Goal: Task Accomplishment & Management: Complete application form

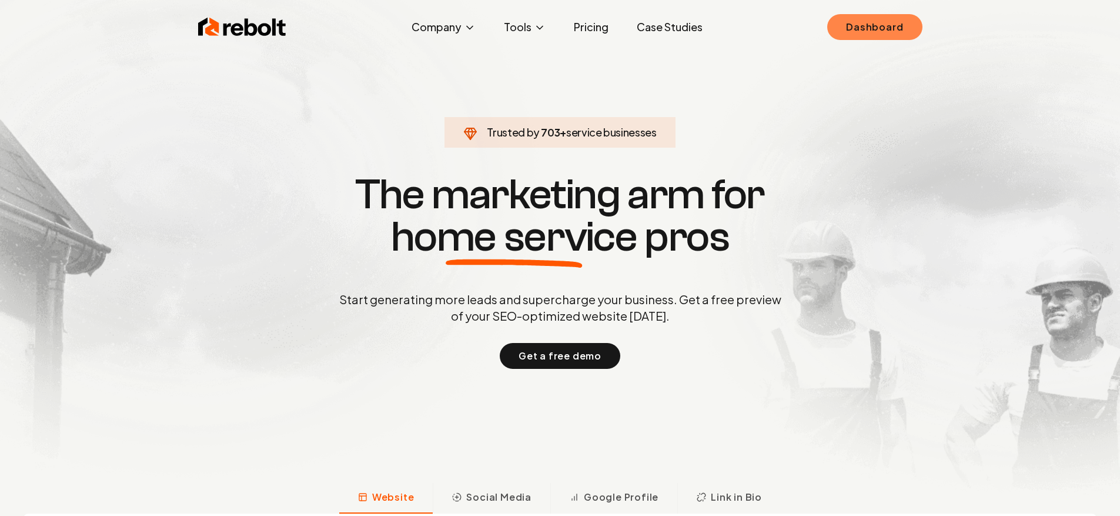
click at [880, 36] on link "Dashboard" at bounding box center [874, 27] width 95 height 26
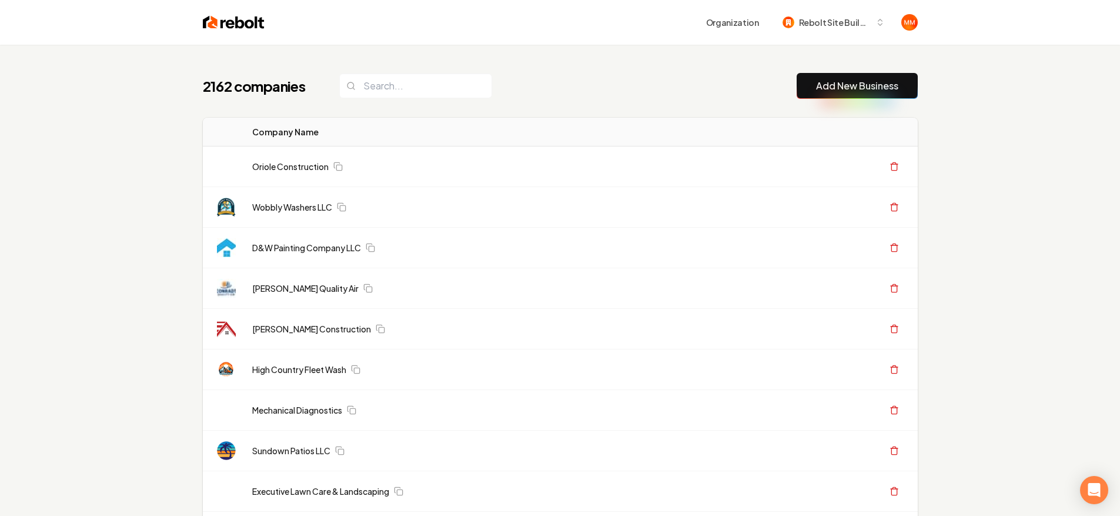
click at [839, 94] on button "Add New Business" at bounding box center [857, 86] width 121 height 26
click at [836, 91] on link "Add New Business" at bounding box center [857, 86] width 82 height 14
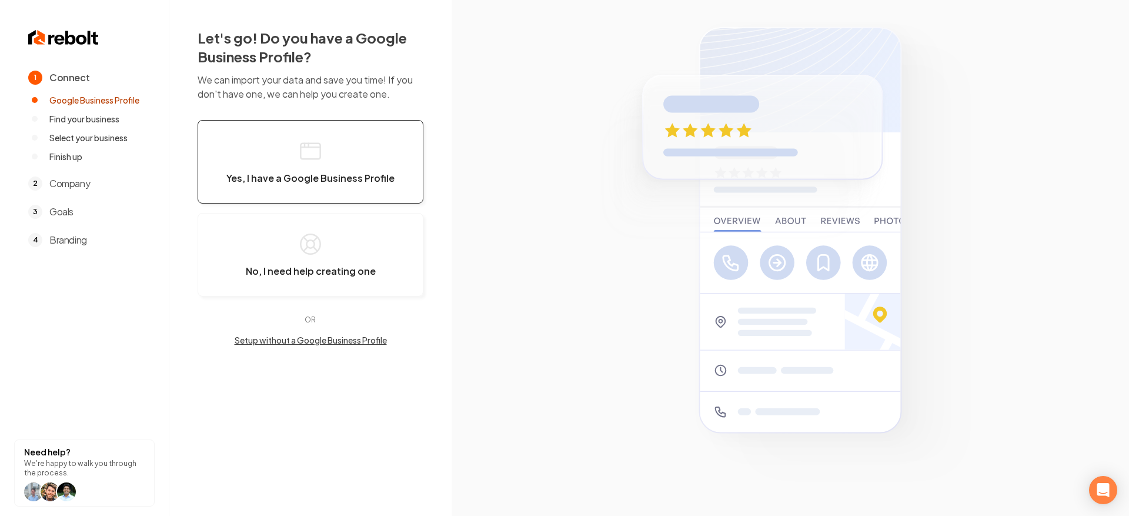
click at [343, 146] on button "Yes, I have a Google Business Profile" at bounding box center [311, 162] width 226 height 84
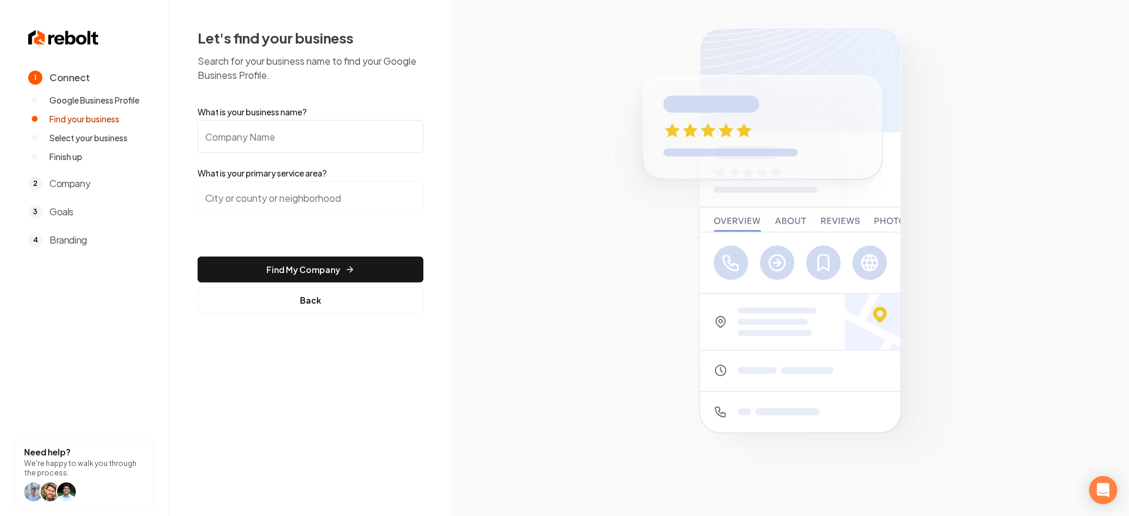
click at [374, 132] on input "What is your business name?" at bounding box center [311, 136] width 226 height 33
type input "k"
click at [308, 295] on button "Back" at bounding box center [311, 300] width 226 height 26
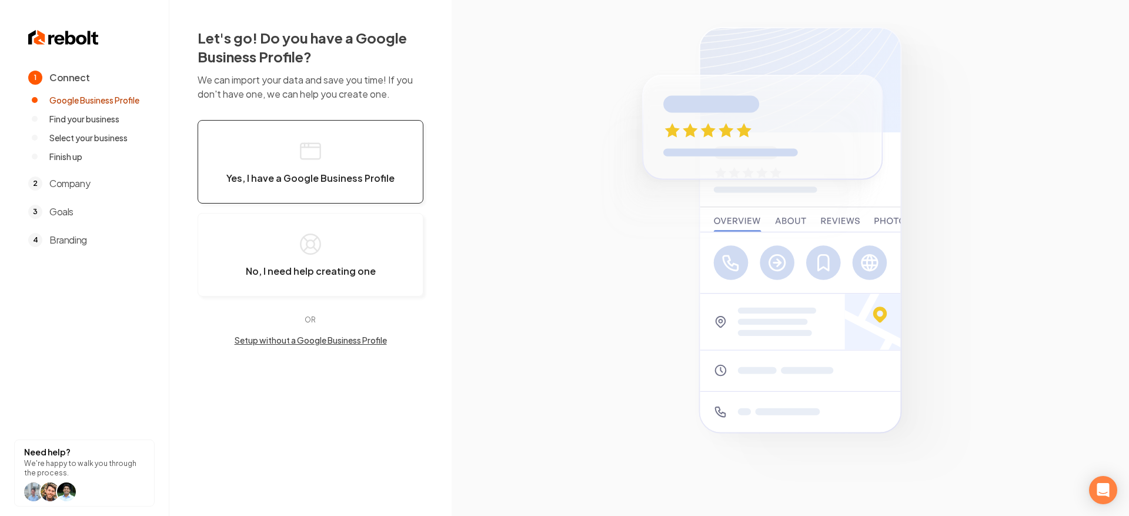
click at [336, 168] on button "Yes, I have a Google Business Profile" at bounding box center [311, 162] width 226 height 84
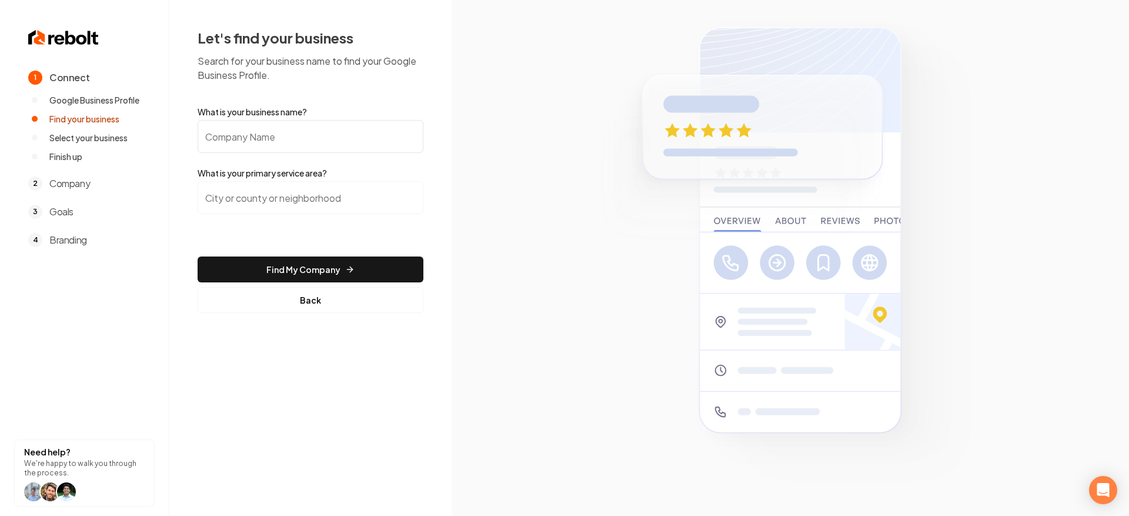
click at [325, 141] on input "What is your business name?" at bounding box center [311, 136] width 226 height 33
type input "Kamakoa Plumbing Solutions"
click at [316, 206] on input "search" at bounding box center [311, 197] width 226 height 33
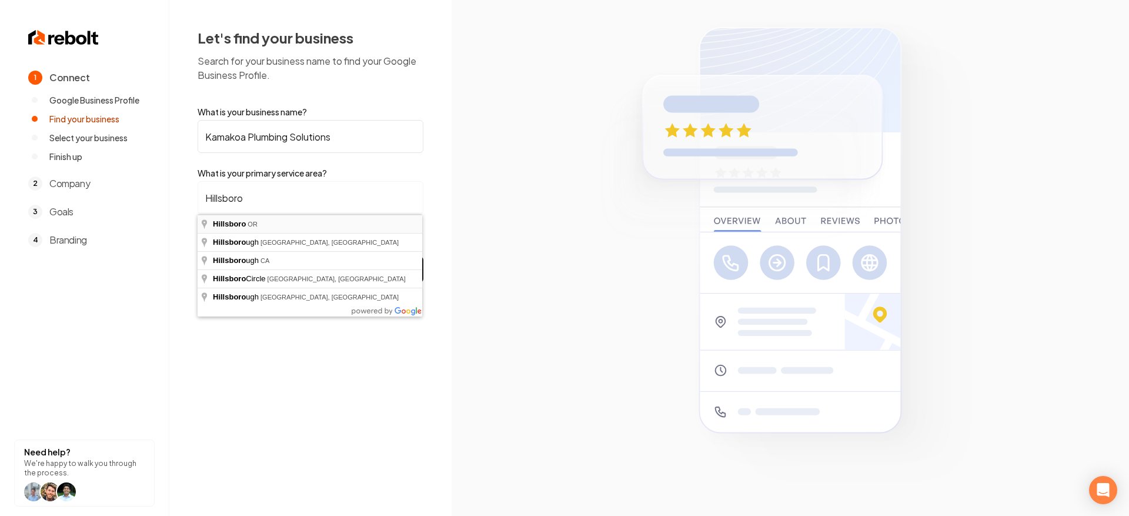
type input "[GEOGRAPHIC_DATA], [GEOGRAPHIC_DATA]"
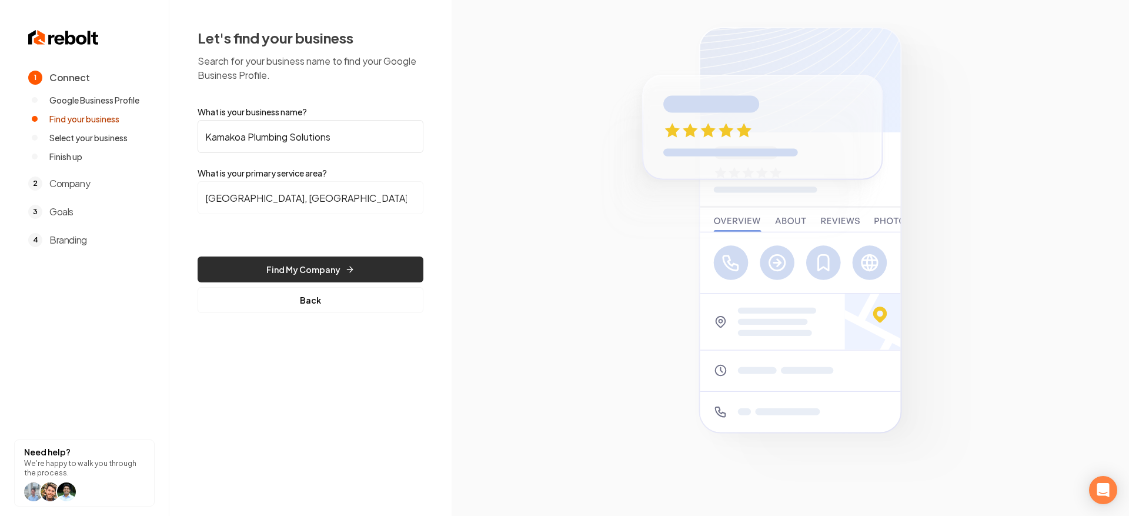
click at [303, 262] on button "Find My Company" at bounding box center [311, 269] width 226 height 26
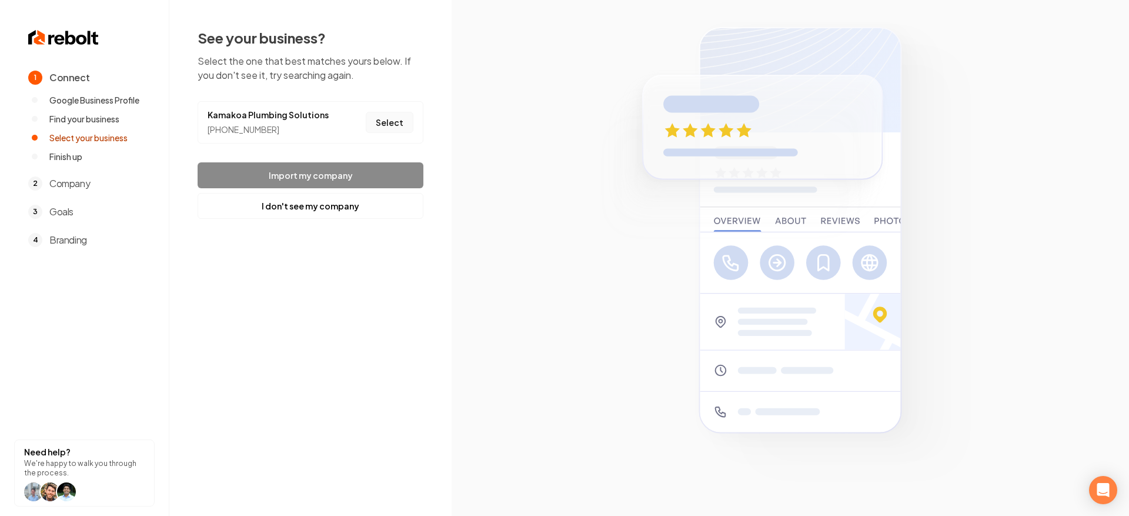
click at [389, 121] on button "Select" at bounding box center [390, 122] width 48 height 21
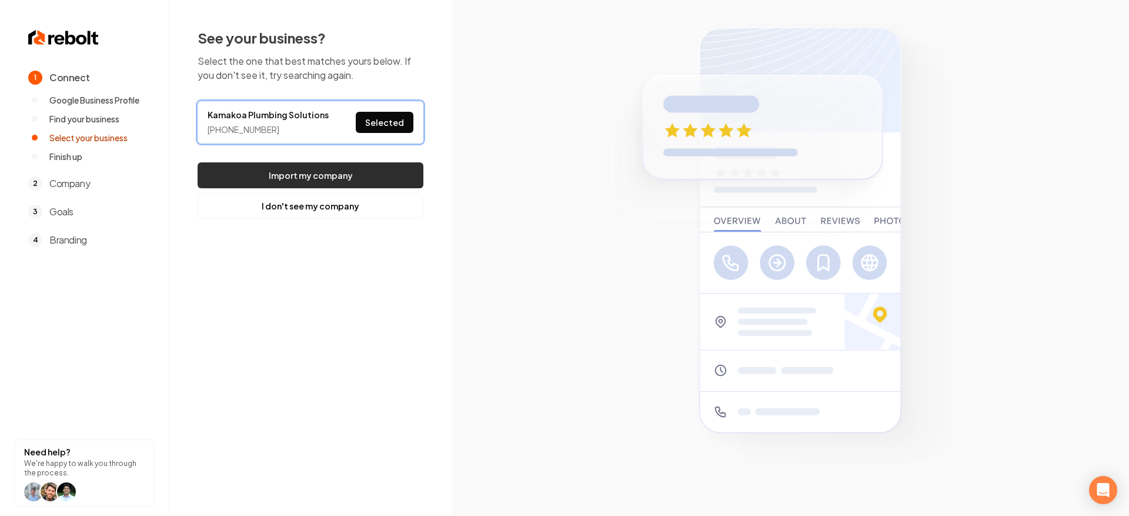
click at [380, 166] on button "Import my company" at bounding box center [311, 175] width 226 height 26
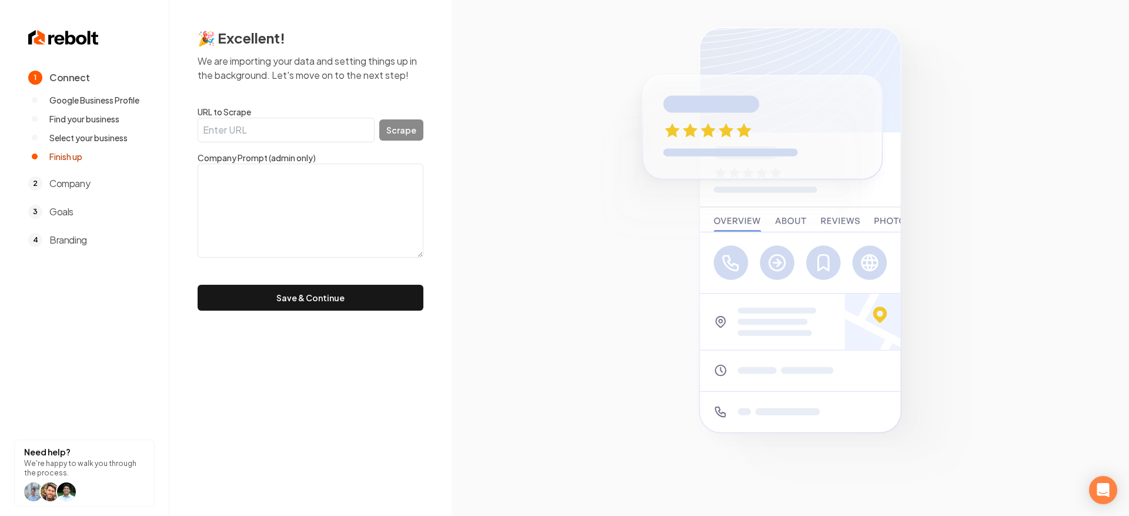
click at [294, 140] on input "URL to Scrape" at bounding box center [286, 130] width 177 height 25
paste input "https://kamakoaplumbing.com/"
type input "https://kamakoaplumbing.com/"
click at [399, 125] on button "Scrape" at bounding box center [401, 129] width 44 height 21
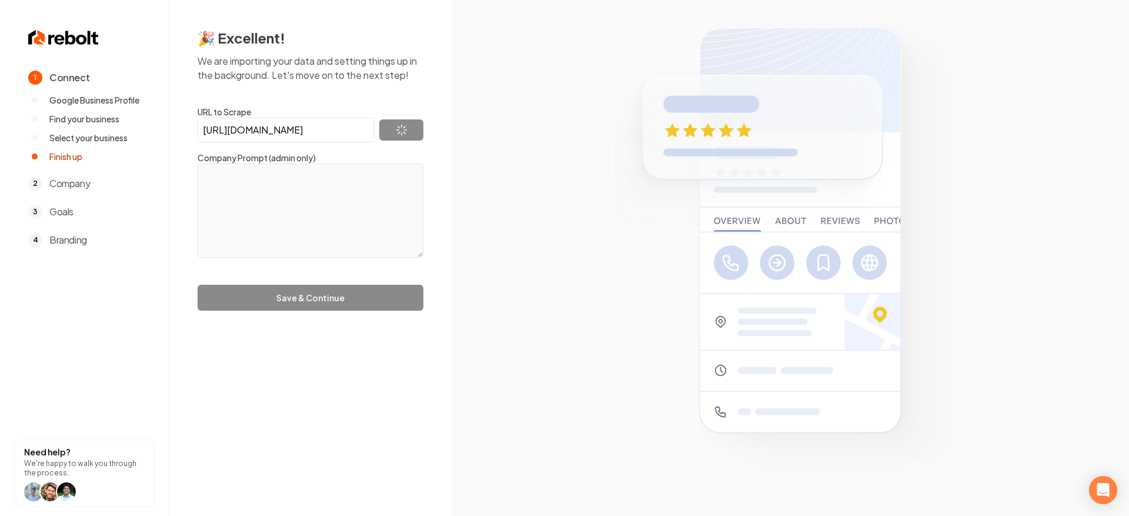
type textarea "At Kamakoa Plumbing Solutions, we’re more than just plumbers — we’re your partn…"
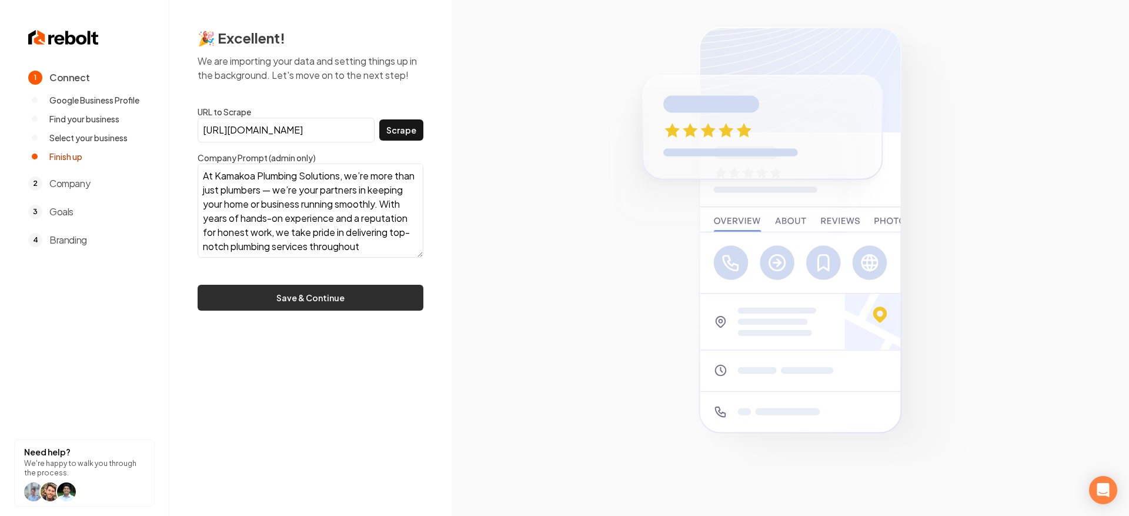
click at [319, 298] on button "Save & Continue" at bounding box center [311, 298] width 226 height 26
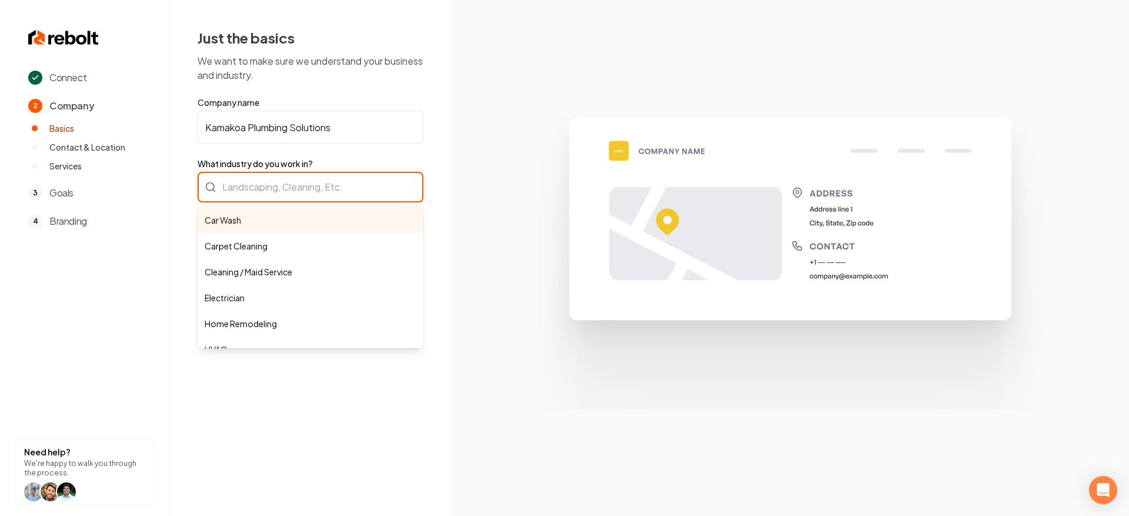
click at [278, 190] on div "Car Wash Carpet Cleaning Cleaning / Maid Service Electrician Home Remodeling HV…" at bounding box center [311, 187] width 226 height 31
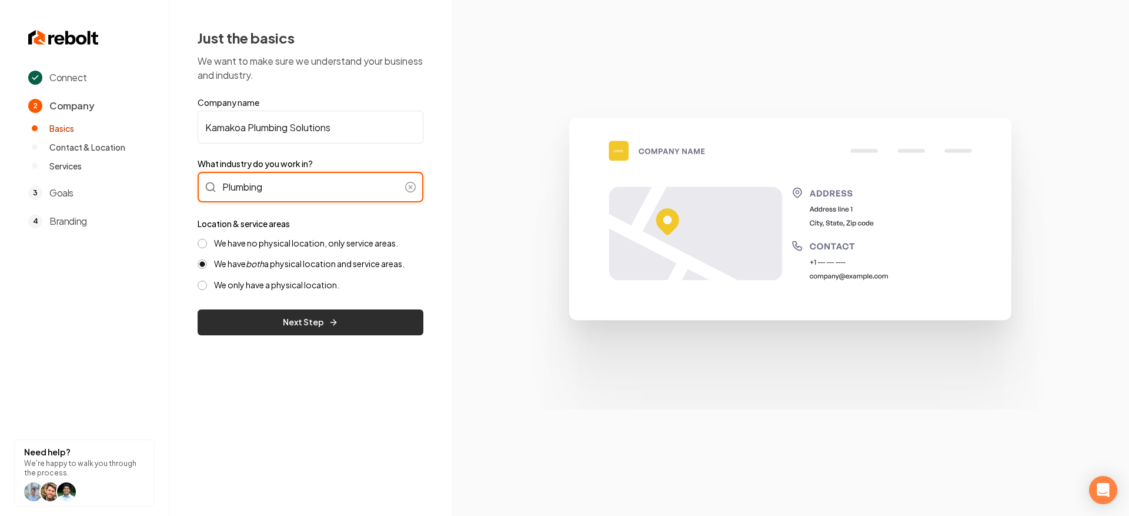
type input "Plumbing"
click at [366, 318] on button "Next Step" at bounding box center [311, 322] width 226 height 26
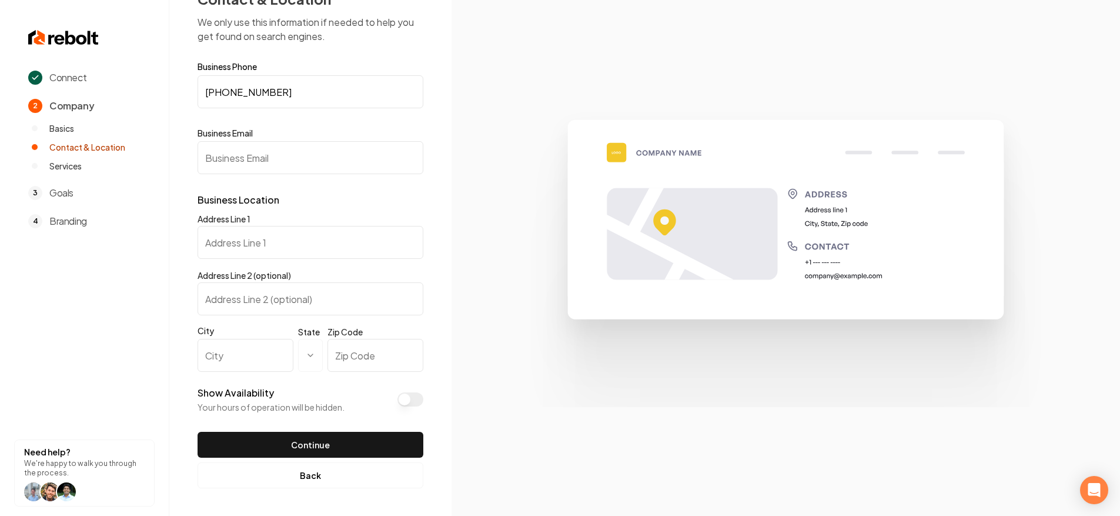
scroll to position [39, 0]
click at [336, 480] on button "Back" at bounding box center [311, 475] width 226 height 26
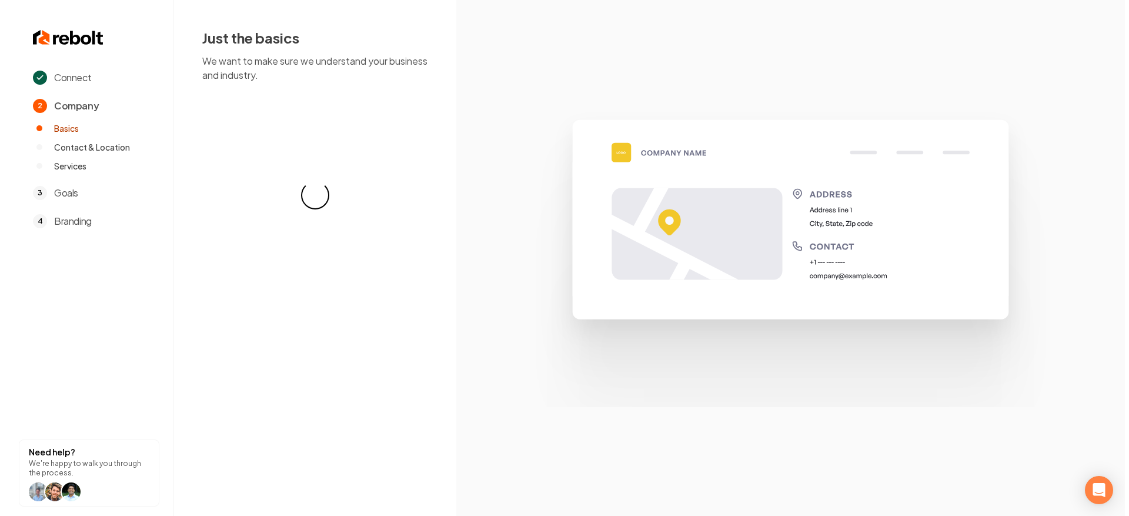
scroll to position [0, 0]
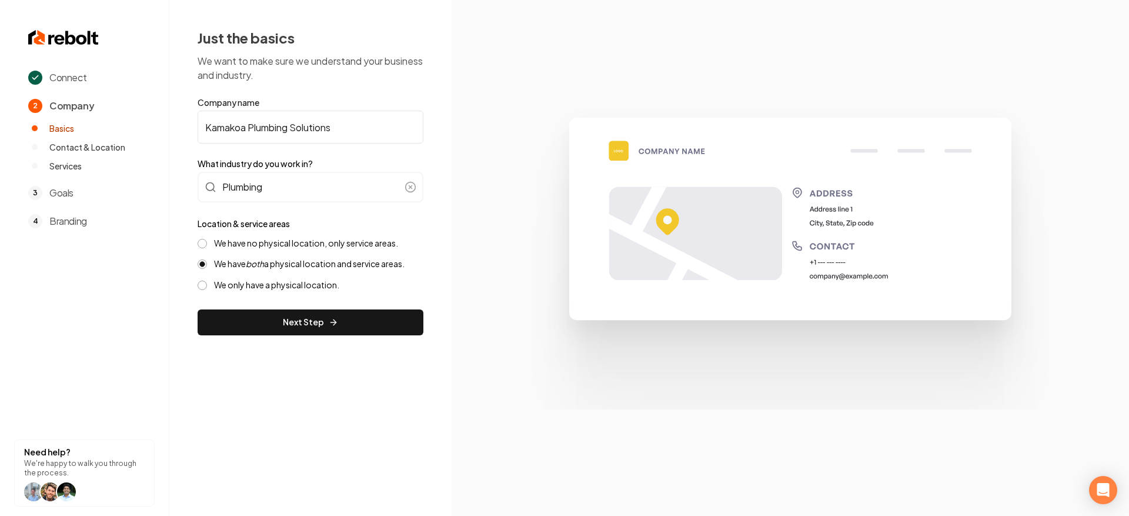
click at [264, 286] on label "We only have a physical location." at bounding box center [276, 284] width 125 height 11
click at [207, 286] on button "We only have a physical location." at bounding box center [202, 285] width 9 height 9
click at [261, 249] on div "We have no physical location, only service areas. We have both a physical locat…" at bounding box center [311, 264] width 226 height 53
click at [249, 246] on label "We have no physical location, only service areas." at bounding box center [306, 243] width 184 height 11
click at [207, 246] on button "We have no physical location, only service areas." at bounding box center [202, 243] width 9 height 9
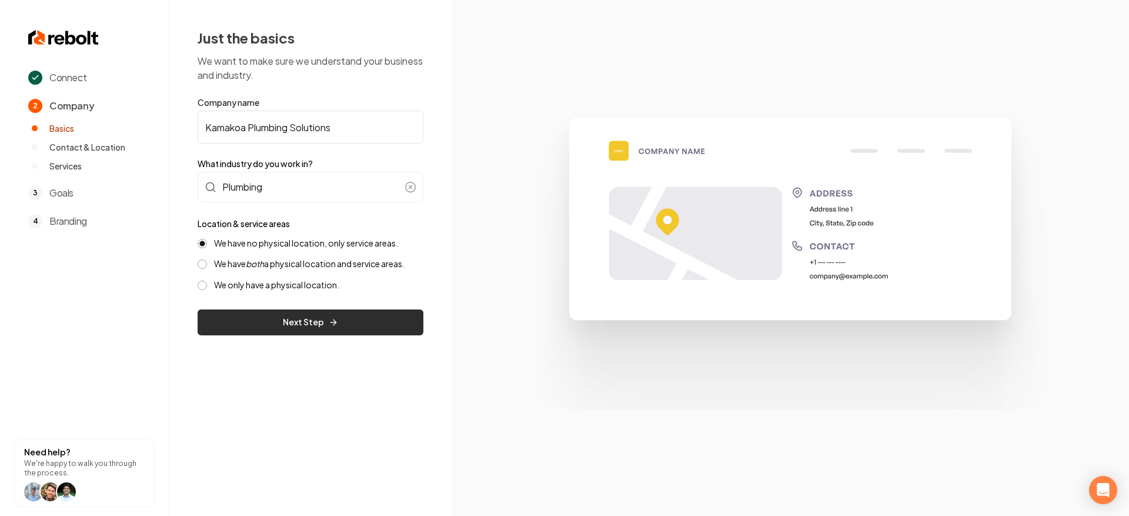
click at [329, 321] on icon "submit" at bounding box center [333, 322] width 9 height 9
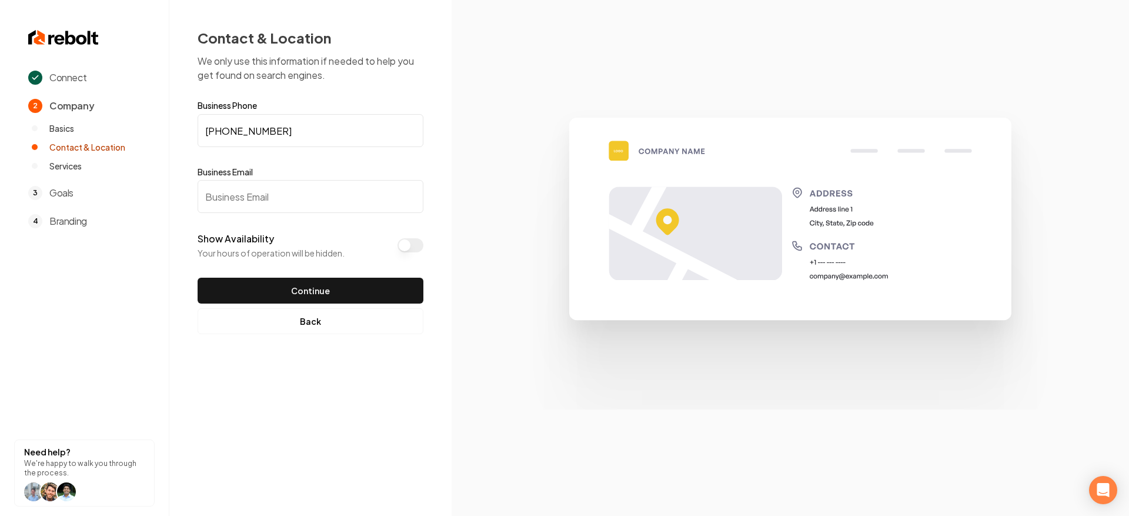
click at [307, 202] on input "Business Email" at bounding box center [311, 196] width 226 height 33
paste input "[EMAIL_ADDRESS][DOMAIN_NAME]"
type input "[EMAIL_ADDRESS][DOMAIN_NAME]"
click at [364, 287] on button "Continue" at bounding box center [311, 291] width 226 height 26
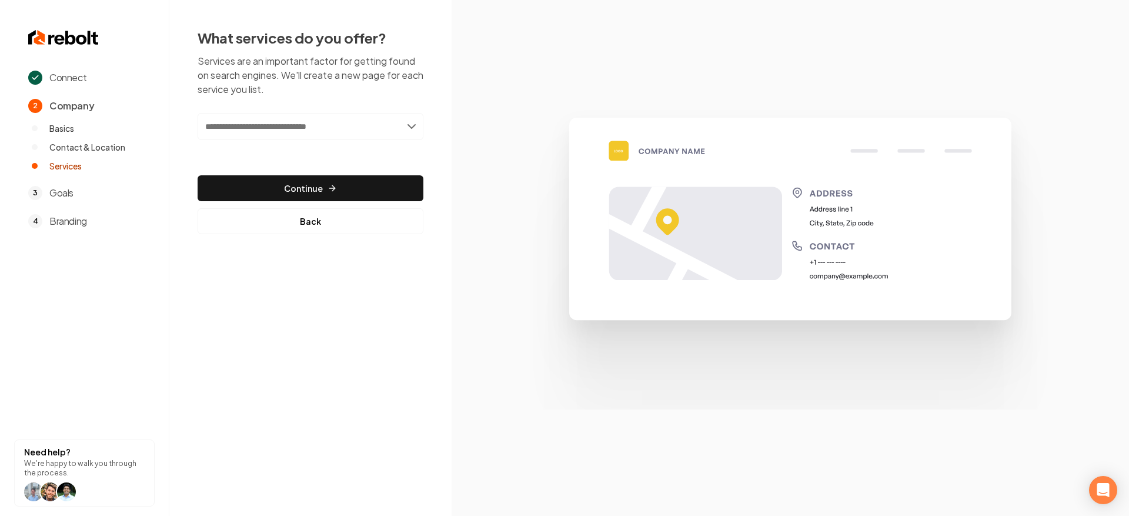
click at [336, 112] on div "What services do you offer? Services are an important factor for getting found …" at bounding box center [311, 131] width 226 height 206
click at [333, 131] on input "text" at bounding box center [311, 126] width 226 height 27
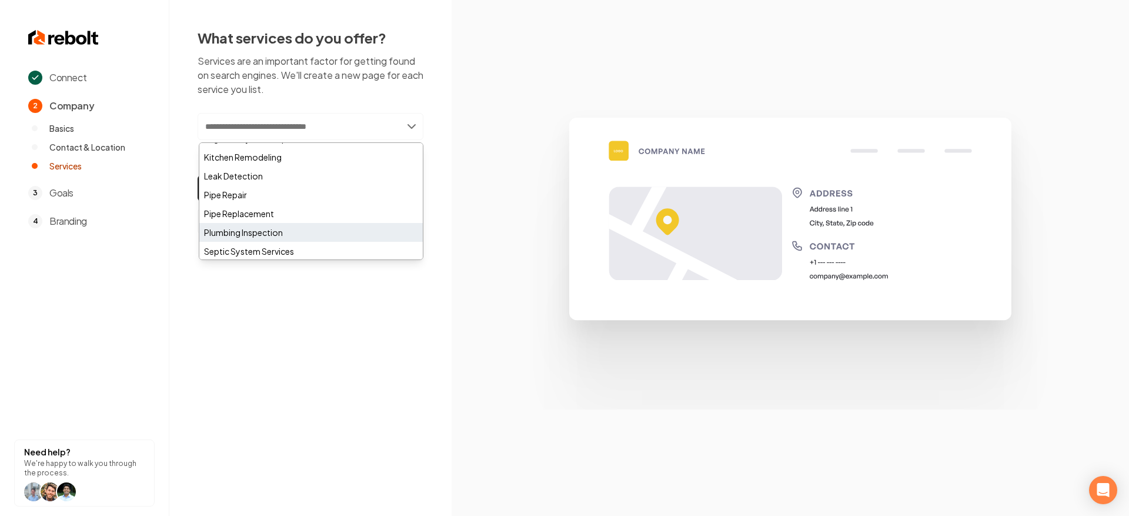
scroll to position [333, 0]
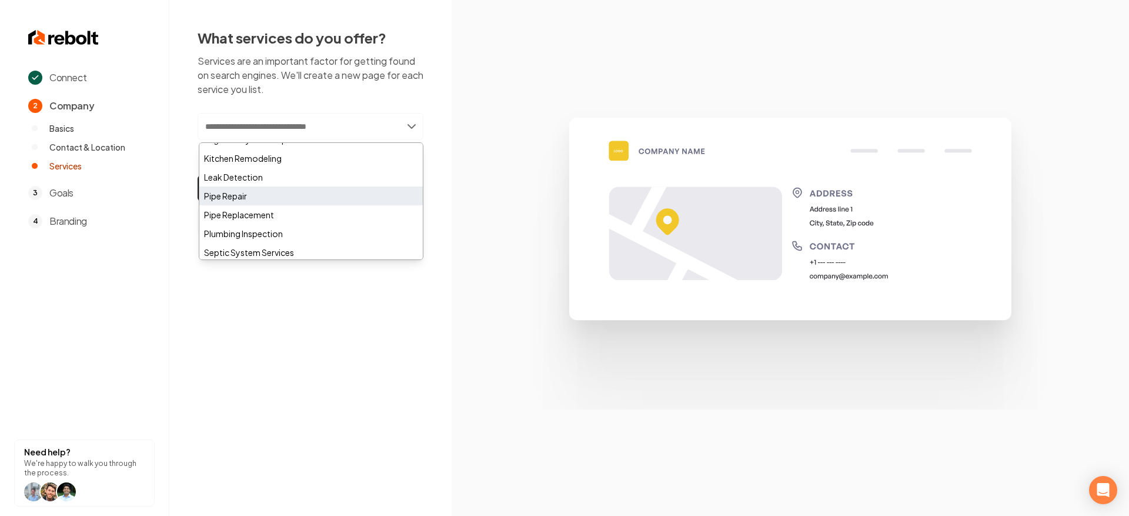
click at [319, 195] on div "Pipe Repair" at bounding box center [310, 195] width 223 height 19
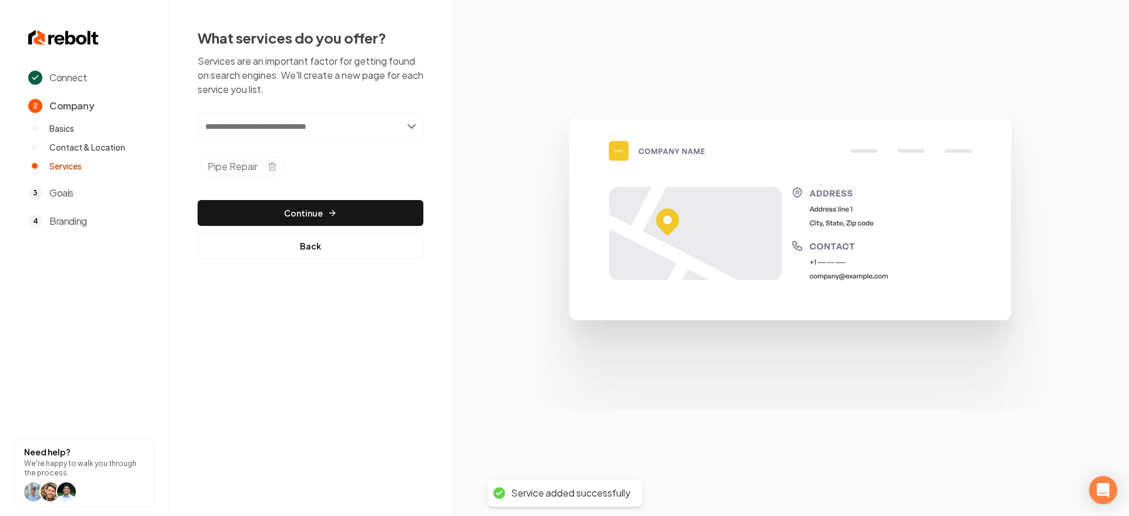
click at [346, 128] on input "text" at bounding box center [311, 126] width 226 height 27
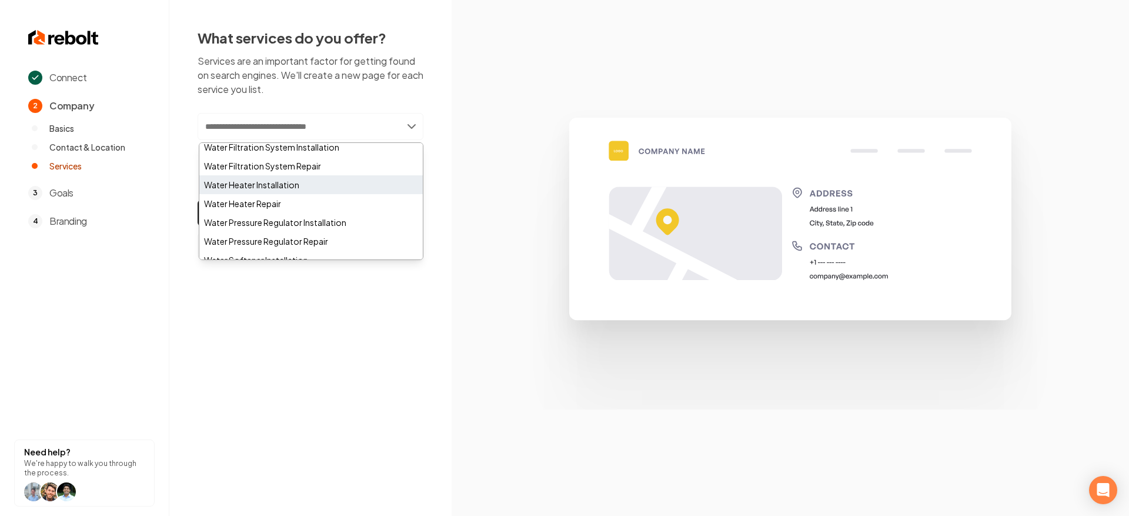
scroll to position [776, 0]
click at [303, 183] on div "Water Heater Installation" at bounding box center [310, 185] width 223 height 19
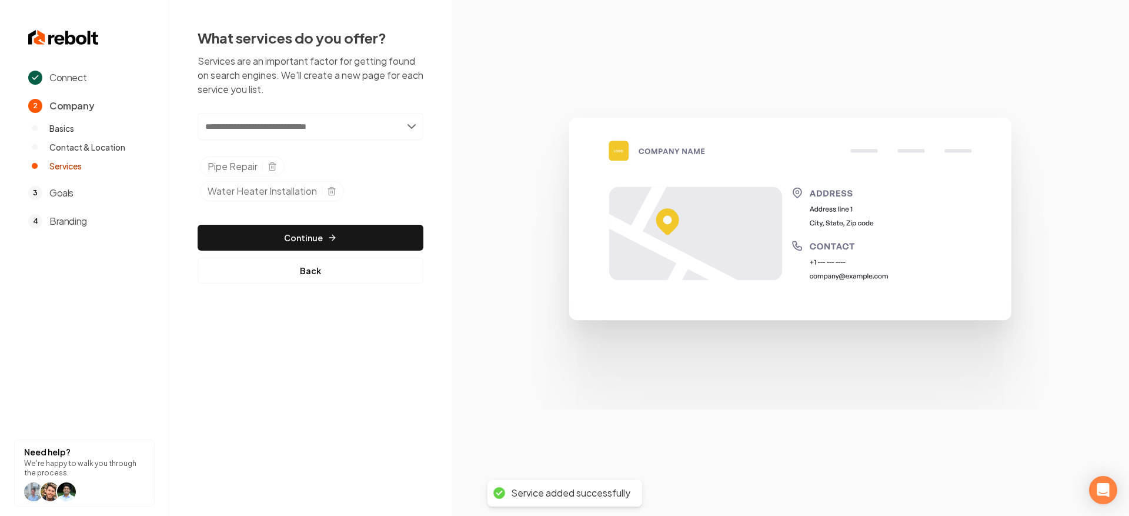
click at [300, 126] on input "text" at bounding box center [311, 126] width 226 height 27
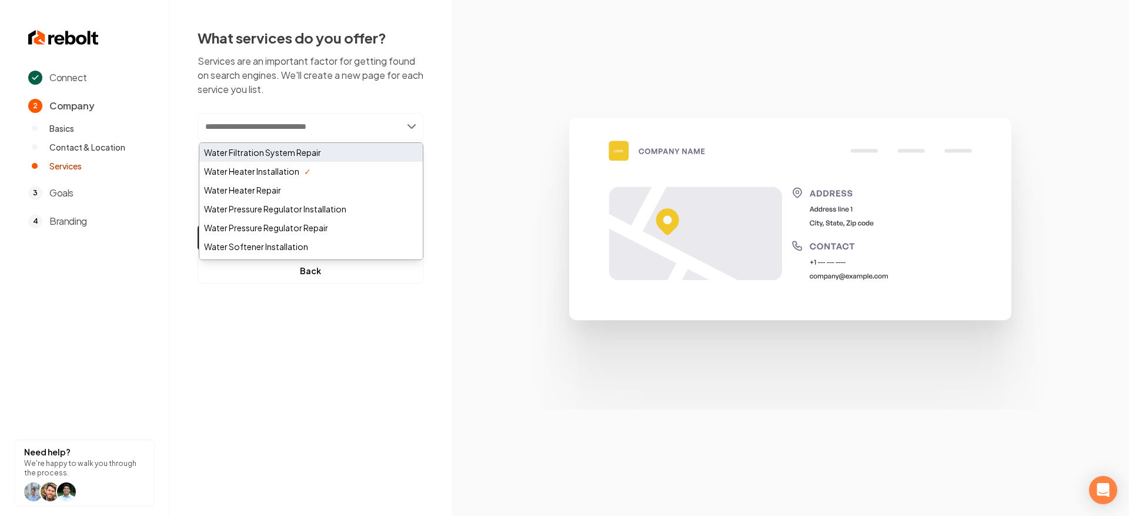
scroll to position [763, 0]
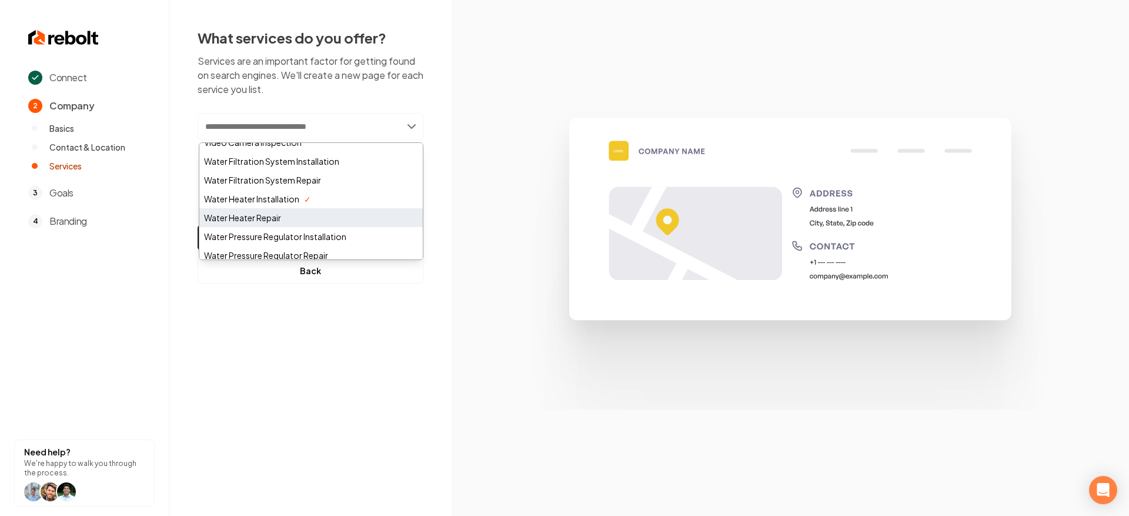
click at [291, 212] on div "Water Heater Repair" at bounding box center [310, 217] width 223 height 19
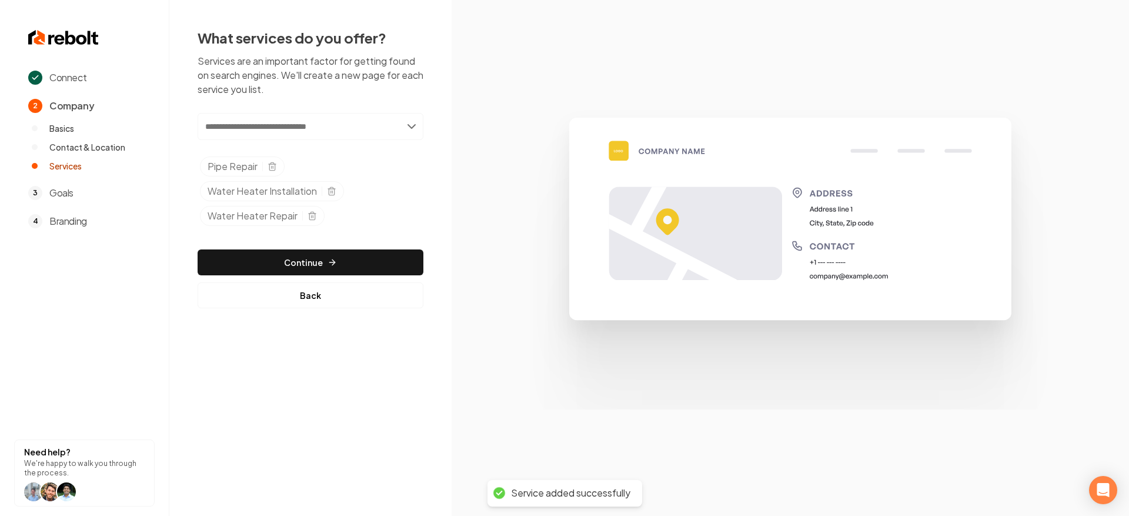
click at [337, 133] on input "text" at bounding box center [311, 126] width 226 height 27
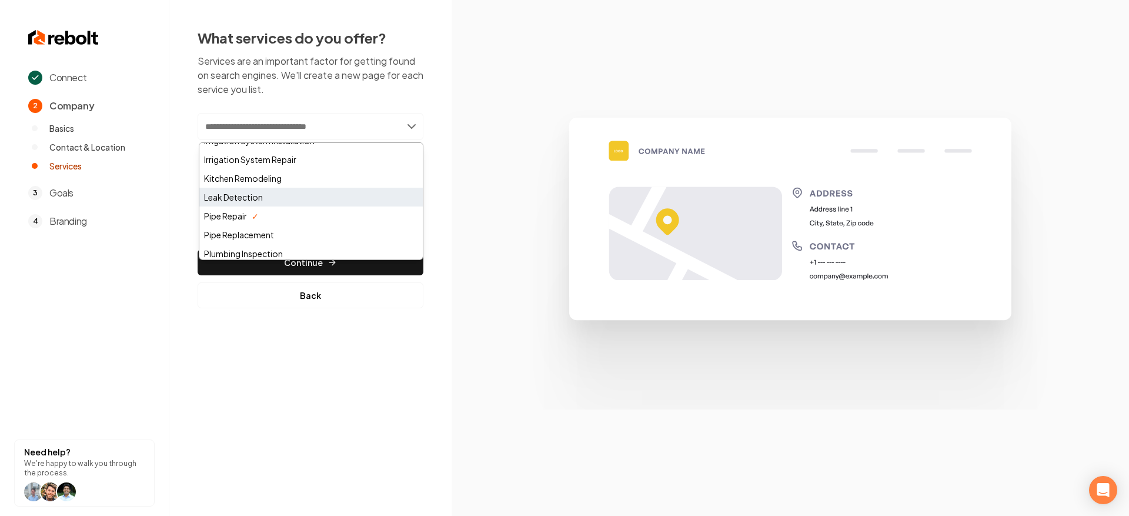
scroll to position [329, 0]
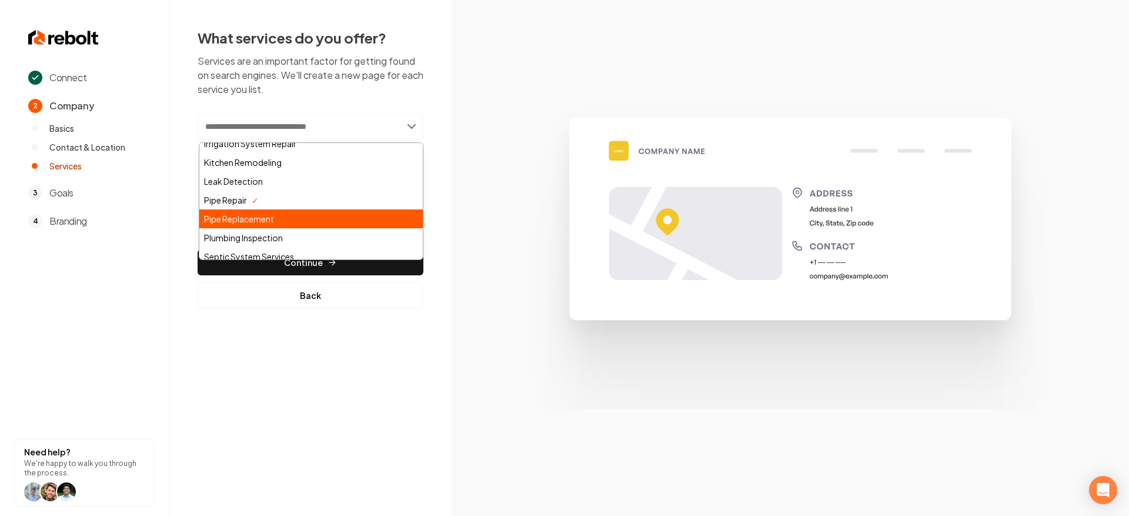
click at [328, 216] on div "Pipe Replacement" at bounding box center [310, 218] width 223 height 19
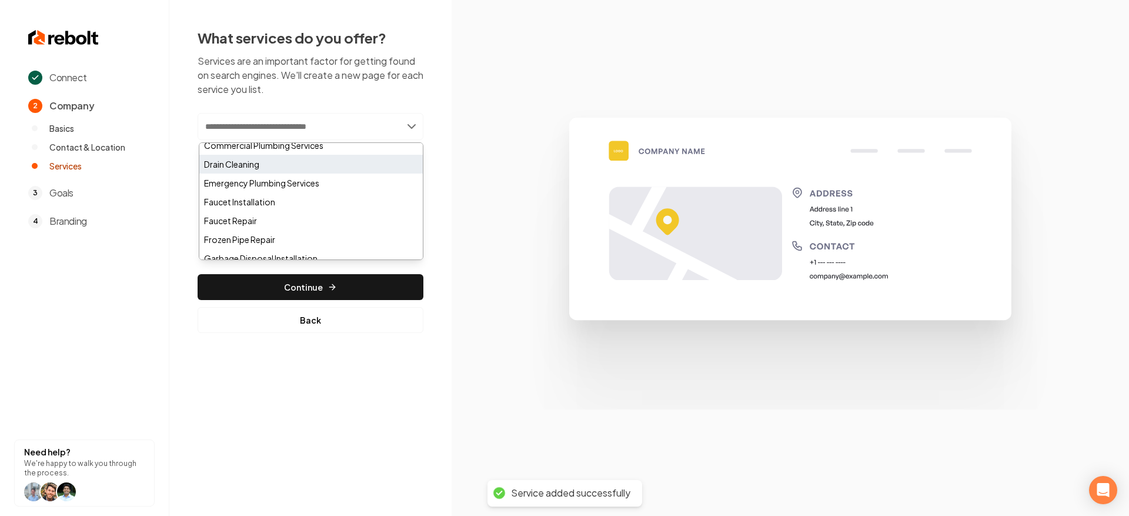
scroll to position [81, 0]
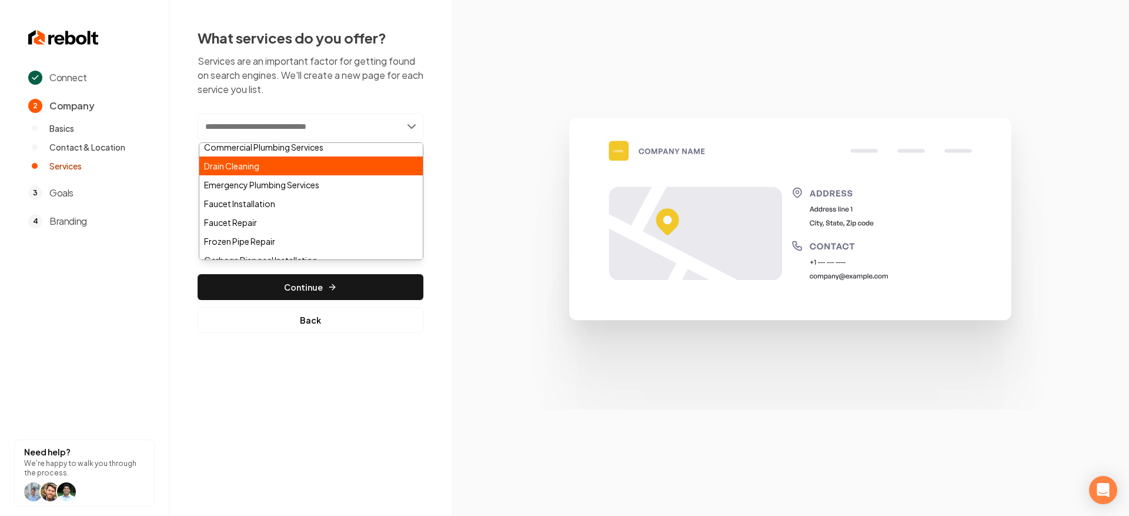
click at [299, 166] on div "Drain Cleaning" at bounding box center [310, 165] width 223 height 19
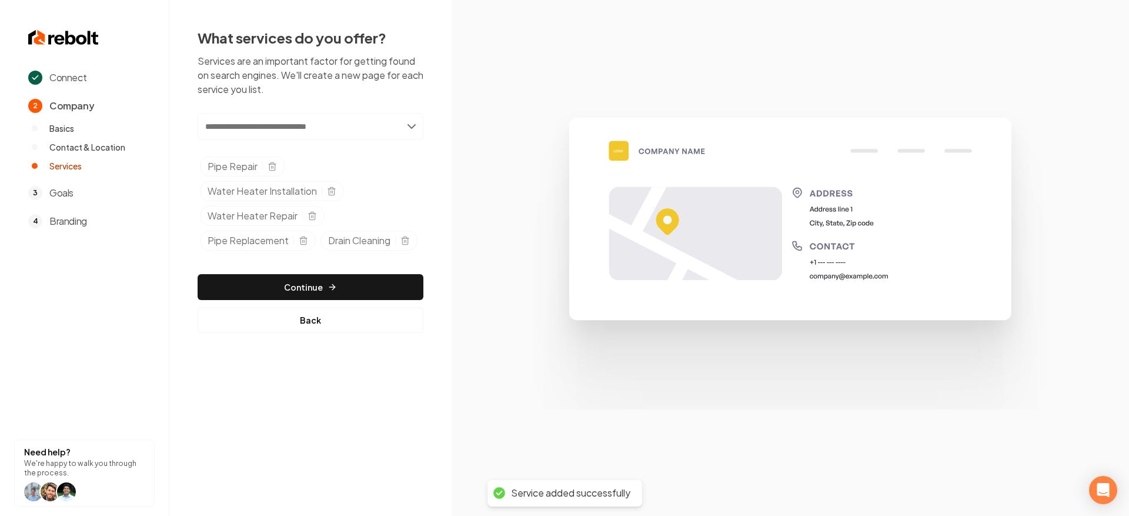
click at [317, 122] on input "text" at bounding box center [311, 126] width 226 height 27
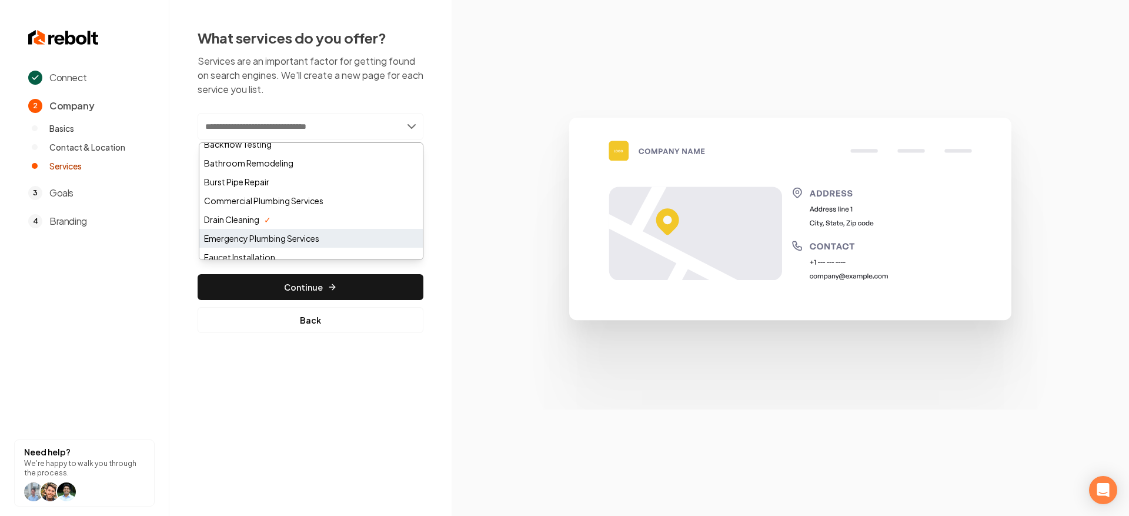
scroll to position [25, 0]
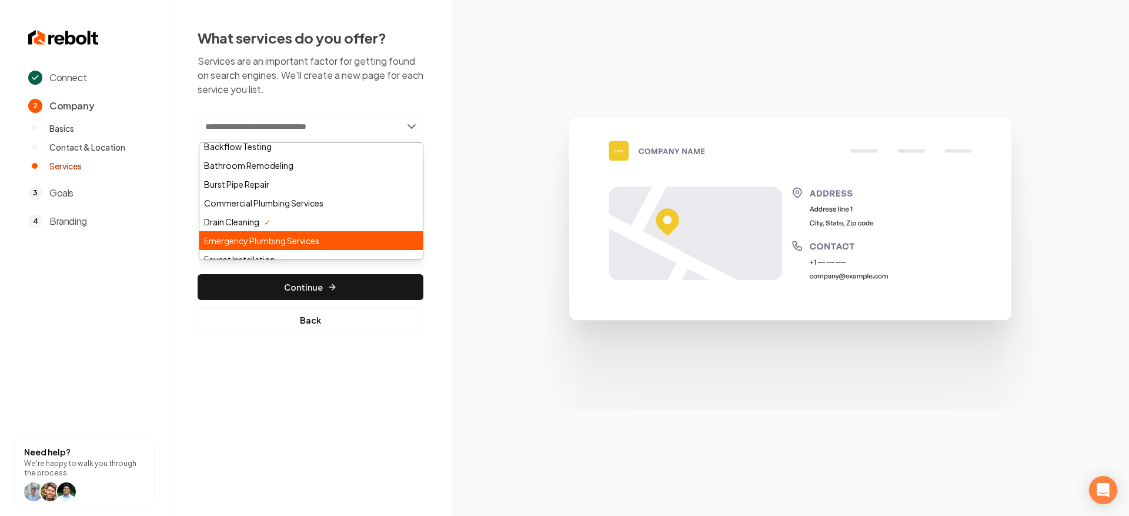
click at [320, 235] on div "Emergency Plumbing Services" at bounding box center [310, 240] width 223 height 19
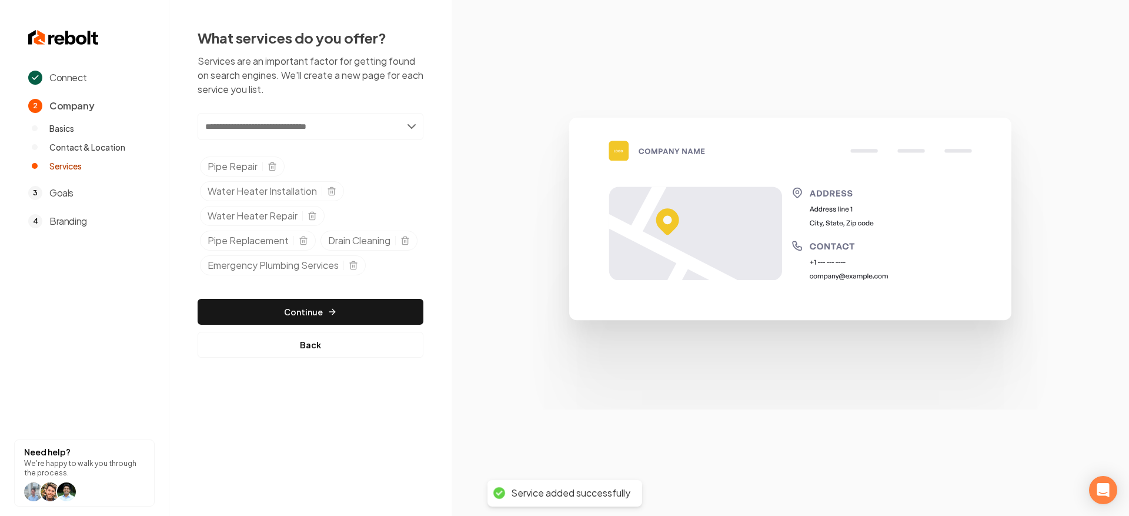
click at [368, 132] on input "text" at bounding box center [311, 126] width 226 height 27
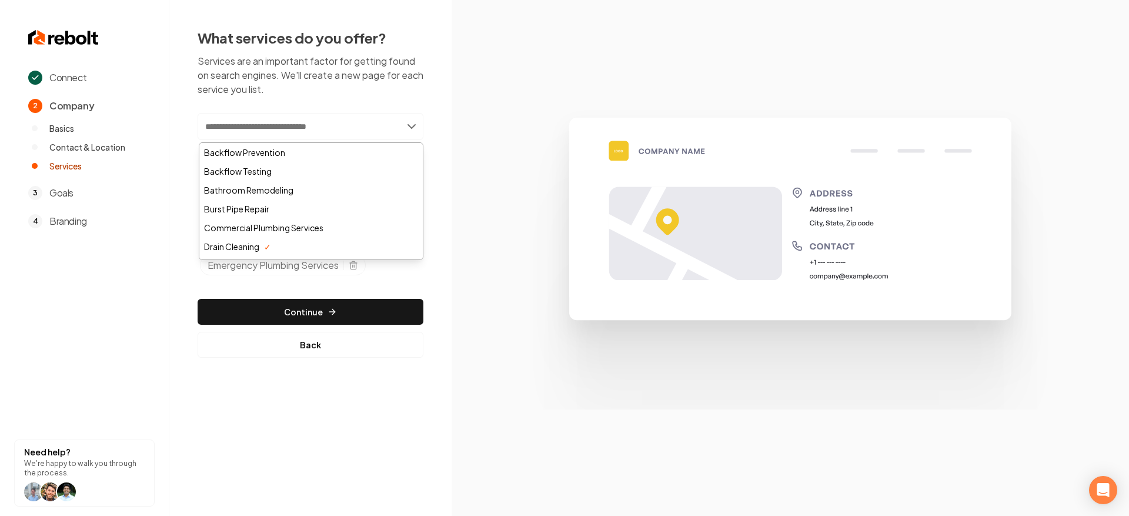
click at [532, 185] on img at bounding box center [790, 257] width 565 height 302
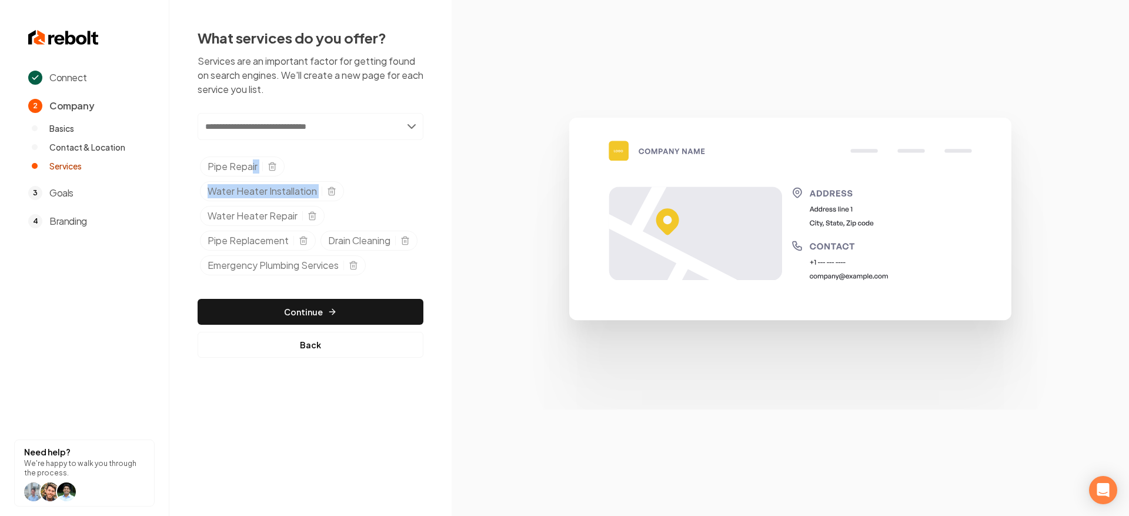
drag, startPoint x: 252, startPoint y: 169, endPoint x: 258, endPoint y: 202, distance: 32.9
click at [255, 207] on ul "Pipe Repair Water Heater Installation Water Heater Repair Pipe Replacement Drai…" at bounding box center [311, 217] width 223 height 123
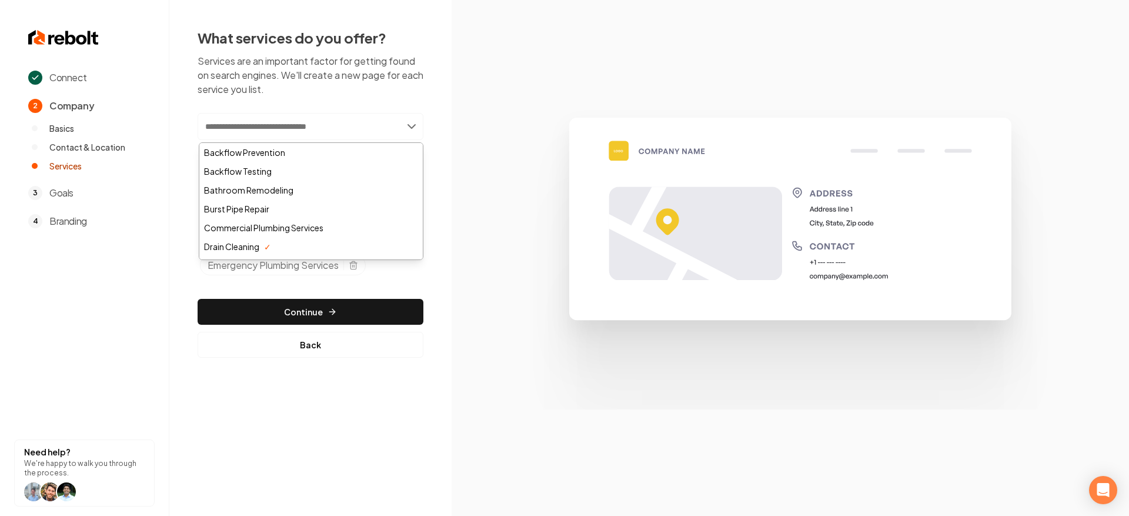
click at [307, 120] on input "text" at bounding box center [311, 126] width 226 height 27
click at [319, 185] on div "Bathroom Remodeling" at bounding box center [310, 190] width 223 height 19
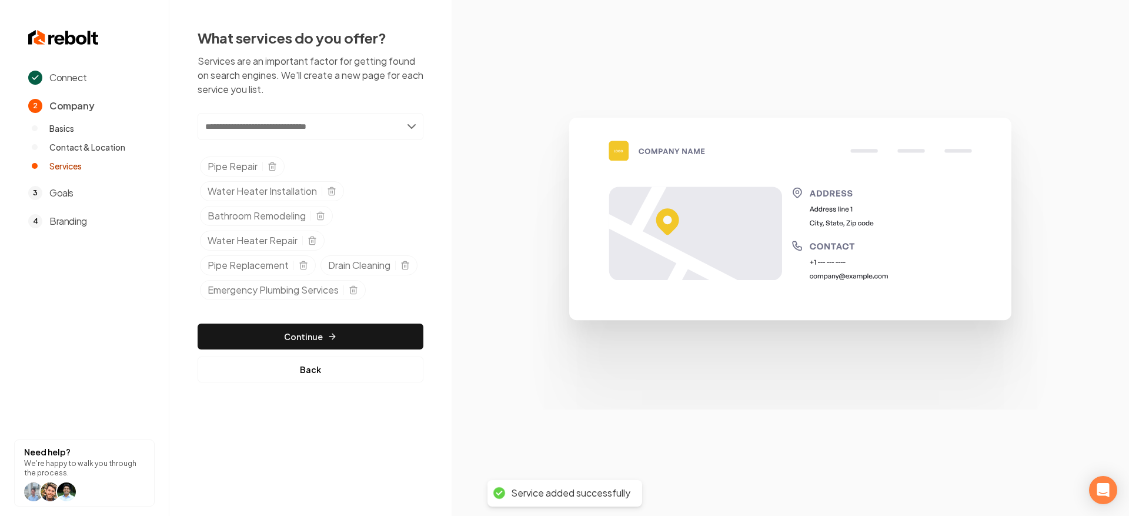
click at [366, 129] on input "text" at bounding box center [311, 126] width 226 height 27
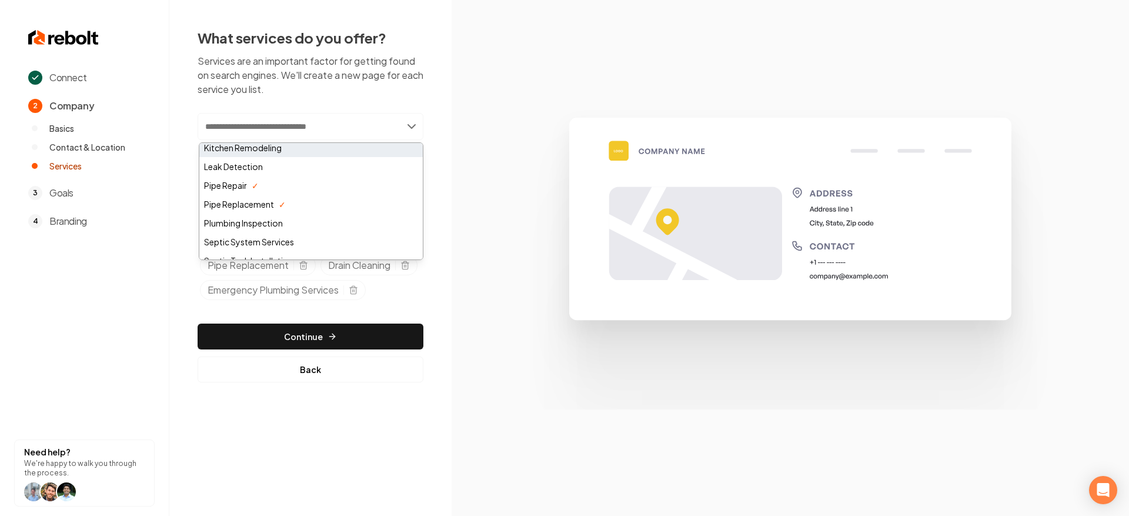
scroll to position [339, 0]
click at [322, 153] on div "Kitchen Remodeling" at bounding box center [310, 152] width 223 height 19
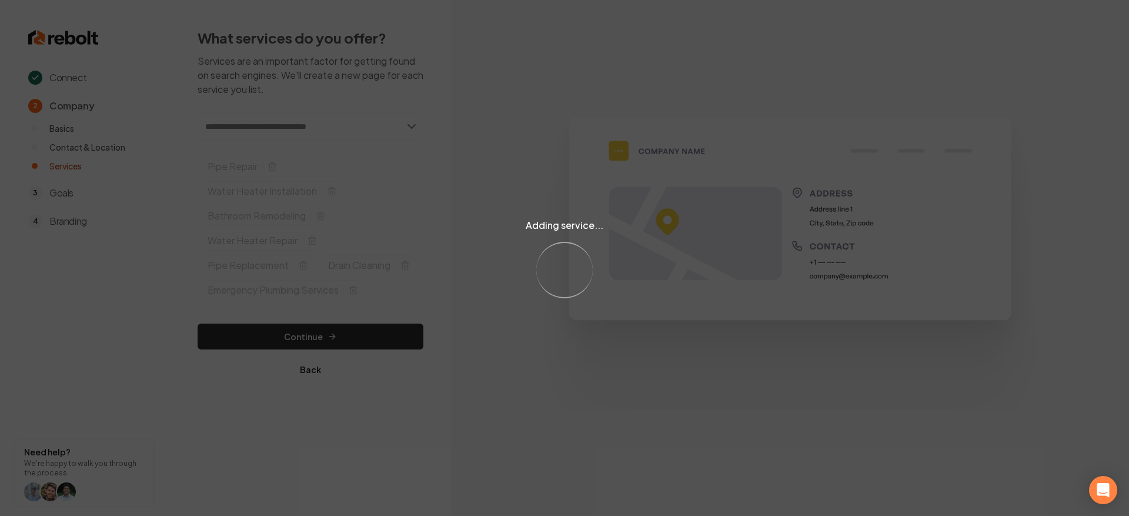
click at [355, 355] on div "Adding service... Loading..." at bounding box center [564, 258] width 1129 height 516
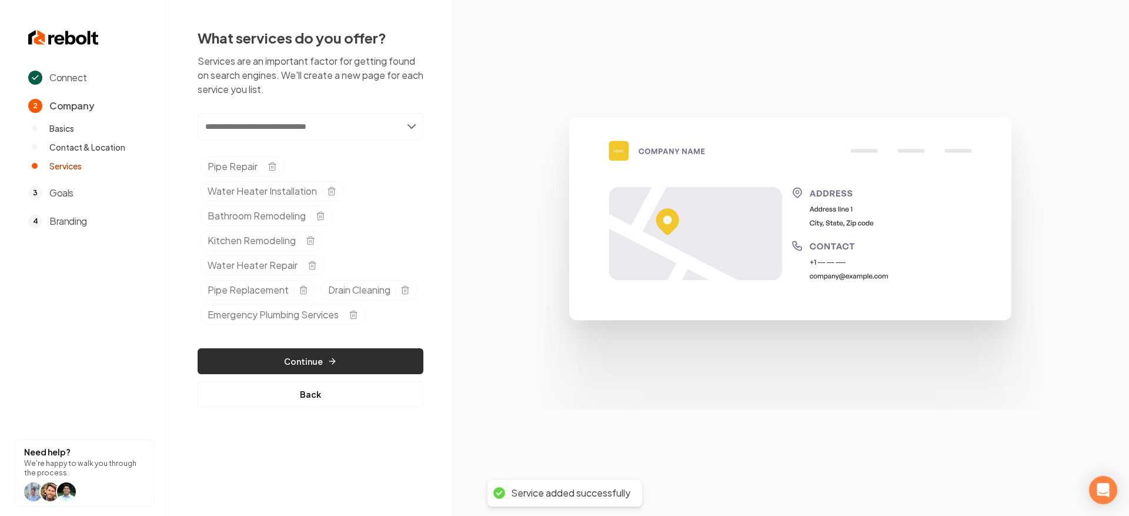
click at [348, 374] on button "Continue" at bounding box center [311, 361] width 226 height 26
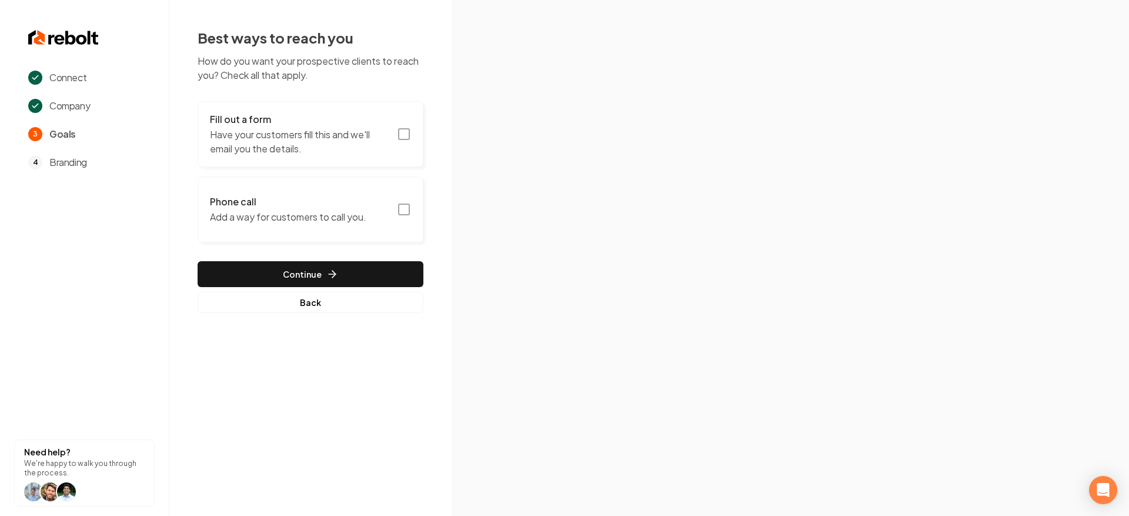
click at [402, 132] on icon "button" at bounding box center [404, 134] width 14 height 14
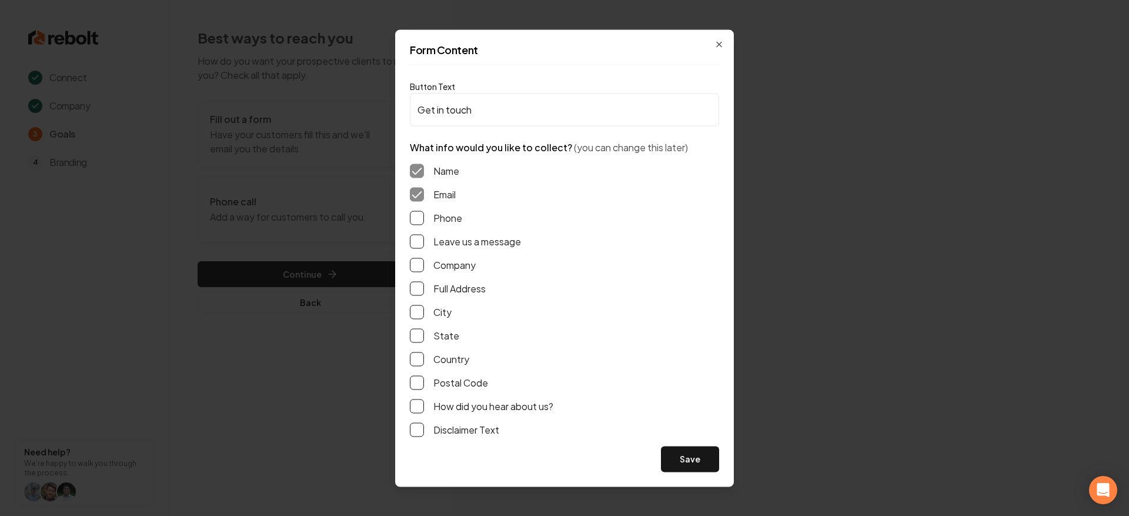
click at [422, 216] on button "Phone" at bounding box center [417, 218] width 14 height 14
click at [424, 239] on div "Leave us a message" at bounding box center [564, 241] width 309 height 14
click at [422, 241] on button "Leave us a message" at bounding box center [417, 241] width 14 height 14
click at [689, 453] on button "Save" at bounding box center [690, 459] width 58 height 26
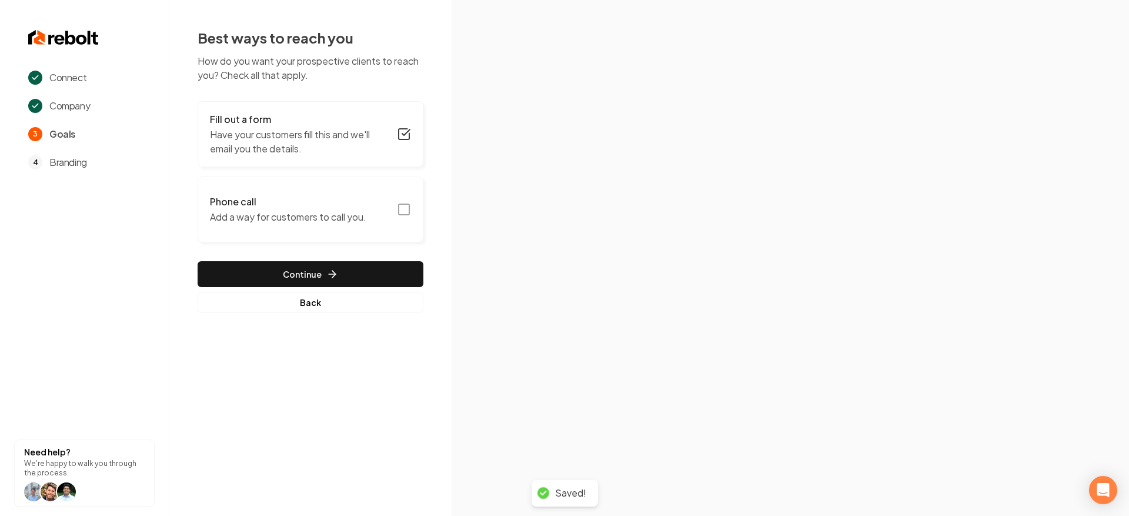
click at [392, 206] on button "Phone call Add a way for customers to call you." at bounding box center [311, 209] width 226 height 66
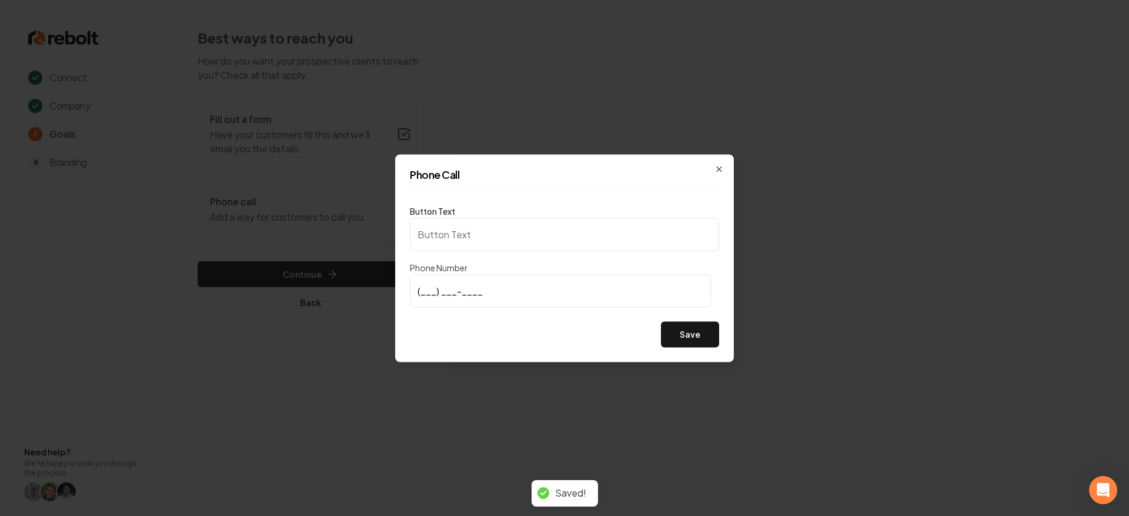
type input "Call us"
type input "[PHONE_NUMBER]"
click at [692, 339] on button "Save" at bounding box center [690, 334] width 58 height 26
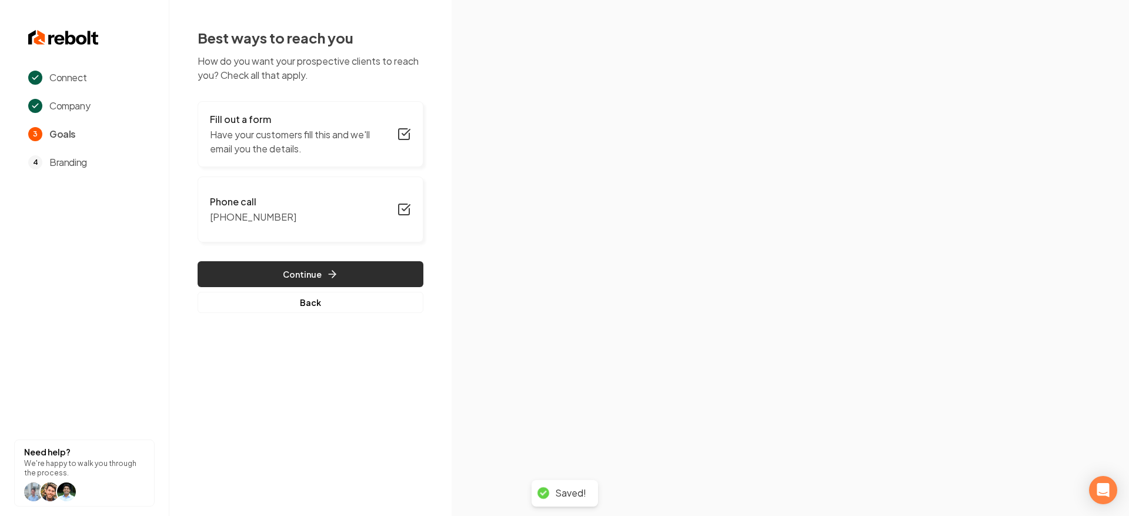
click at [341, 269] on button "Continue" at bounding box center [311, 274] width 226 height 26
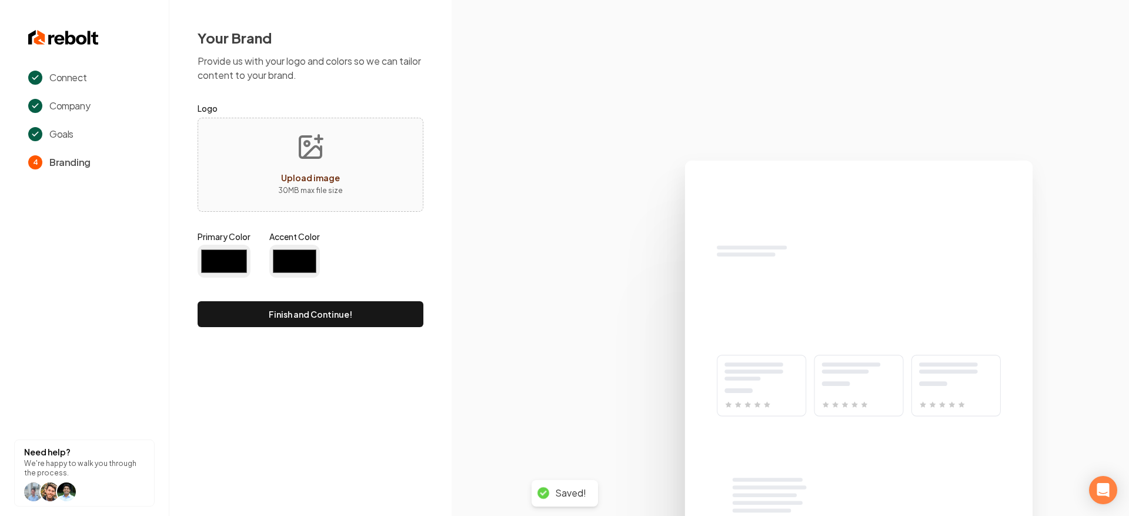
type input "#194d33"
type input "#70be00"
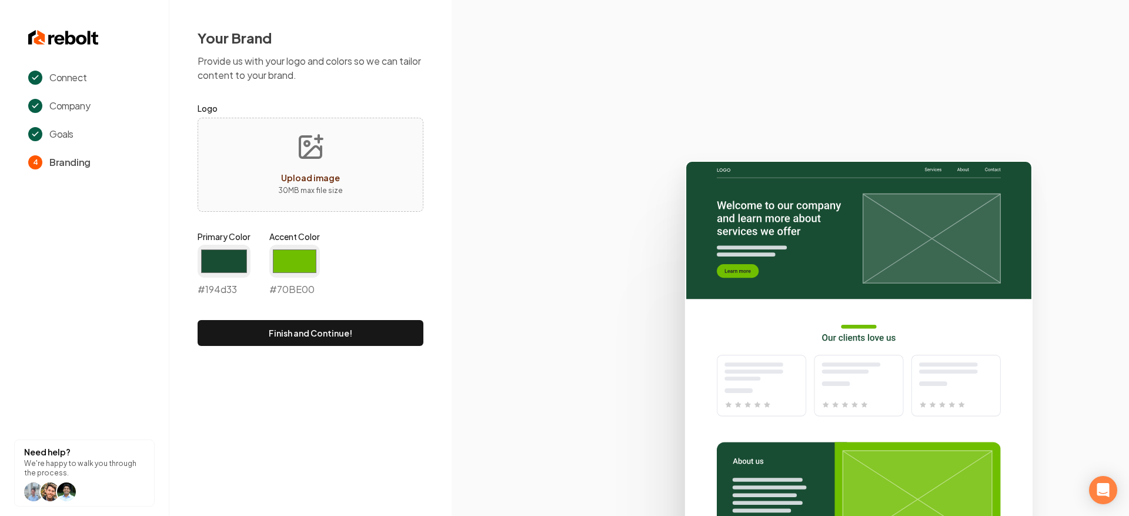
click at [349, 175] on button "Upload image 30 MB max file size" at bounding box center [311, 164] width 84 height 82
type input "**********"
click at [209, 258] on input "#194d33" at bounding box center [224, 261] width 53 height 33
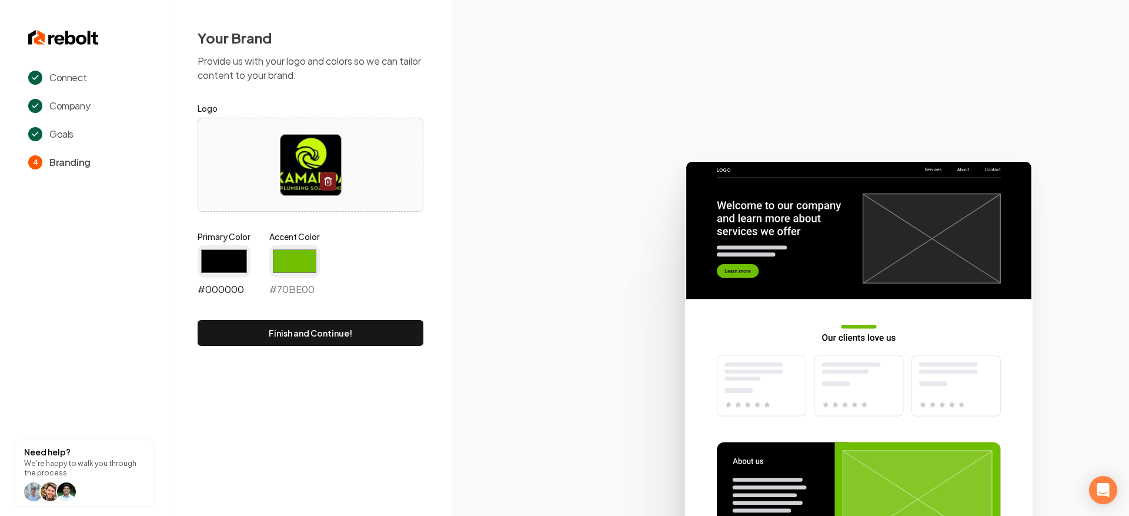
type input "#000000"
click at [351, 339] on button "Finish and Continue!" at bounding box center [311, 333] width 226 height 26
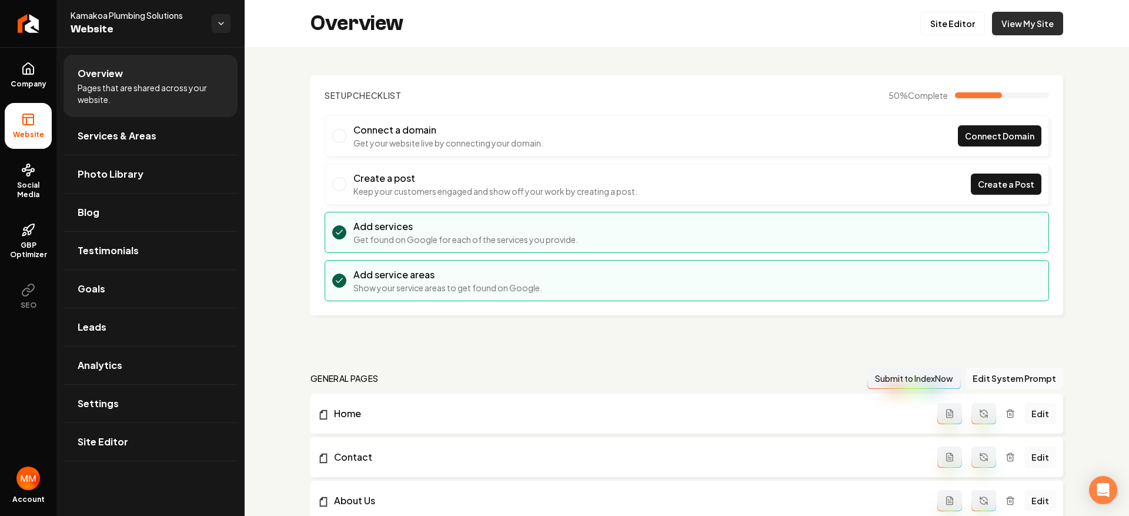
click at [1010, 26] on link "View My Site" at bounding box center [1027, 24] width 71 height 24
click at [943, 29] on link "Site Editor" at bounding box center [952, 24] width 65 height 24
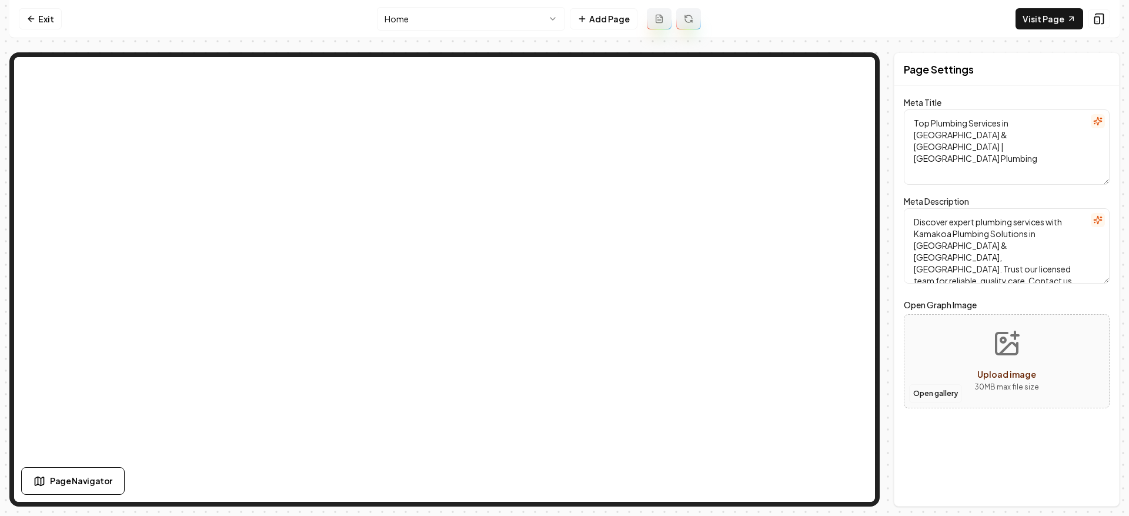
click at [933, 396] on button "Open gallery" at bounding box center [935, 393] width 53 height 19
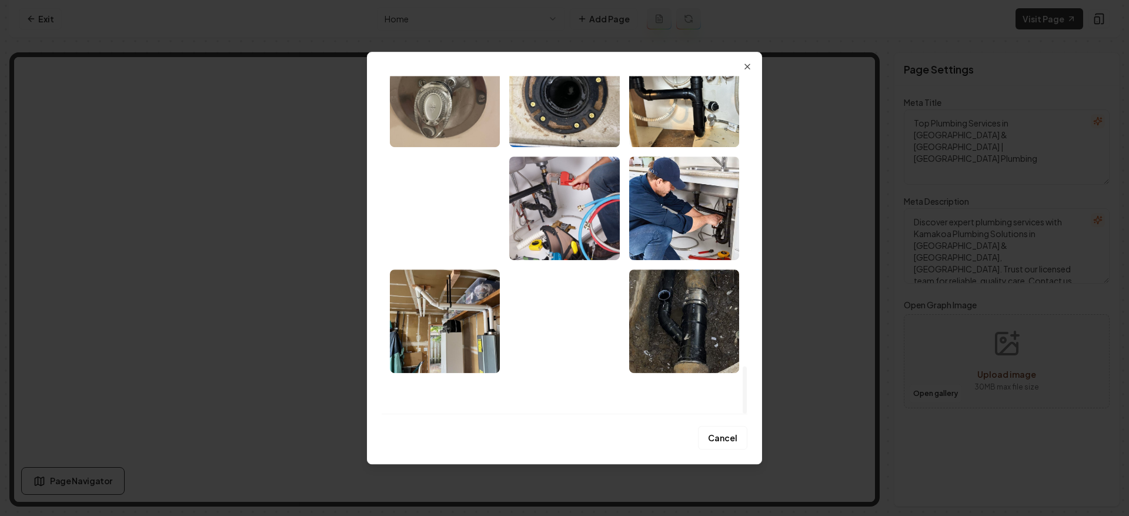
scroll to position [2066, 0]
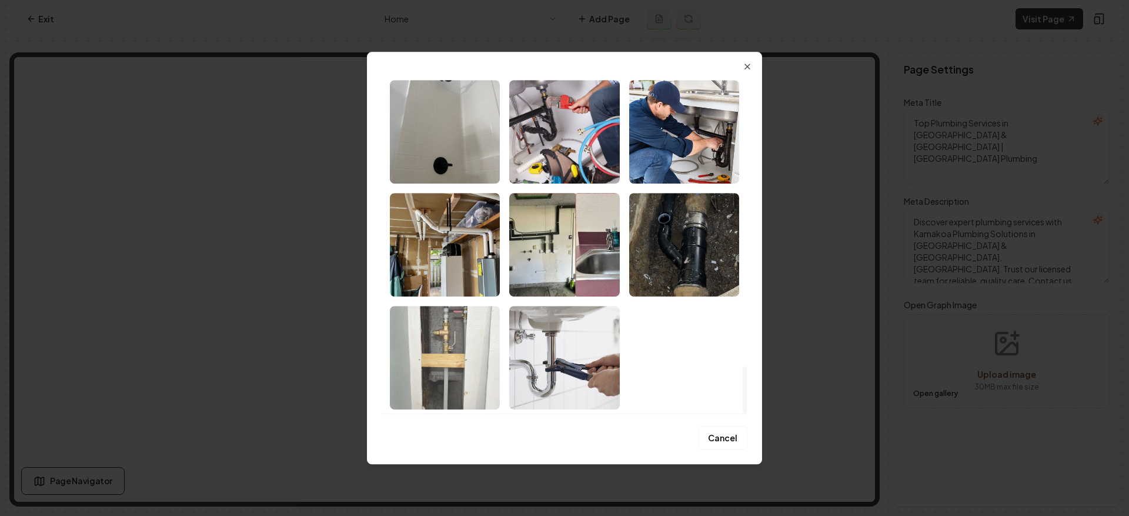
click at [452, 329] on img "Select image image_68af9ef25c7cd75eb84eec1b.jpeg" at bounding box center [445, 358] width 110 height 104
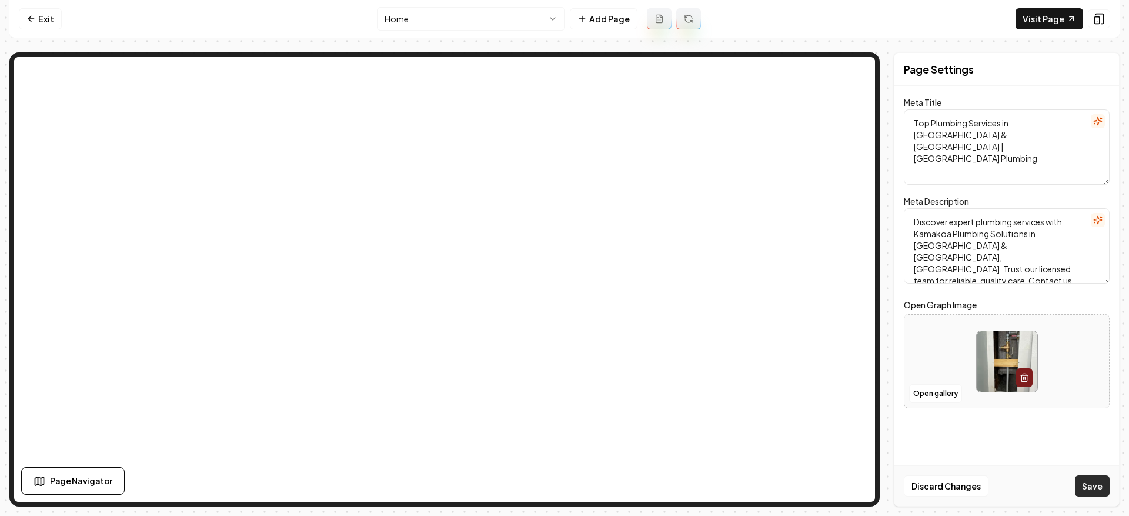
click at [1086, 480] on button "Save" at bounding box center [1092, 485] width 35 height 21
click at [1041, 24] on link "Visit Page" at bounding box center [1050, 18] width 68 height 21
click at [58, 17] on link "Exit" at bounding box center [40, 18] width 43 height 21
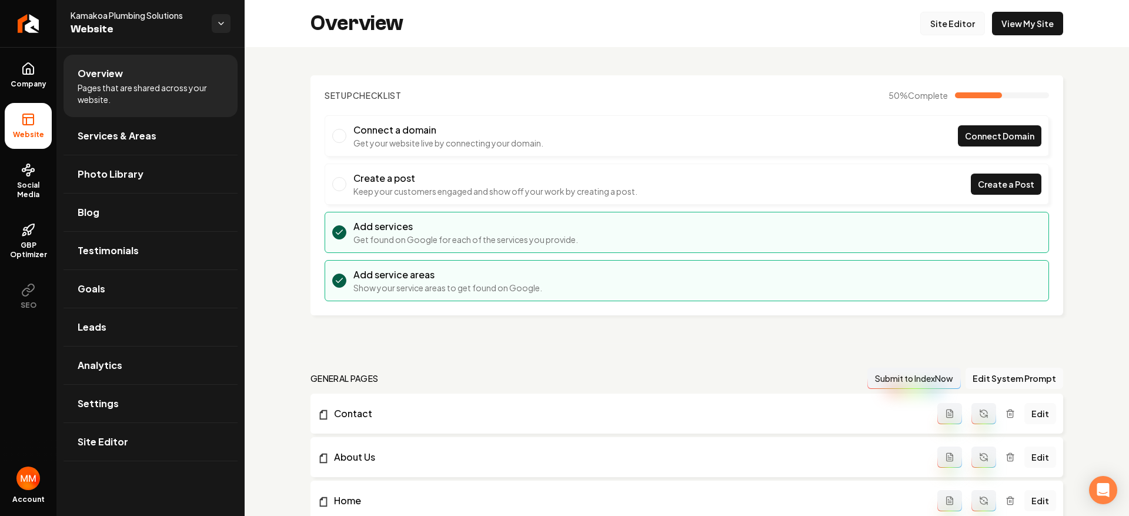
click at [957, 25] on link "Site Editor" at bounding box center [952, 24] width 65 height 24
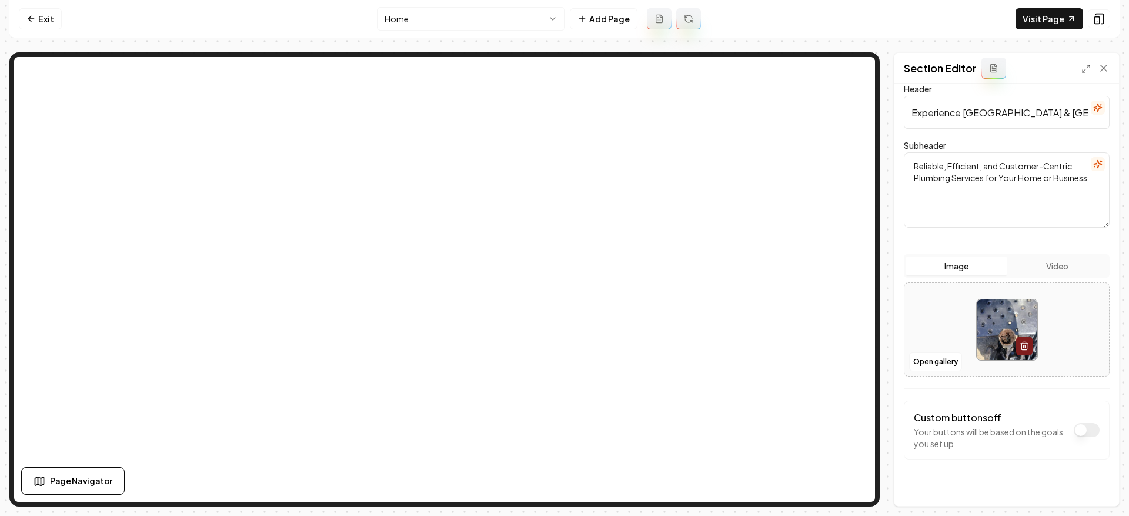
scroll to position [92, 0]
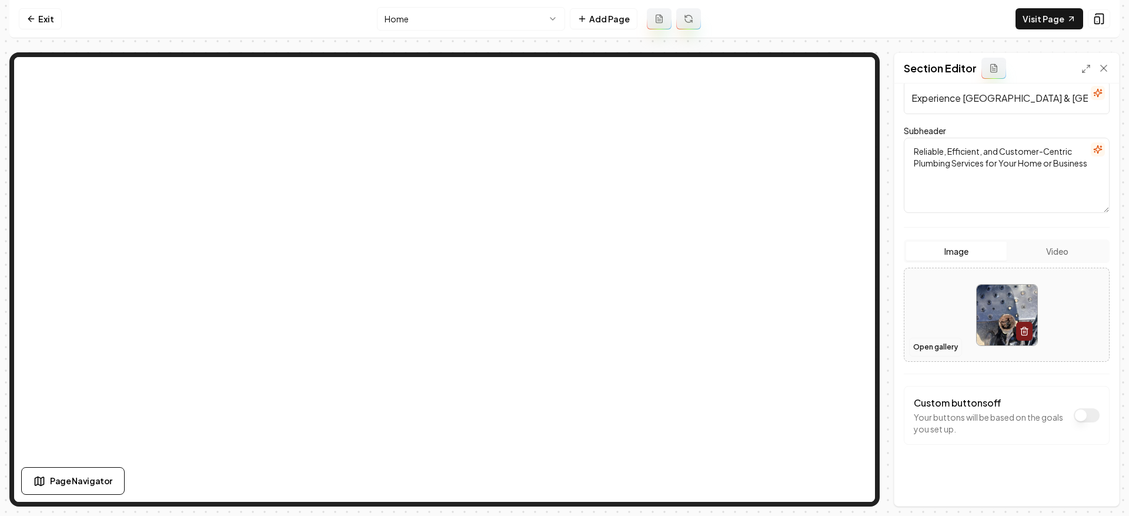
click at [947, 341] on button "Open gallery" at bounding box center [935, 347] width 53 height 19
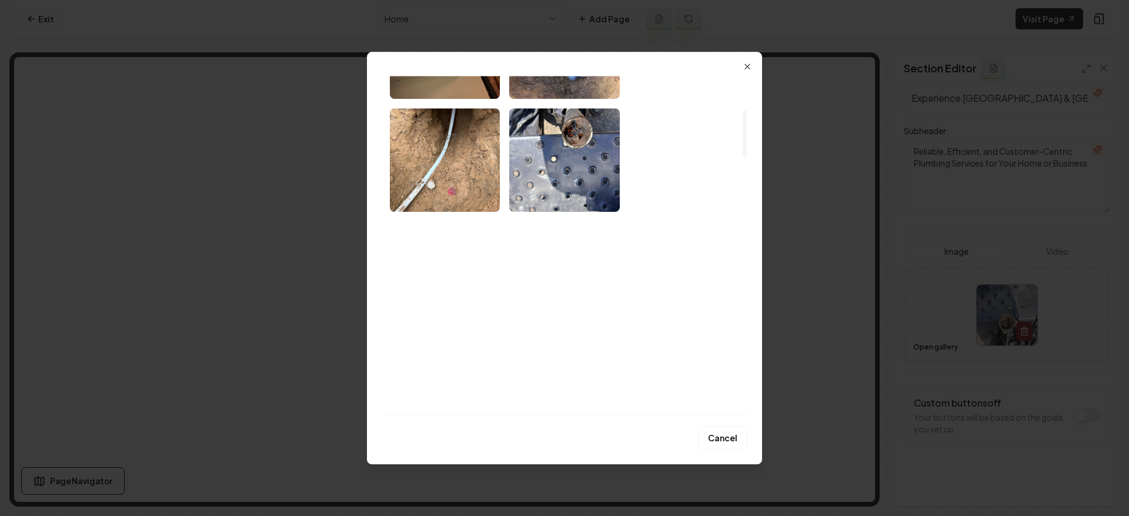
scroll to position [268, 0]
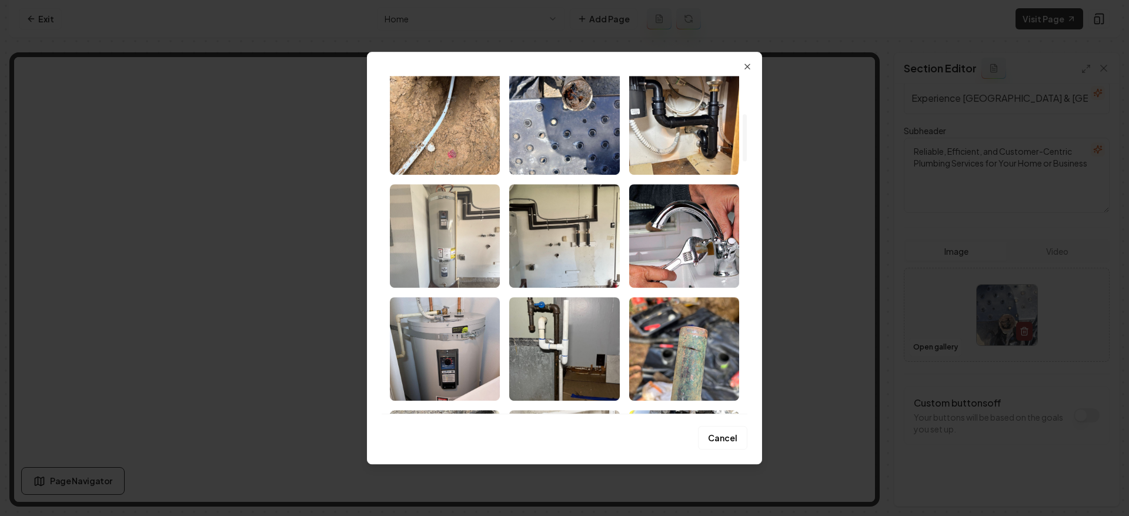
click at [462, 220] on img "Select image image_68af9ef55c7cd75eb84f0f8a.jpeg" at bounding box center [445, 236] width 110 height 104
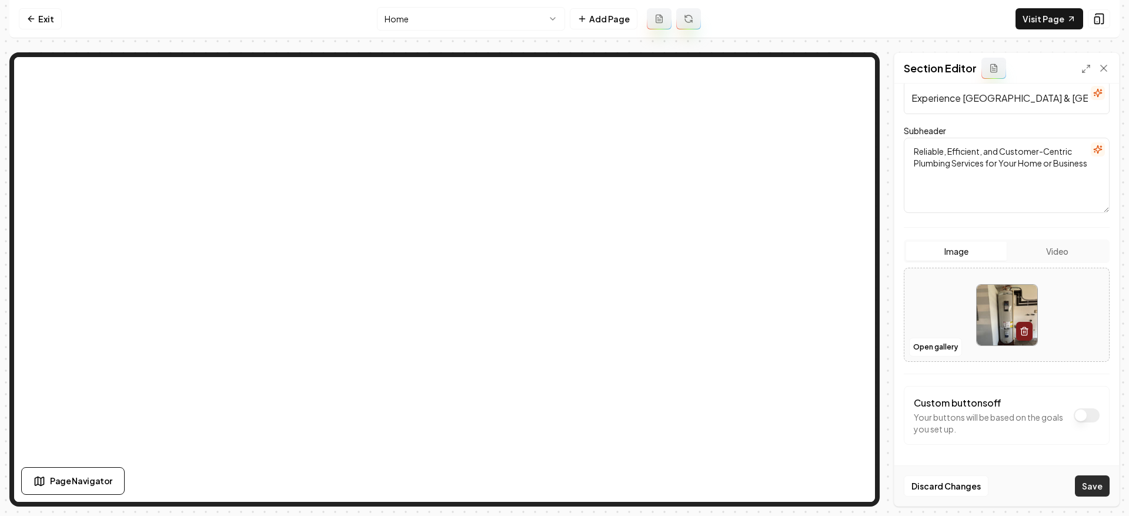
click at [1088, 484] on button "Save" at bounding box center [1092, 485] width 35 height 21
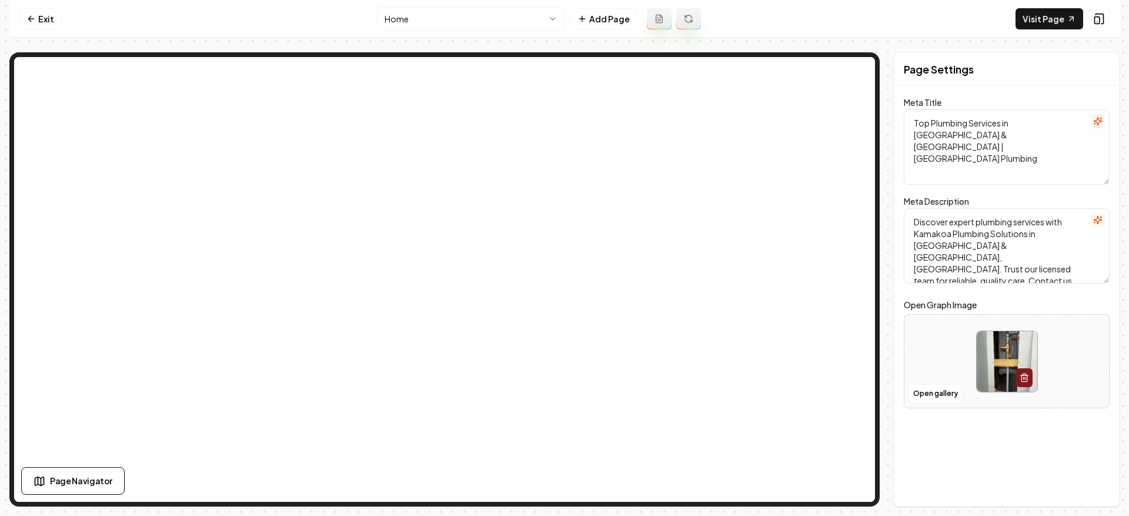
scroll to position [0, 0]
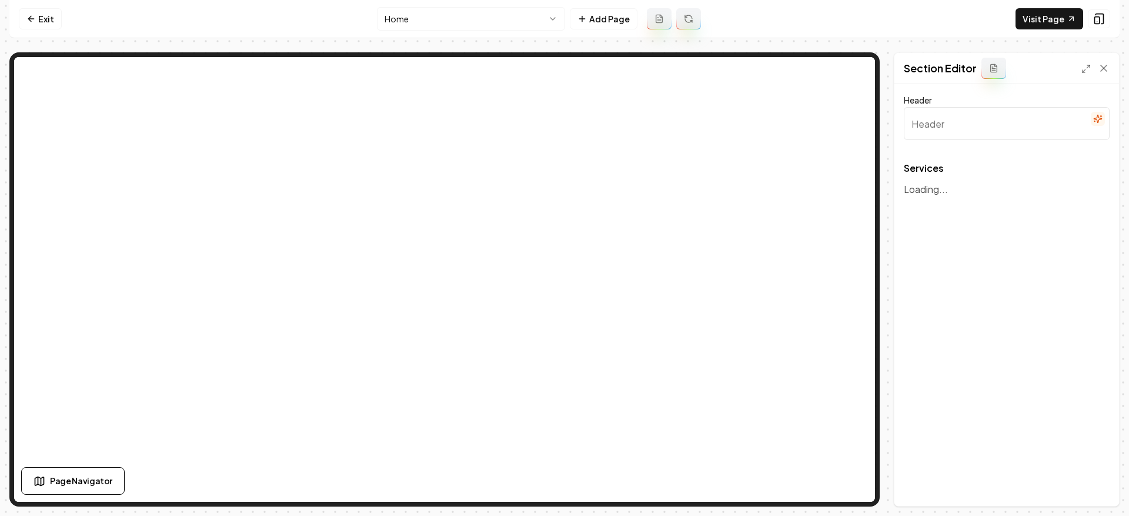
type input "Our Plumbing Services"
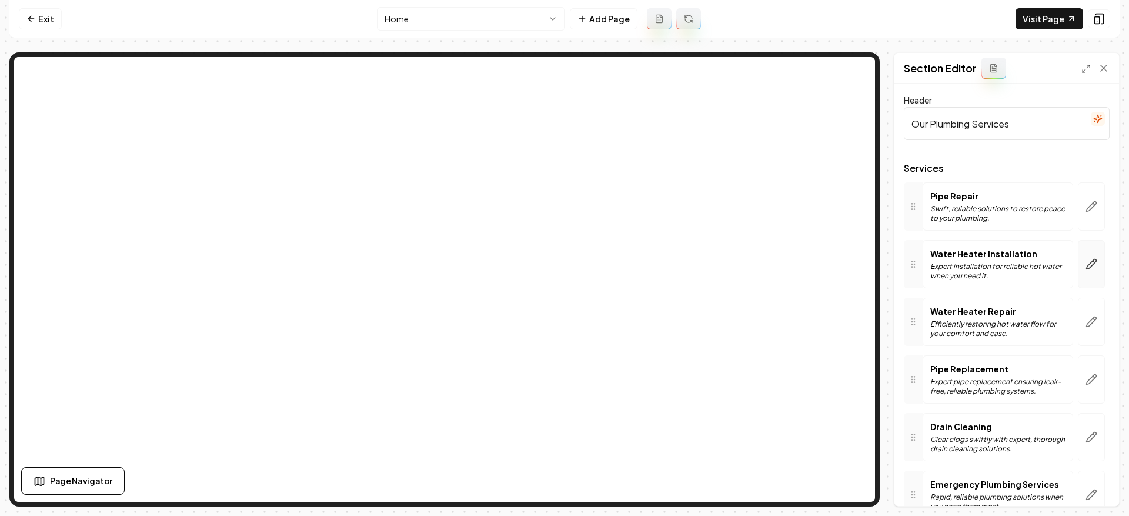
click at [1078, 267] on button "button" at bounding box center [1091, 264] width 27 height 48
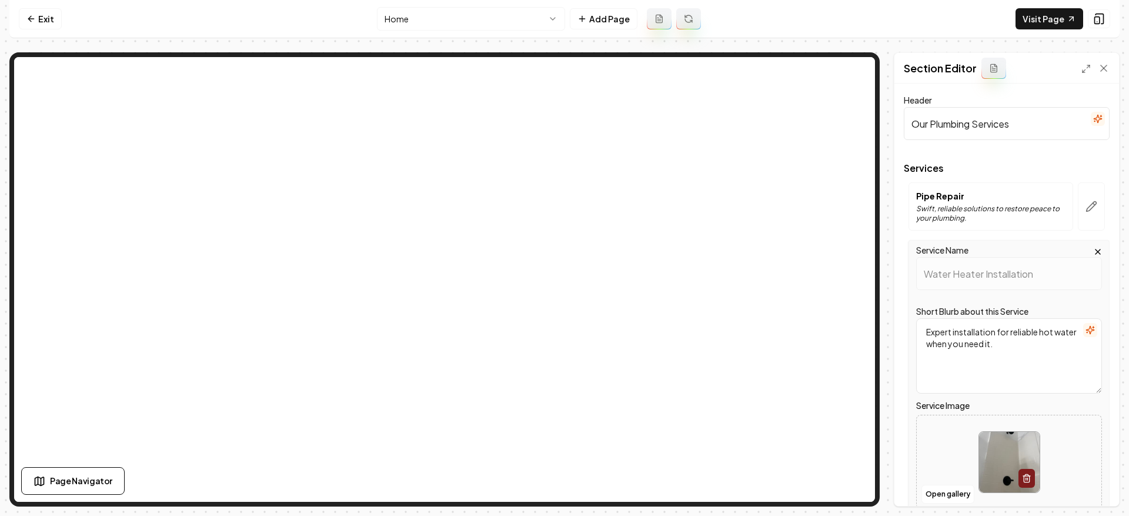
click at [996, 459] on img at bounding box center [1009, 462] width 61 height 61
click at [937, 492] on button "Open gallery" at bounding box center [948, 494] width 53 height 19
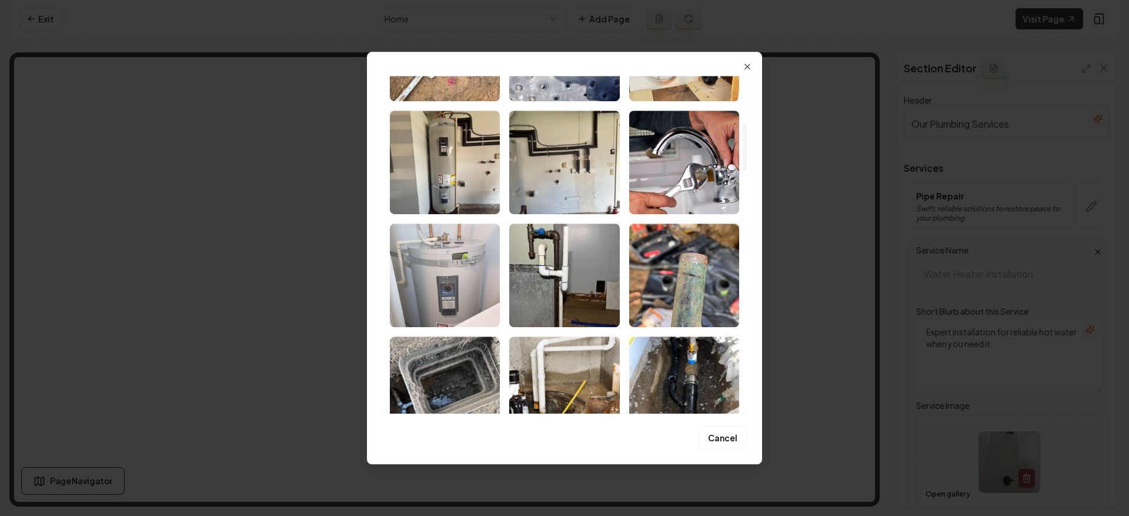
scroll to position [356, 0]
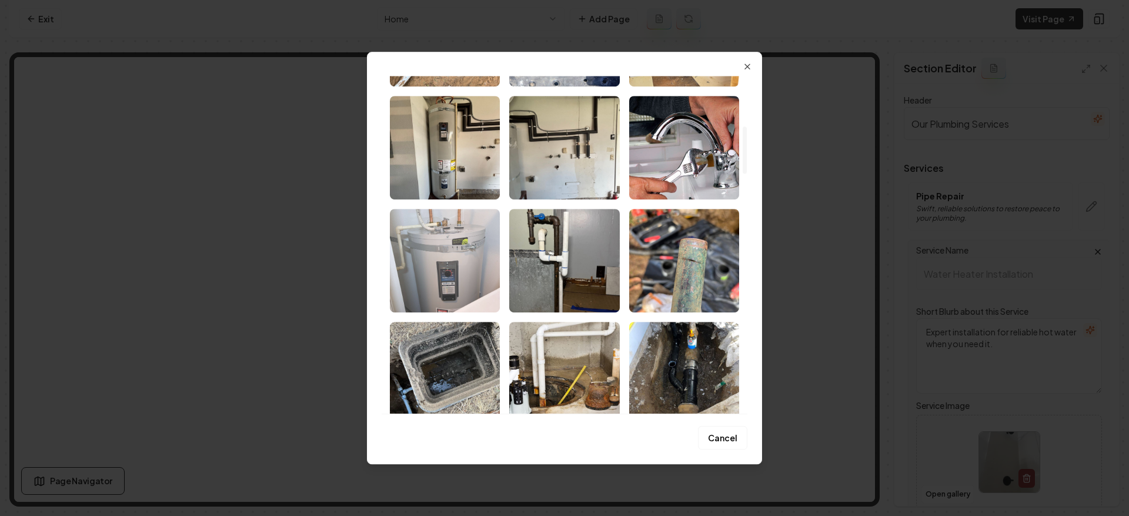
click at [452, 255] on img "Select image image_68af9ef55c7cd75eb84f1015.jpeg" at bounding box center [445, 261] width 110 height 104
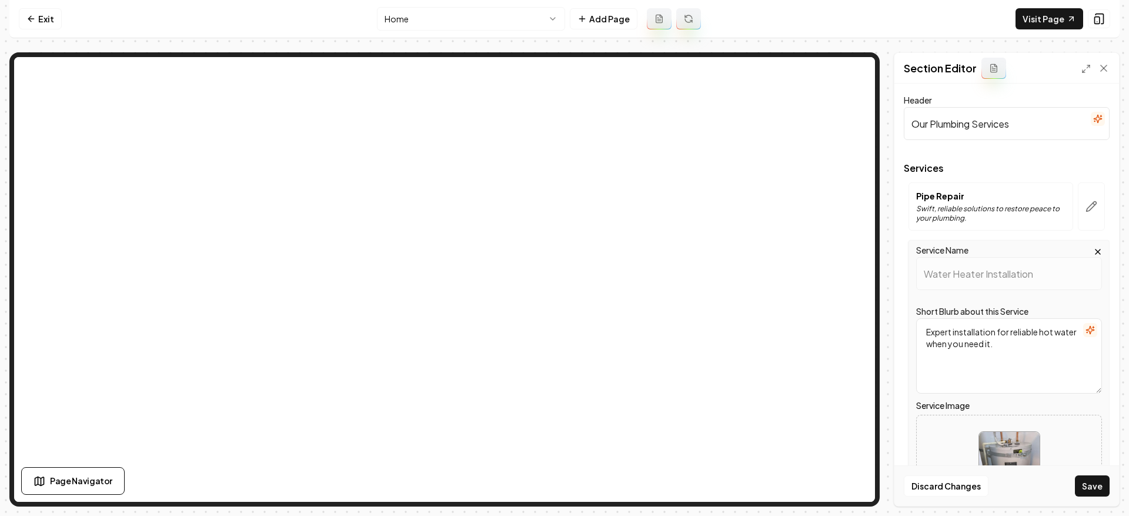
click at [1087, 482] on button "Save" at bounding box center [1092, 485] width 35 height 21
click at [1104, 72] on icon at bounding box center [1104, 68] width 12 height 12
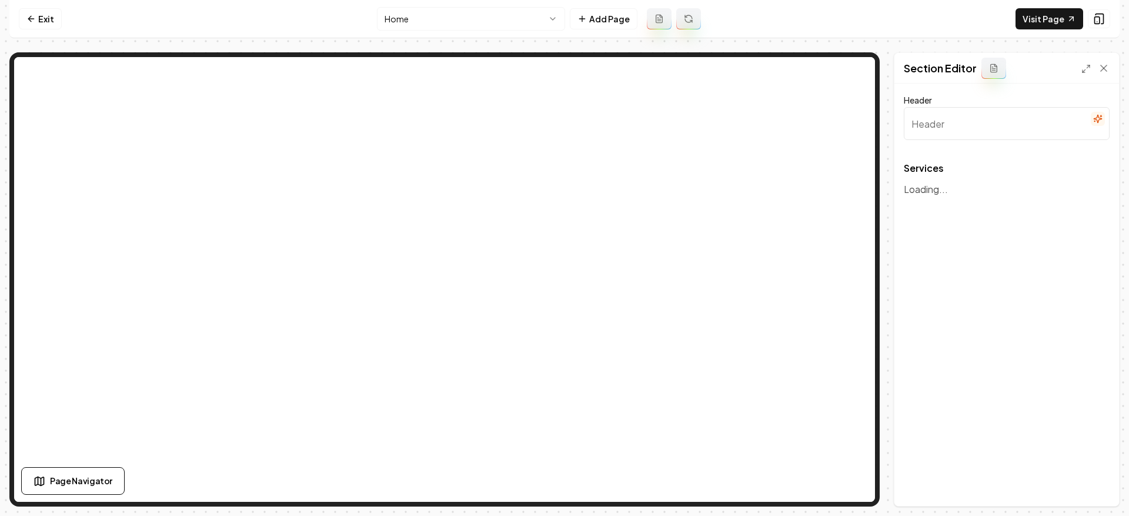
type input "Our Plumbing Services"
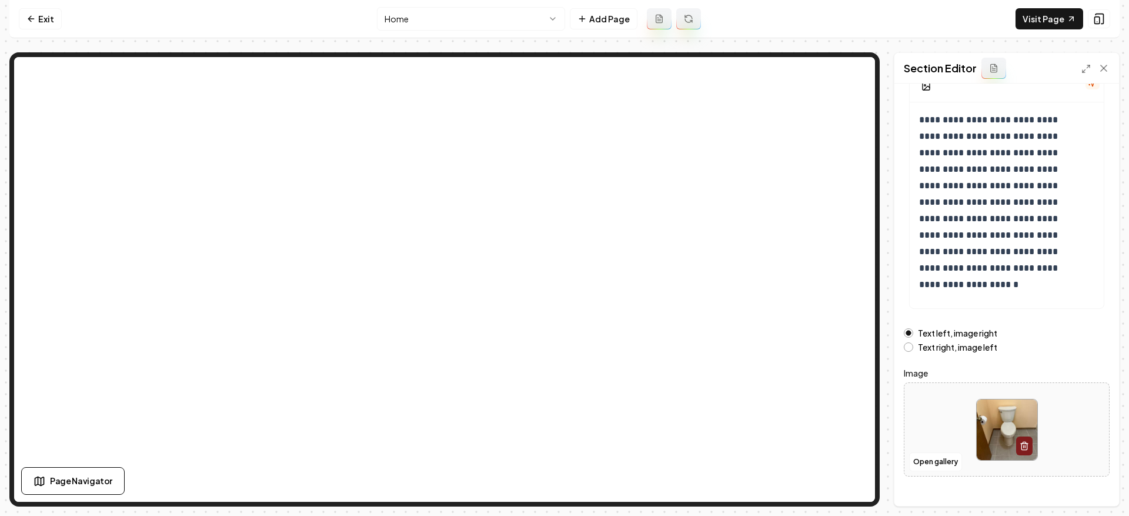
scroll to position [104, 0]
click at [970, 413] on div at bounding box center [1006, 427] width 205 height 81
click at [933, 458] on button "Open gallery" at bounding box center [935, 459] width 53 height 19
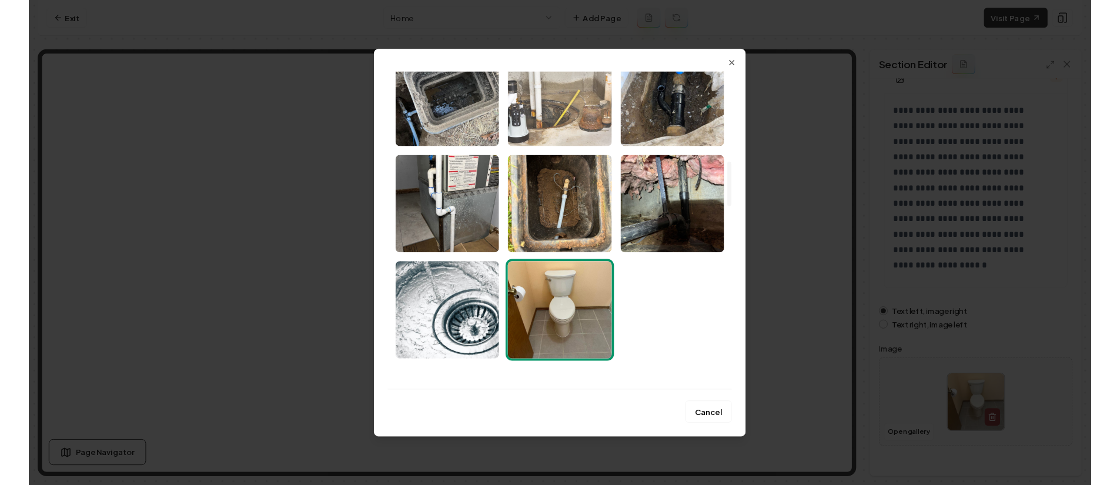
scroll to position [440, 0]
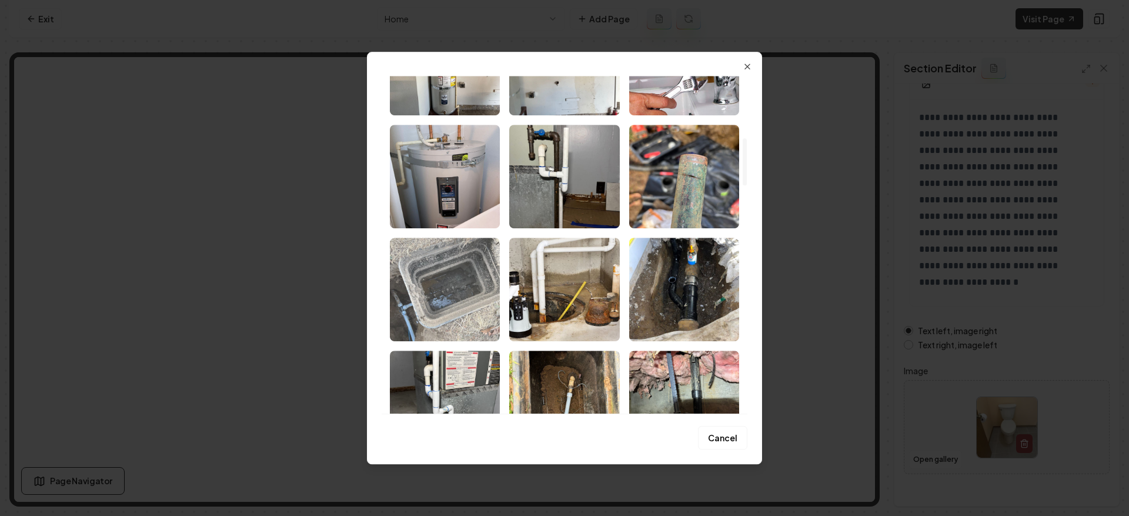
click at [459, 280] on img "Select image image_68af9ef55c7cd75eb84f0d07.jpeg" at bounding box center [445, 290] width 110 height 104
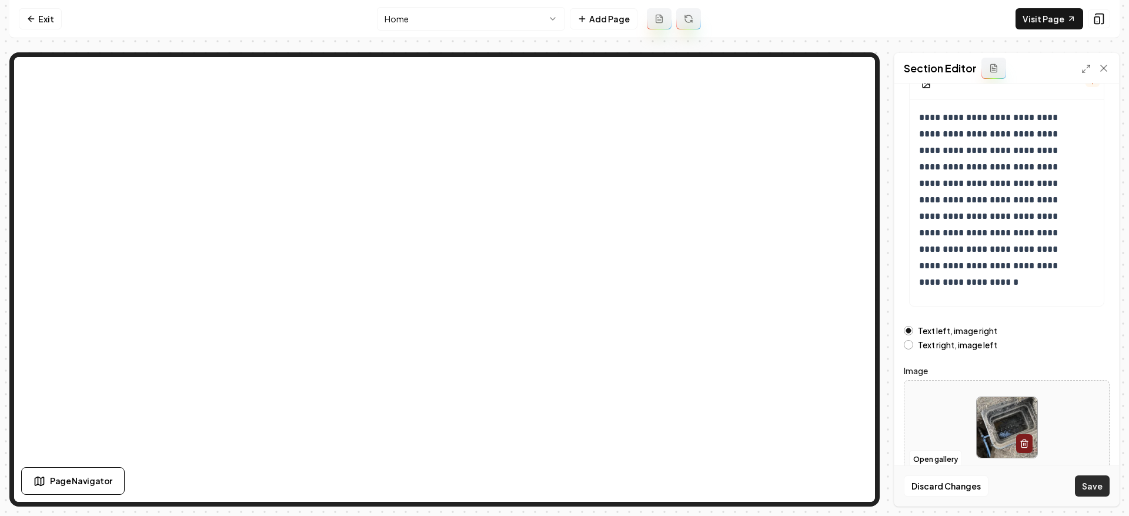
click at [1084, 475] on button "Save" at bounding box center [1092, 485] width 35 height 21
click at [44, 15] on link "Exit" at bounding box center [40, 18] width 43 height 21
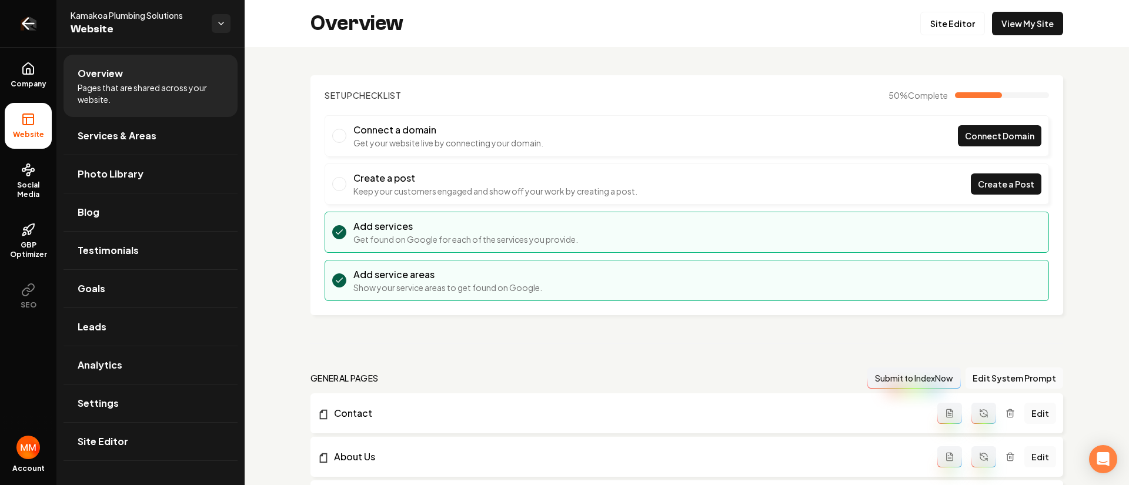
click at [14, 22] on link "Return to dashboard" at bounding box center [28, 23] width 56 height 47
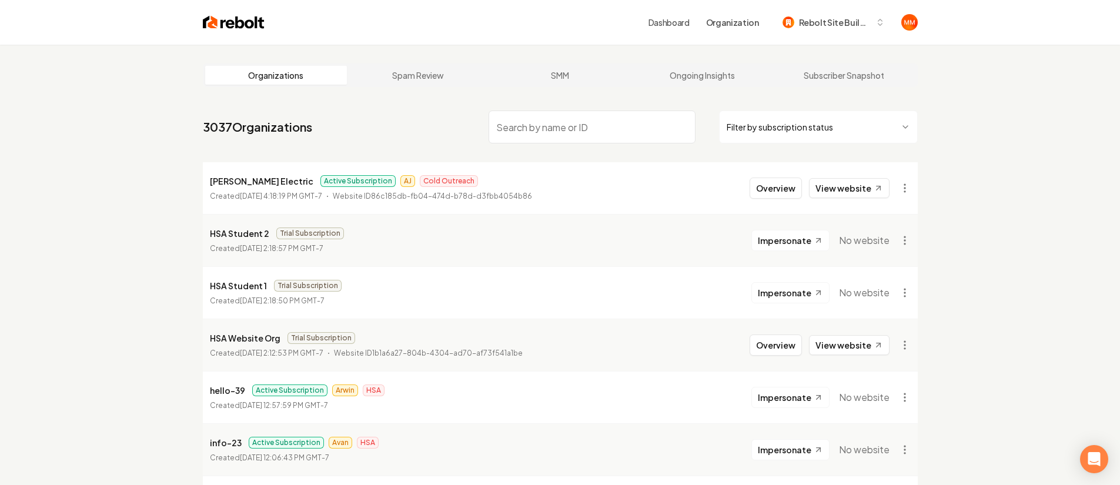
click at [562, 131] on input "search" at bounding box center [592, 127] width 207 height 33
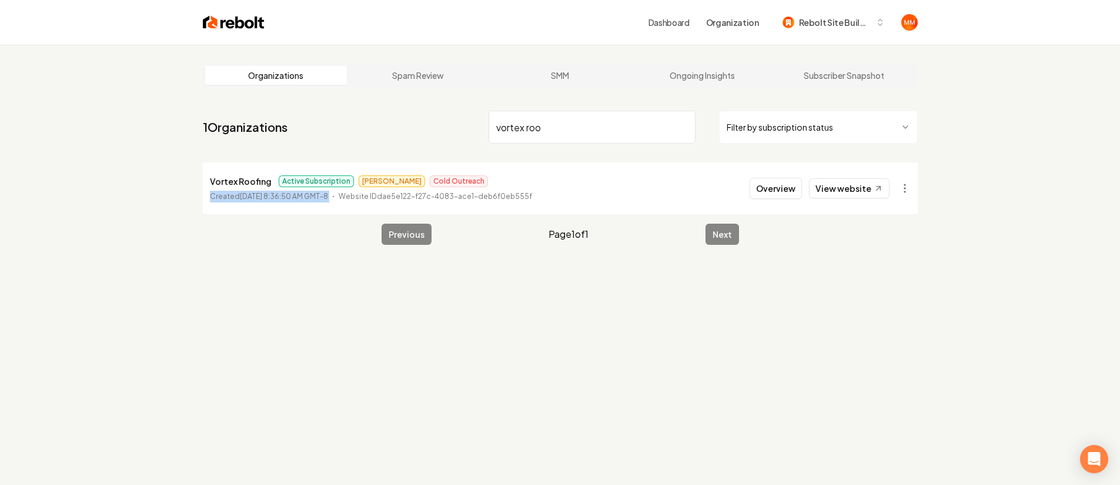
drag, startPoint x: 367, startPoint y: 196, endPoint x: 201, endPoint y: 200, distance: 165.9
click at [201, 200] on main "Organizations Spam Review SMM Ongoing Insights Subscriber Snapshot 1 Organizati…" at bounding box center [560, 154] width 753 height 219
drag, startPoint x: 602, startPoint y: 124, endPoint x: 379, endPoint y: 134, distance: 222.5
click at [373, 136] on nav "1 Organizations vortex roo Filter by subscription status" at bounding box center [560, 132] width 715 height 52
drag, startPoint x: 569, startPoint y: 135, endPoint x: 456, endPoint y: 138, distance: 113.0
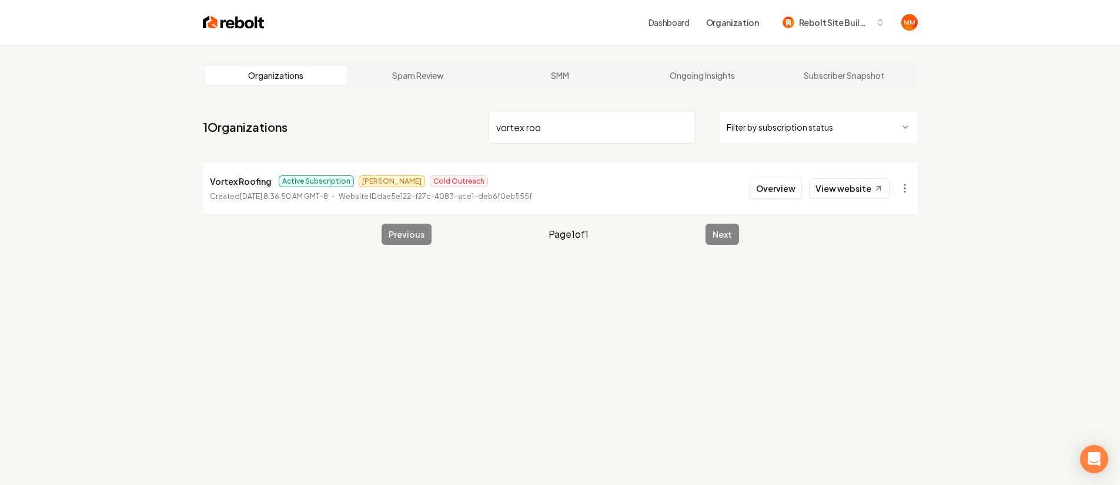
click at [456, 138] on nav "1 Organizations vortex roo Filter by subscription status" at bounding box center [560, 132] width 715 height 52
click at [565, 129] on input "vortex roo" at bounding box center [592, 127] width 207 height 33
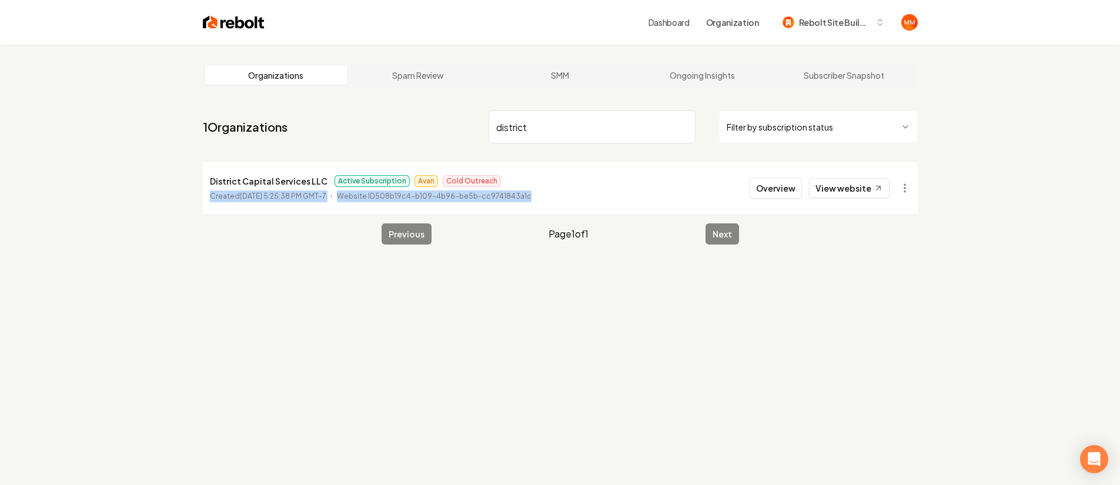
drag, startPoint x: 587, startPoint y: 198, endPoint x: 199, endPoint y: 198, distance: 388.1
click at [199, 199] on main "Organizations Spam Review SMM Ongoing Insights Subscriber Snapshot 1 Organizati…" at bounding box center [560, 154] width 753 height 219
click at [213, 133] on link "1 Organizations" at bounding box center [245, 127] width 85 height 16
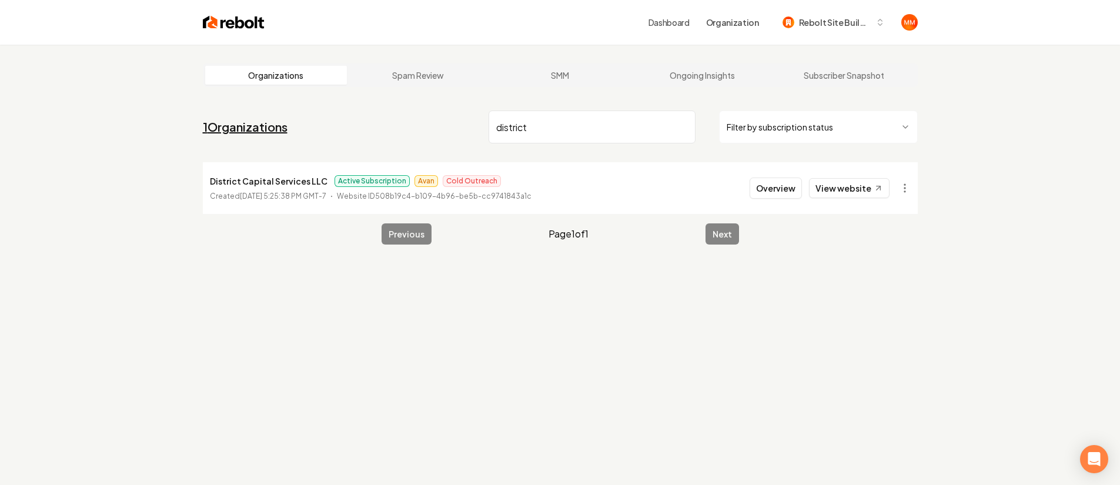
drag, startPoint x: 602, startPoint y: 128, endPoint x: 273, endPoint y: 125, distance: 329.3
click at [264, 128] on nav "1 Organizations district Filter by subscription status" at bounding box center [560, 132] width 715 height 52
type input "columbine"
click at [787, 190] on button "Overview" at bounding box center [776, 188] width 52 height 21
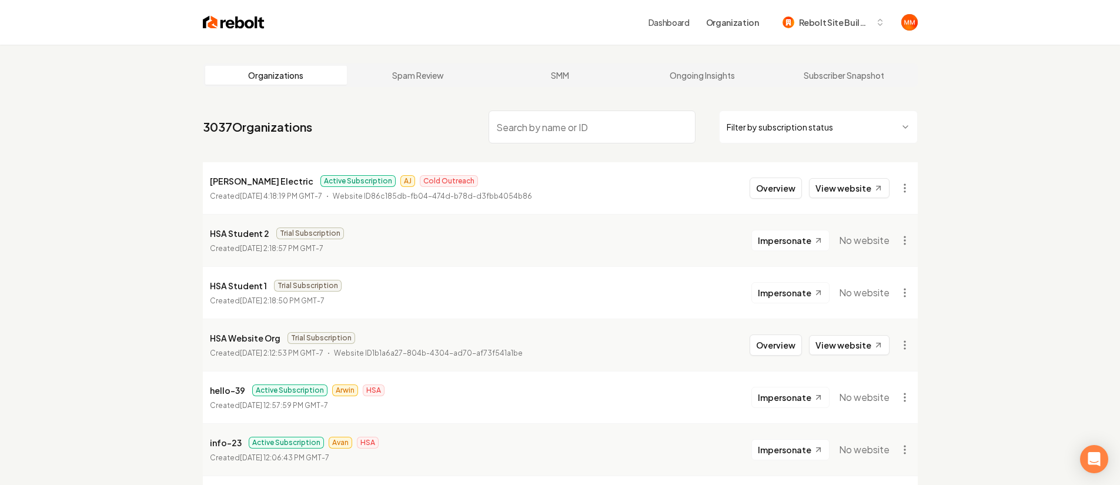
click at [545, 125] on input "search" at bounding box center [592, 127] width 207 height 33
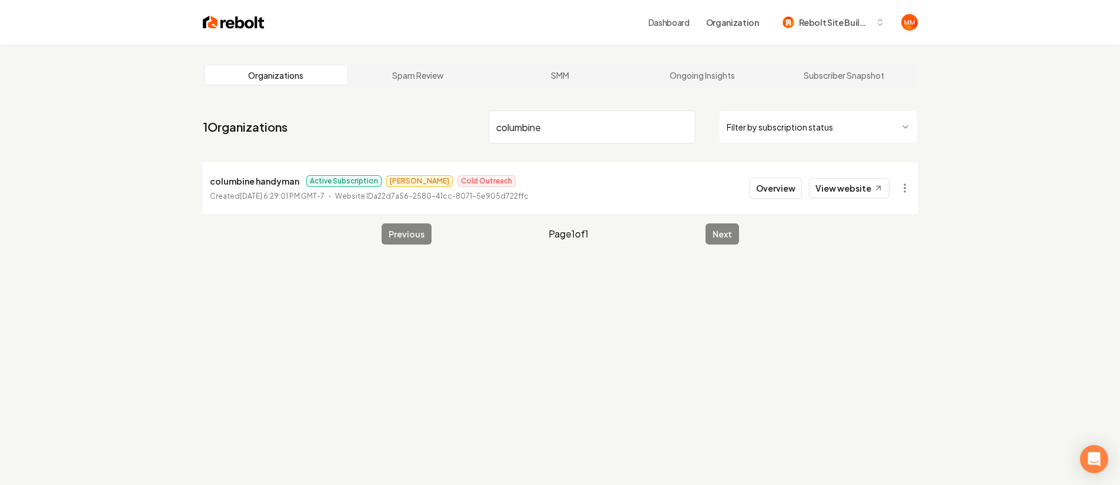
type input "columbine"
click at [773, 188] on button "Overview" at bounding box center [776, 188] width 52 height 21
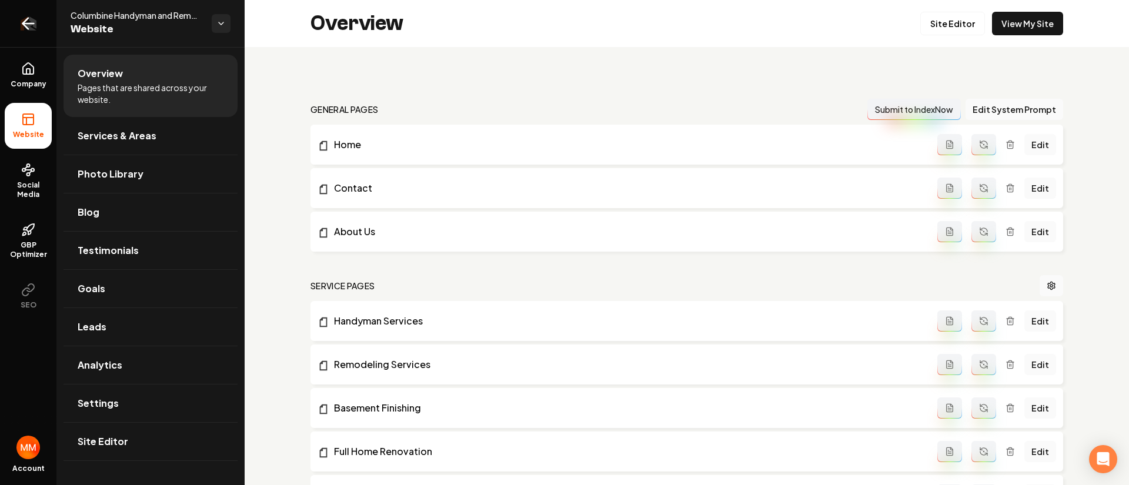
click at [33, 26] on icon "Return to dashboard" at bounding box center [28, 23] width 19 height 19
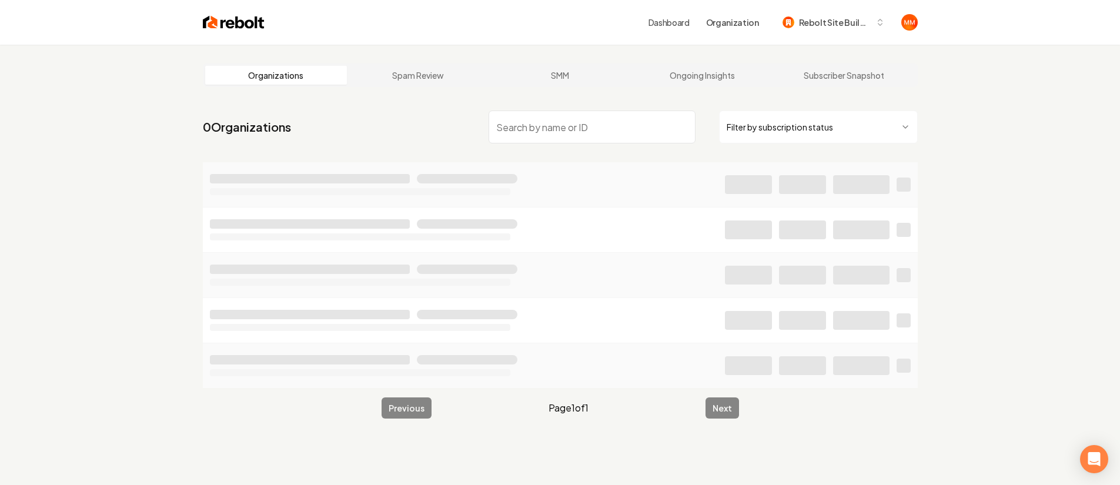
click at [528, 125] on input "search" at bounding box center [592, 127] width 207 height 33
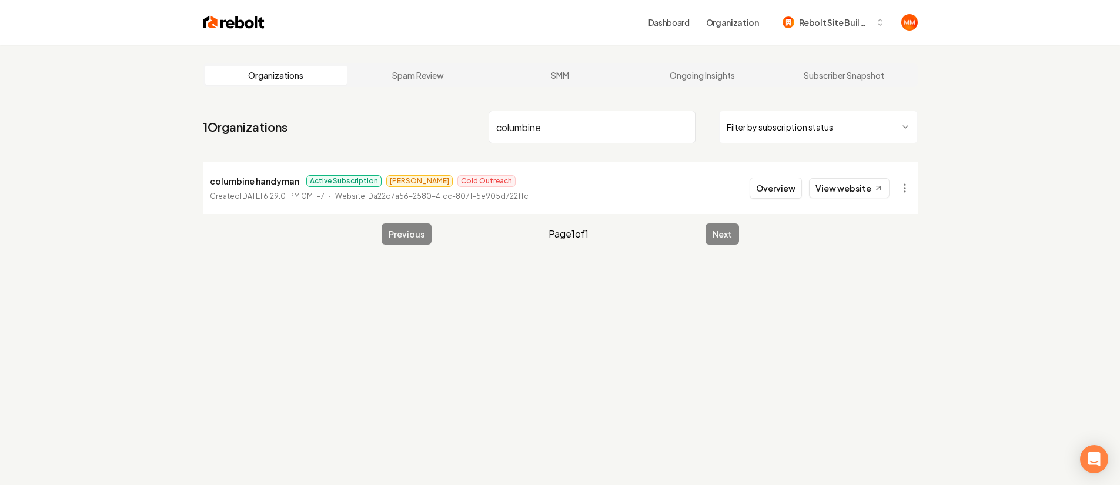
type input "columbine"
drag, startPoint x: 563, startPoint y: 193, endPoint x: 206, endPoint y: 201, distance: 357.6
click at [213, 201] on li "columbine handyman Active Subscription Matthew Cold Outreach Created July 21, 2…" at bounding box center [560, 188] width 715 height 52
click at [143, 181] on div "Organizations Spam Review SMM Ongoing Insights Subscriber Snapshot 1 Organizati…" at bounding box center [560, 287] width 1120 height 485
click at [785, 186] on button "Overview" at bounding box center [776, 188] width 52 height 21
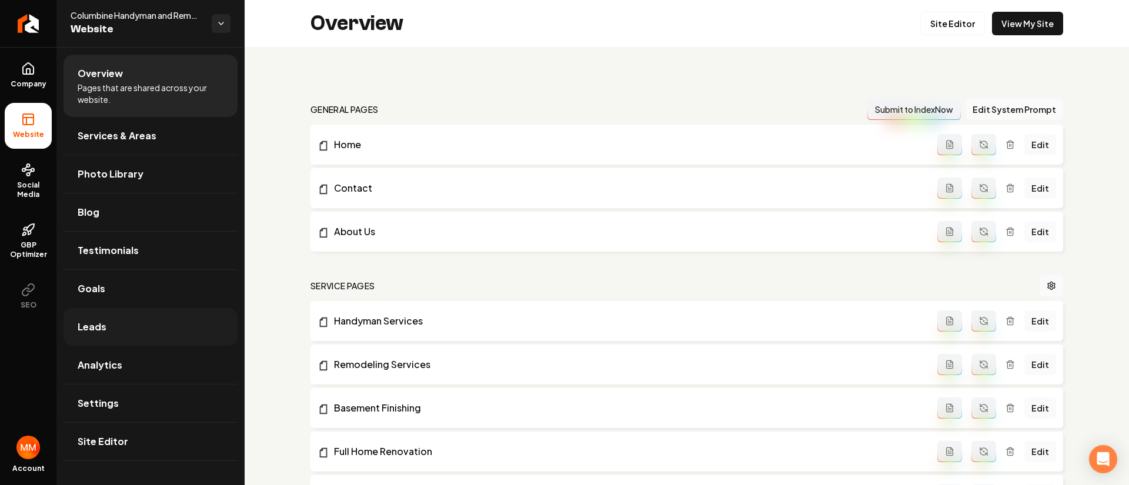
click at [123, 325] on link "Leads" at bounding box center [151, 327] width 174 height 38
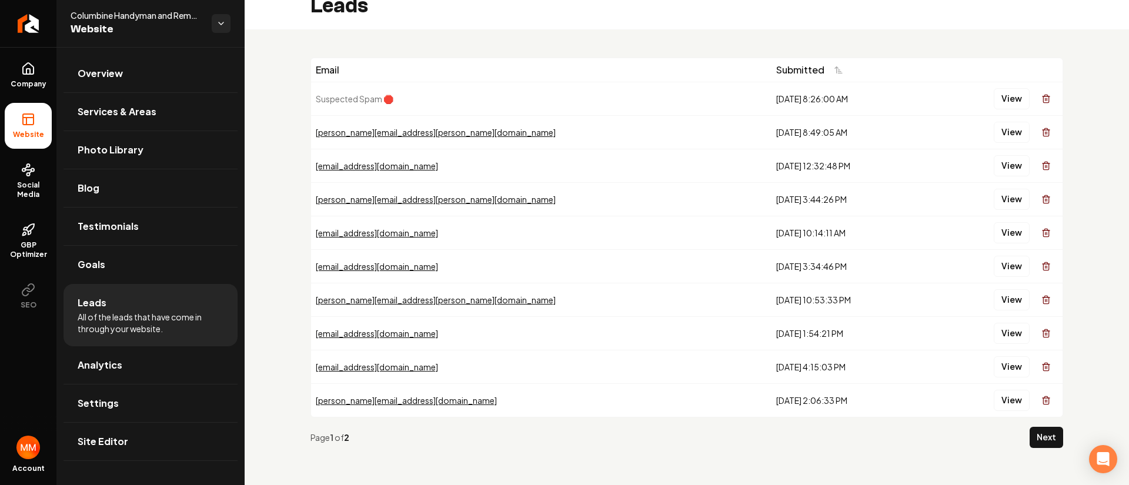
scroll to position [18, 0]
click at [1032, 432] on button "Next" at bounding box center [1047, 436] width 34 height 21
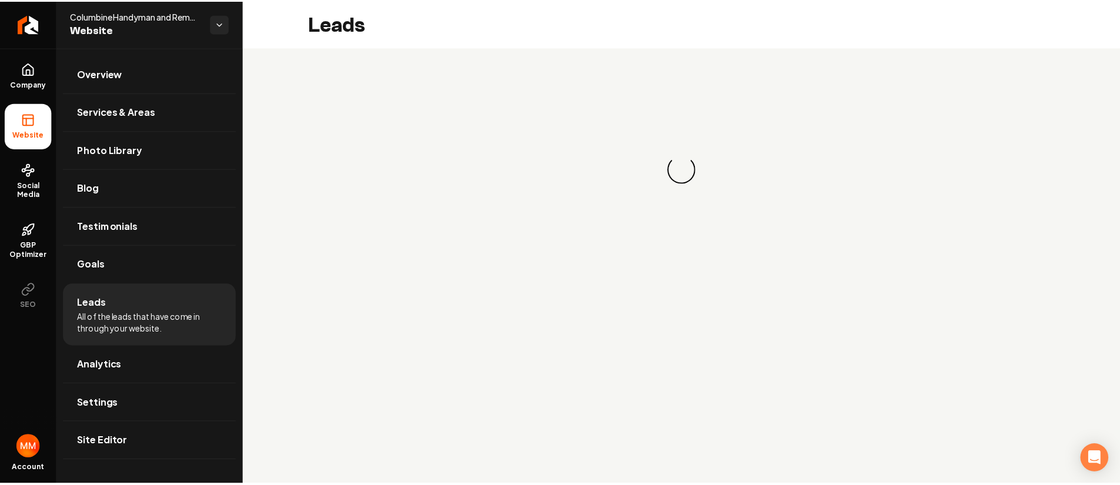
scroll to position [0, 0]
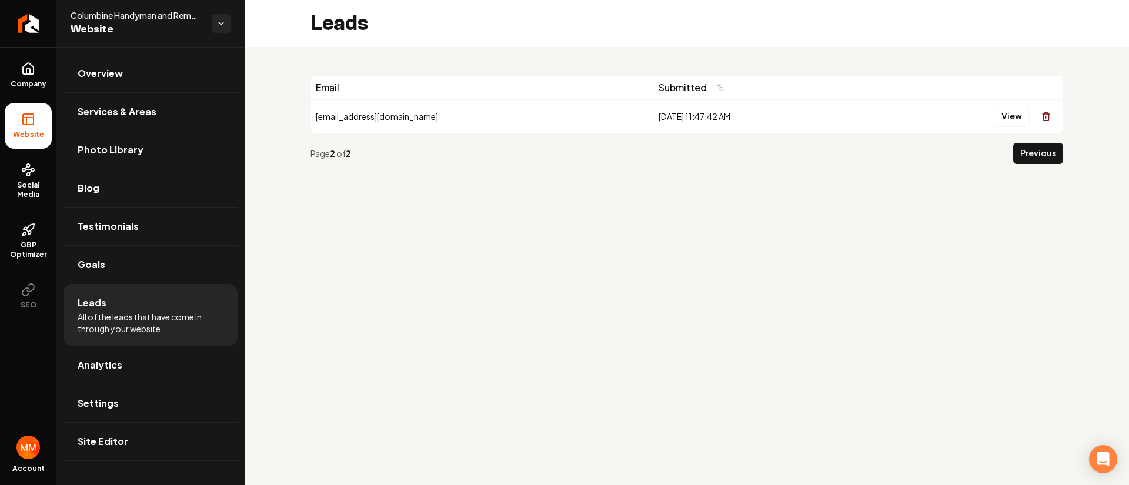
drag, startPoint x: 700, startPoint y: 122, endPoint x: 506, endPoint y: 120, distance: 194.7
click at [492, 120] on tr "tapiszkin@comcast.net 8/1/2025, 11:47:42 AM View" at bounding box center [687, 116] width 752 height 34
drag, startPoint x: 620, startPoint y: 148, endPoint x: 589, endPoint y: 142, distance: 31.8
click at [619, 148] on div "Page 2 of 2" at bounding box center [660, 154] width 698 height 12
click at [1051, 148] on button "Previous" at bounding box center [1038, 153] width 50 height 21
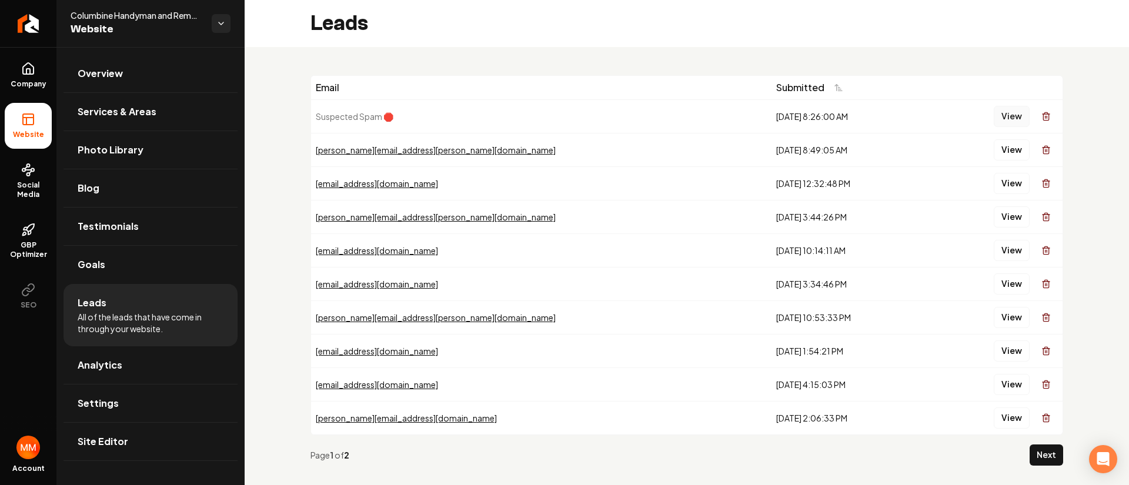
click at [994, 117] on button "View" at bounding box center [1012, 116] width 36 height 21
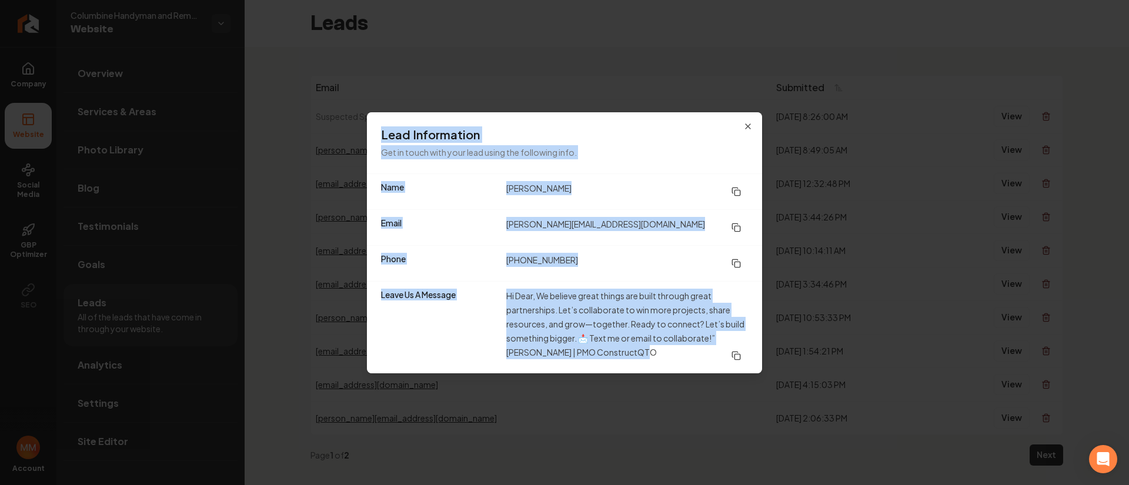
drag, startPoint x: 663, startPoint y: 356, endPoint x: 365, endPoint y: 247, distance: 317.6
click at [349, 254] on body "Company Website Social Media GBP Optimizer SEO Account Columbine Handyman and R…" at bounding box center [564, 242] width 1129 height 485
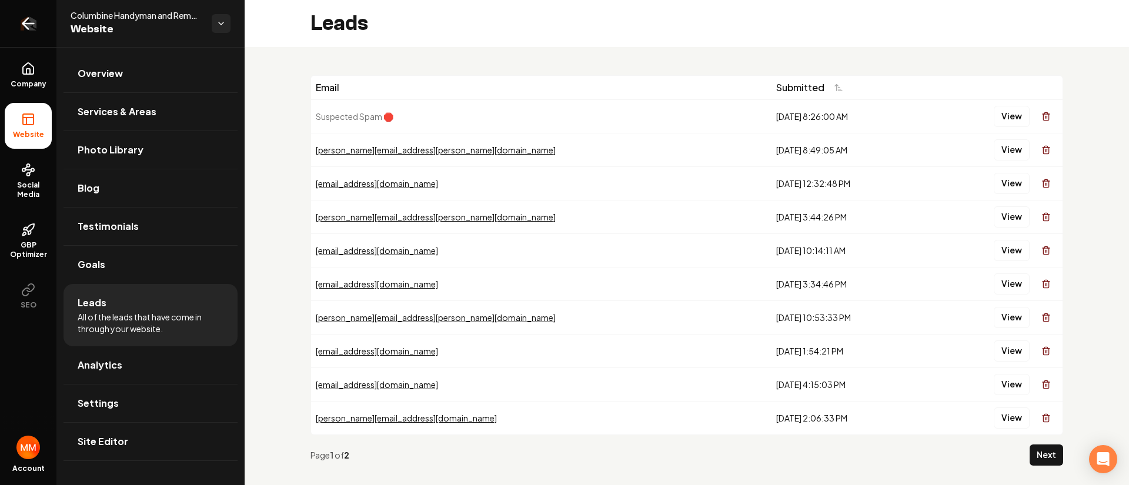
click at [28, 26] on icon "Return to dashboard" at bounding box center [28, 23] width 19 height 19
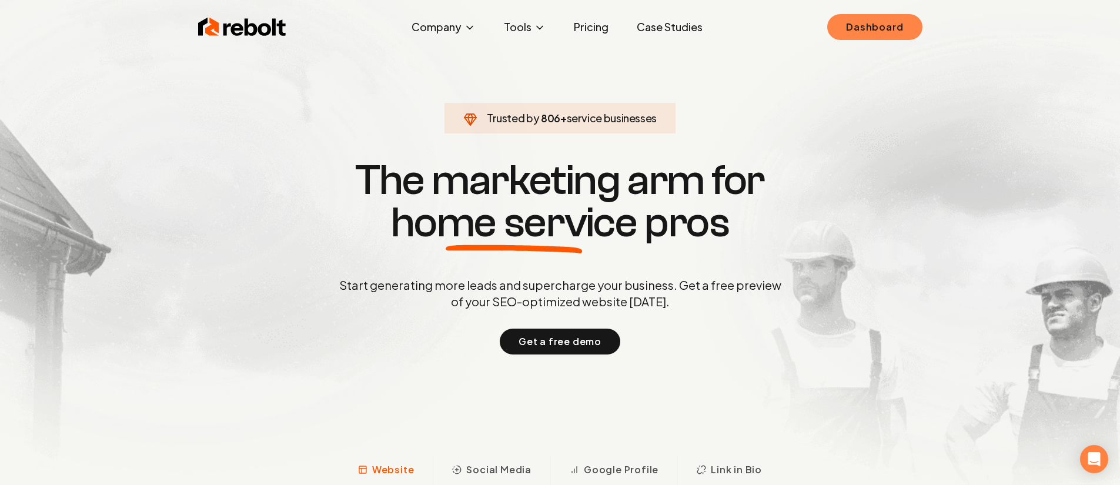
click at [896, 24] on link "Dashboard" at bounding box center [874, 27] width 95 height 26
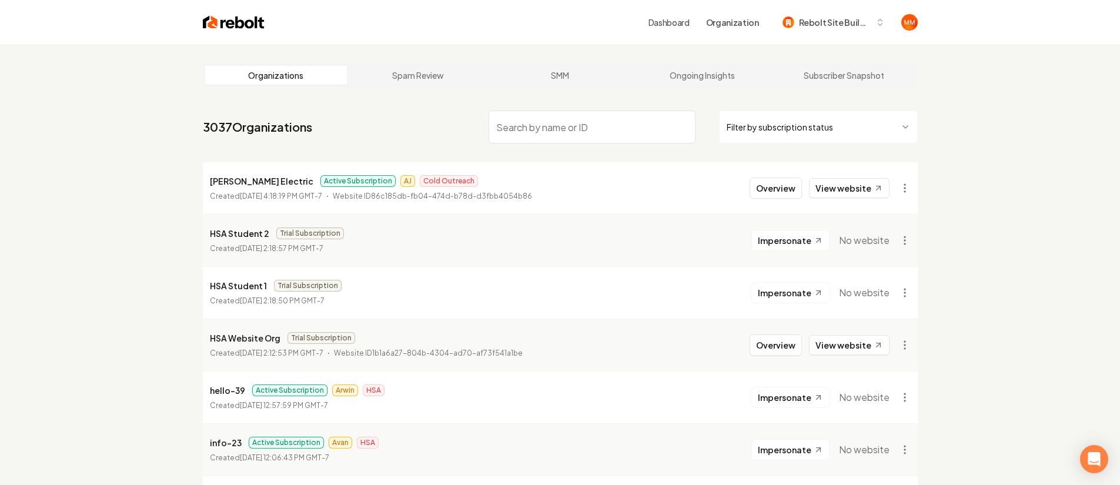
click at [230, 24] on img at bounding box center [234, 22] width 62 height 16
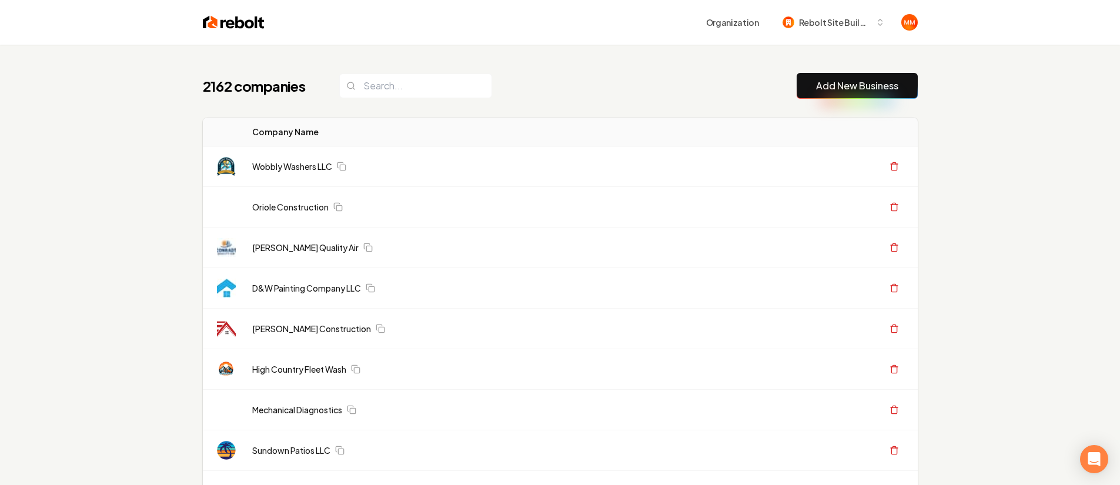
click at [689, 17] on div "Organization Rebolt Site Builder" at bounding box center [591, 22] width 653 height 21
click at [424, 76] on input "search" at bounding box center [415, 86] width 153 height 25
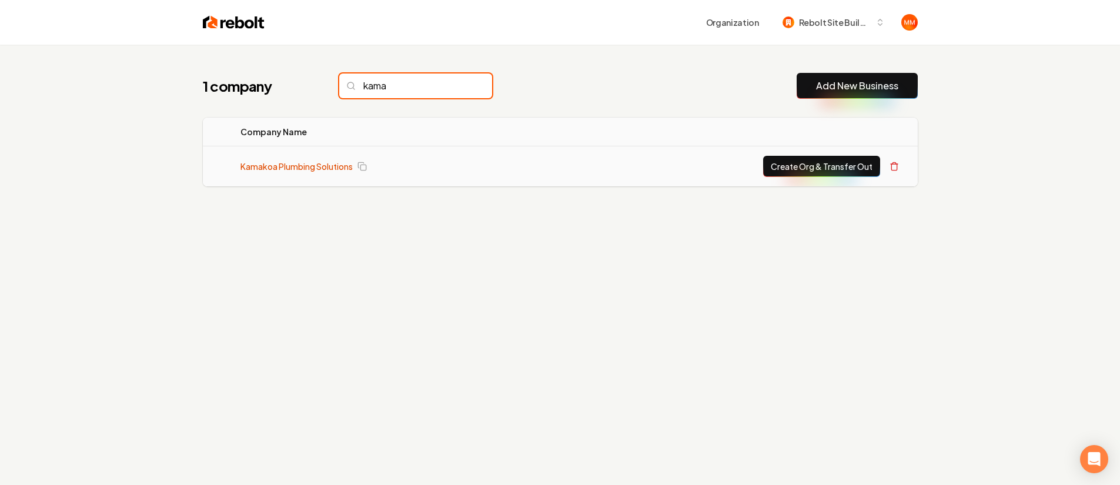
type input "kama"
click at [302, 163] on link "Kamakoa Plumbing Solutions" at bounding box center [297, 167] width 112 height 12
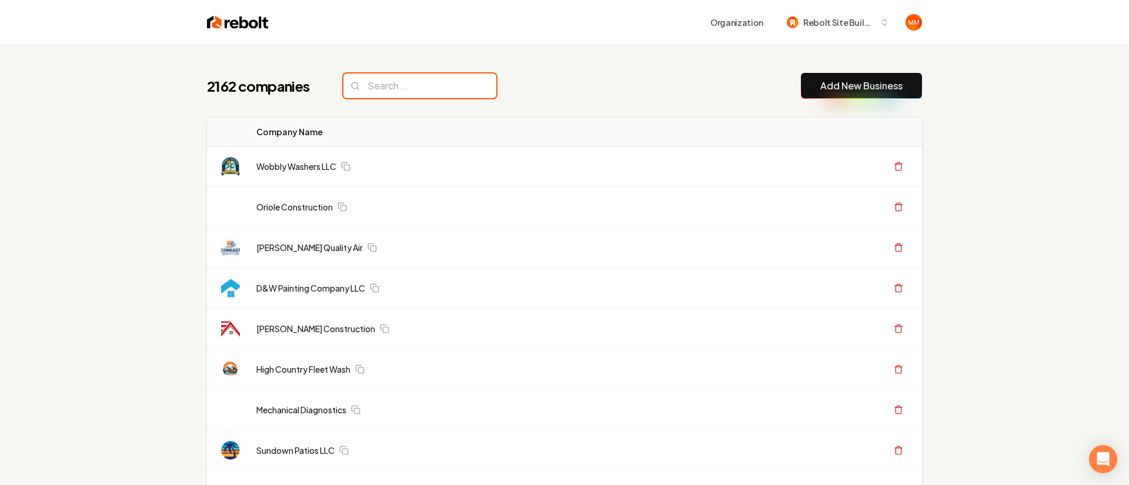
click at [373, 82] on input "search" at bounding box center [419, 86] width 153 height 25
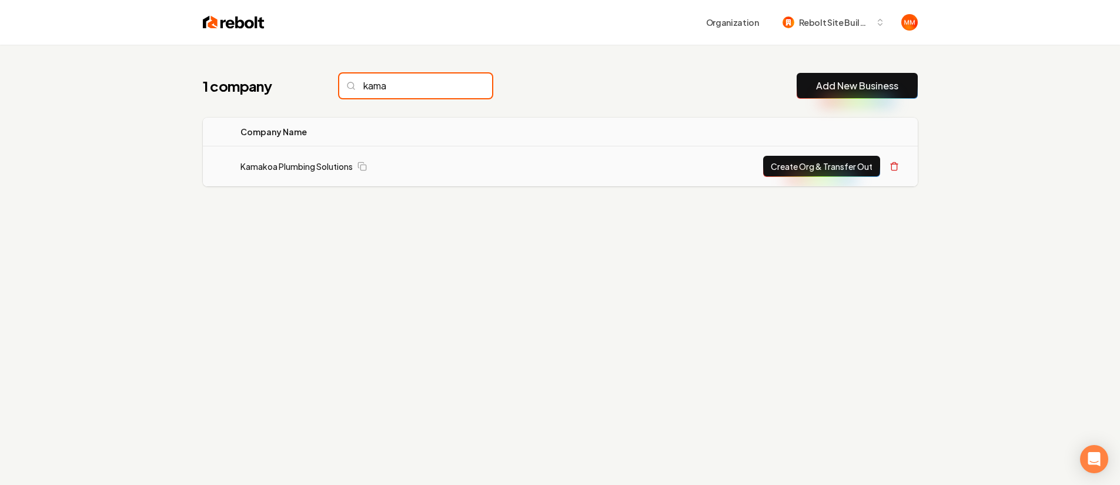
type input "kama"
click at [846, 165] on button "Create Org & Transfer Out" at bounding box center [821, 166] width 117 height 21
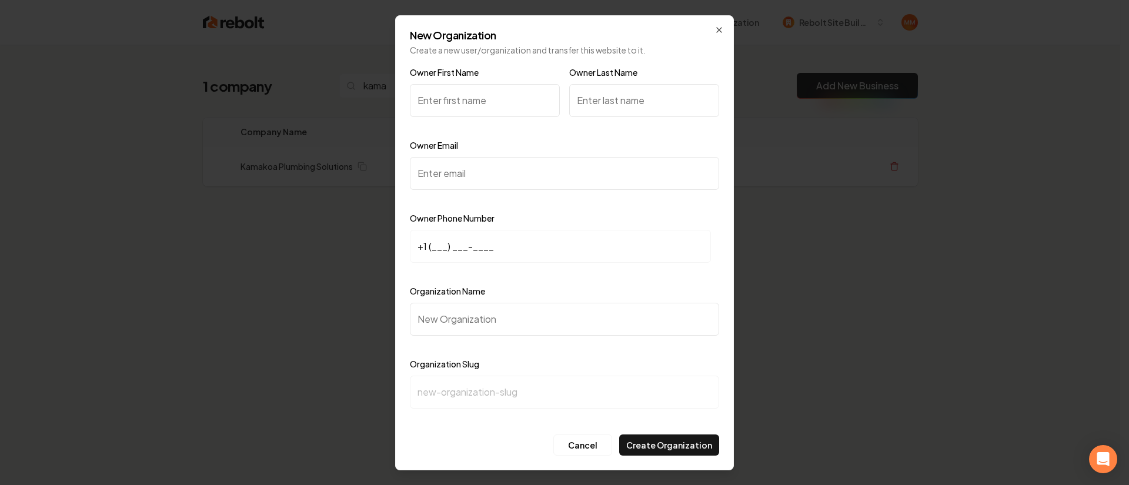
click at [510, 100] on input "Owner First Name" at bounding box center [485, 100] width 150 height 33
type input "Dylan"
click at [520, 179] on input "Owner Email" at bounding box center [564, 173] width 309 height 33
paste input "[EMAIL_ADDRESS][DOMAIN_NAME]"
type input "[EMAIL_ADDRESS][DOMAIN_NAME]"
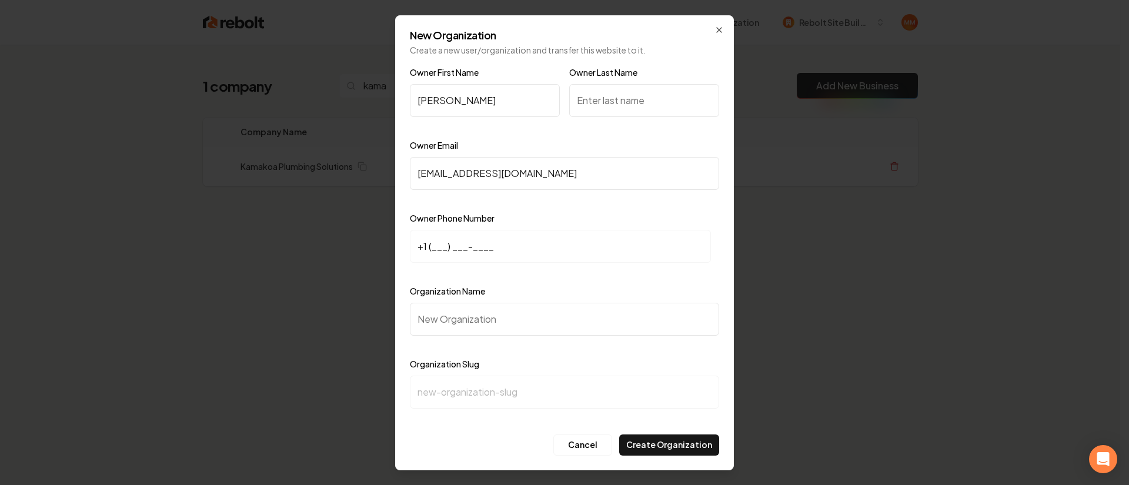
click at [433, 245] on input "+1 (___) ___-____" at bounding box center [560, 246] width 301 height 33
type input "+1 (808) 766-4207"
click at [559, 319] on input "Organization Name" at bounding box center [564, 319] width 309 height 33
type input "K"
type input "k"
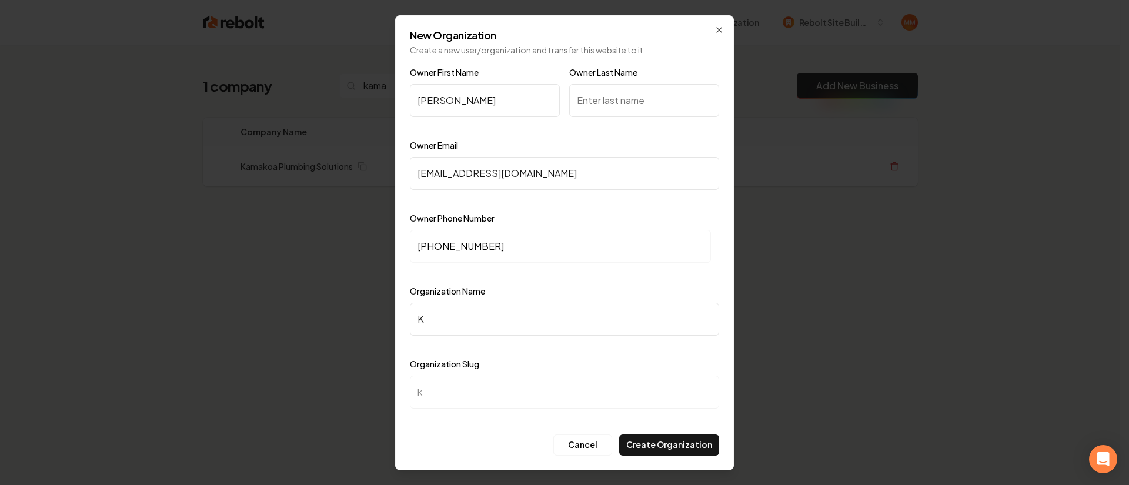
type input "Ka"
type input "ka"
type input "Kam"
type input "kam"
type input "Kama"
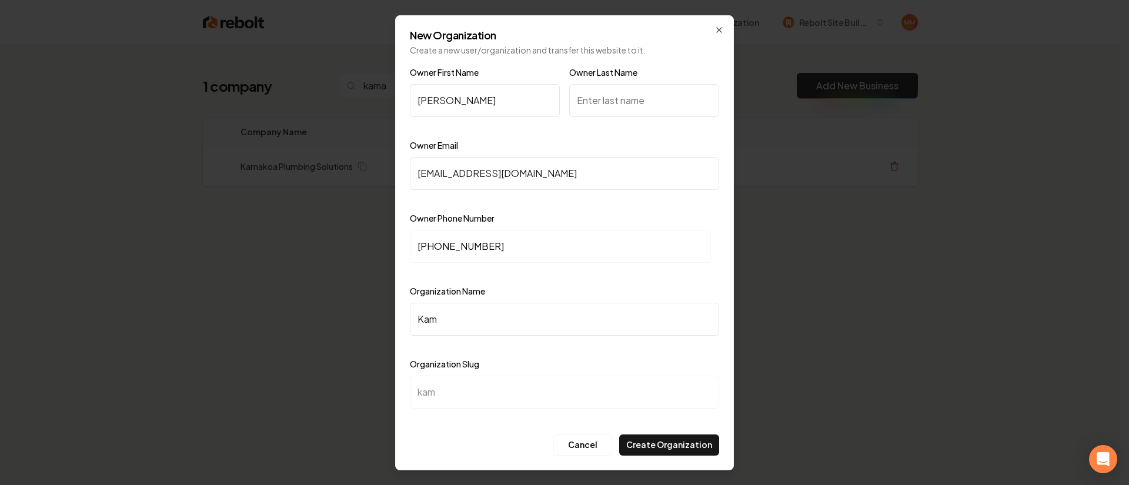
type input "kama"
type input "Kamak"
type input "kamak"
type input "Kamako"
type input "kamako"
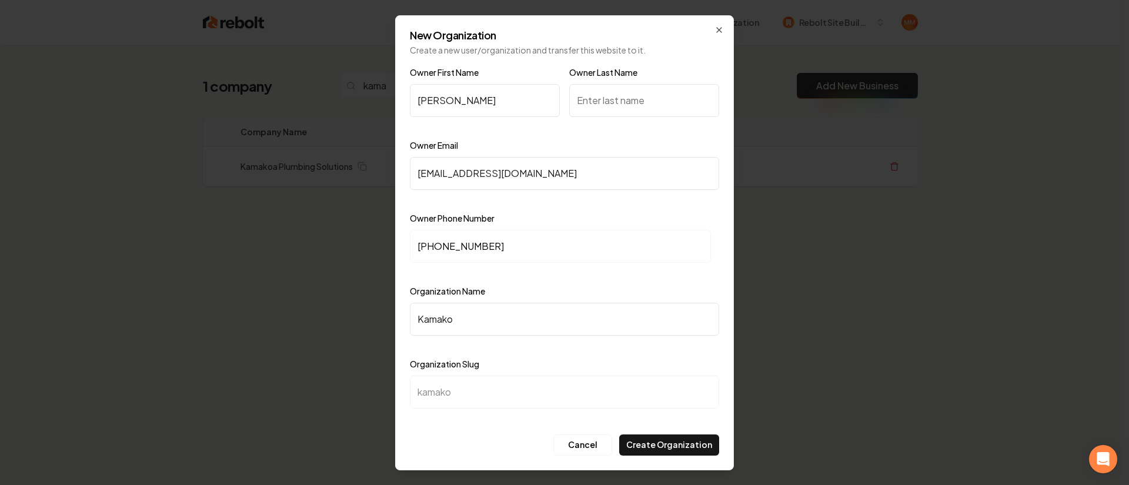
type input "Kamakoa"
type input "kamakoa"
type input "Kamakoa P"
type input "kamakoa-p"
type input "Kamakoa Pl"
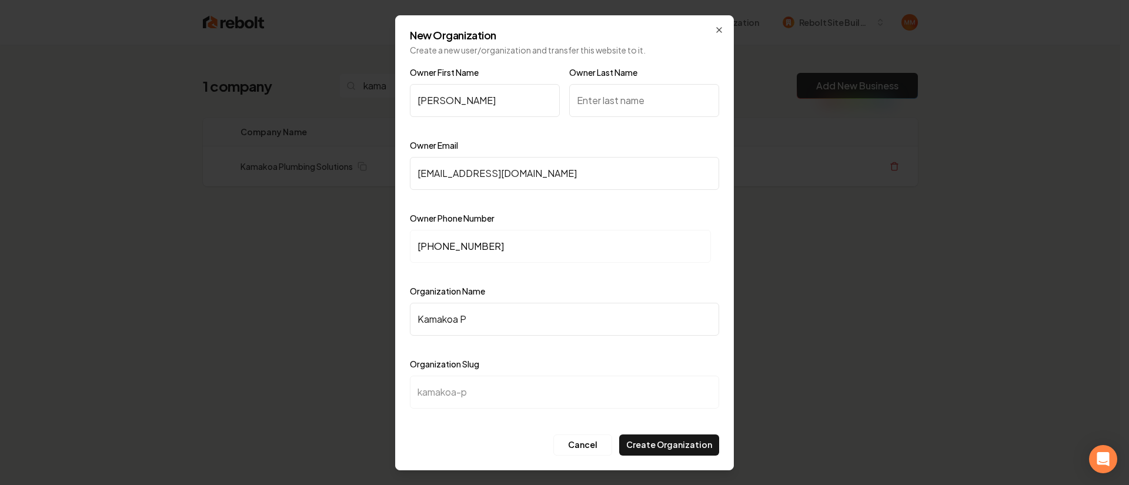
type input "kamakoa-pl"
type input "Kamakoa Plu"
type input "kamakoa-plu"
type input "Kamakoa Plum"
type input "kamakoa-plum"
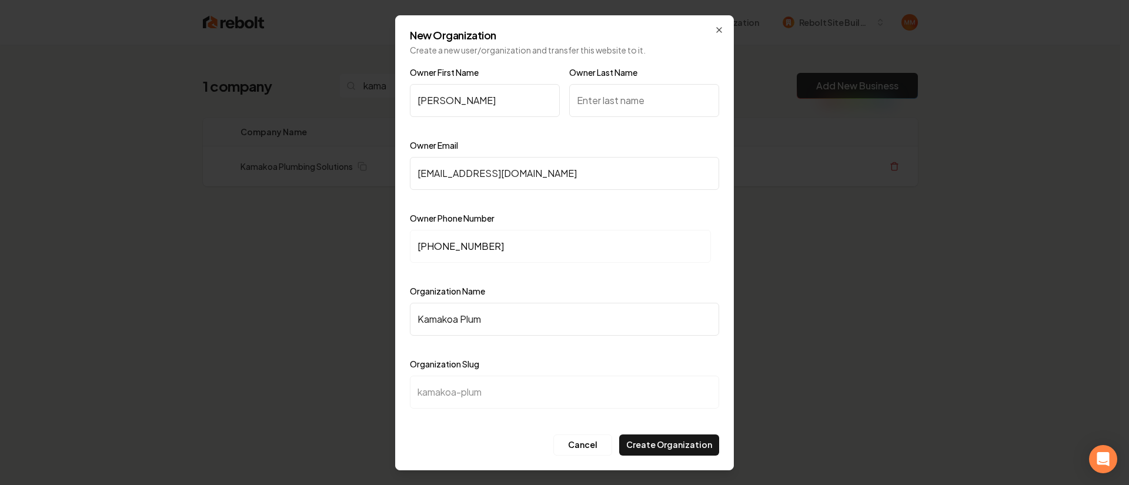
type input "Kamakoa Plumb"
type input "kamakoa-plumb"
type input "Kamakoa Plumbi"
type input "kamakoa-plumbi"
type input "Kamakoa Plumbin"
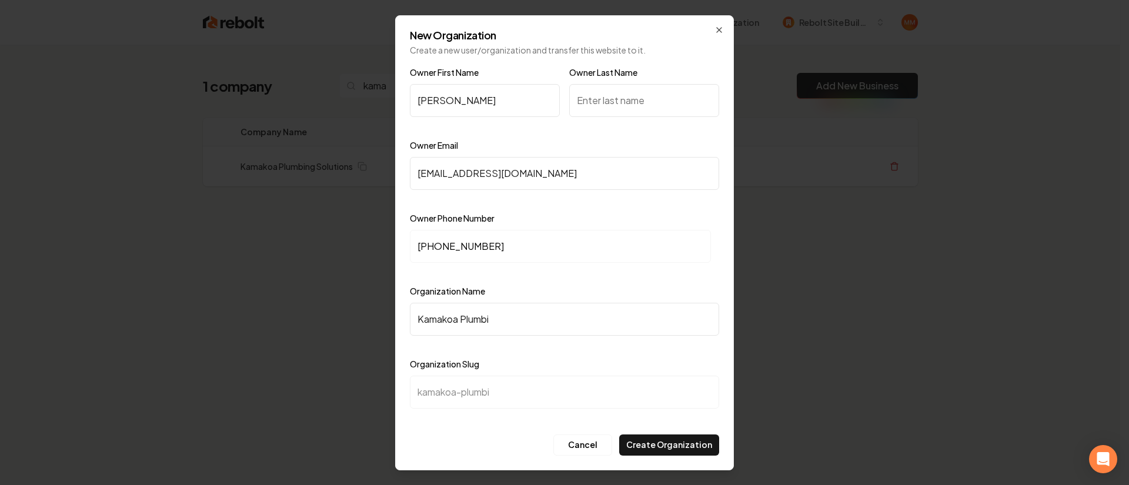
type input "kamakoa-plumbin"
type input "Kamakoa Plumbing"
type input "kamakoa-plumbing"
type input "Kamakoa Plumbing DS"
type input "kamakoa-plumbing-ds"
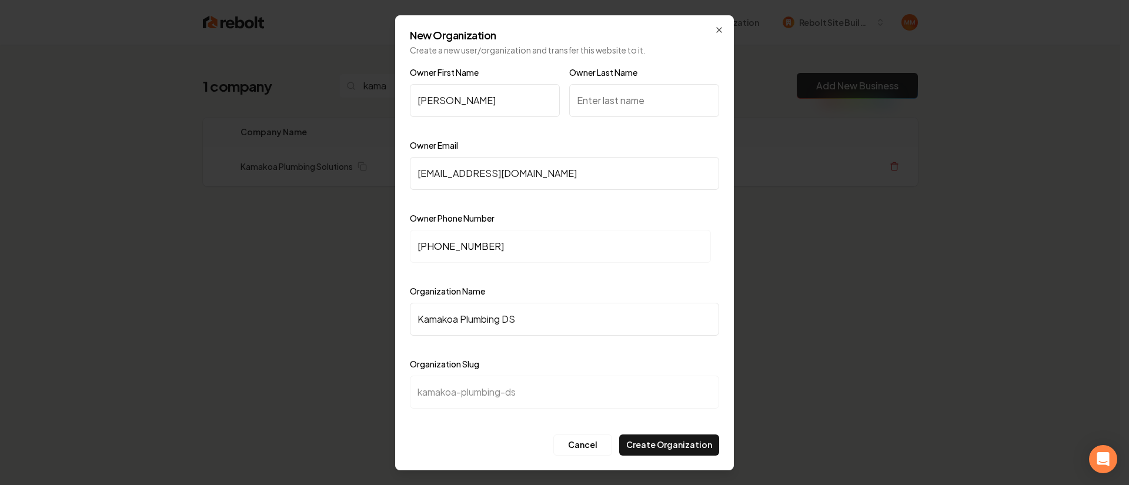
type input "Kamakoa Plumbing DSo"
type input "kamakoa-plumbing-dso"
type input "Kamakoa Plumbing DS"
type input "kamakoa-plumbing-ds"
type input "Kamakoa Plumbing D"
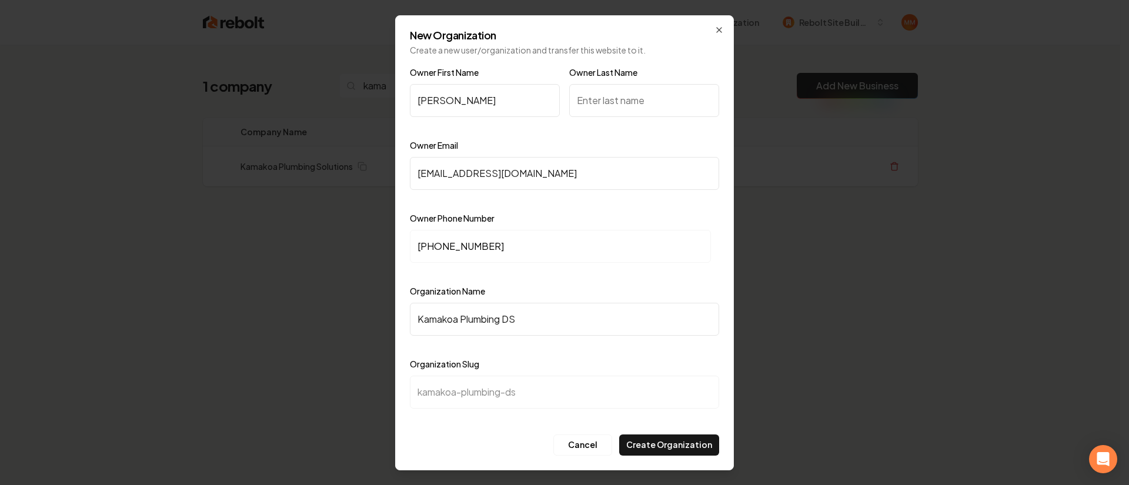
type input "kamakoa-plumbing-d"
type input "Kamakoa Plumbing"
type input "kamakoa-plumbing"
type input "Kamakoa Plumbing S"
type input "kamakoa-plumbing-s"
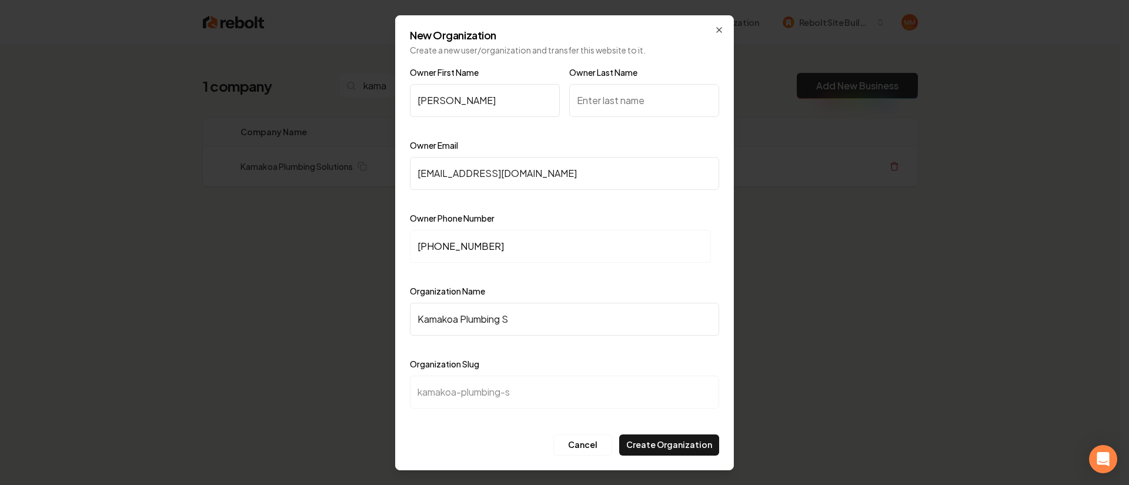
type input "Kamakoa Plumbing So"
type input "kamakoa-plumbing-so"
type input "Kamakoa Plumbing Sol"
type input "kamakoa-plumbing-sol"
type input "Kamakoa Plumbing Solu"
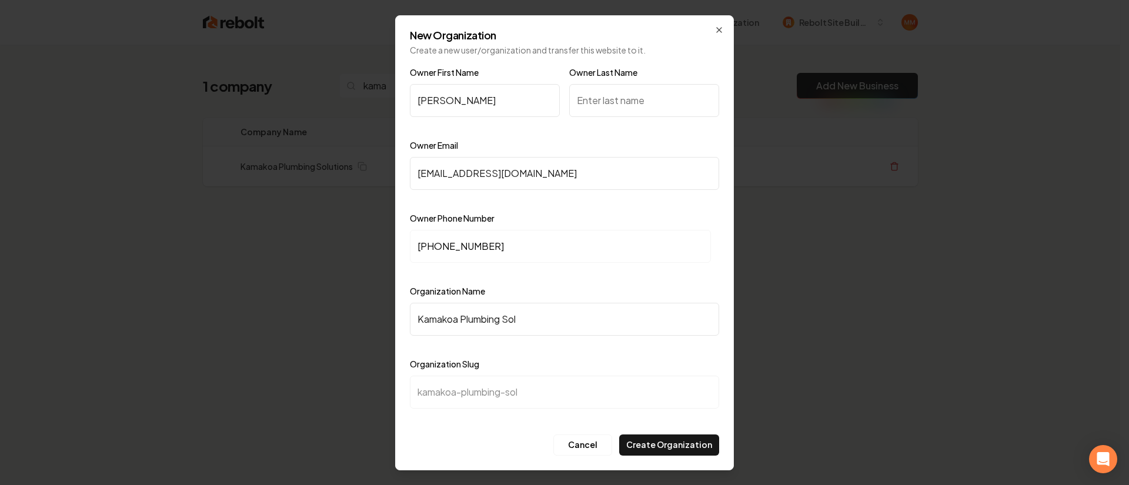
type input "kamakoa-plumbing-solu"
type input "Kamakoa Plumbing Solut"
type input "kamakoa-plumbing-solut"
type input "Kamakoa Plumbing Soluti"
type input "kamakoa-plumbing-soluti"
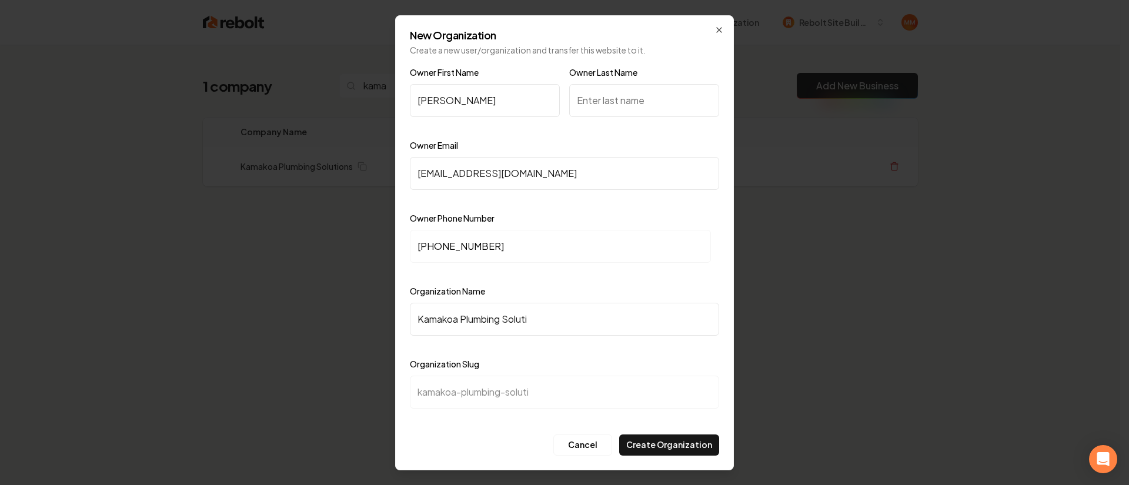
type input "Kamakoa Plumbing Solutio"
type input "kamakoa-plumbing-solutio"
type input "Kamakoa Plumbing Solution"
type input "kamakoa-plumbing-solution"
type input "Kamakoa Plumbing Solutions"
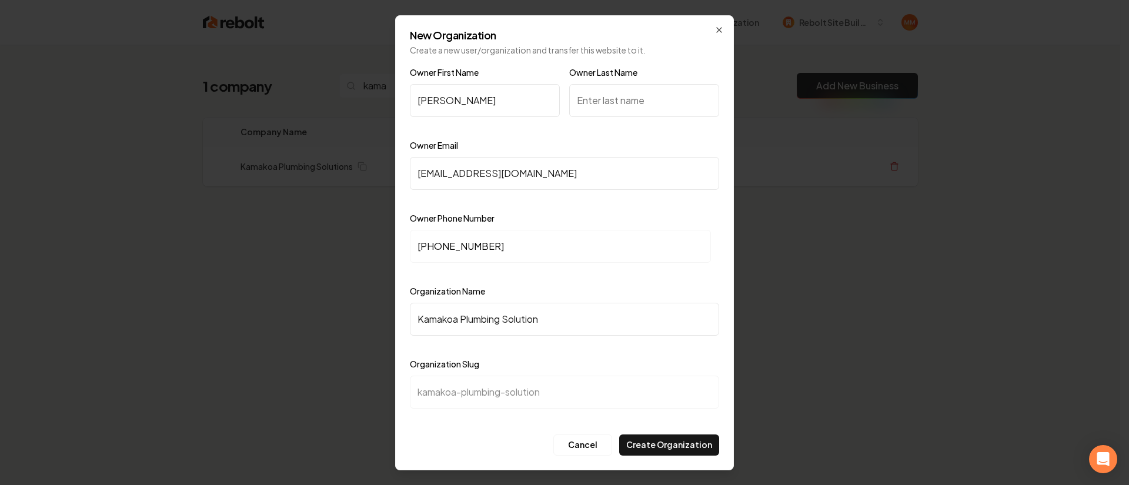
type input "kamakoa-plumbing-solutions"
type input "Kamakoa Plumbing Solutions"
click at [639, 108] on input "Owner Last Name" at bounding box center [644, 100] width 150 height 33
type input "Peralta"
click at [698, 446] on button "Create Organization" at bounding box center [669, 445] width 100 height 21
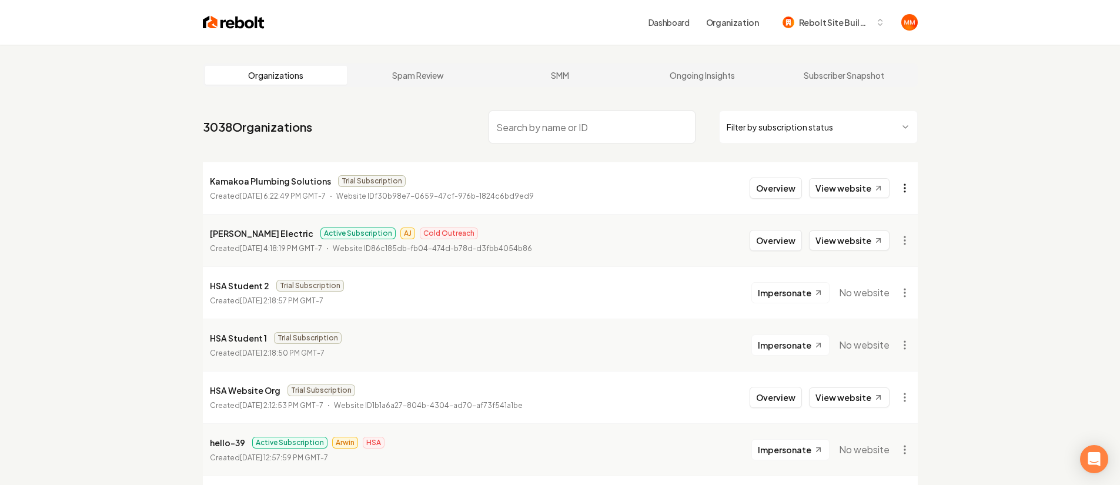
click at [906, 189] on html "Dashboard Organization Rebolt Site Builder Organizations Spam Review SMM Ongoin…" at bounding box center [560, 242] width 1120 height 485
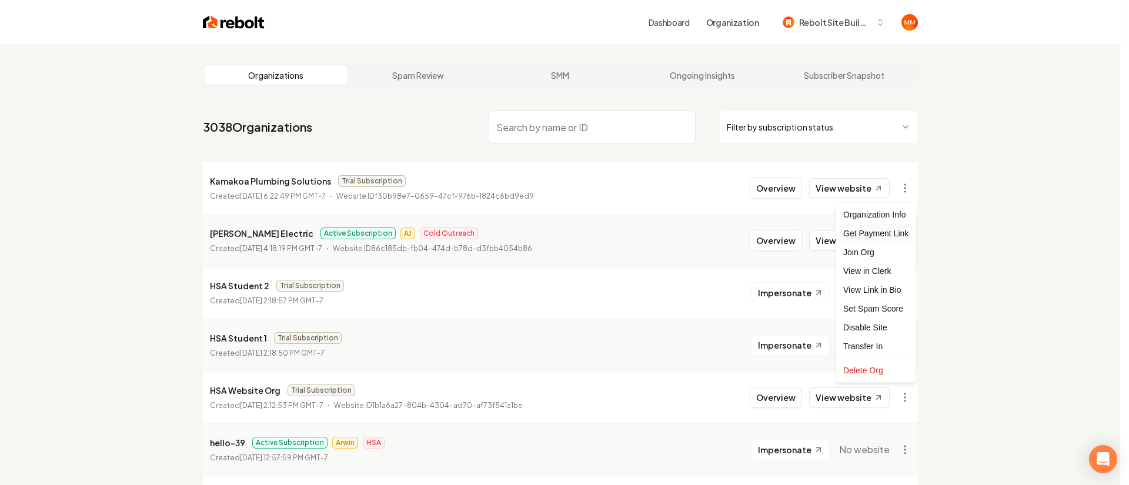
click at [861, 229] on div "Get Payment Link" at bounding box center [876, 233] width 75 height 19
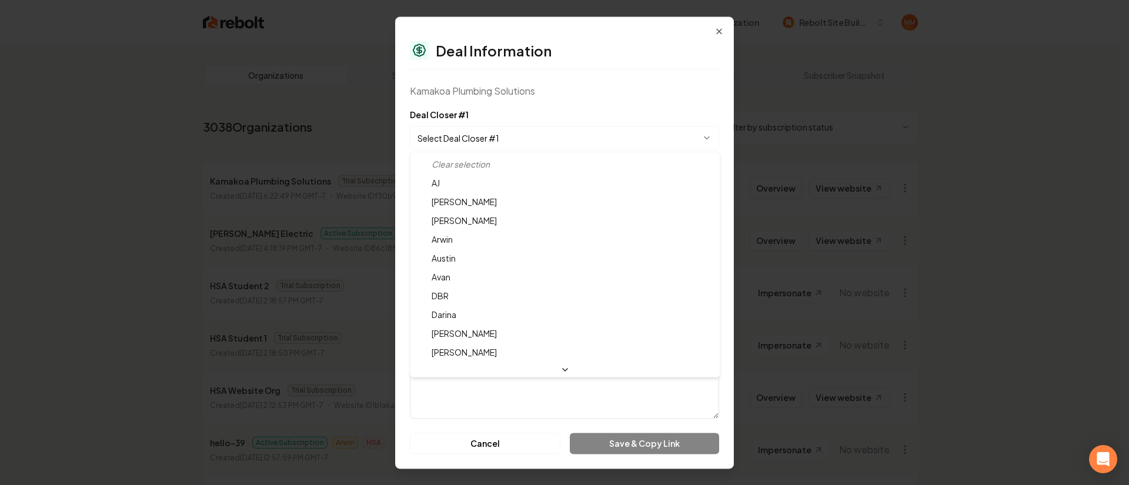
click at [501, 132] on body "Dashboard Organization Rebolt Site Builder Organizations Spam Review SMM Ongoin…" at bounding box center [560, 242] width 1120 height 485
select select "**********"
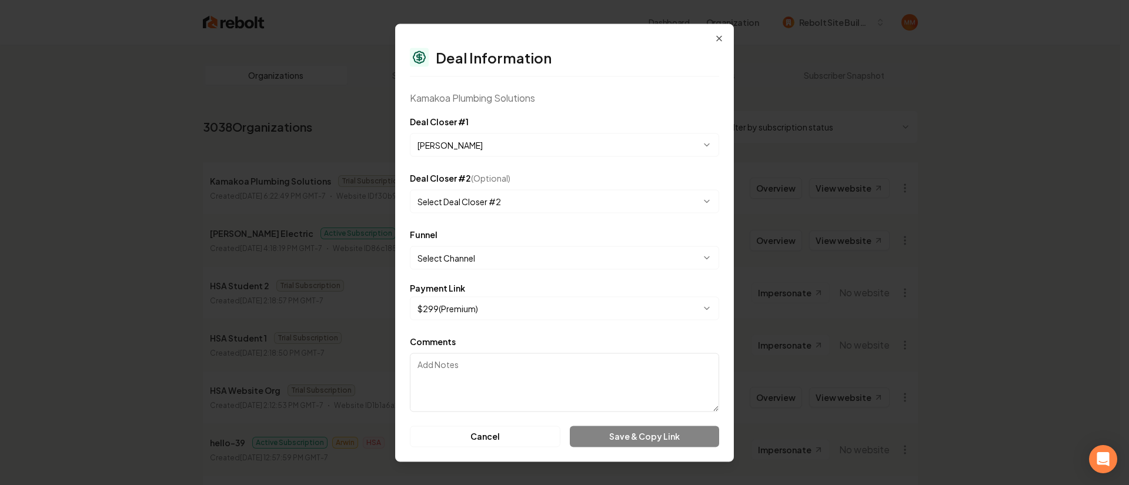
click at [523, 251] on body "Dashboard Organization Rebolt Site Builder Organizations Spam Review SMM Ongoin…" at bounding box center [560, 242] width 1120 height 485
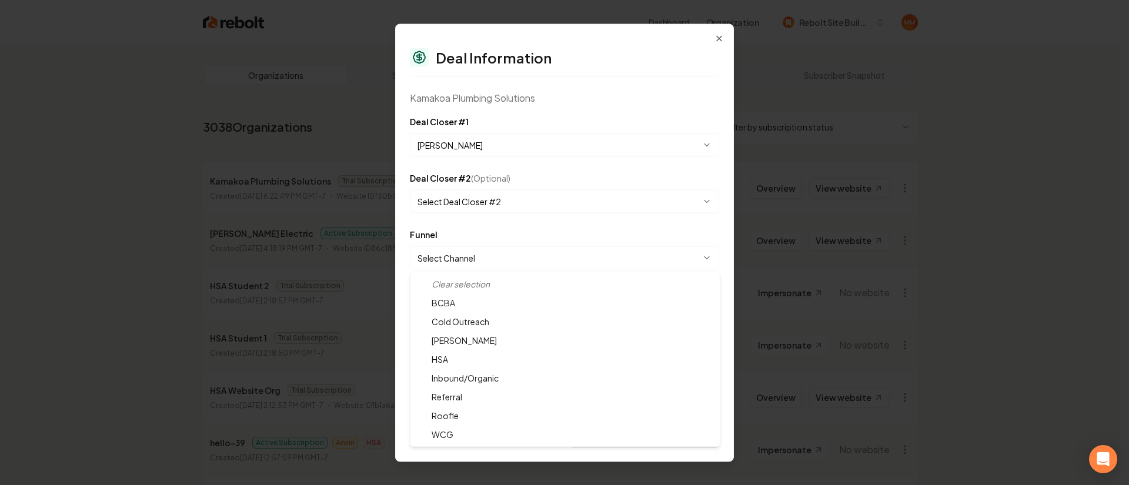
select select "**********"
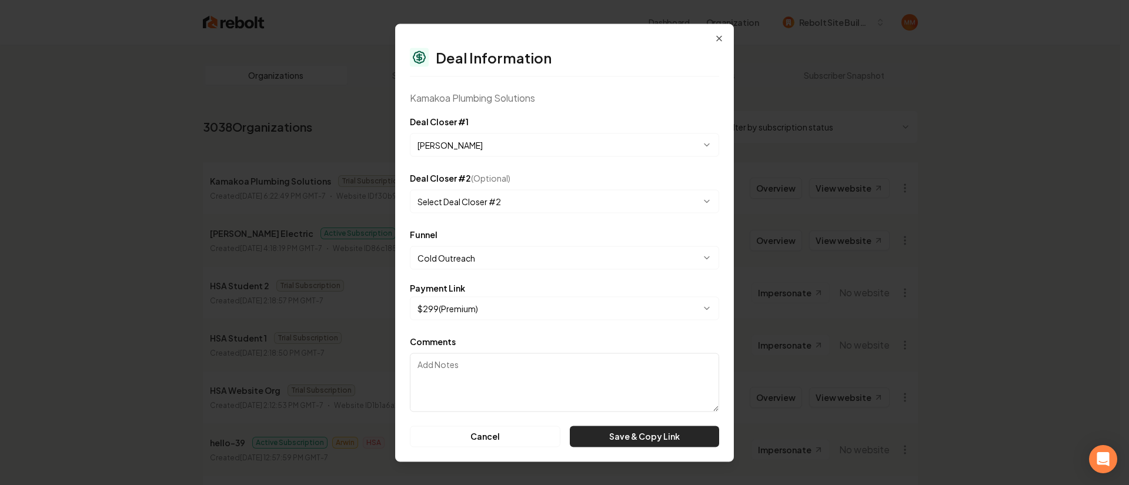
click at [622, 439] on button "Save & Copy Link" at bounding box center [644, 436] width 149 height 21
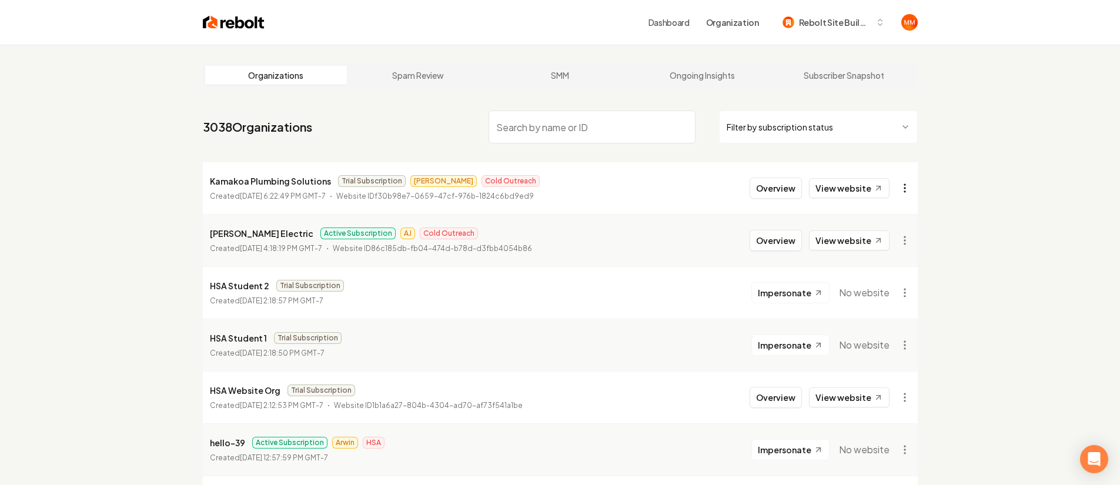
click at [899, 192] on html "Dashboard Organization Rebolt Site Builder Organizations Spam Review SMM Ongoin…" at bounding box center [560, 242] width 1120 height 485
click at [856, 191] on link "View website" at bounding box center [849, 188] width 81 height 20
click at [785, 190] on button "Overview" at bounding box center [776, 188] width 52 height 21
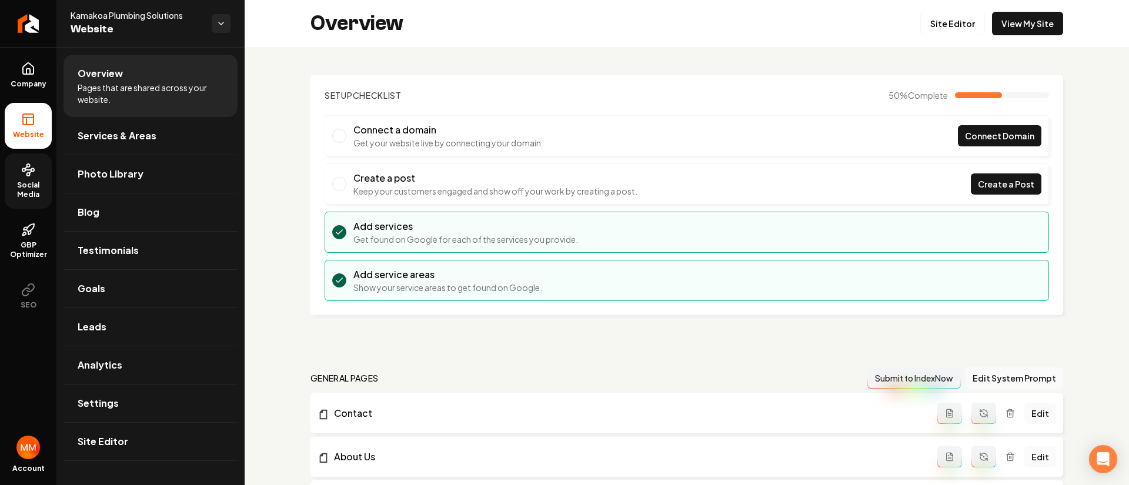
click at [38, 179] on link "Social Media" at bounding box center [28, 180] width 47 height 55
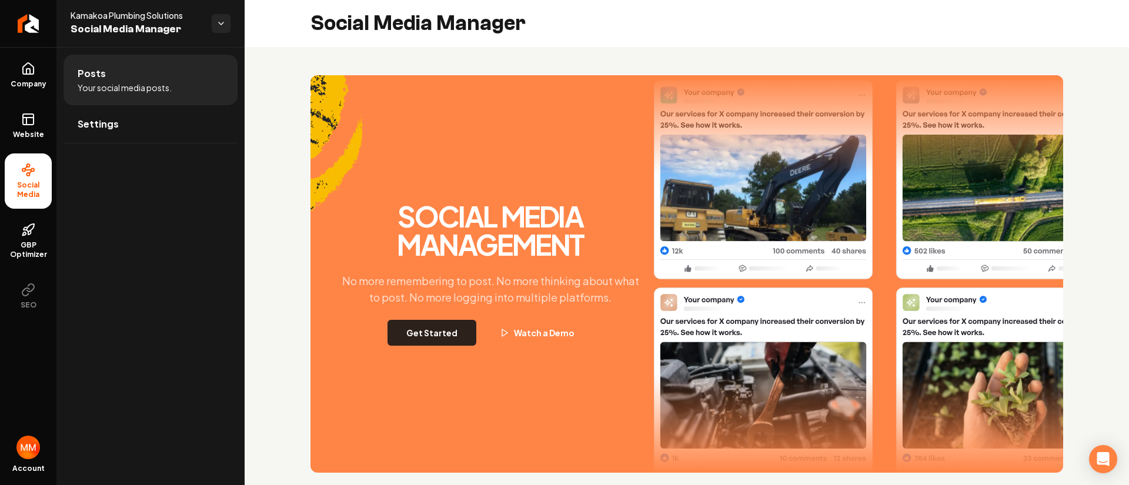
click at [441, 341] on button "Get Started" at bounding box center [432, 333] width 89 height 26
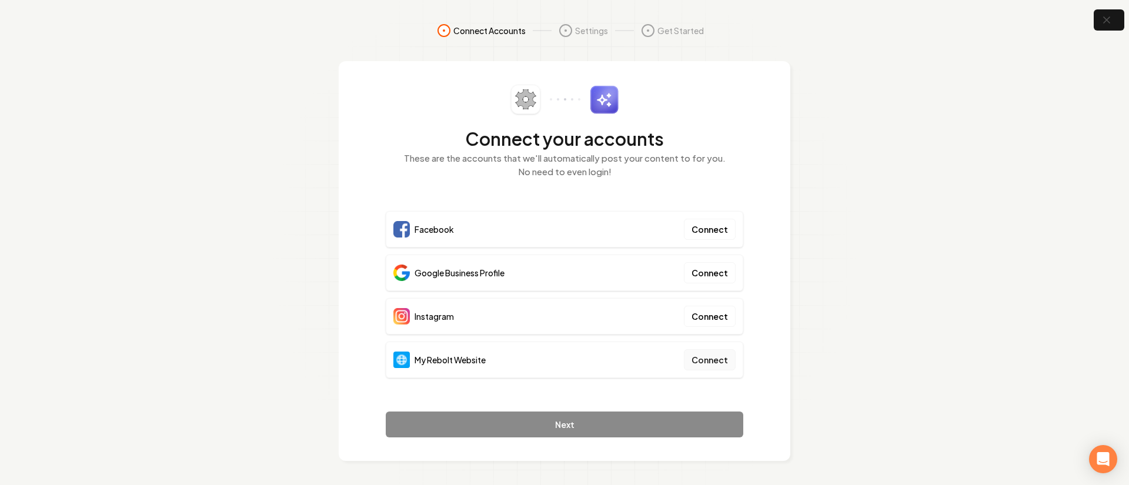
click at [718, 356] on button "Connect" at bounding box center [710, 359] width 52 height 21
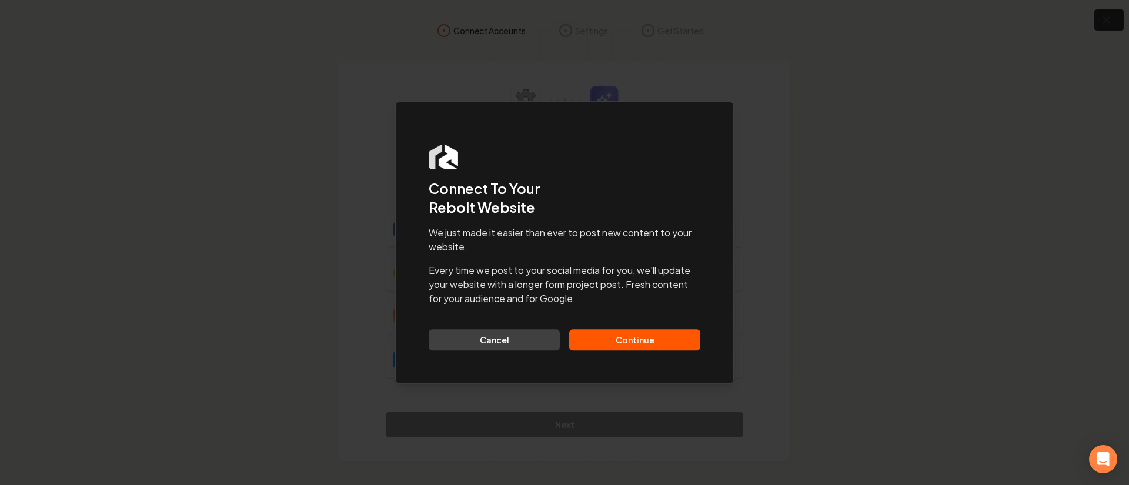
click at [649, 334] on button "Continue" at bounding box center [634, 339] width 131 height 21
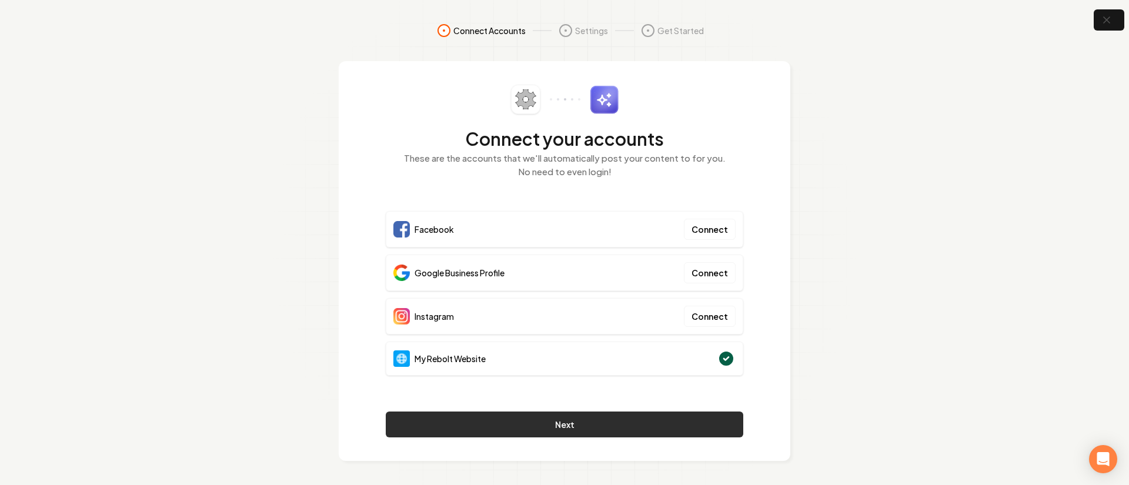
click at [591, 421] on button "Next" at bounding box center [565, 425] width 358 height 26
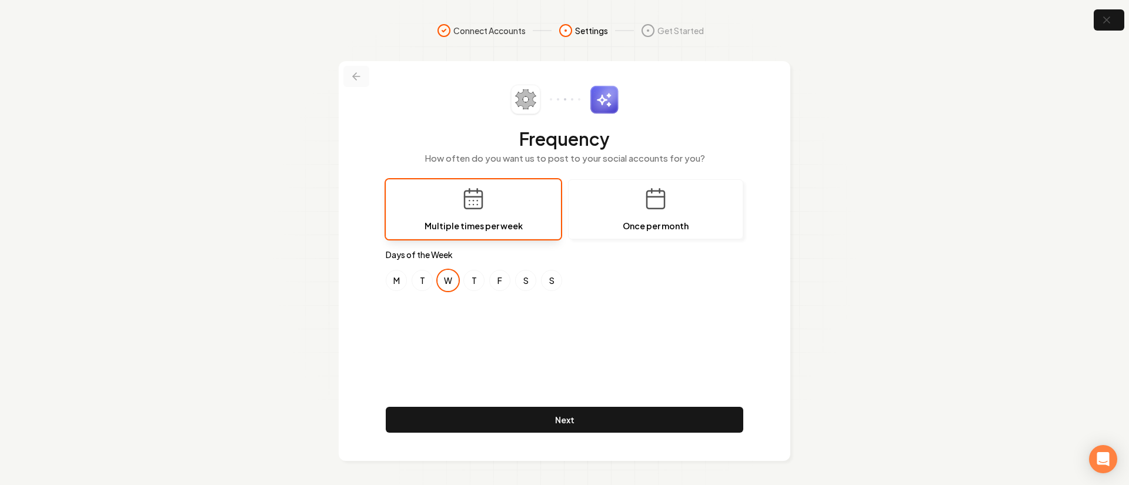
click at [360, 78] on icon at bounding box center [356, 77] width 12 height 12
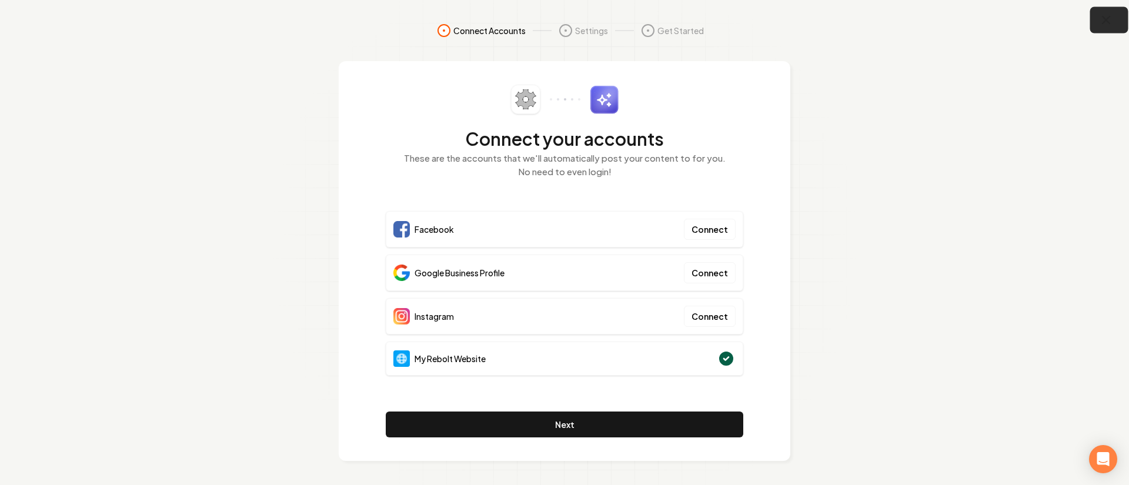
click at [1109, 16] on icon "button" at bounding box center [1107, 20] width 8 height 8
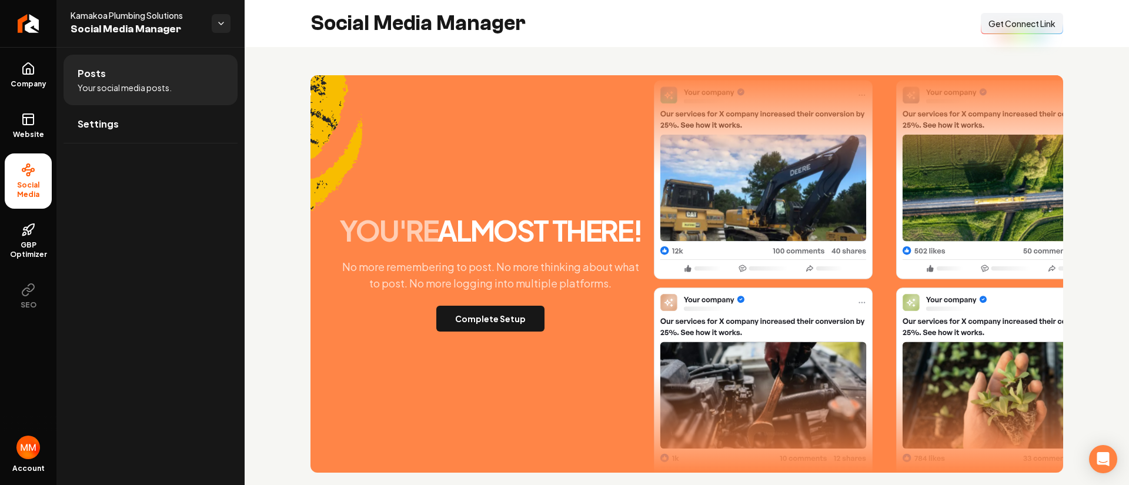
click at [1008, 22] on span "Get Connect Link" at bounding box center [1022, 24] width 67 height 12
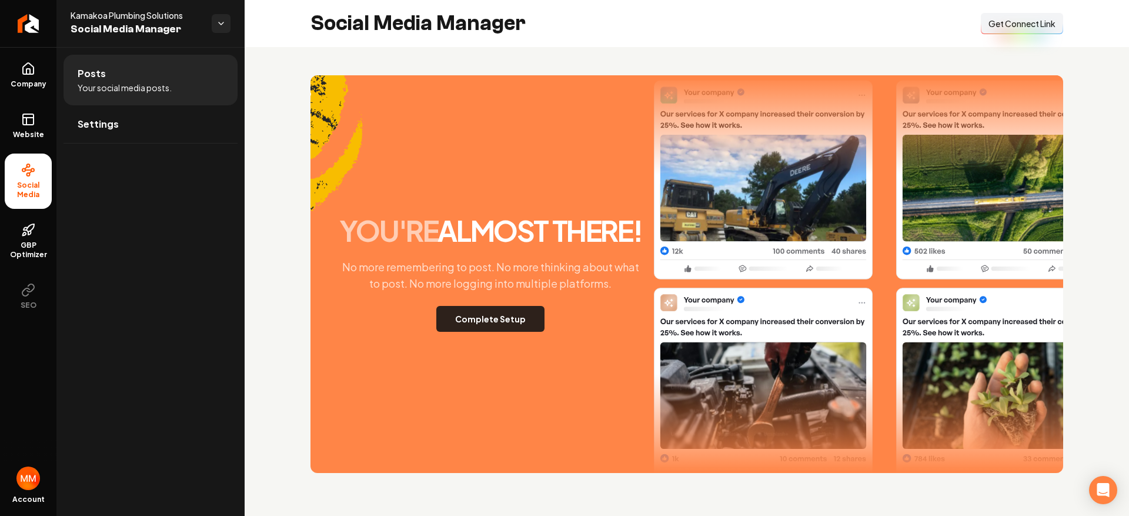
click at [518, 314] on button "Complete Setup" at bounding box center [490, 319] width 108 height 26
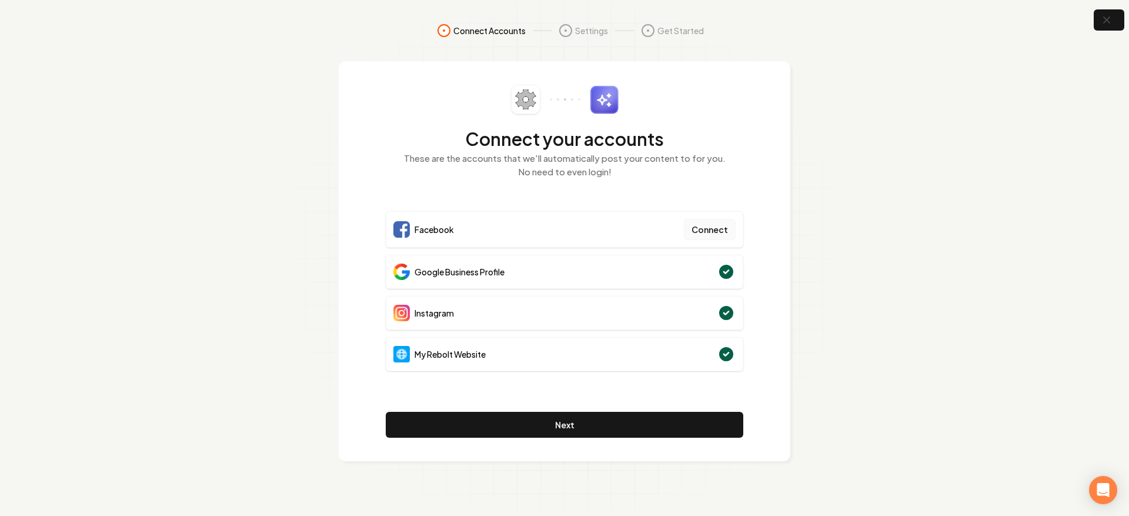
click at [723, 223] on button "Connect" at bounding box center [710, 229] width 52 height 21
click at [594, 433] on button "Next" at bounding box center [565, 425] width 358 height 26
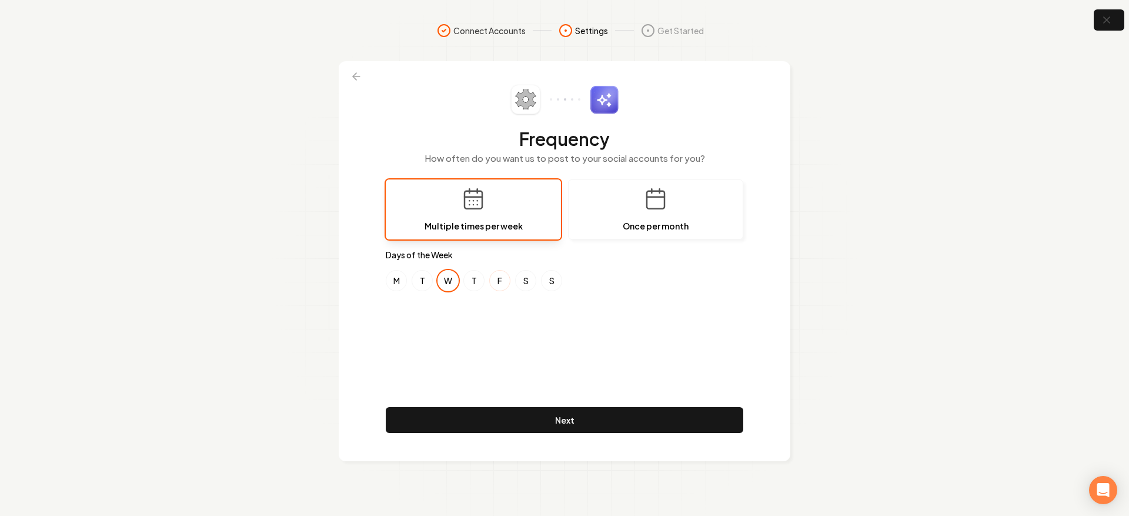
click at [506, 282] on button "F" at bounding box center [499, 280] width 21 height 21
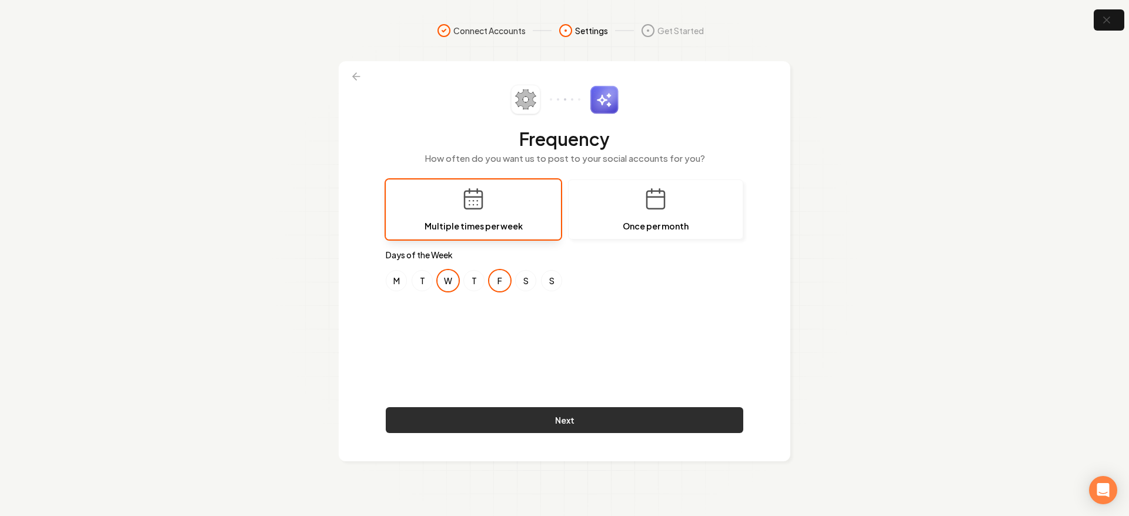
click at [602, 413] on button "Next" at bounding box center [565, 420] width 358 height 26
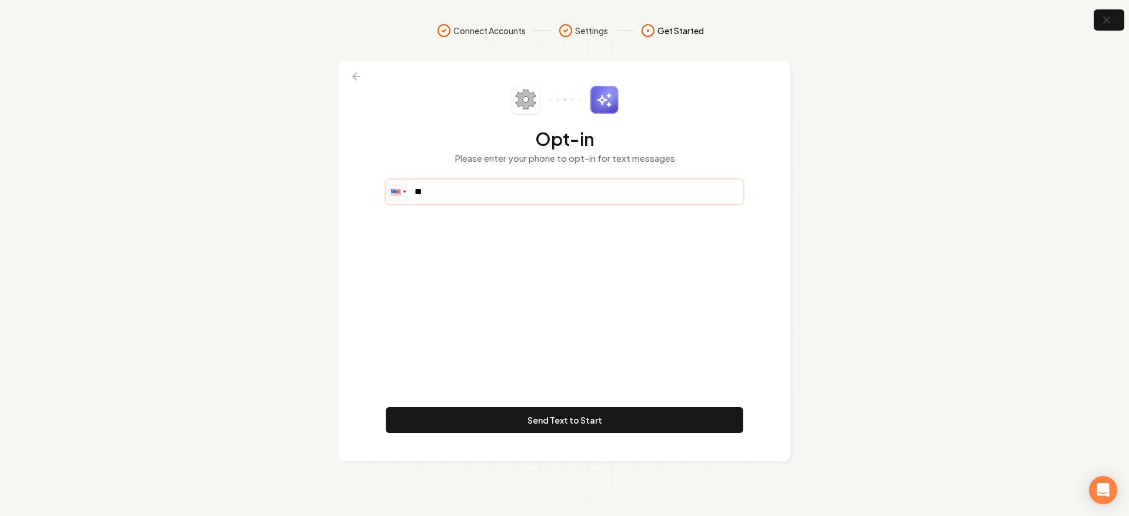
click at [492, 192] on input "**" at bounding box center [564, 192] width 356 height 24
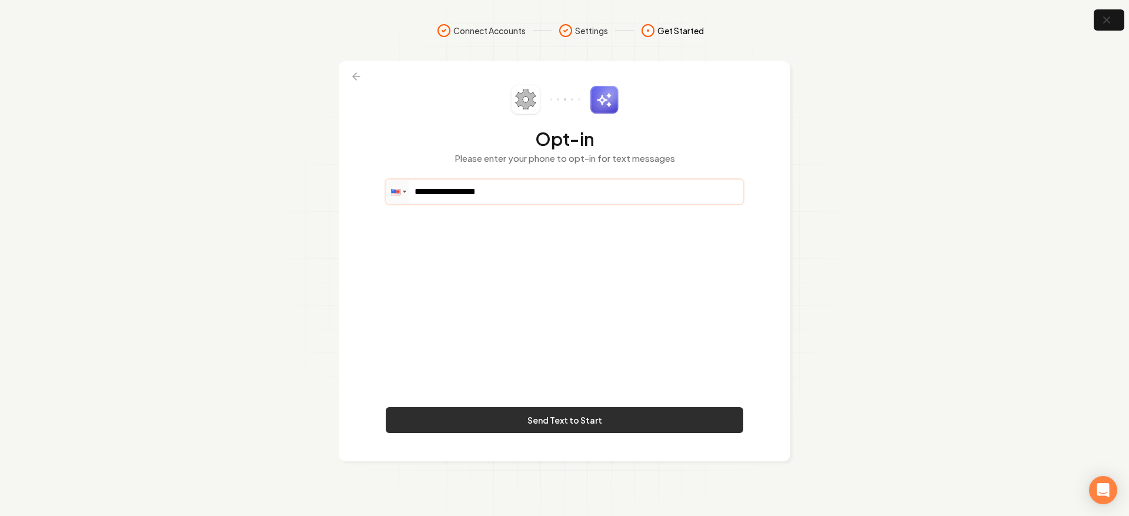
type input "**********"
click at [565, 429] on button "Send Text to Start" at bounding box center [565, 420] width 358 height 26
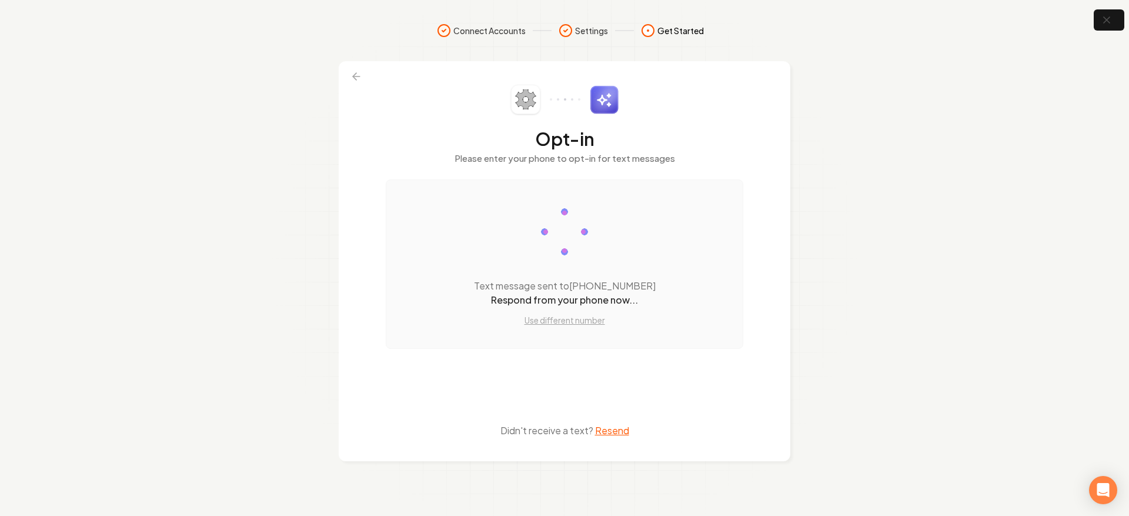
click at [620, 425] on button "Resend" at bounding box center [612, 430] width 34 height 14
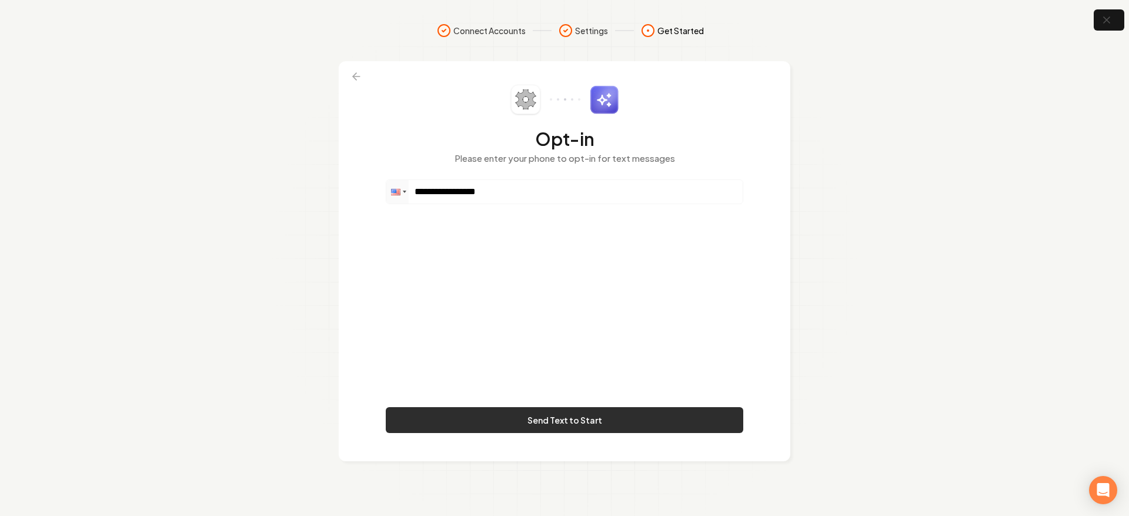
click at [587, 410] on button "Send Text to Start" at bounding box center [565, 420] width 358 height 26
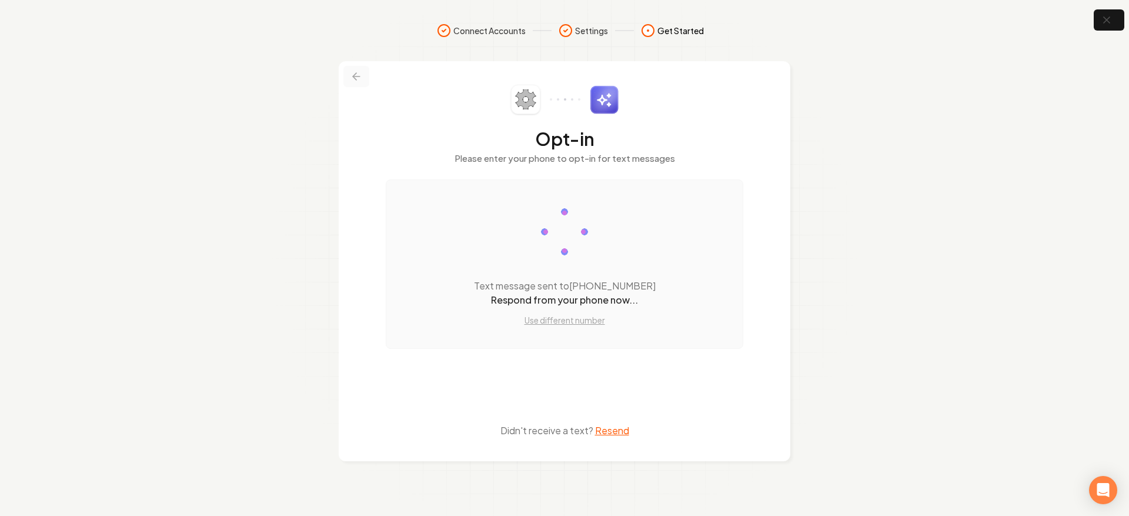
click at [346, 74] on button at bounding box center [356, 76] width 26 height 21
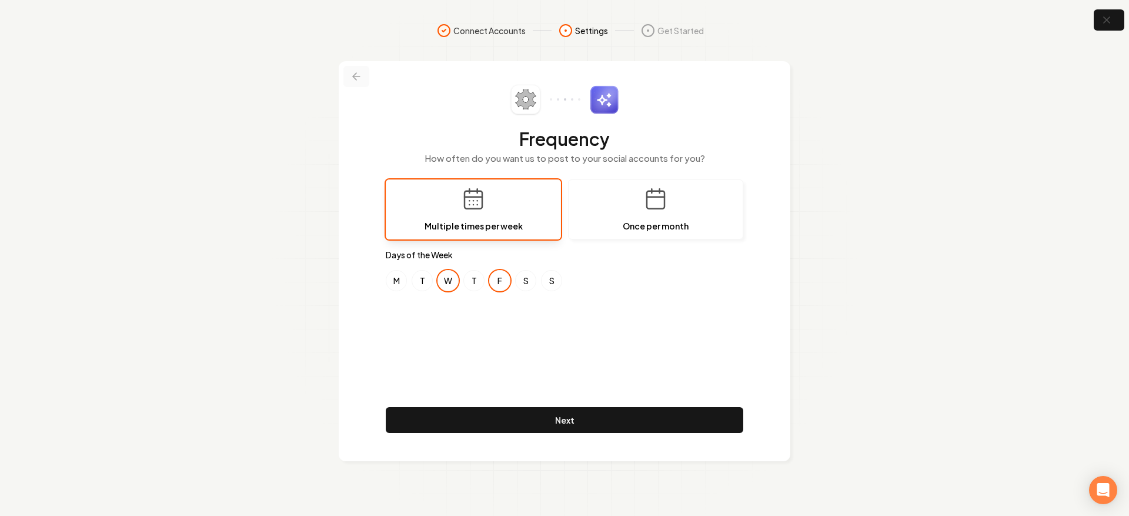
click at [362, 73] on button at bounding box center [356, 76] width 26 height 21
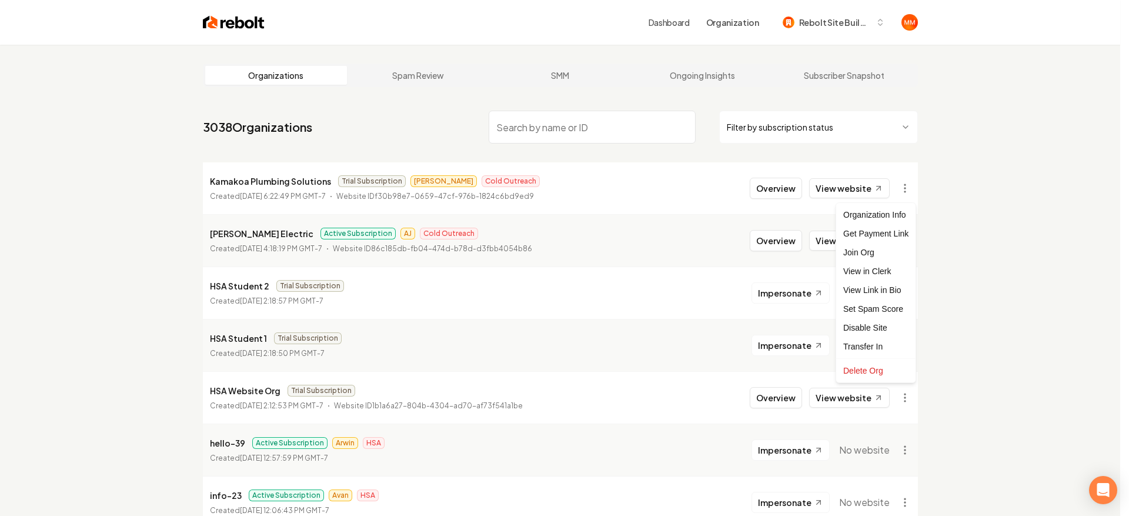
click at [978, 142] on html "Dashboard Organization Rebolt Site Builder Organizations Spam Review SMM Ongoin…" at bounding box center [564, 258] width 1129 height 516
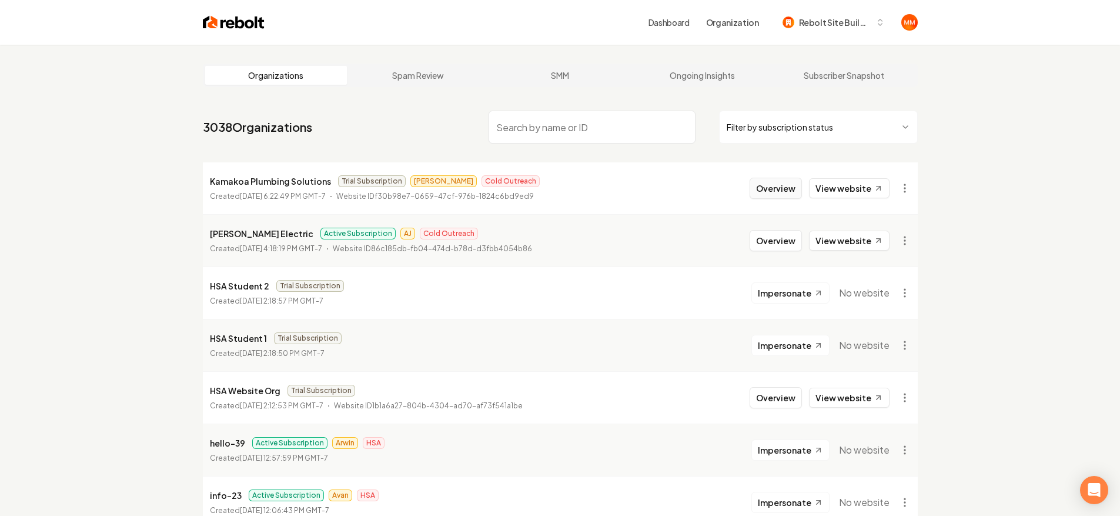
click at [784, 193] on button "Overview" at bounding box center [776, 188] width 52 height 21
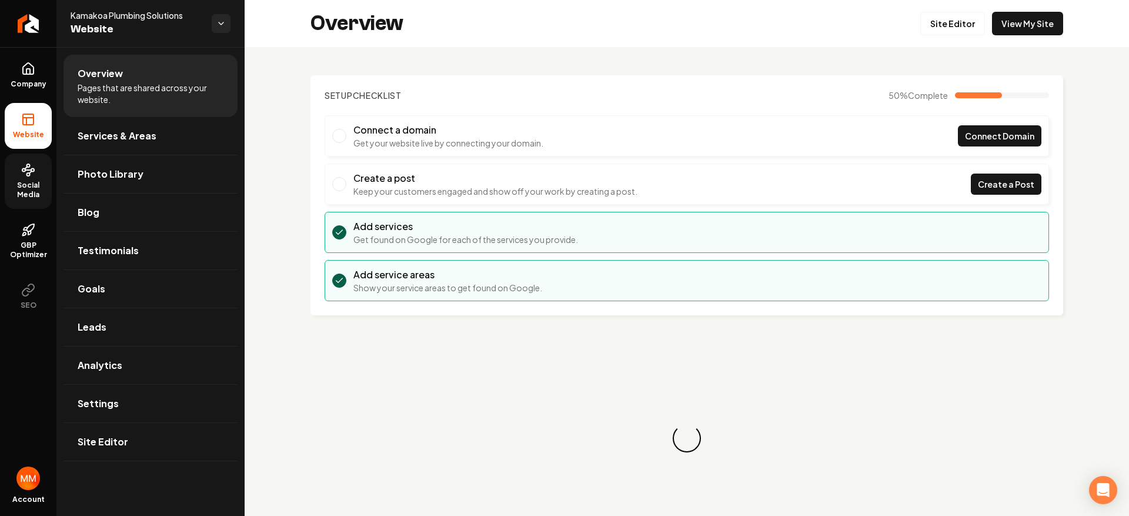
click at [47, 181] on span "Social Media" at bounding box center [28, 190] width 47 height 19
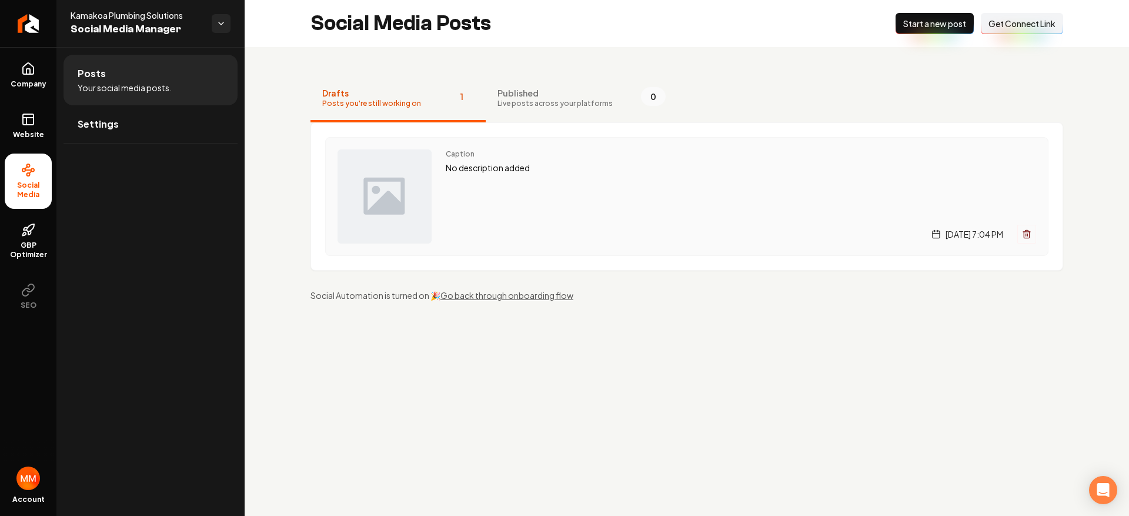
click at [628, 156] on span "Caption" at bounding box center [741, 153] width 590 height 9
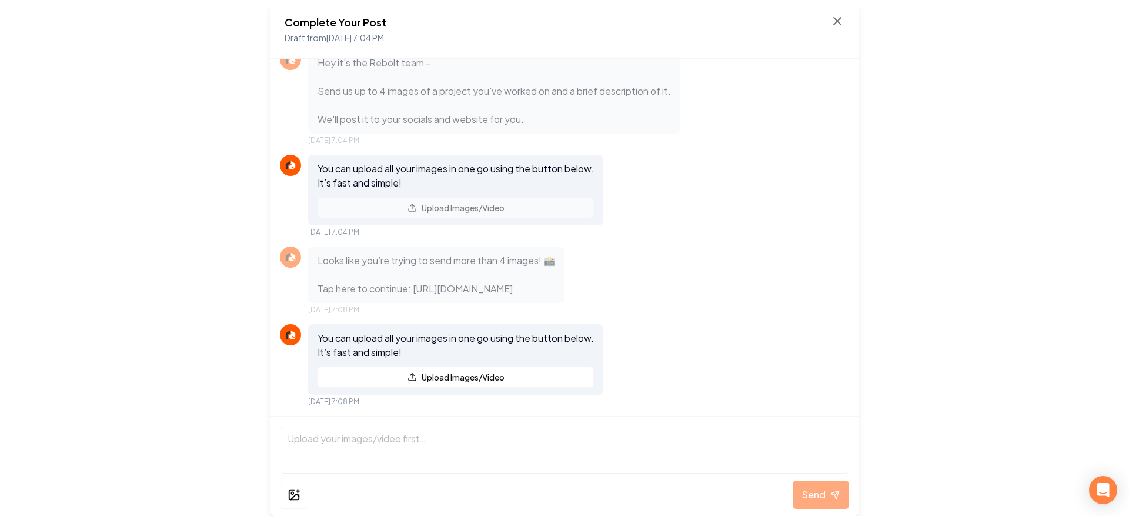
scroll to position [48, 0]
click at [846, 24] on div "Complete Your Post Draft from Aug 27, 2025 7:04 PM" at bounding box center [565, 29] width 588 height 59
click at [843, 24] on icon at bounding box center [837, 21] width 14 height 14
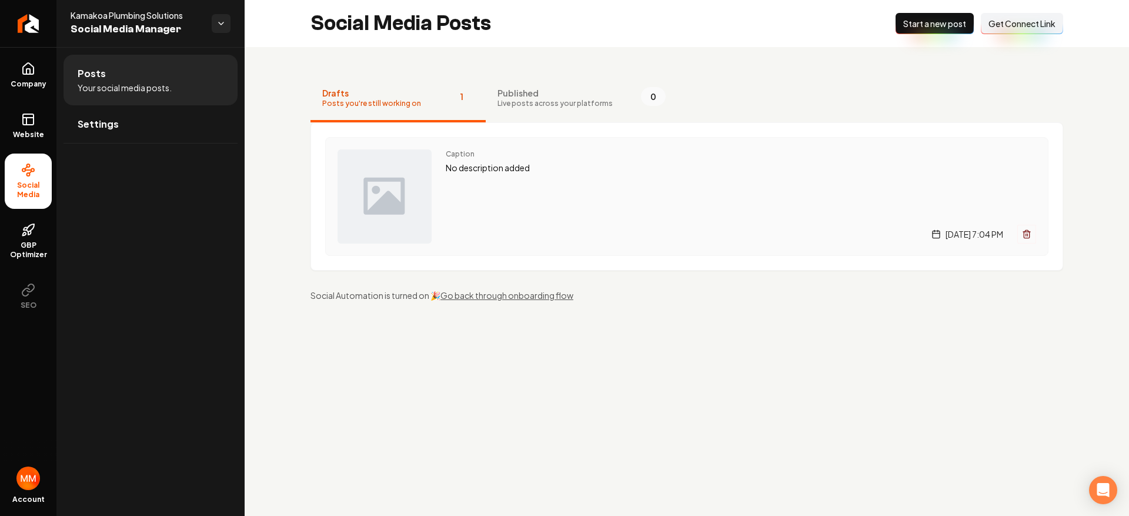
click at [531, 238] on div "Wednesday, August 27, 2025 | 7:04 PM" at bounding box center [741, 234] width 590 height 19
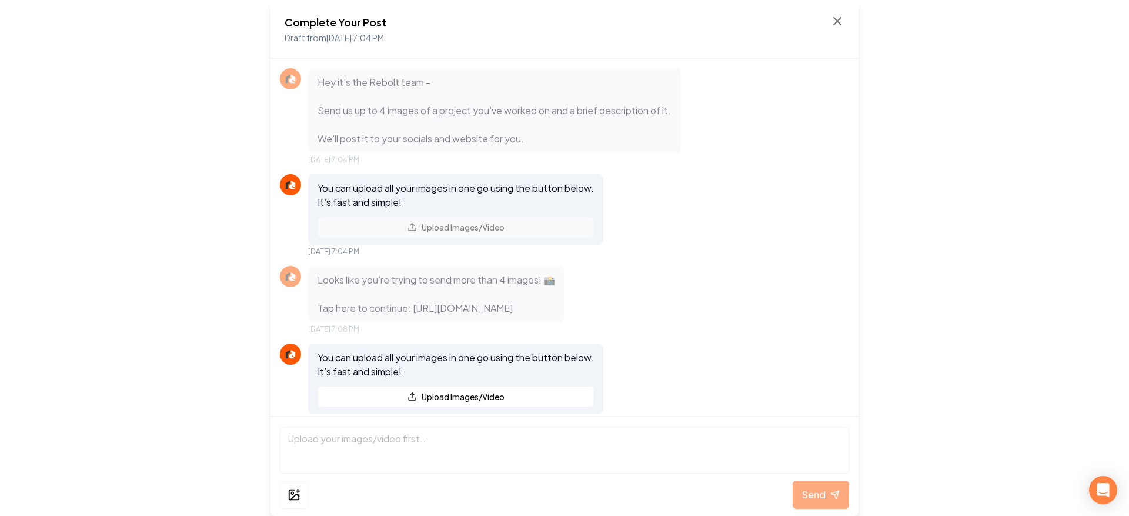
drag, startPoint x: 305, startPoint y: 279, endPoint x: 642, endPoint y: 328, distance: 341.2
click at [642, 328] on div "Looks like you’re trying to send more than 4 images! 📸 Tap here to continue: ht…" at bounding box center [564, 300] width 569 height 68
click at [555, 315] on p "Looks like you’re trying to send more than 4 images! 📸 Tap here to continue: [U…" at bounding box center [437, 294] width 238 height 42
drag, startPoint x: 651, startPoint y: 337, endPoint x: 345, endPoint y: 262, distance: 315.5
click at [416, 281] on p "Looks like you’re trying to send more than 4 images! 📸 Tap here to continue: [U…" at bounding box center [437, 294] width 238 height 42
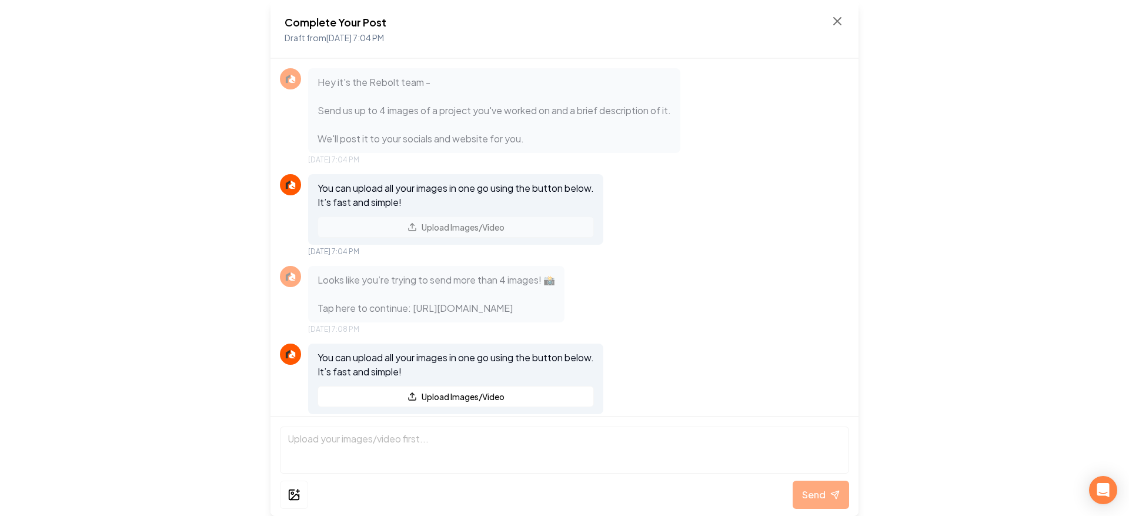
click at [77, 202] on div "Complete Your Post Draft from [DATE] 7:04 PM Hey it's the Rebolt team - Send us…" at bounding box center [564, 258] width 1129 height 516
drag, startPoint x: 313, startPoint y: 280, endPoint x: 660, endPoint y: 329, distance: 349.8
click at [565, 322] on div "Looks like you’re trying to send more than 4 images! 📸 Tap here to continue: [U…" at bounding box center [436, 294] width 256 height 56
click at [555, 315] on p "Looks like you’re trying to send more than 4 images! 📸 Tap here to continue: [U…" at bounding box center [437, 294] width 238 height 42
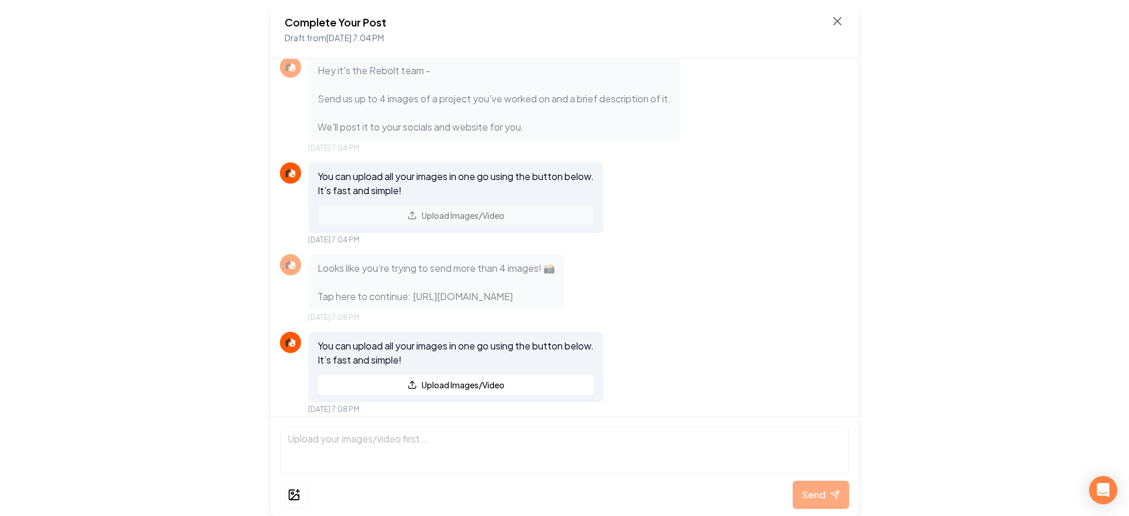
scroll to position [48, 0]
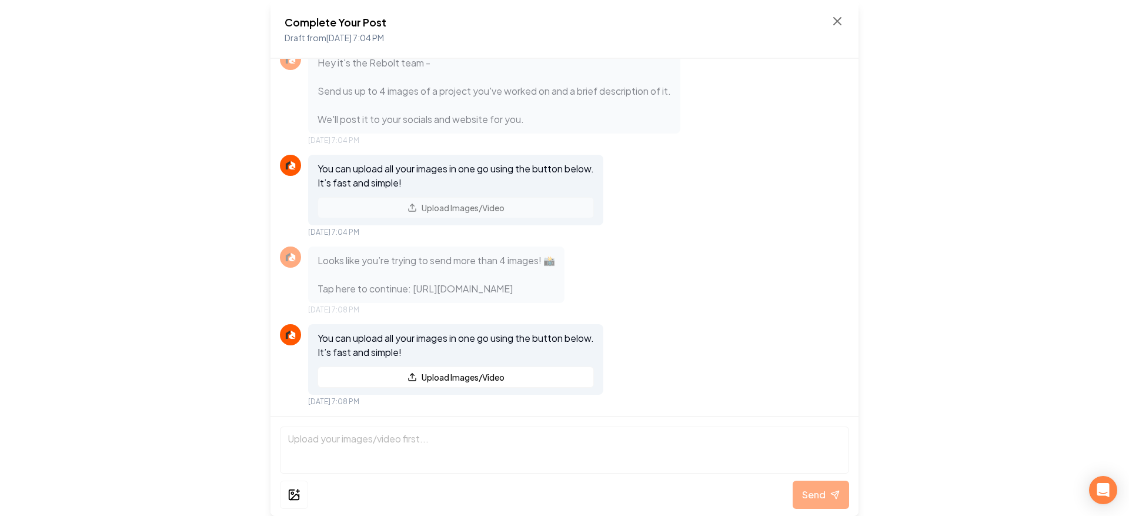
drag, startPoint x: 636, startPoint y: 294, endPoint x: 315, endPoint y: 241, distance: 325.5
click at [323, 253] on p "Looks like you’re trying to send more than 4 images! 📸 Tap here to continue: [U…" at bounding box center [437, 274] width 238 height 42
click at [131, 209] on div "Complete Your Post Draft from Aug 27, 2025 7:04 PM Hey it's the Rebolt team - S…" at bounding box center [564, 258] width 1129 height 516
drag, startPoint x: 647, startPoint y: 294, endPoint x: 352, endPoint y: 249, distance: 298.0
click at [353, 253] on p "Looks like you’re trying to send more than 4 images! 📸 Tap here to continue: [U…" at bounding box center [437, 274] width 238 height 42
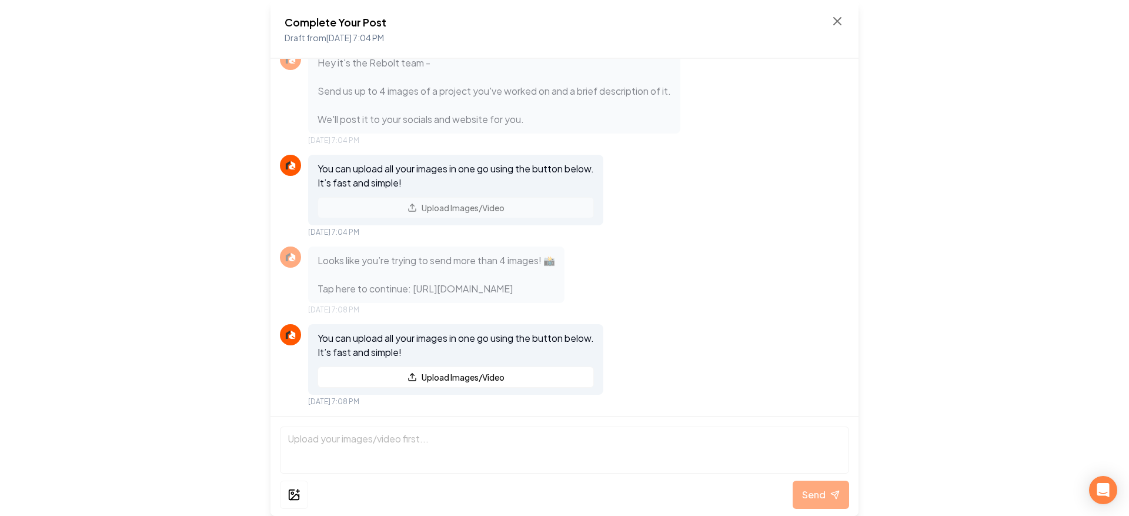
click at [165, 228] on div "Complete Your Post Draft from Aug 27, 2025 7:04 PM Hey it's the Rebolt team - S…" at bounding box center [564, 258] width 1129 height 516
drag, startPoint x: 647, startPoint y: 294, endPoint x: 413, endPoint y: 258, distance: 237.5
click at [413, 258] on p "Looks like you’re trying to send more than 4 images! 📸 Tap here to continue: [U…" at bounding box center [437, 274] width 238 height 42
copy p "ttps://rebolthq.com/dashboard/sites/f30b98e7-0659-47cf-976b-1824c6bd9ed9/social…"
click at [839, 208] on div "You can upload all your images in one go using the button below. It’s fast and …" at bounding box center [564, 196] width 569 height 82
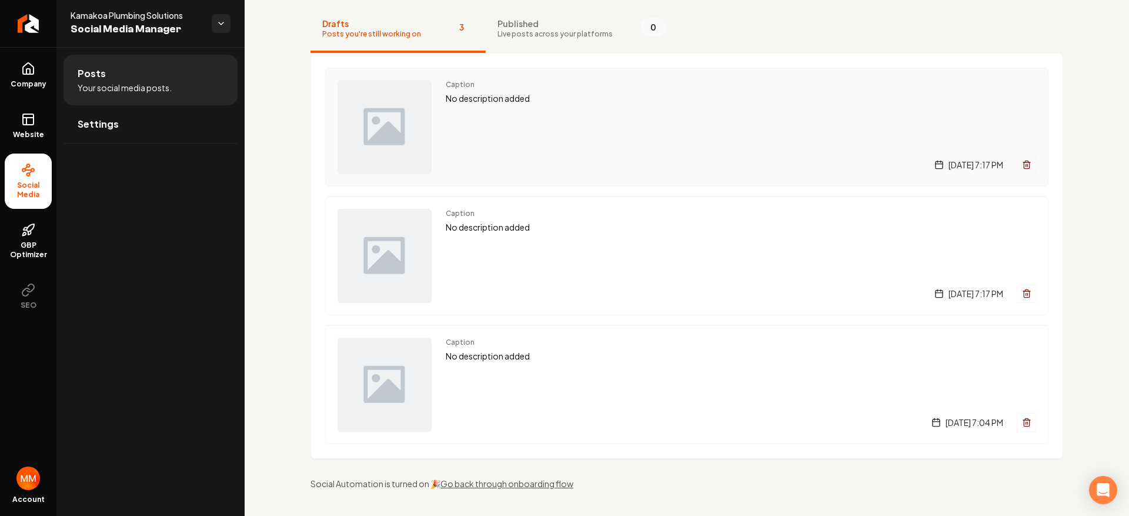
scroll to position [71, 0]
click at [607, 93] on p "No description added" at bounding box center [741, 97] width 590 height 14
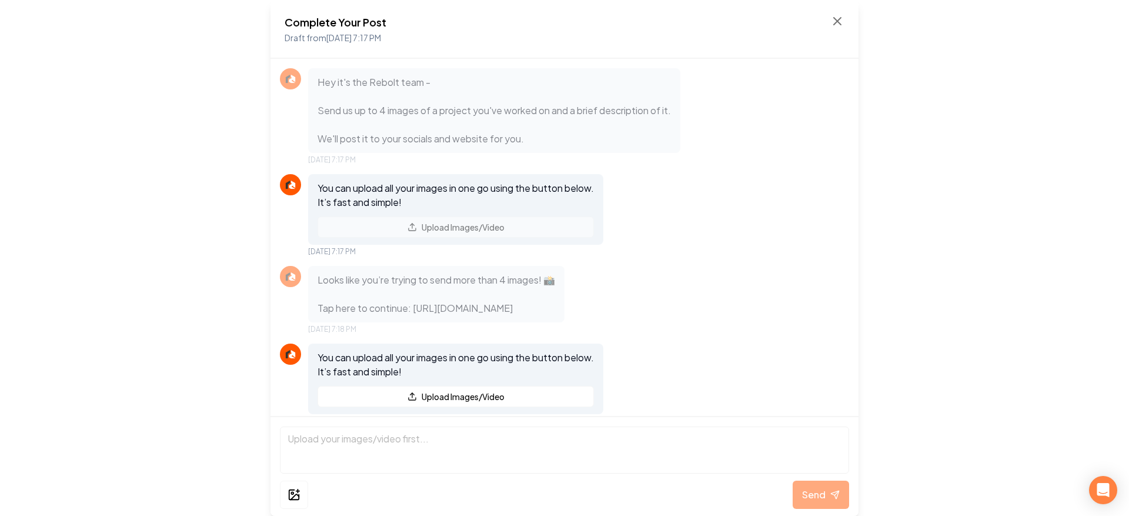
scroll to position [48, 0]
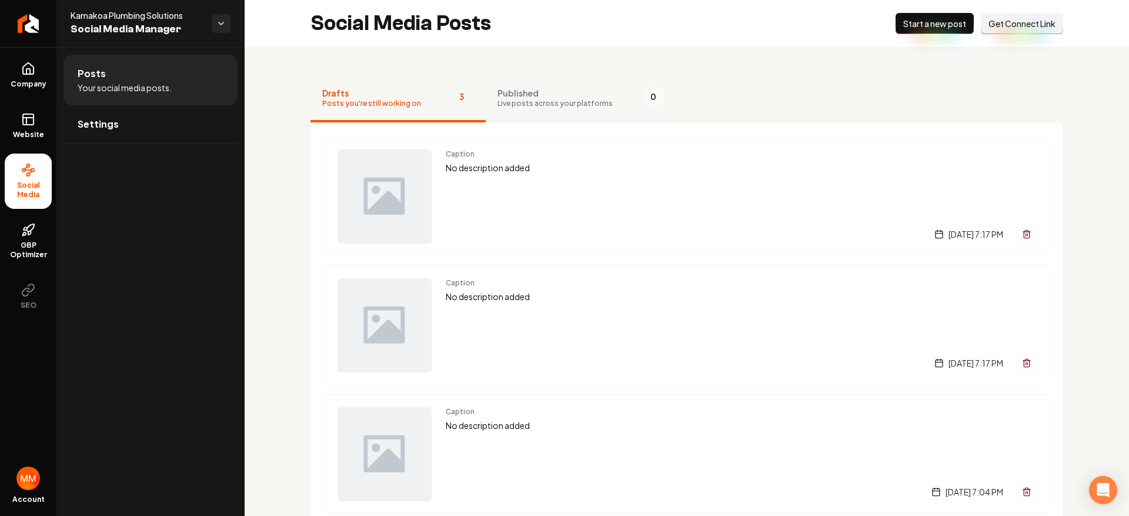
click at [528, 113] on button "Published Live posts across your platforms 0" at bounding box center [582, 98] width 192 height 47
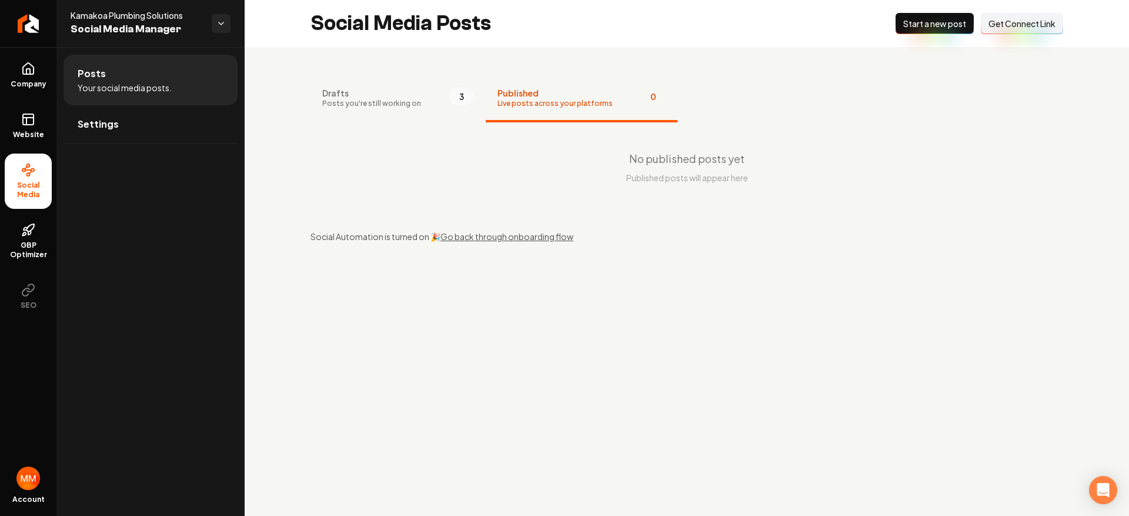
click at [416, 105] on button "Drafts Posts you're still working on 3" at bounding box center [398, 98] width 175 height 47
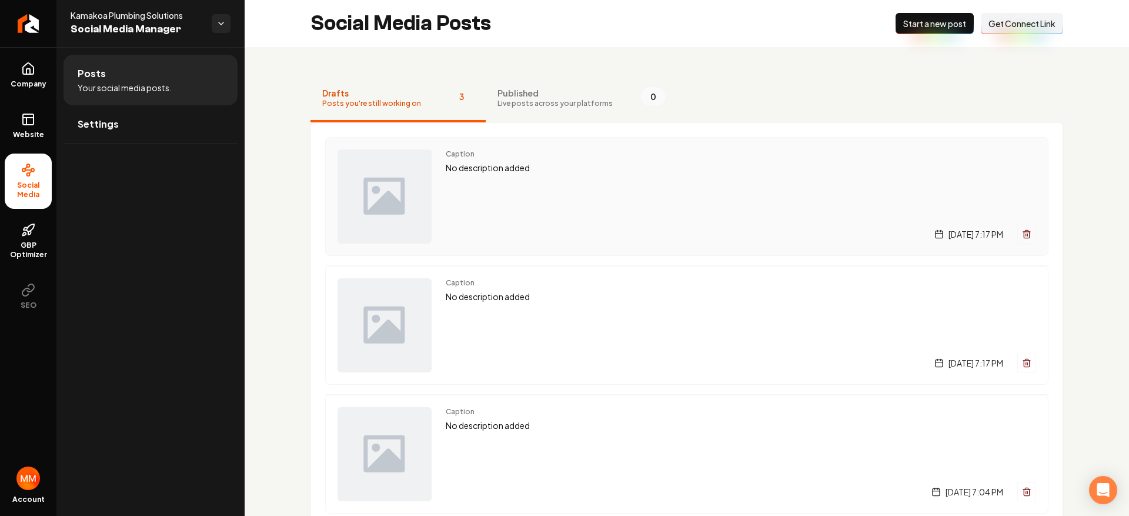
click at [626, 153] on span "Caption" at bounding box center [741, 153] width 590 height 9
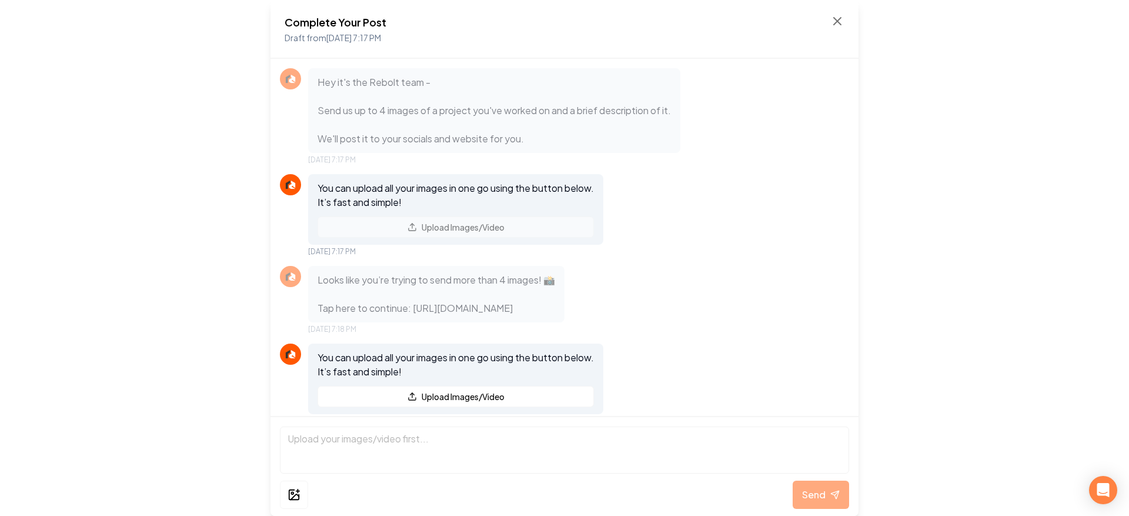
click at [846, 23] on div "Complete Your Post Draft from Aug 27, 2025 7:17 PM" at bounding box center [565, 29] width 588 height 59
click at [835, 22] on icon at bounding box center [837, 21] width 7 height 7
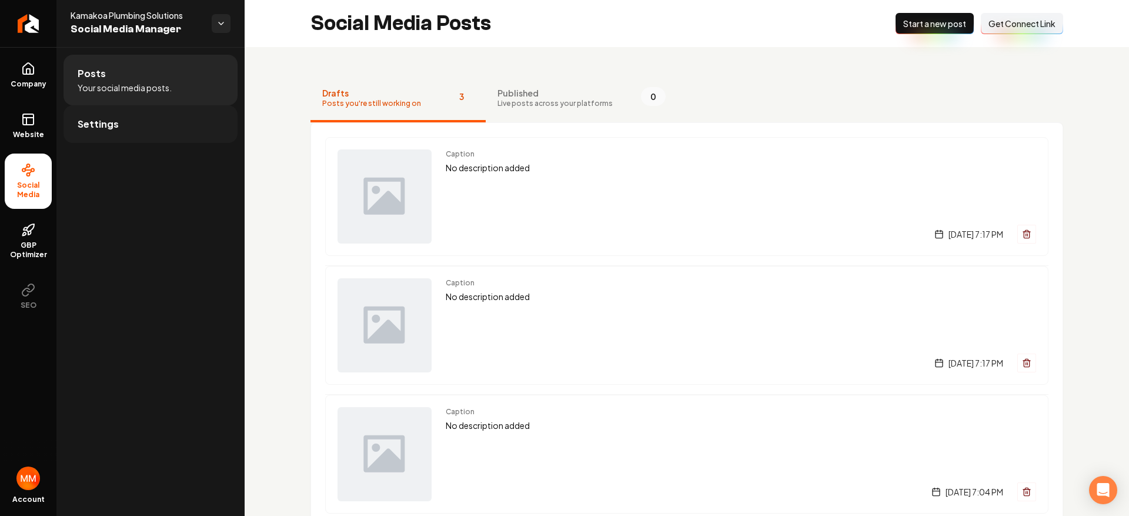
click at [191, 139] on link "Settings" at bounding box center [151, 124] width 174 height 38
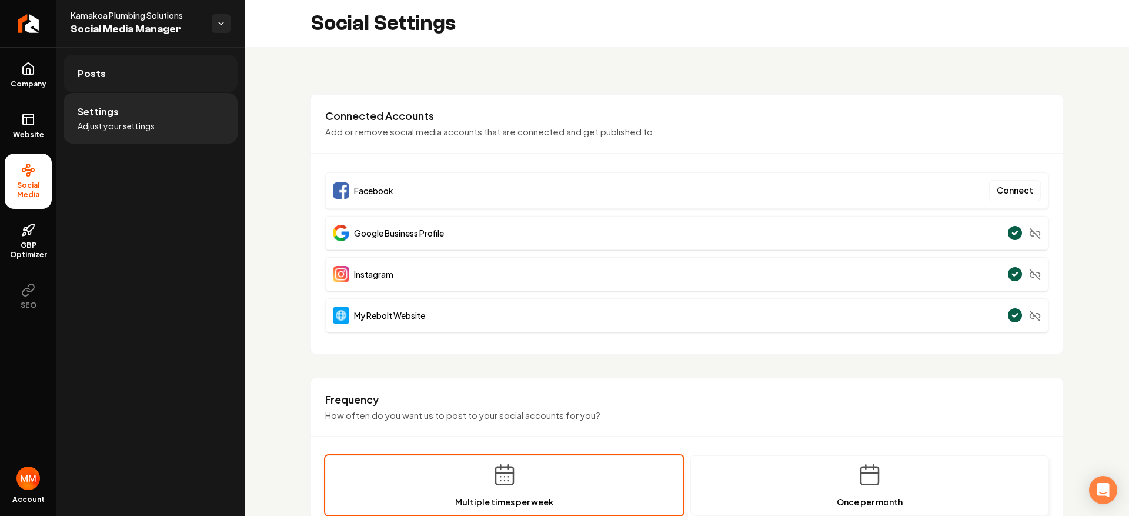
click at [176, 79] on link "Posts" at bounding box center [151, 74] width 174 height 38
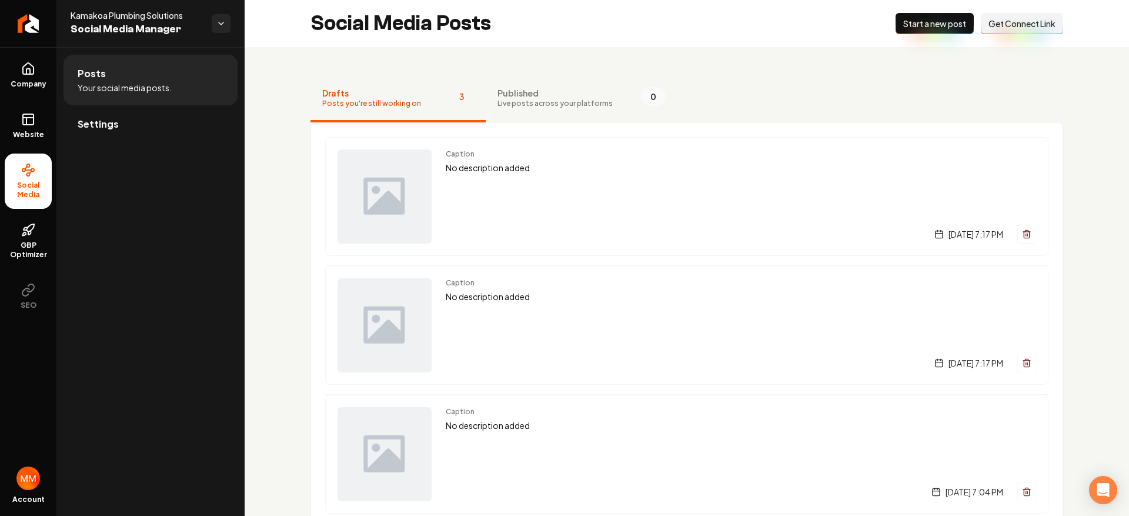
click at [916, 33] on button "New Post Start a new post" at bounding box center [935, 23] width 78 height 21
click at [660, 169] on p "No description added" at bounding box center [741, 168] width 590 height 14
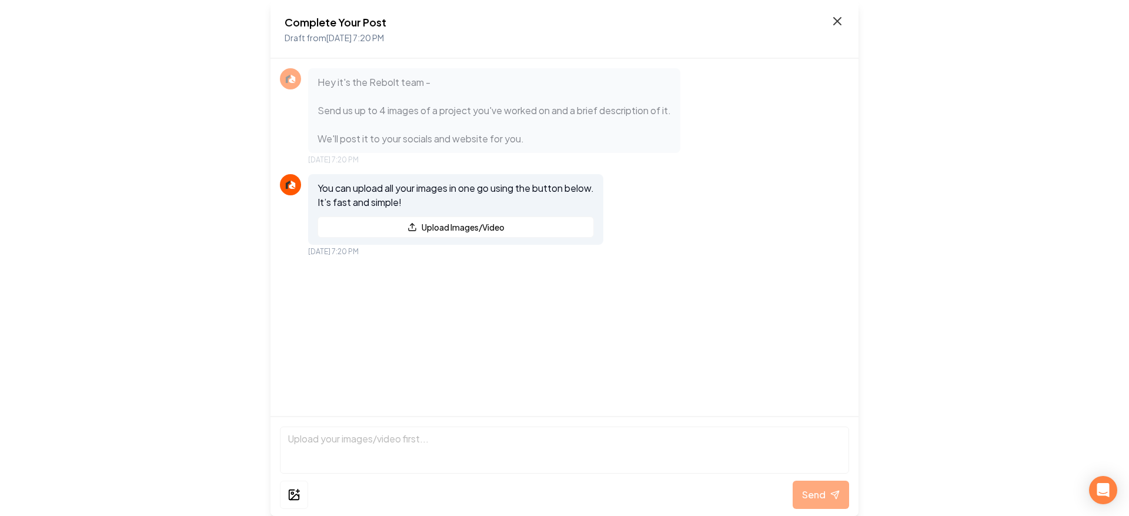
click at [838, 24] on icon at bounding box center [837, 21] width 14 height 14
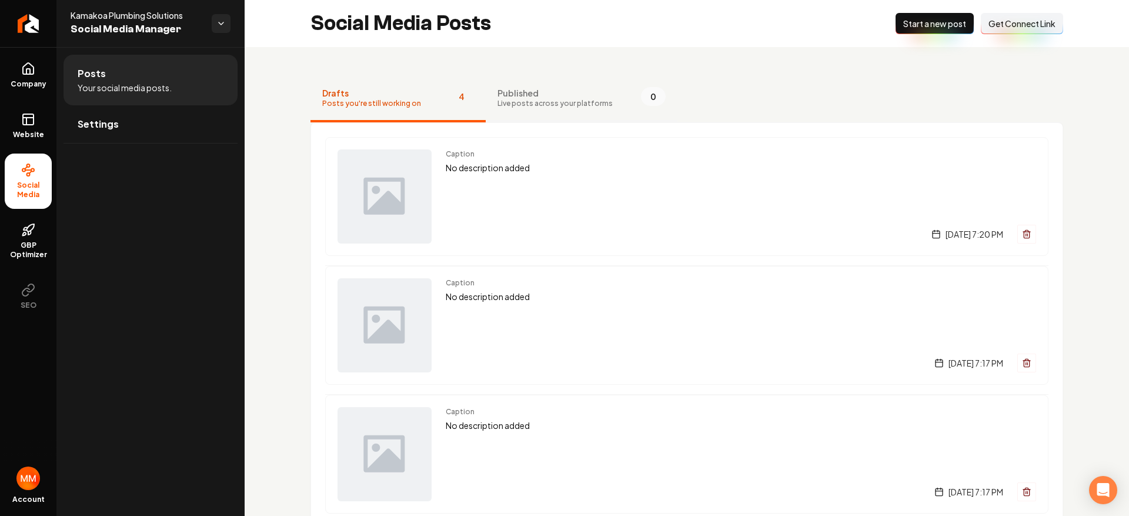
click at [606, 103] on button "Published Live posts across your platforms 0" at bounding box center [582, 98] width 192 height 47
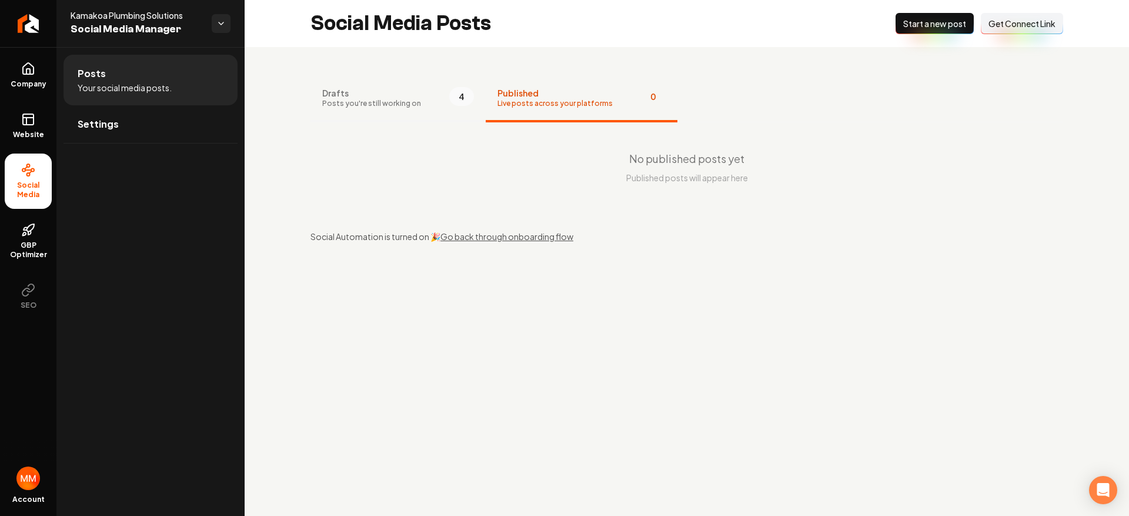
click at [406, 94] on span "Drafts" at bounding box center [371, 93] width 99 height 12
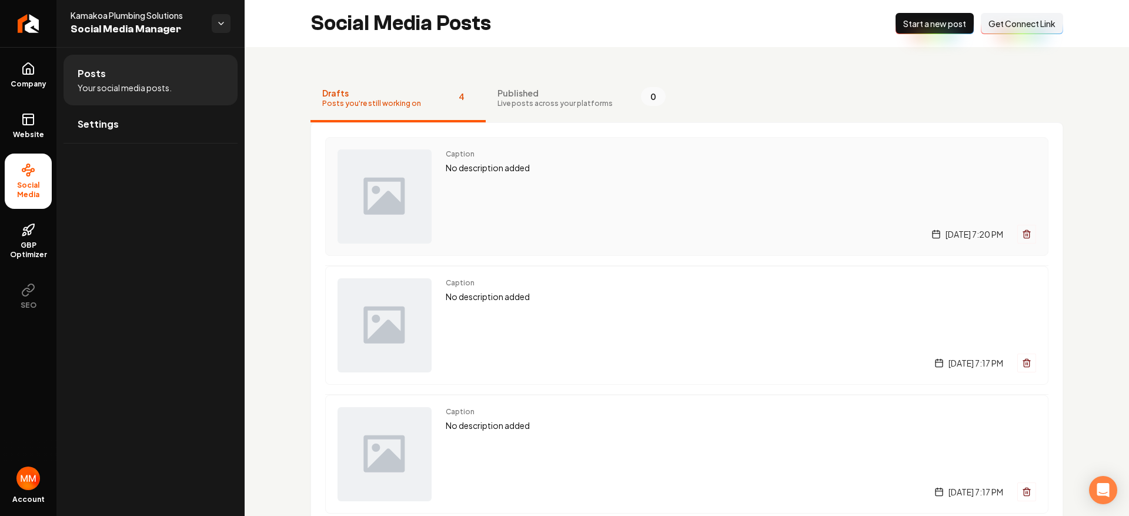
click at [547, 188] on div "Caption No description added Wednesday, August 27, 2025 | 7:20 PM" at bounding box center [741, 196] width 590 height 94
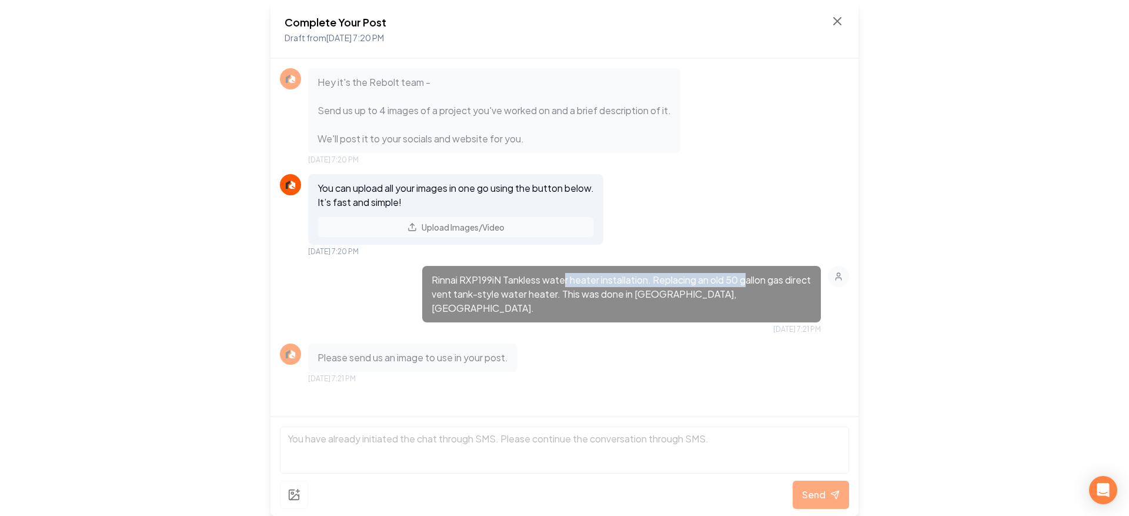
drag, startPoint x: 748, startPoint y: 286, endPoint x: 600, endPoint y: 284, distance: 148.2
click at [565, 282] on p "Rinnai RXP199iN Tankless water heater installation. Replacing an old 50 gallon …" at bounding box center [622, 294] width 380 height 42
click at [713, 298] on p "Rinnai RXP199iN Tankless water heater installation. Replacing an old 50 gallon …" at bounding box center [622, 294] width 380 height 42
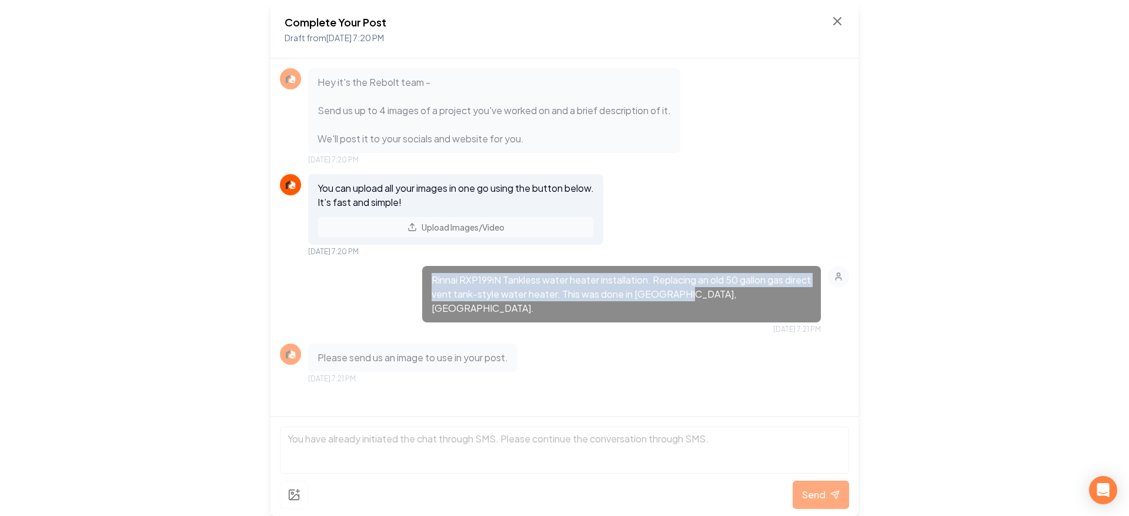
drag, startPoint x: 722, startPoint y: 299, endPoint x: 480, endPoint y: 260, distance: 244.2
click at [478, 261] on div "Hey it's the Rebolt team - Send us up to 4 images of a project you've worked on…" at bounding box center [565, 237] width 588 height 357
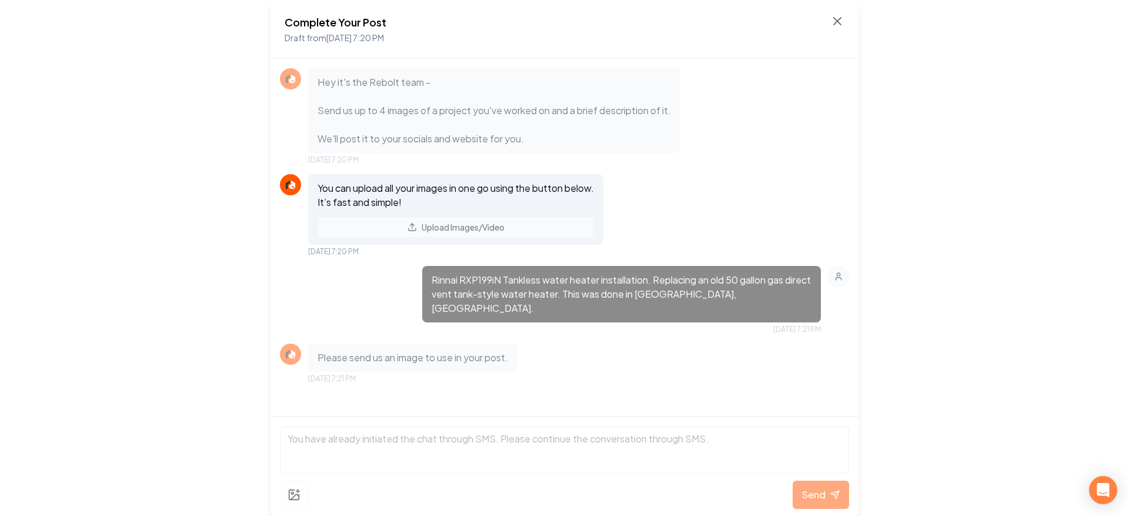
click at [966, 147] on div "Complete Your Post Draft from Aug 27, 2025 7:20 PM Hey it's the Rebolt team - S…" at bounding box center [564, 258] width 1129 height 516
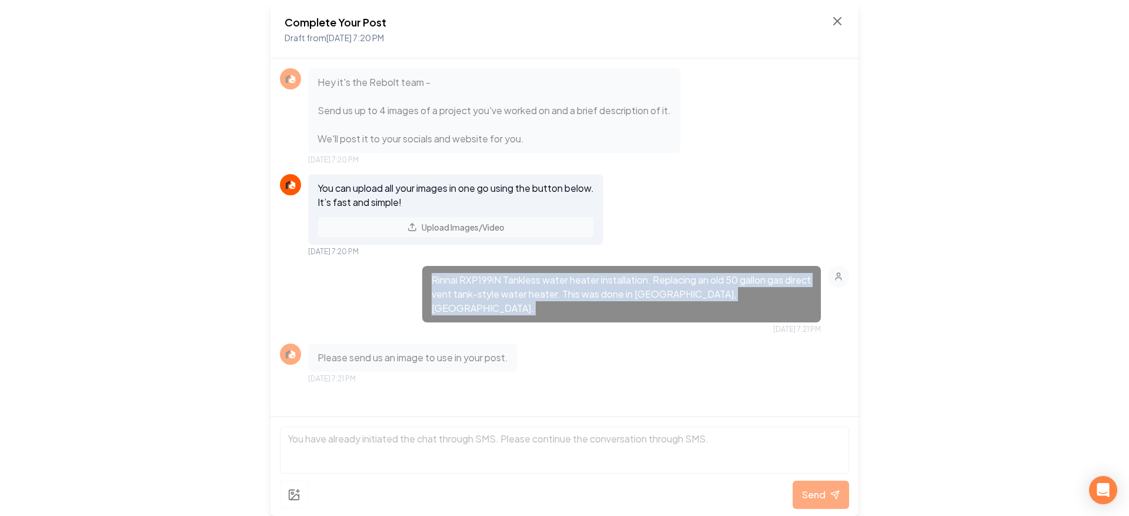
drag, startPoint x: 756, startPoint y: 312, endPoint x: 430, endPoint y: 280, distance: 327.3
click at [430, 280] on div "Rinnai RXP199iN Tankless water heater installation. Replacing an old 50 gallon …" at bounding box center [621, 300] width 399 height 68
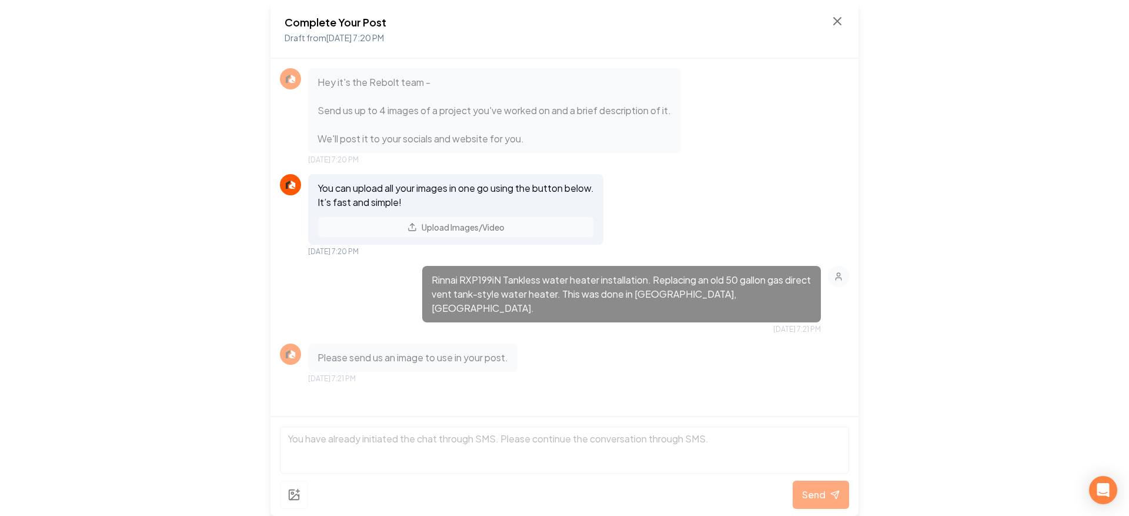
click at [1035, 206] on div "Complete Your Post Draft from Aug 27, 2025 7:20 PM Hey it's the Rebolt team - S…" at bounding box center [564, 258] width 1129 height 516
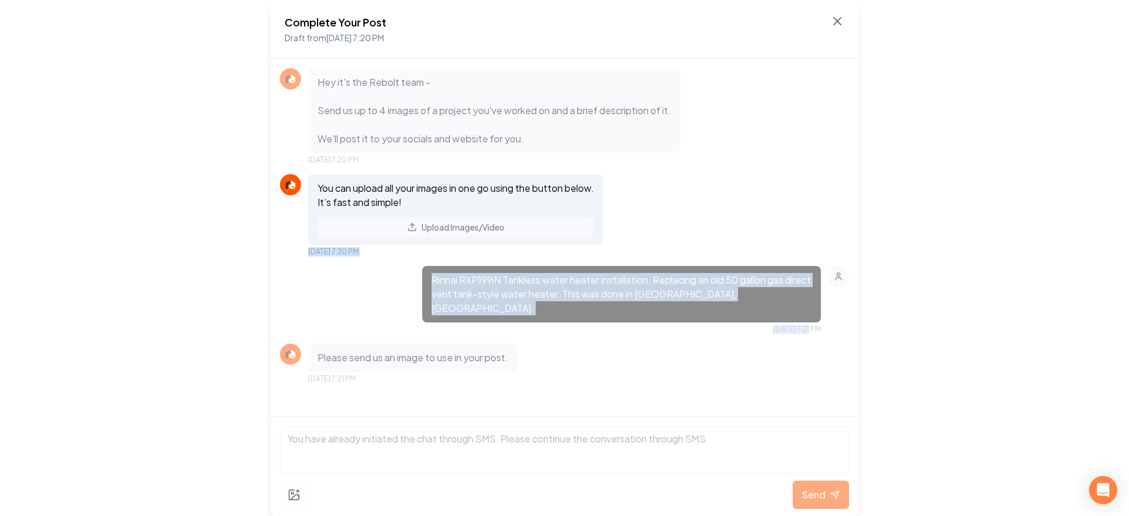
drag, startPoint x: 784, startPoint y: 311, endPoint x: 496, endPoint y: 235, distance: 298.1
click at [495, 236] on div "Hey it's the Rebolt team - Send us up to 4 images of a project you've worked on…" at bounding box center [565, 237] width 588 height 357
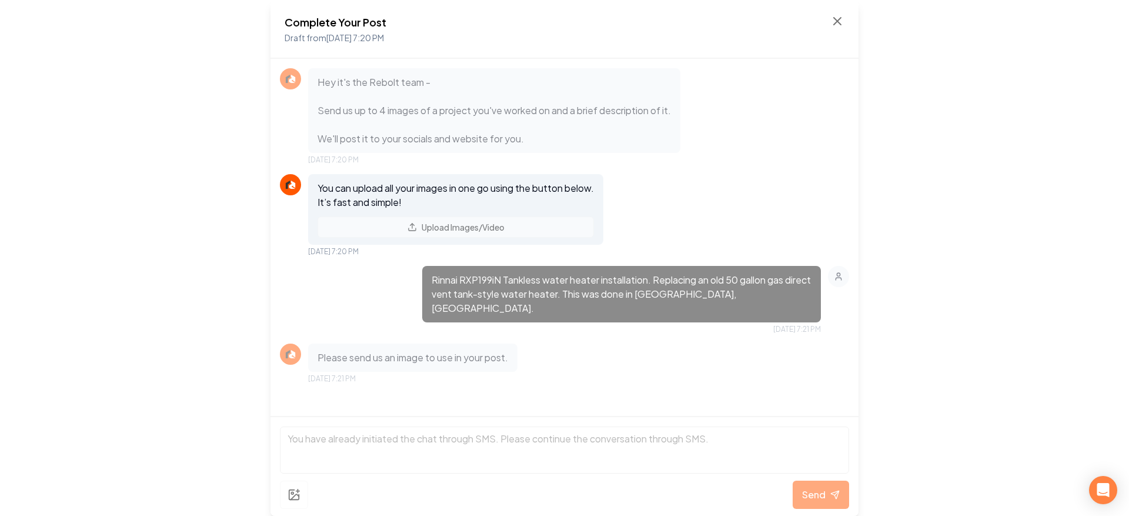
drag, startPoint x: 1067, startPoint y: 185, endPoint x: 1019, endPoint y: 205, distance: 52.7
click at [1066, 185] on div "Complete Your Post Draft from Aug 27, 2025 7:20 PM Hey it's the Rebolt team - S…" at bounding box center [564, 258] width 1129 height 516
drag, startPoint x: 530, startPoint y: 352, endPoint x: 261, endPoint y: 334, distance: 269.9
click at [267, 337] on div "Complete Your Post Draft from Aug 27, 2025 7:20 PM Hey it's the Rebolt team - S…" at bounding box center [564, 258] width 1129 height 516
click at [167, 317] on div "Complete Your Post Draft from Aug 27, 2025 7:20 PM Hey it's the Rebolt team - S…" at bounding box center [564, 258] width 1129 height 516
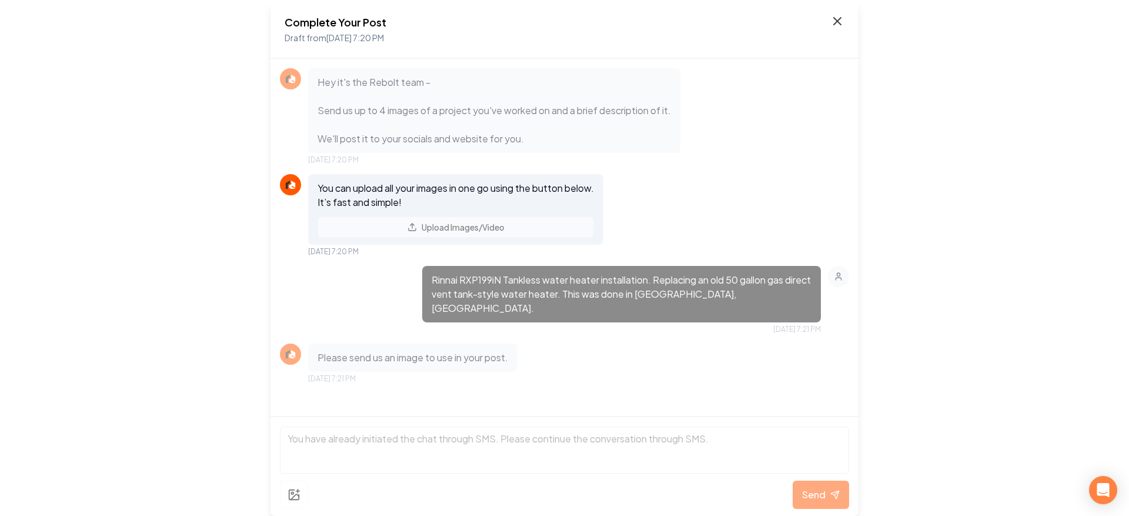
click at [840, 20] on icon at bounding box center [837, 21] width 14 height 14
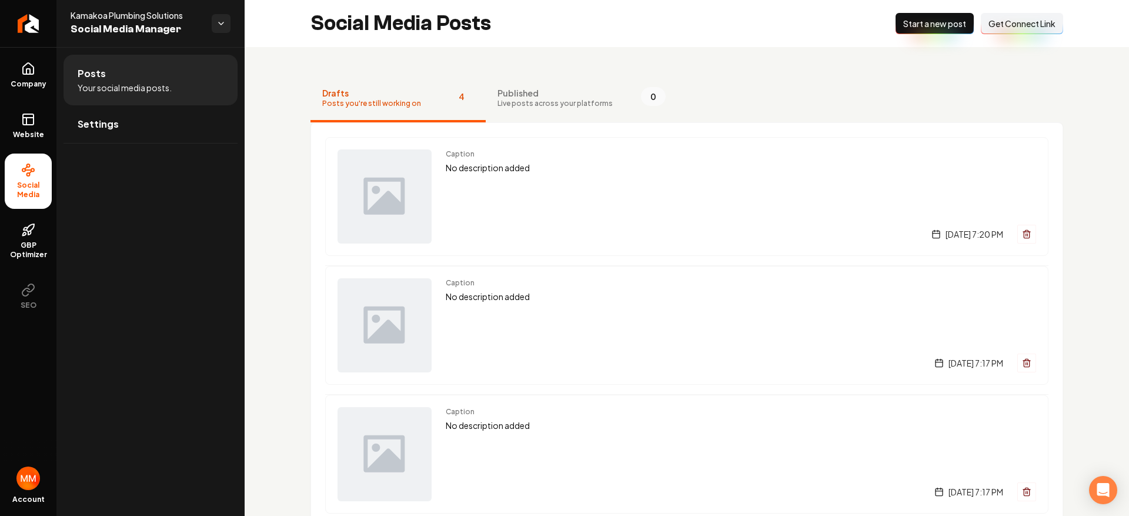
click at [711, 176] on div "Caption No description added Wednesday, August 27, 2025 | 7:20 PM" at bounding box center [741, 196] width 590 height 94
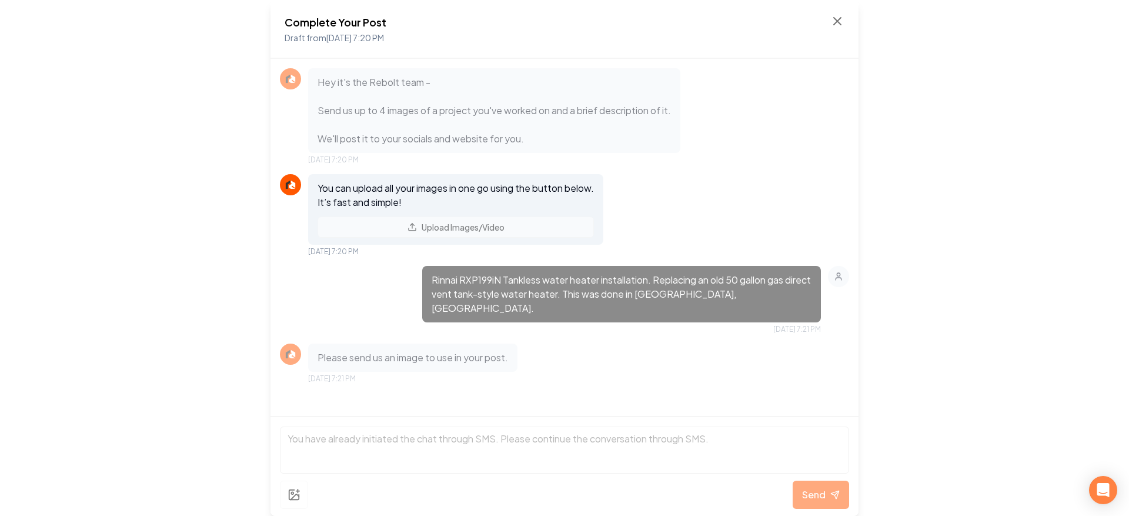
click at [787, 217] on div "You can upload all your images in one go using the button below. It’s fast and …" at bounding box center [564, 215] width 569 height 82
click at [830, 17] on icon at bounding box center [837, 21] width 14 height 14
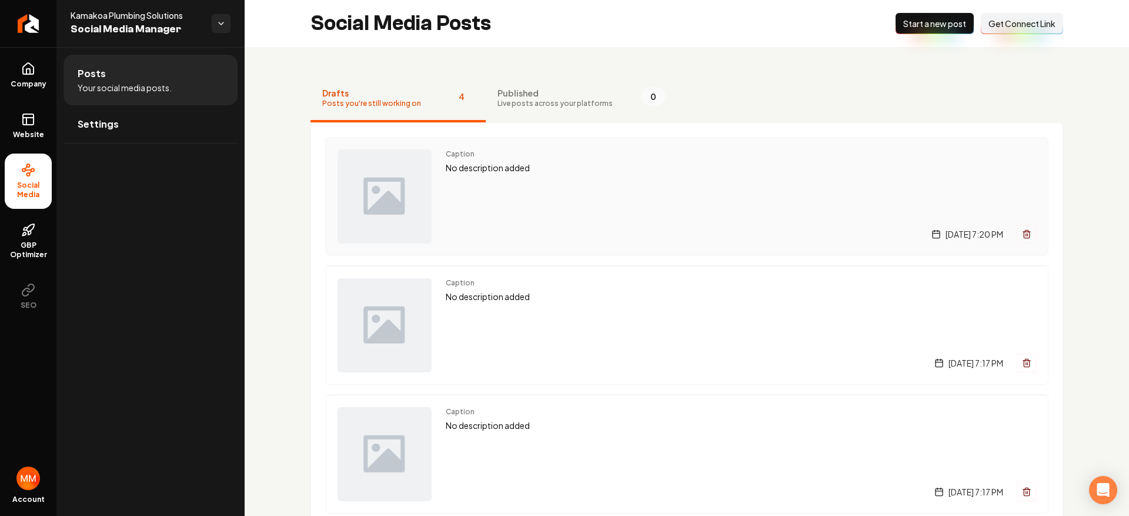
click at [595, 236] on div "Wednesday, August 27, 2025 | 7:20 PM" at bounding box center [741, 234] width 590 height 19
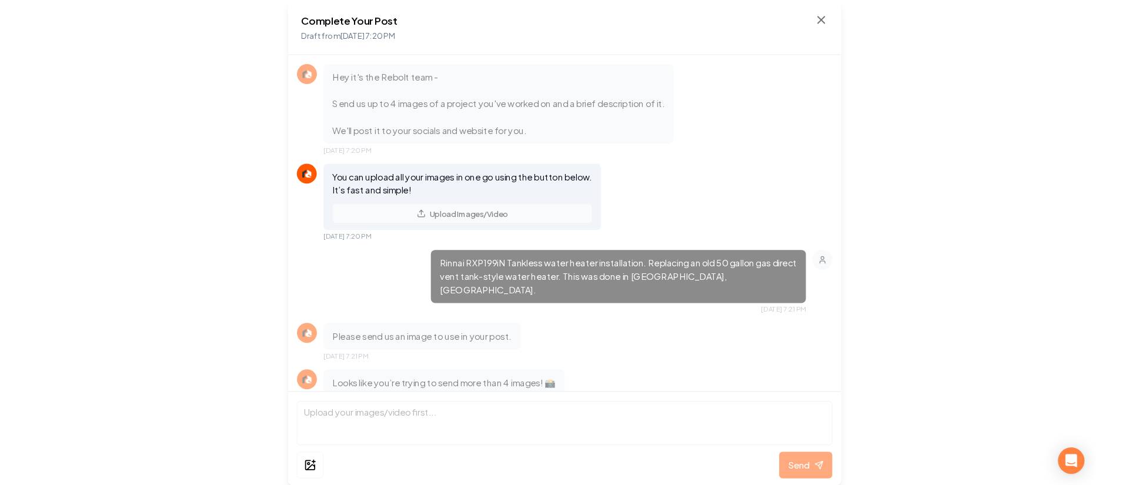
scroll to position [161, 0]
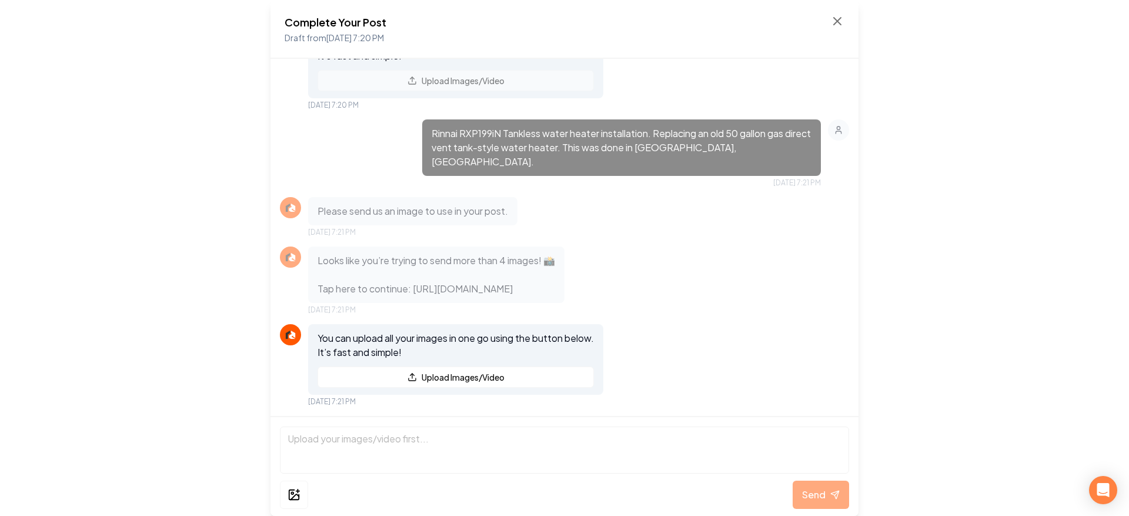
drag, startPoint x: 643, startPoint y: 292, endPoint x: 420, endPoint y: 233, distance: 230.1
click at [429, 253] on p "Looks like you’re trying to send more than 4 images! 📸 Tap here to continue: ht…" at bounding box center [437, 274] width 238 height 42
click at [981, 225] on div "Complete Your Post Draft from Aug 27, 2025 7:20 PM Hey it's the Rebolt team - S…" at bounding box center [564, 258] width 1129 height 516
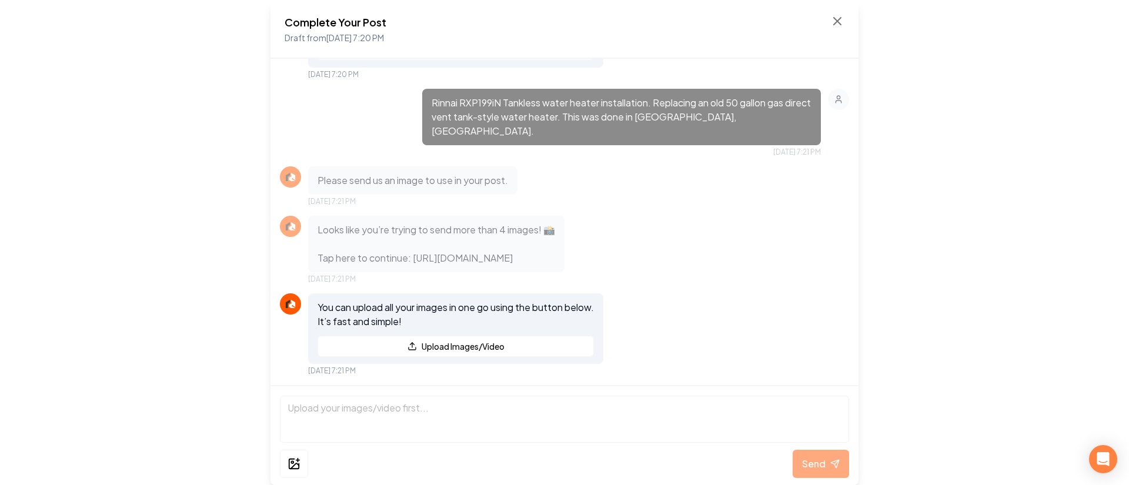
scroll to position [191, 0]
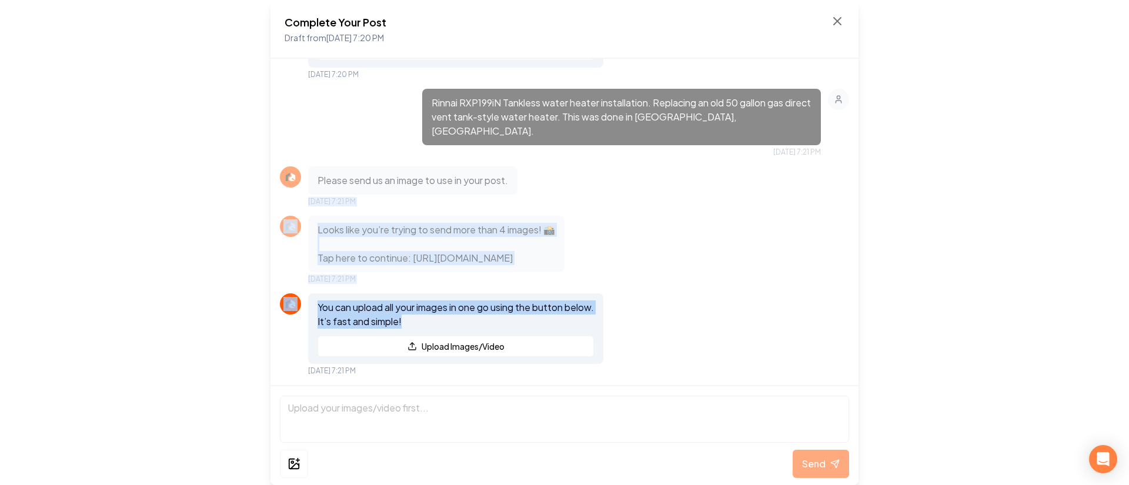
drag, startPoint x: 422, startPoint y: 316, endPoint x: 321, endPoint y: 166, distance: 180.4
click at [321, 166] on div "Hey it's the Rebolt team - Send us up to 4 images of a project you've worked on…" at bounding box center [565, 222] width 588 height 326
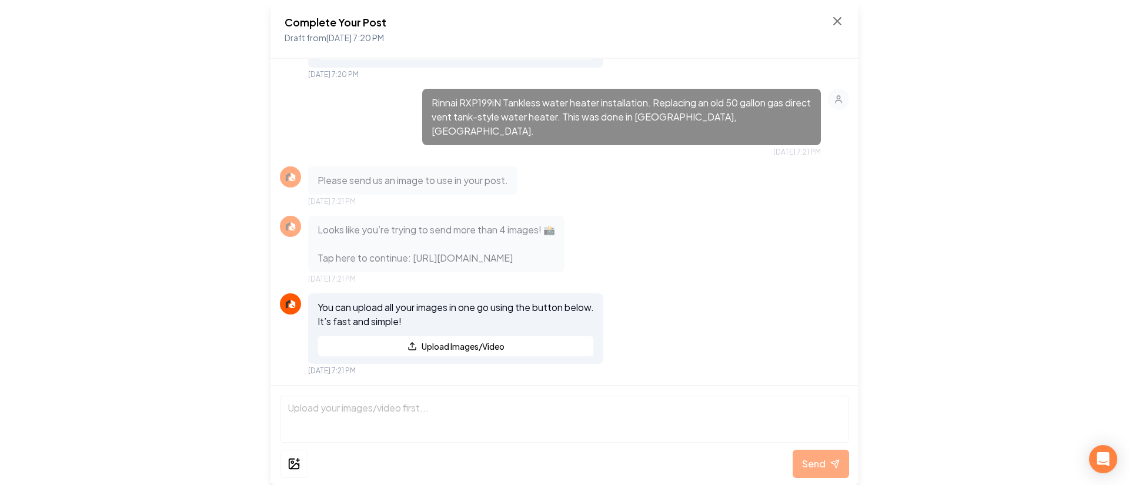
drag, startPoint x: 159, startPoint y: 166, endPoint x: 318, endPoint y: 218, distance: 167.4
click at [159, 166] on div "Complete Your Post Draft from Aug 27, 2025 7:20 PM Hey it's the Rebolt team - S…" at bounding box center [564, 242] width 1129 height 485
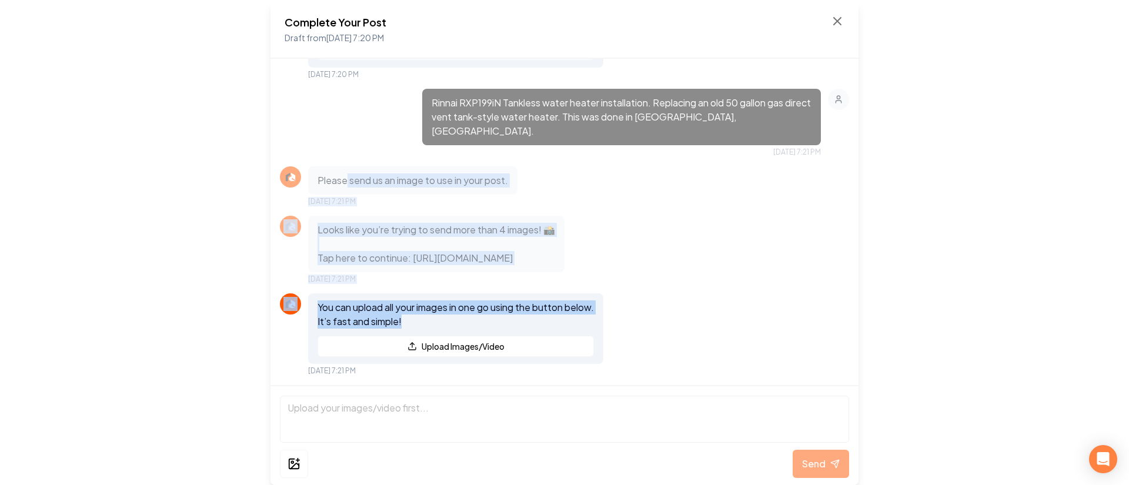
drag, startPoint x: 448, startPoint y: 331, endPoint x: 348, endPoint y: 146, distance: 210.5
click at [348, 146] on div "Hey it's the Rebolt team - Send us up to 4 images of a project you've worked on…" at bounding box center [565, 222] width 588 height 326
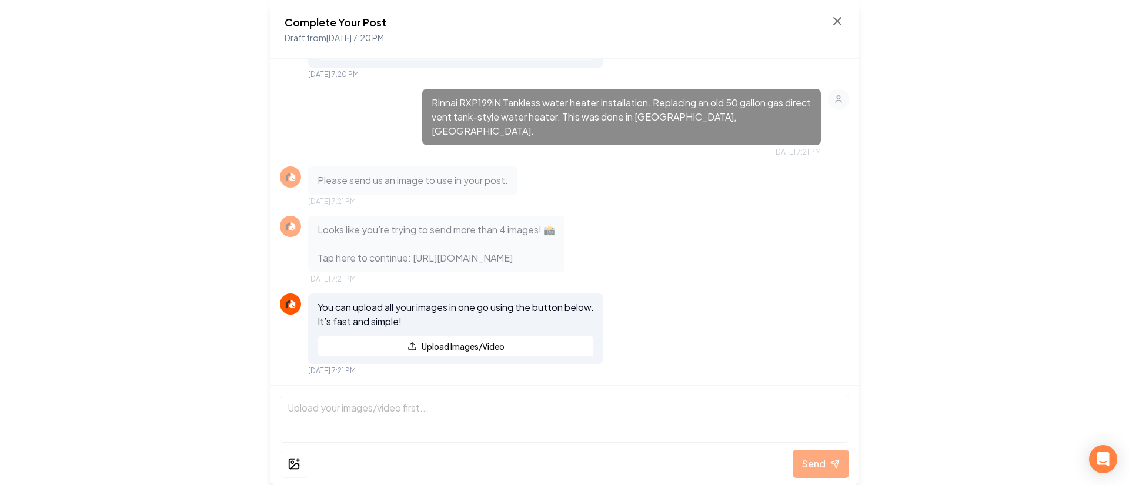
click at [158, 112] on div "Complete Your Post Draft from Aug 27, 2025 7:20 PM Hey it's the Rebolt team - S…" at bounding box center [564, 242] width 1129 height 485
drag, startPoint x: 622, startPoint y: 258, endPoint x: 407, endPoint y: 230, distance: 216.4
click at [407, 230] on p "Looks like you’re trying to send more than 4 images! 📸 Tap here to continue: ht…" at bounding box center [437, 244] width 238 height 42
drag, startPoint x: 536, startPoint y: 239, endPoint x: 453, endPoint y: 302, distance: 104.1
click at [536, 239] on p "Looks like you’re trying to send more than 4 images! 📸 Tap here to continue: ht…" at bounding box center [437, 244] width 238 height 42
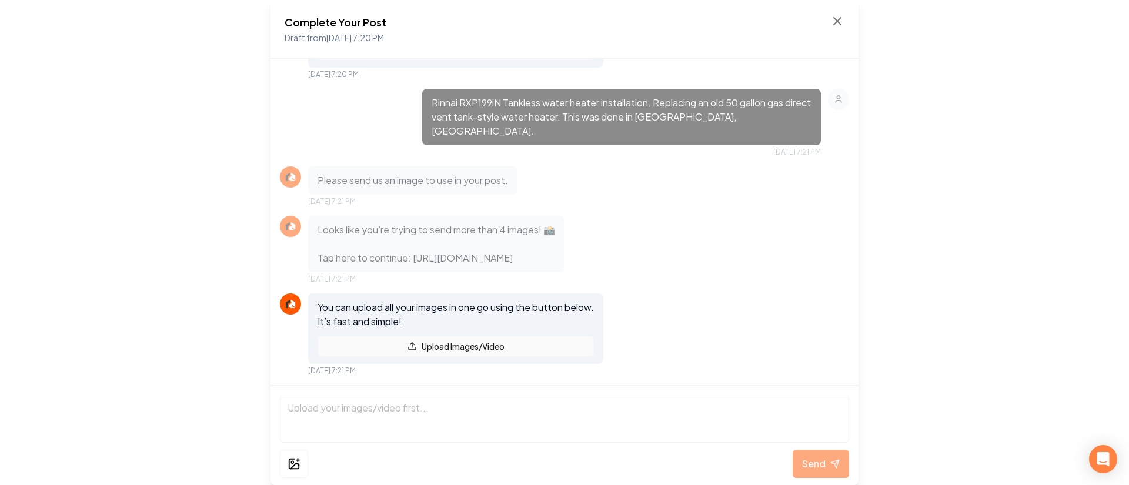
click at [438, 346] on button "Upload Images/Video" at bounding box center [456, 346] width 276 height 21
click at [839, 92] on div "Rinnai RXP199iN Tankless water heater installation. Replacing an old 50 gallon …" at bounding box center [564, 123] width 569 height 68
click at [834, 21] on icon at bounding box center [837, 21] width 14 height 14
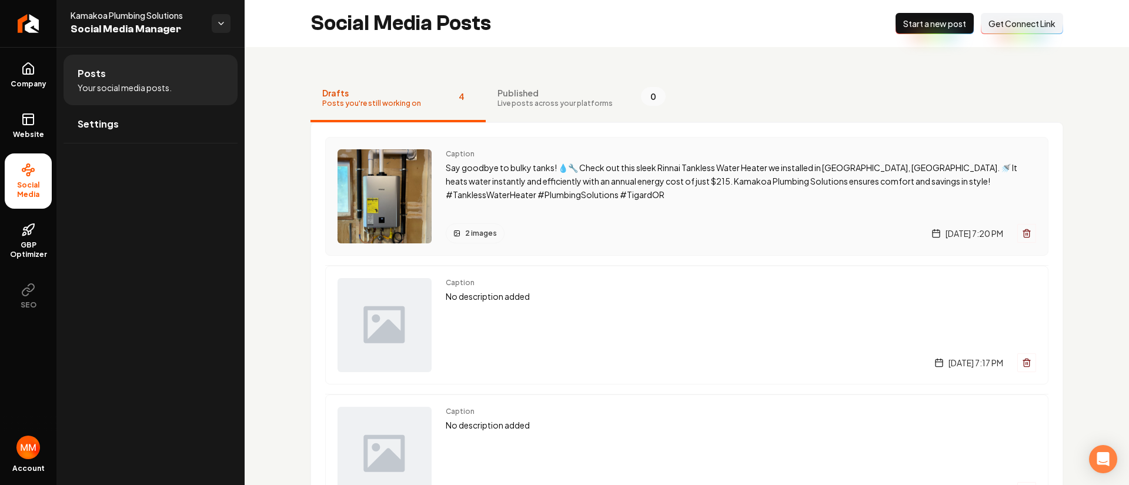
click at [677, 219] on div "Caption Say goodbye to bulky tanks! 💧🔧 Check out this sleek Rinnai Tankless Wat…" at bounding box center [741, 196] width 590 height 94
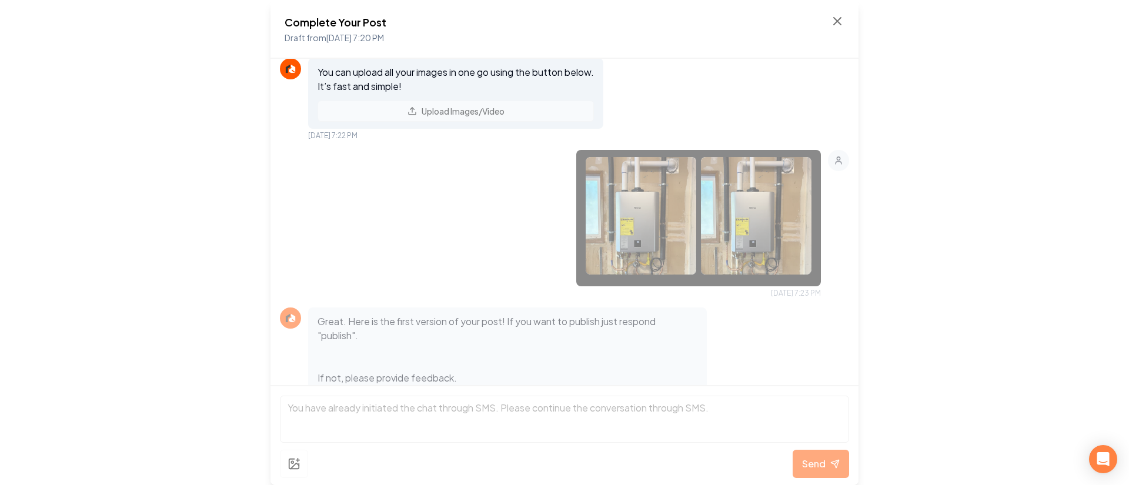
scroll to position [751, 0]
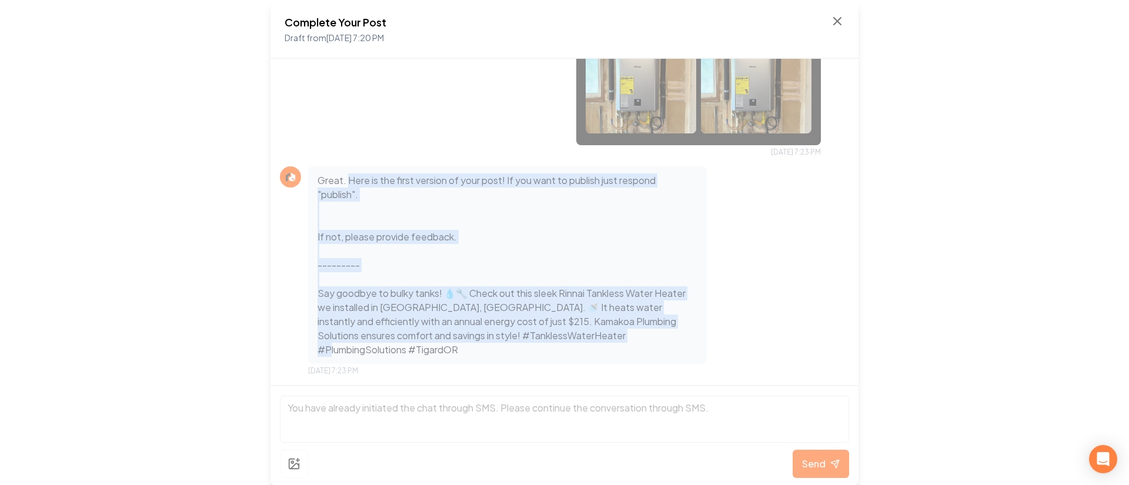
drag, startPoint x: 613, startPoint y: 351, endPoint x: 339, endPoint y: 183, distance: 321.5
click at [339, 183] on div "Great. Here is the first version of your post! If you want to publish just resp…" at bounding box center [507, 265] width 399 height 198
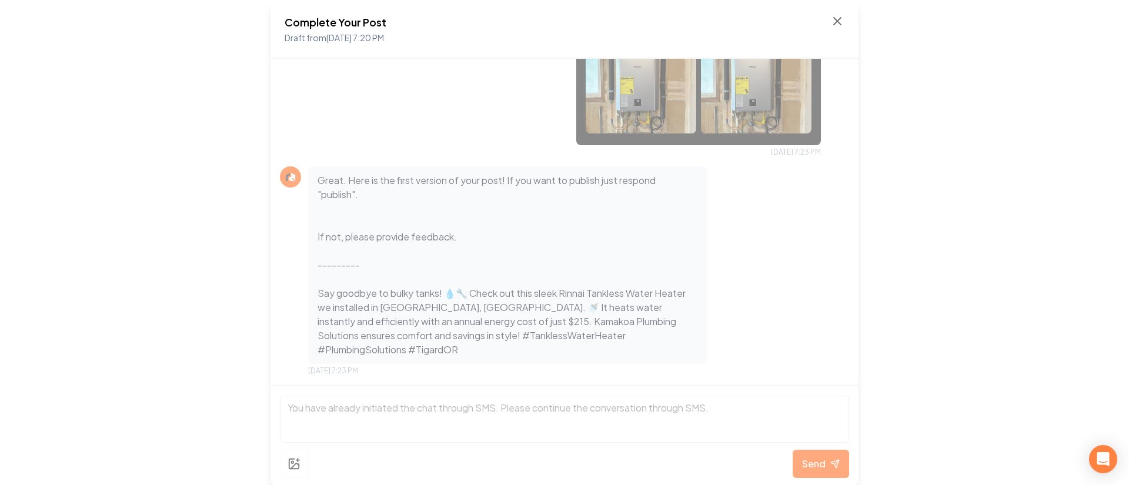
click at [204, 165] on div "Complete Your Post Draft from Aug 27, 2025 7:20 PM You can upload all your imag…" at bounding box center [564, 242] width 1129 height 485
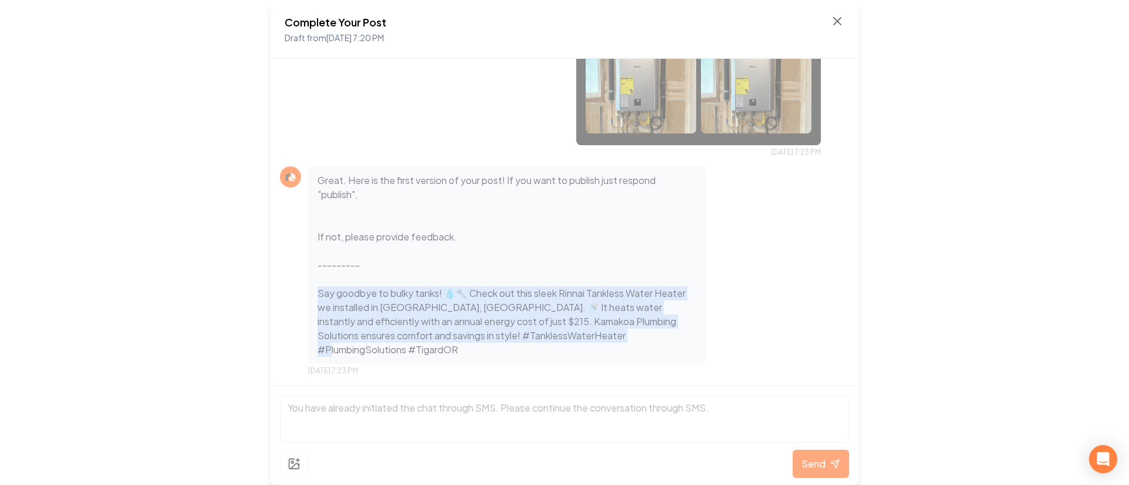
drag, startPoint x: 311, startPoint y: 304, endPoint x: 615, endPoint y: 348, distance: 307.1
click at [615, 348] on div "Great. Here is the first version of your post! If you want to publish just resp…" at bounding box center [507, 265] width 399 height 198
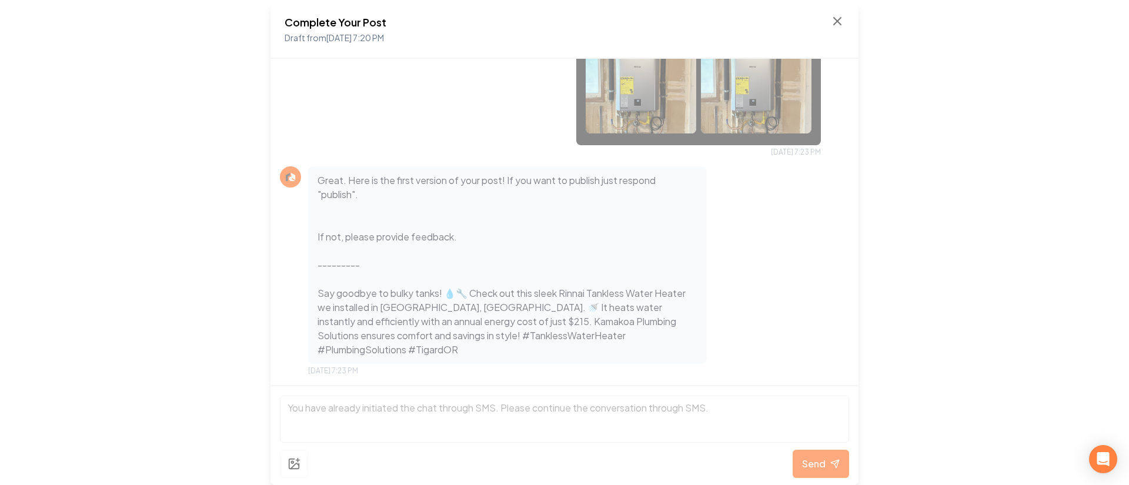
click at [622, 355] on p "Great. Here is the first version of your post! If you want to publish just resp…" at bounding box center [508, 264] width 380 height 183
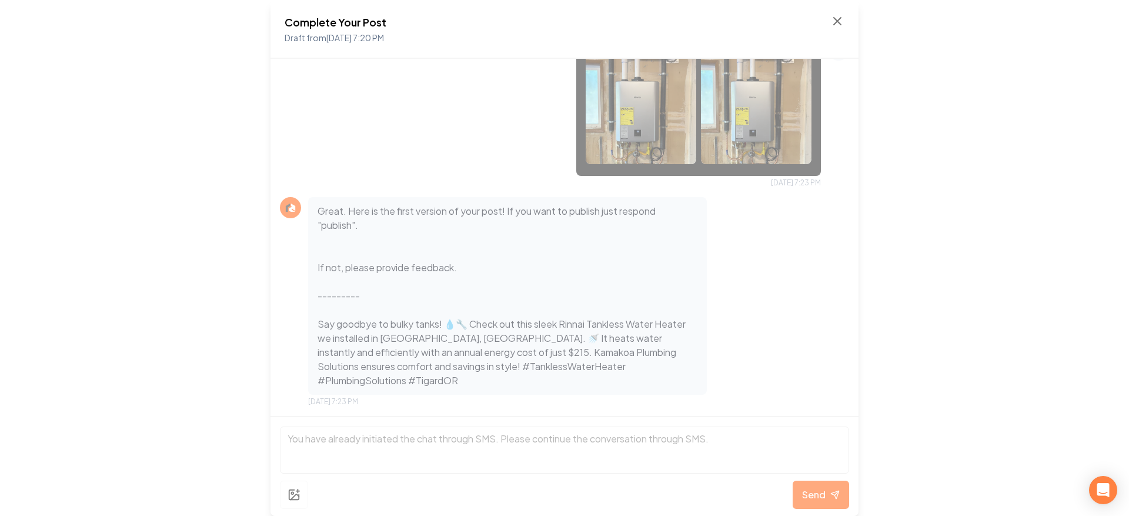
scroll to position [720, 0]
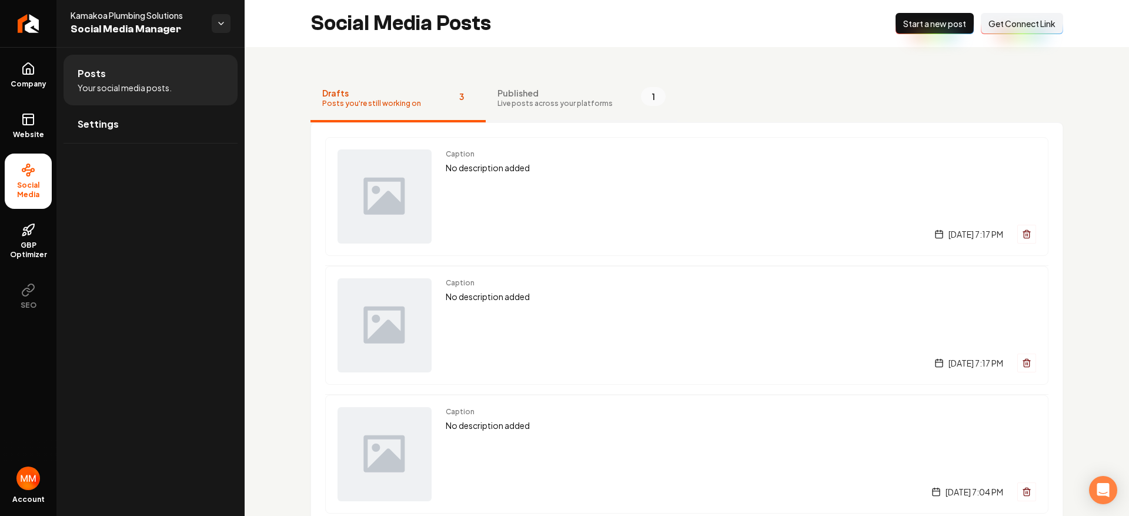
click at [549, 102] on span "Live posts across your platforms" at bounding box center [555, 103] width 115 height 9
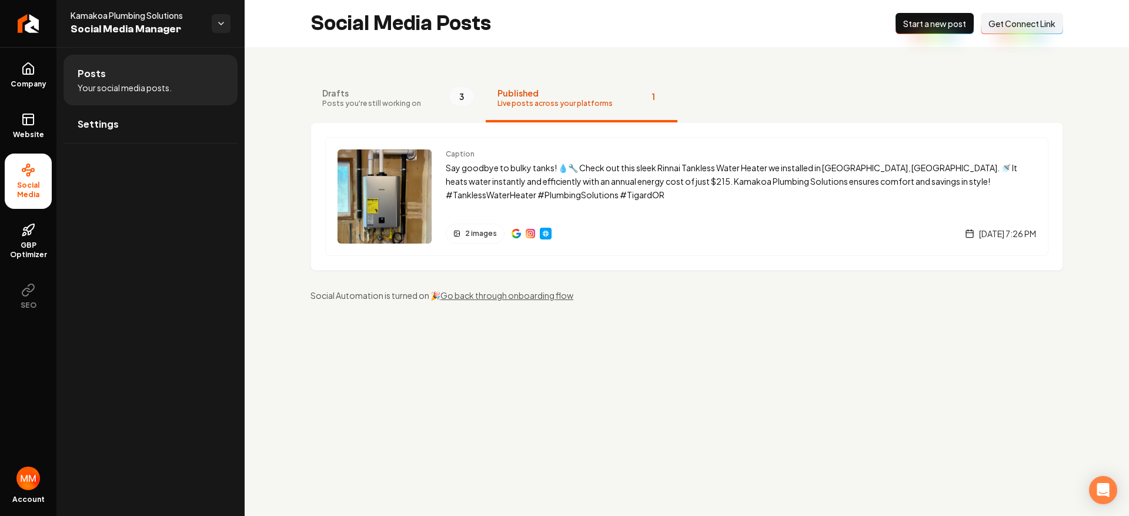
click at [1005, 22] on span "Get Connect Link" at bounding box center [1022, 24] width 67 height 12
click at [32, 131] on span "Website" at bounding box center [28, 134] width 41 height 9
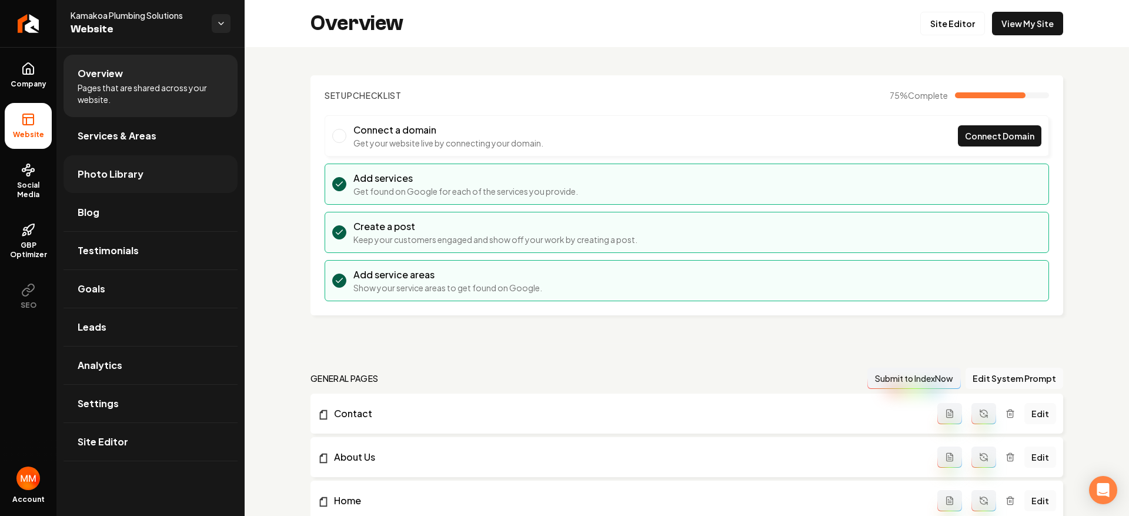
click at [142, 169] on link "Photo Library" at bounding box center [151, 174] width 174 height 38
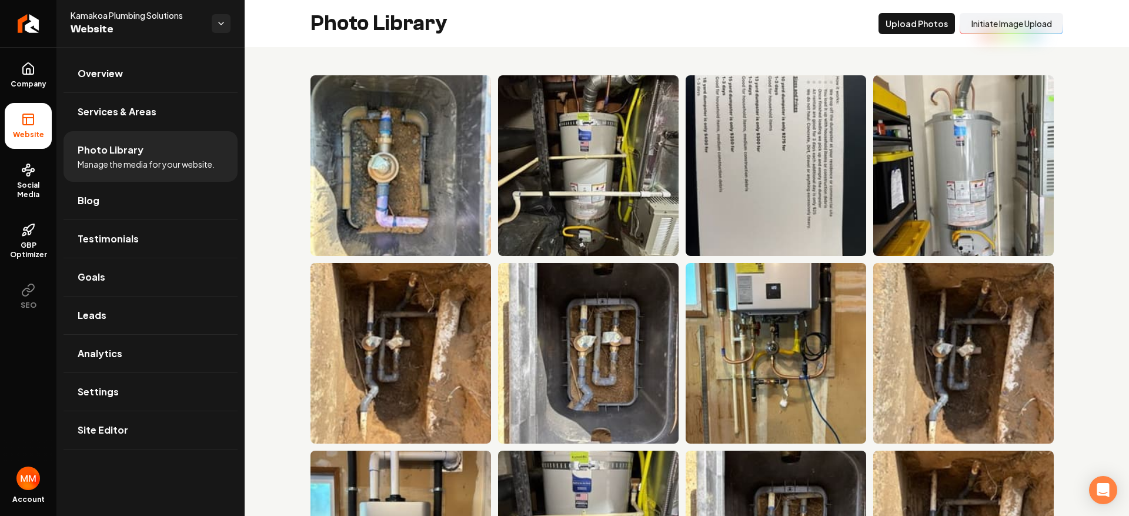
click at [999, 28] on button "Initiate Image Upload" at bounding box center [1012, 23] width 104 height 21
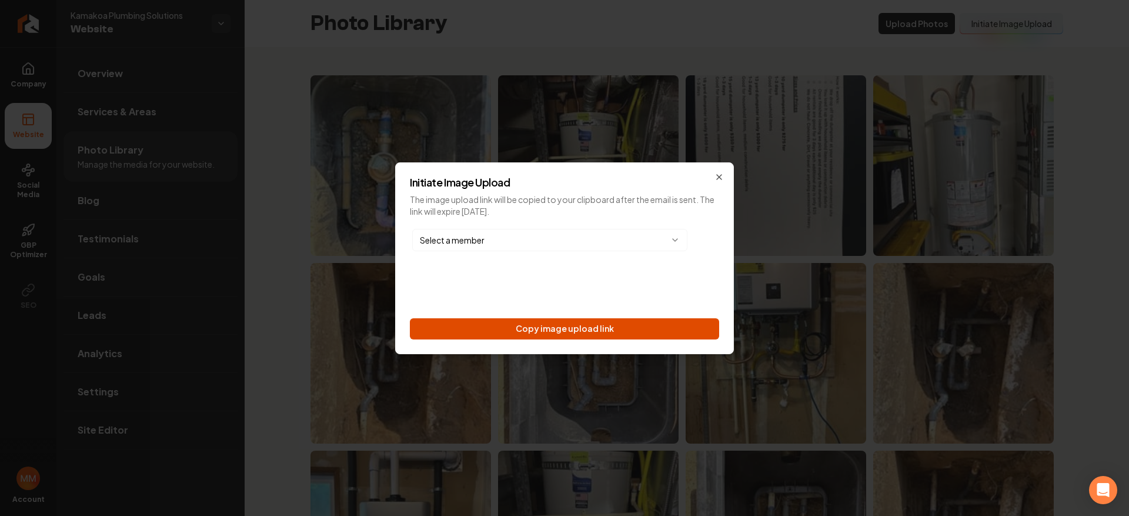
click at [624, 322] on button "Copy image upload link" at bounding box center [564, 328] width 309 height 21
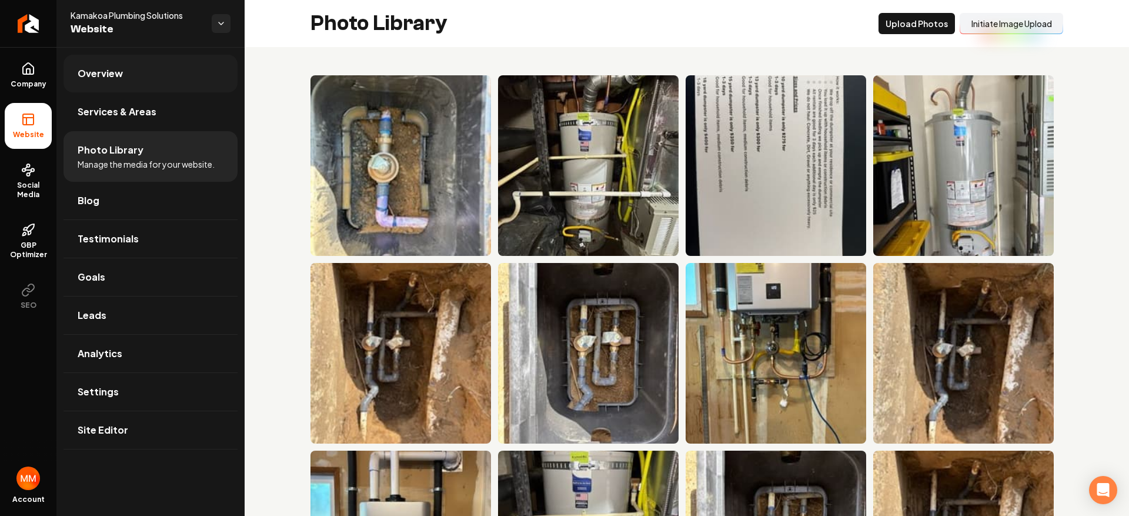
click at [89, 75] on span "Overview" at bounding box center [100, 73] width 45 height 14
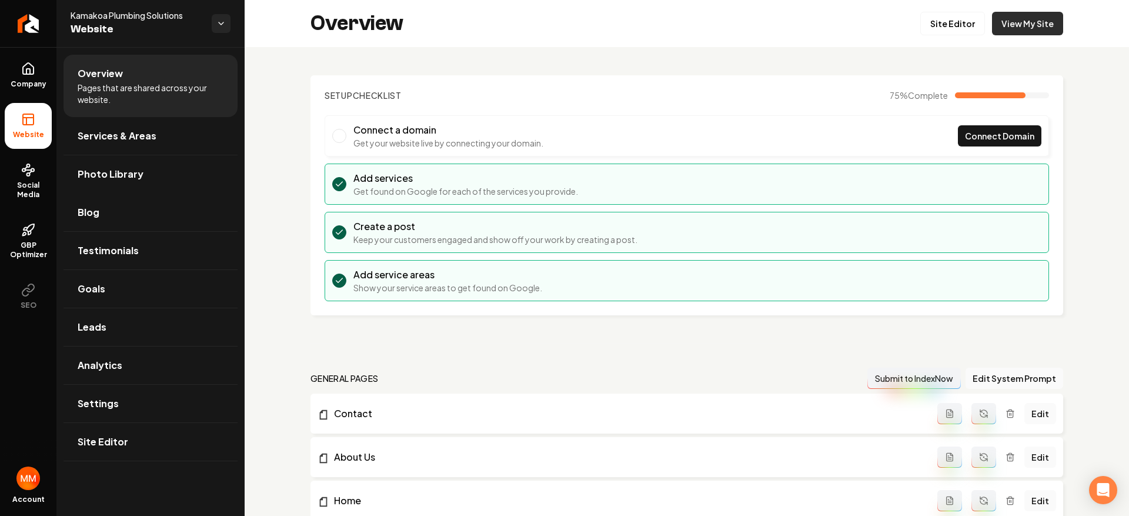
click at [1006, 28] on link "View My Site" at bounding box center [1027, 24] width 71 height 24
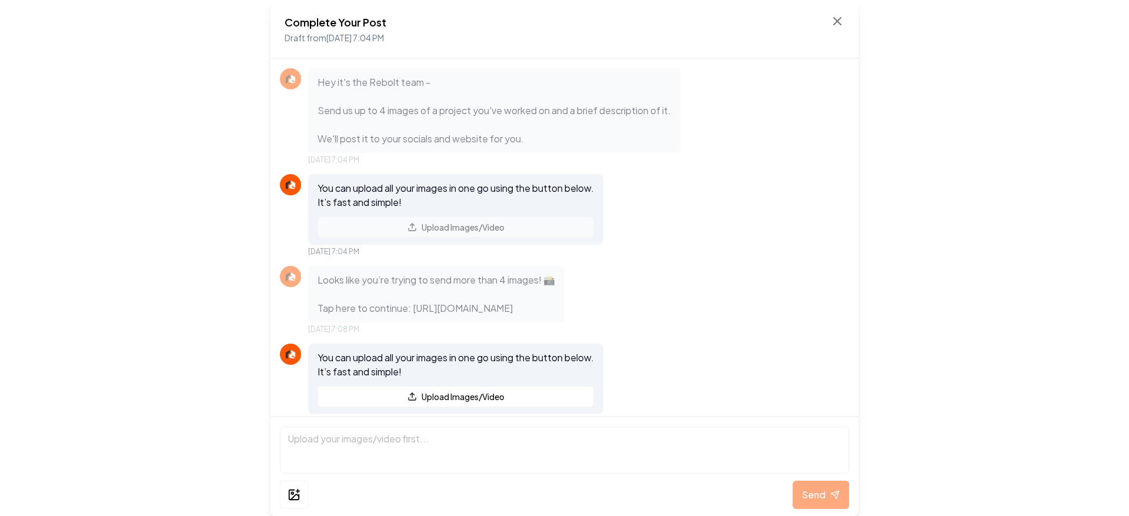
scroll to position [48, 0]
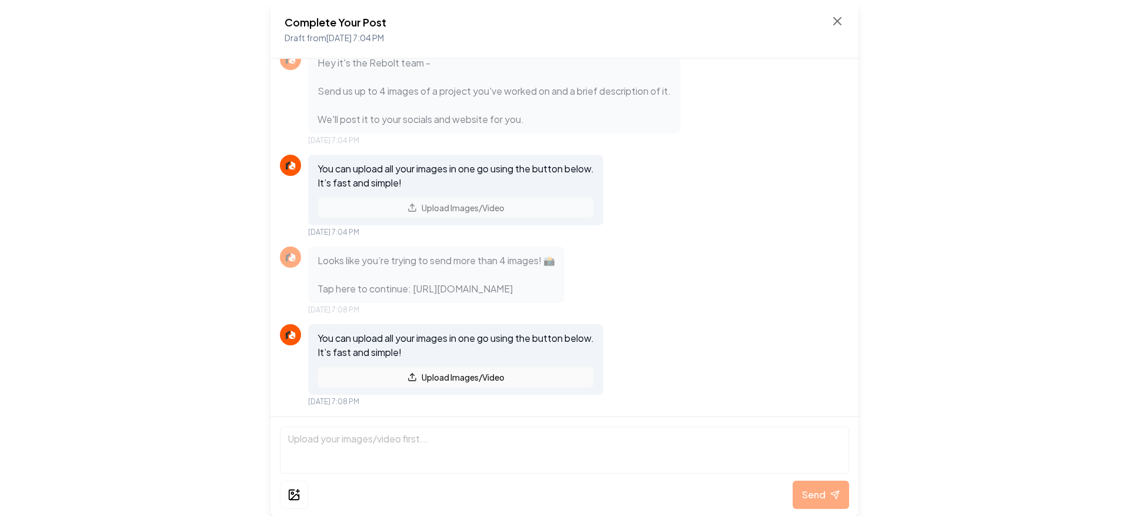
click at [486, 376] on button "Upload Images/Video" at bounding box center [456, 376] width 276 height 21
drag, startPoint x: 639, startPoint y: 285, endPoint x: 410, endPoint y: 263, distance: 229.2
click at [410, 263] on p "Looks like you’re trying to send more than 4 images! 📸 Tap here to continue: [U…" at bounding box center [437, 274] width 238 height 42
click at [66, 209] on div "Complete Your Post Draft from [DATE] 7:04 PM Hey it's the Rebolt team - Send us…" at bounding box center [564, 258] width 1129 height 516
drag, startPoint x: 635, startPoint y: 293, endPoint x: 411, endPoint y: 261, distance: 225.8
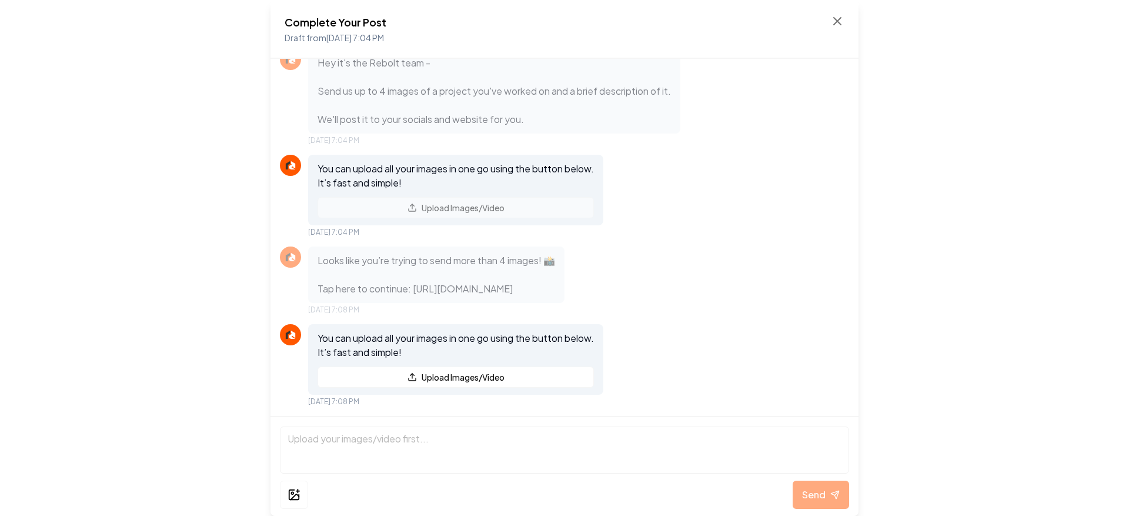
click at [411, 261] on p "Looks like you’re trying to send more than 4 images! 📸 Tap here to continue: [U…" at bounding box center [437, 274] width 238 height 42
click at [223, 161] on div "Complete Your Post Draft from [DATE] 7:04 PM Hey it's the Rebolt team - Send us…" at bounding box center [564, 258] width 1129 height 516
drag, startPoint x: 583, startPoint y: 296, endPoint x: 412, endPoint y: 263, distance: 175.0
click at [412, 263] on p "Looks like you’re trying to send more than 4 images! 📸 Tap here to continue: [U…" at bounding box center [437, 274] width 238 height 42
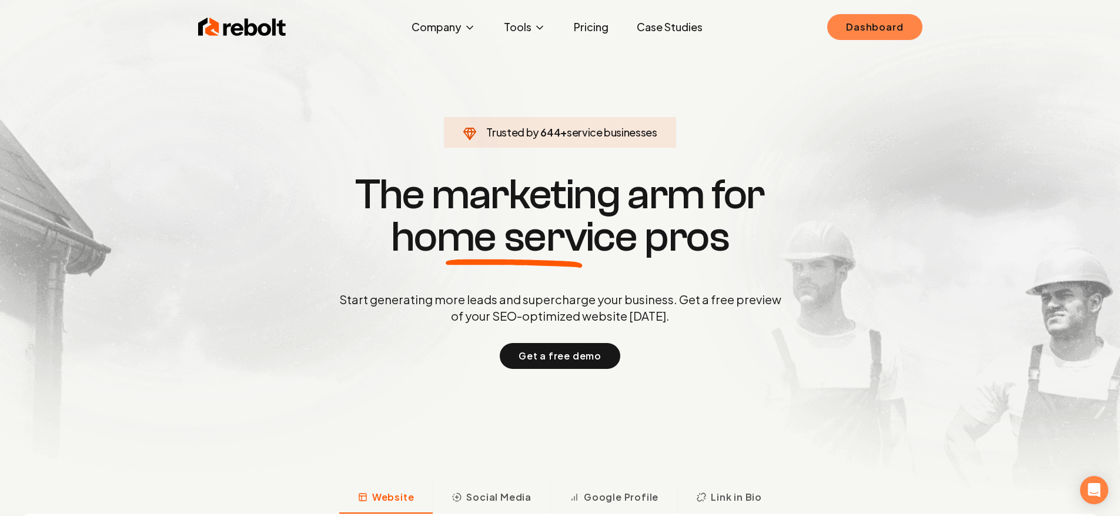
click at [893, 32] on link "Dashboard" at bounding box center [874, 27] width 95 height 26
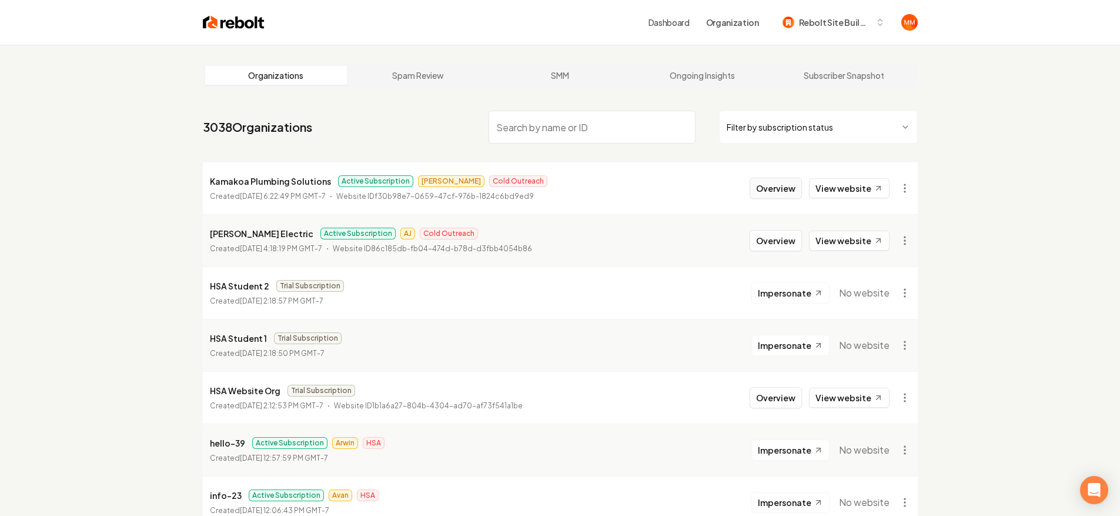
click at [763, 185] on button "Overview" at bounding box center [776, 188] width 52 height 21
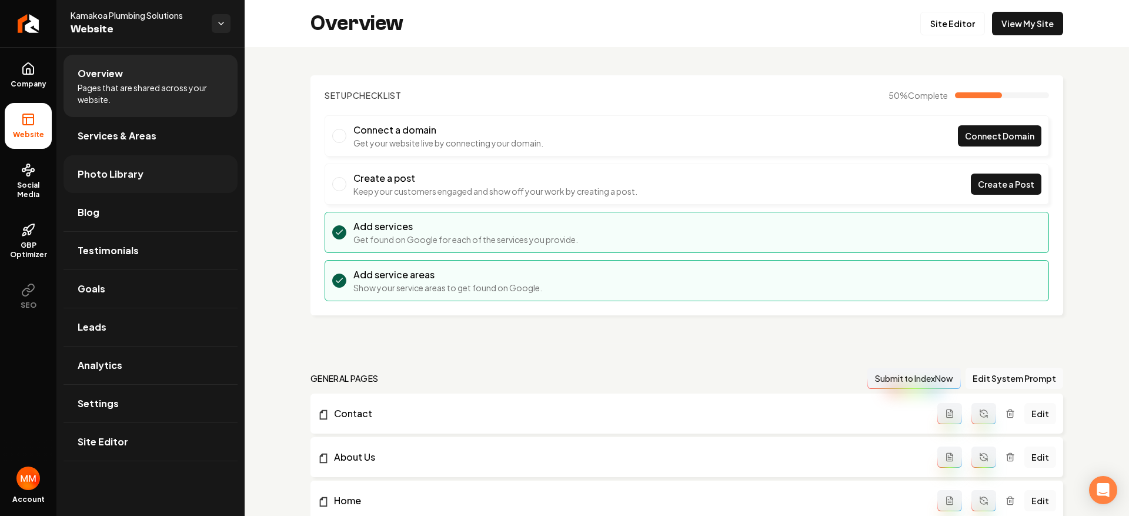
click at [171, 167] on link "Photo Library" at bounding box center [151, 174] width 174 height 38
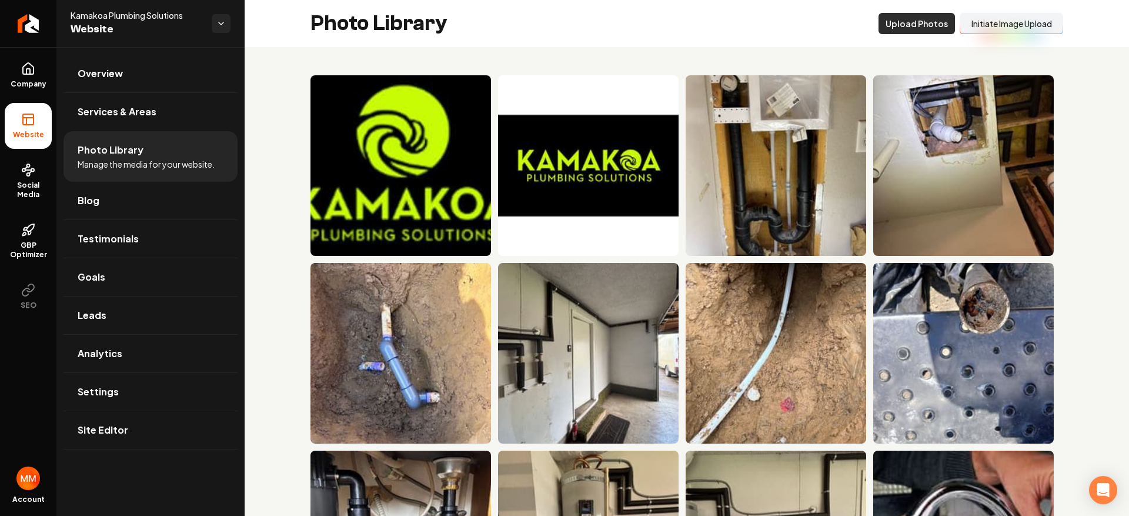
click at [937, 24] on button "Upload Photos" at bounding box center [917, 23] width 76 height 21
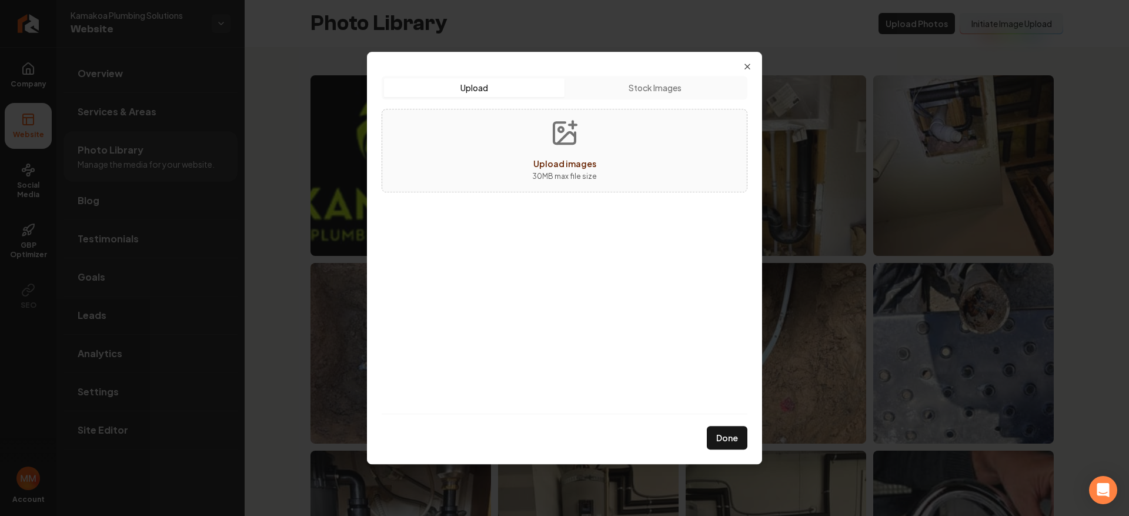
click at [590, 150] on button "Upload images 30 MB max file size" at bounding box center [565, 150] width 84 height 82
click at [576, 143] on button "Upload images 30 MB max file size" at bounding box center [565, 150] width 84 height 82
type input "**********"
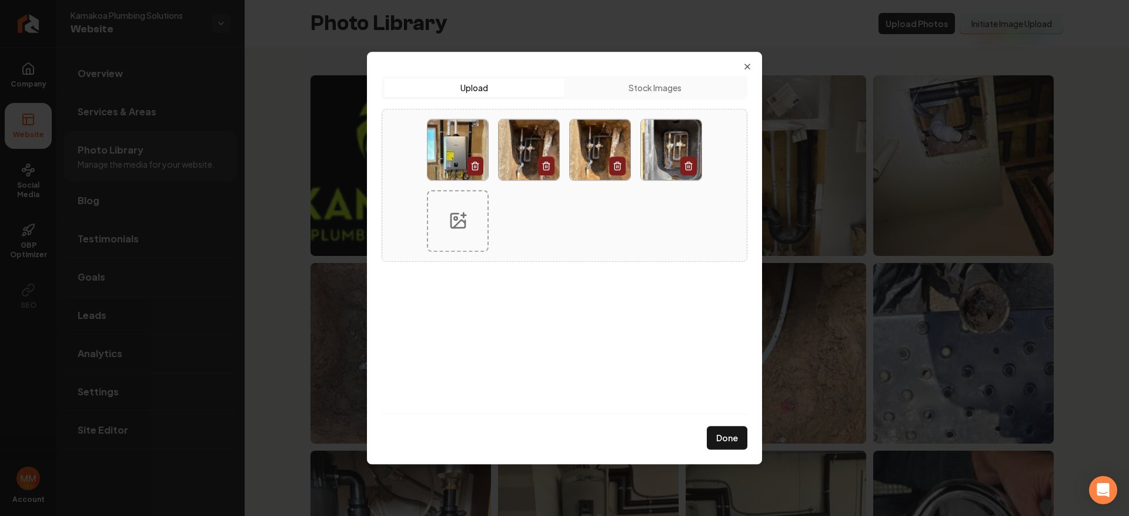
click at [543, 219] on div at bounding box center [565, 185] width 294 height 152
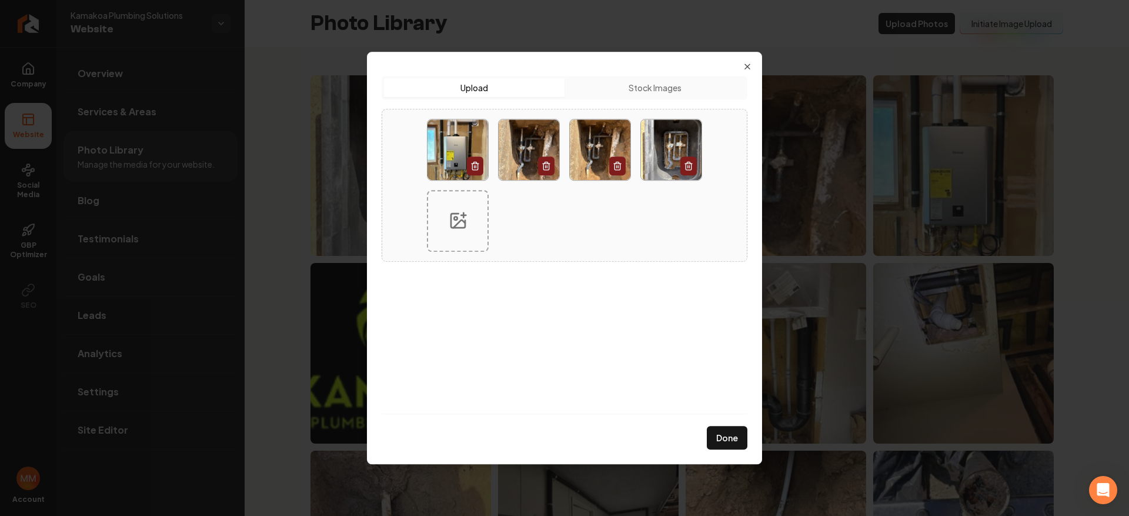
click at [471, 215] on div at bounding box center [458, 221] width 62 height 62
type input "**********"
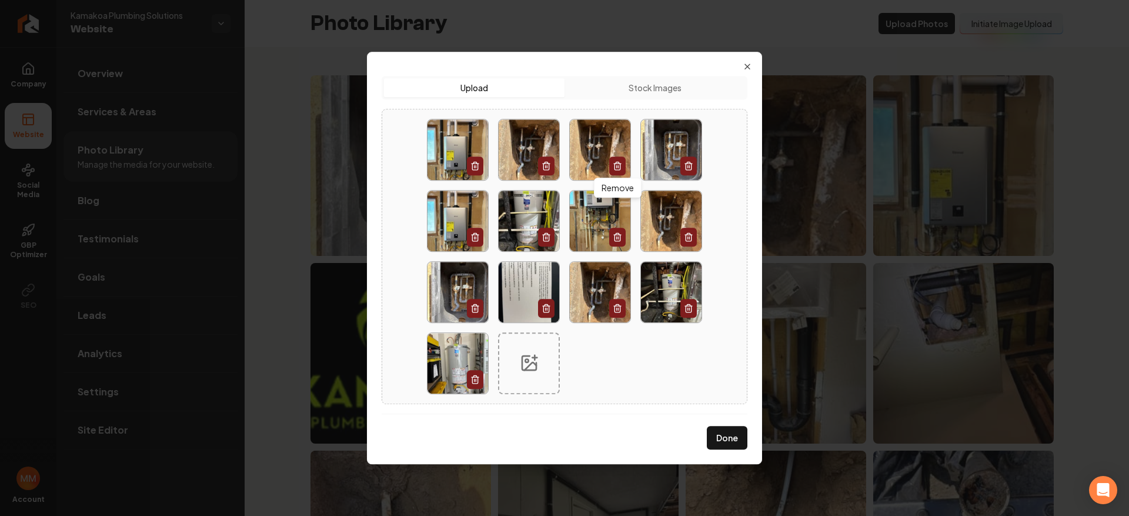
click at [620, 168] on icon "button" at bounding box center [617, 166] width 5 height 6
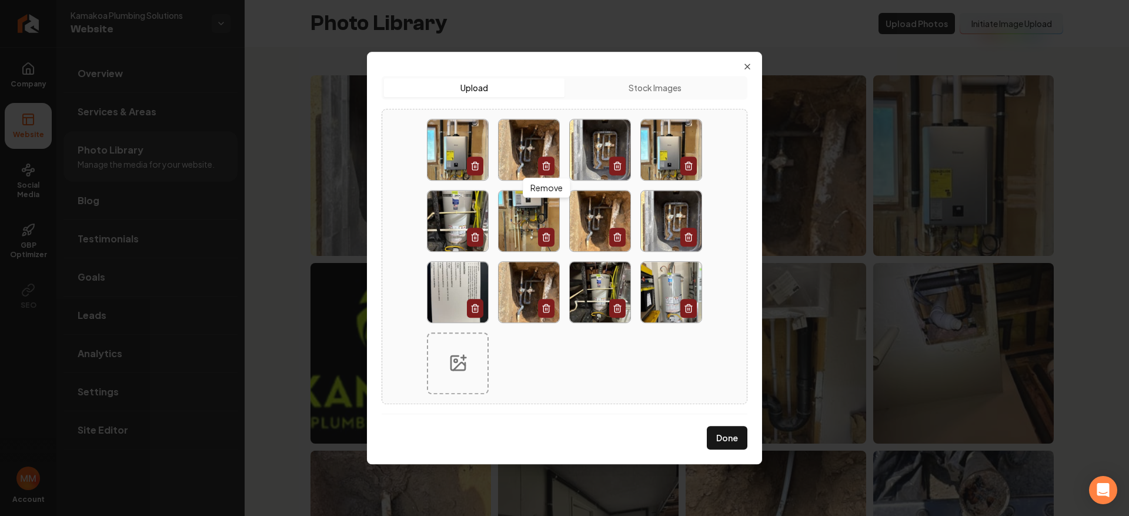
click at [549, 165] on icon "button" at bounding box center [546, 165] width 9 height 9
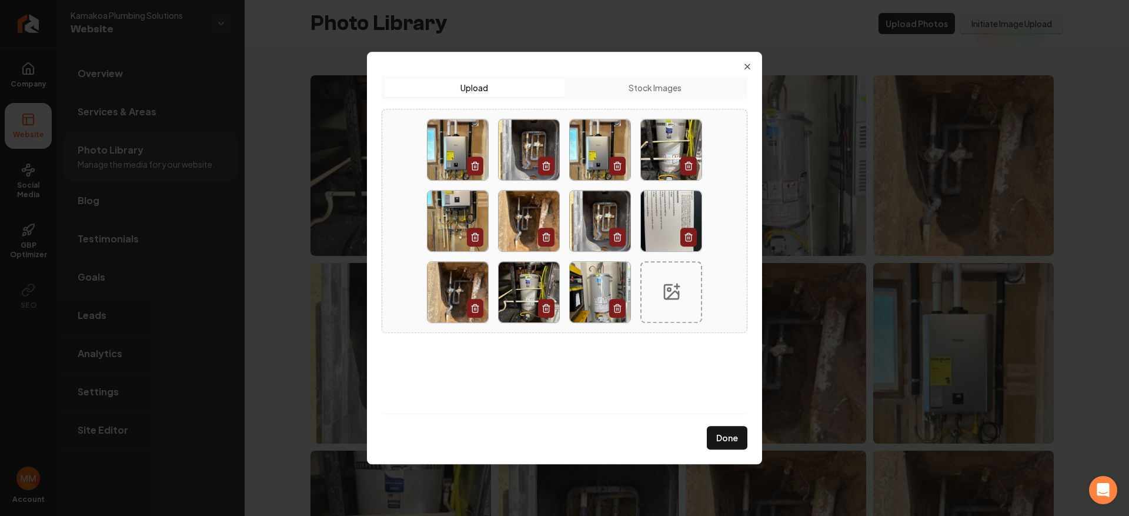
click at [664, 210] on img at bounding box center [671, 221] width 61 height 61
click at [684, 236] on icon "button" at bounding box center [688, 236] width 9 height 9
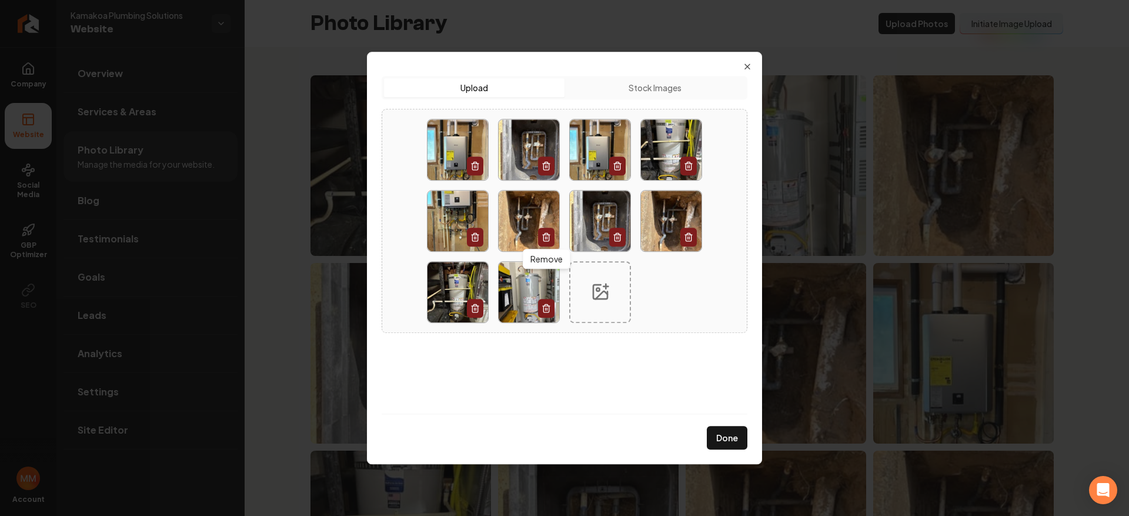
click at [538, 234] on button "button" at bounding box center [546, 237] width 16 height 19
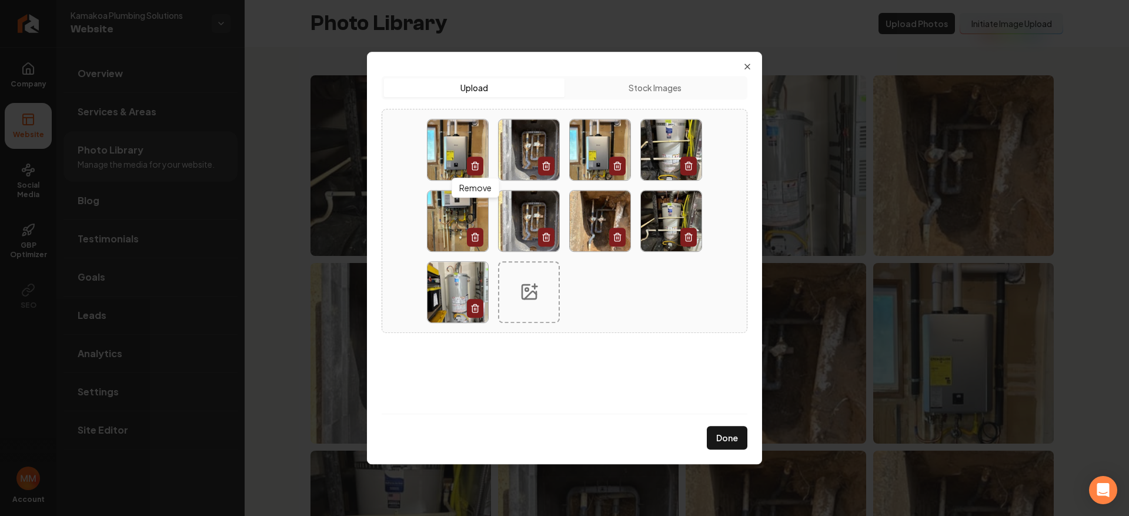
click at [479, 169] on icon "button" at bounding box center [474, 165] width 9 height 9
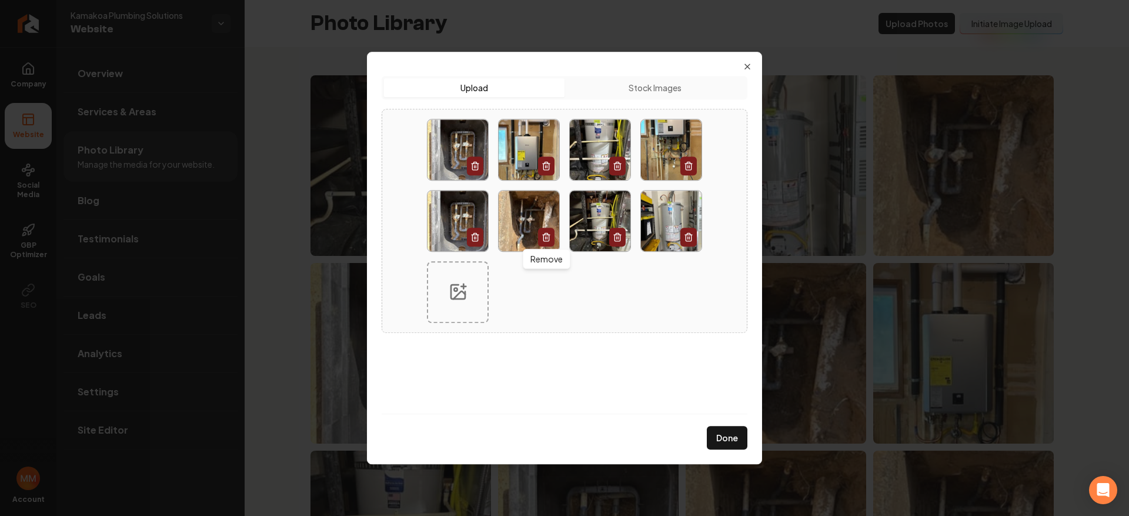
click at [438, 286] on div at bounding box center [458, 292] width 62 height 62
type input "**********"
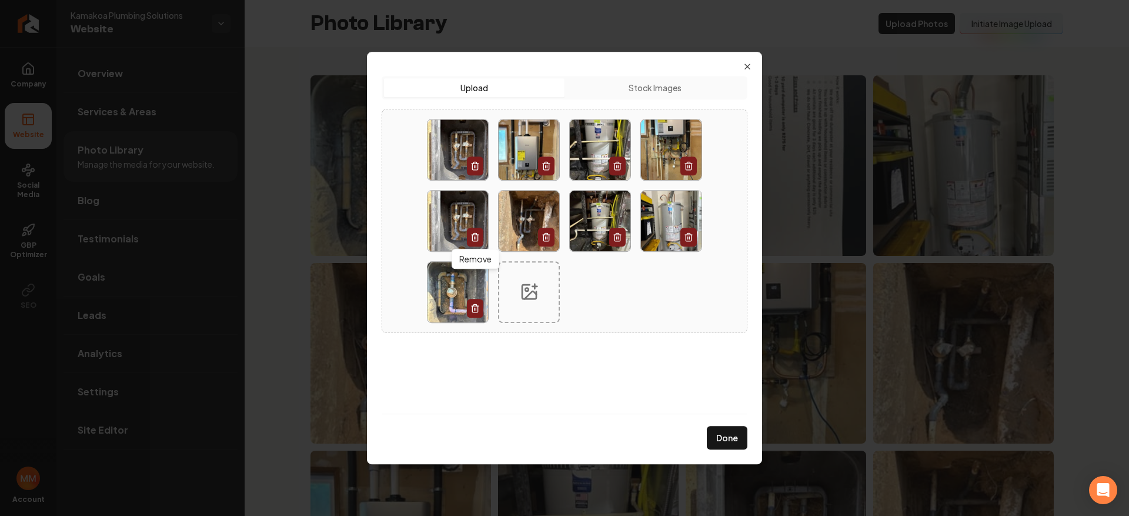
click at [473, 231] on button "button" at bounding box center [475, 237] width 16 height 19
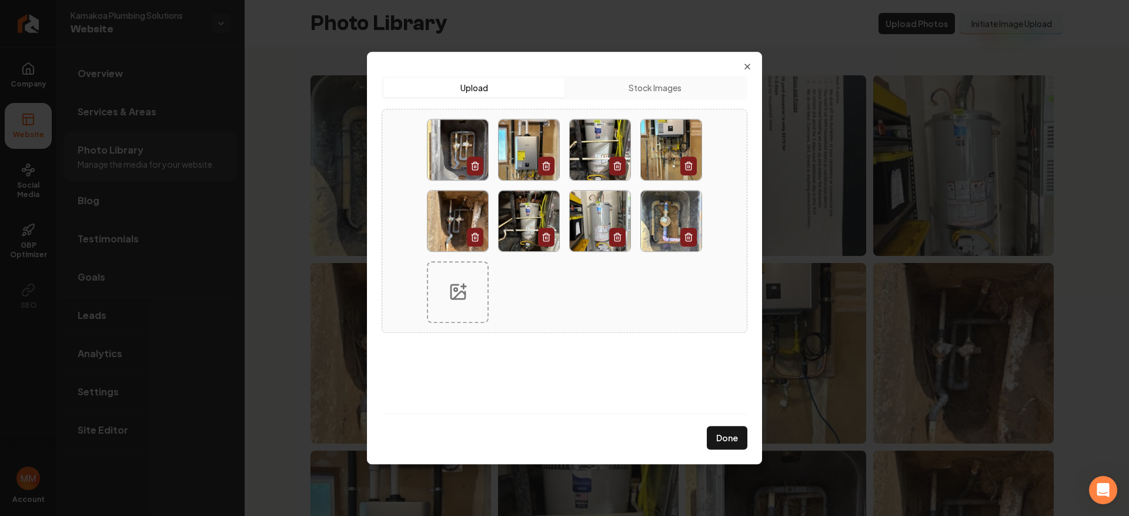
click at [500, 292] on div at bounding box center [565, 220] width 294 height 223
click at [720, 433] on button "Done" at bounding box center [727, 438] width 41 height 24
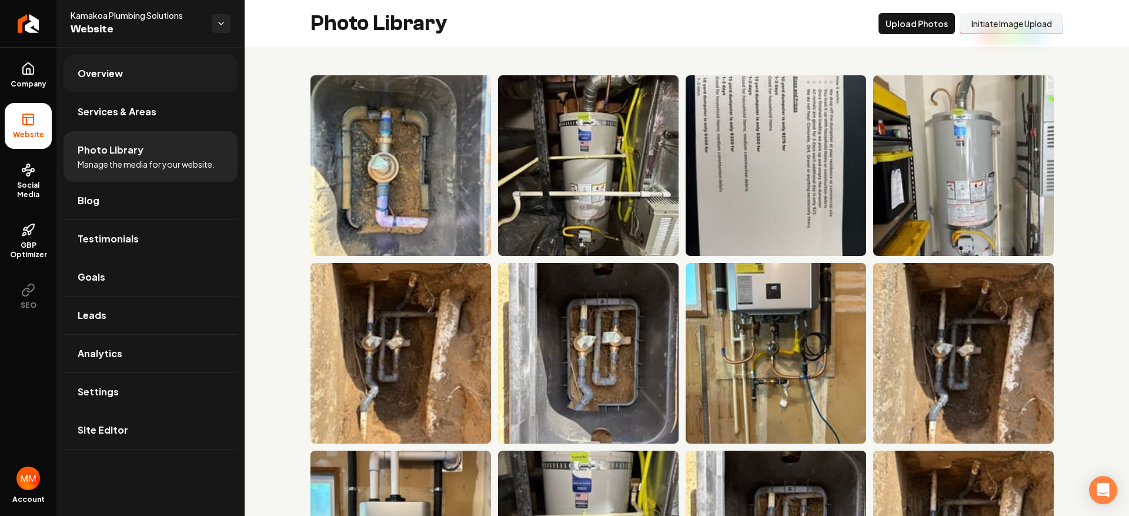
click at [128, 81] on link "Overview" at bounding box center [151, 74] width 174 height 38
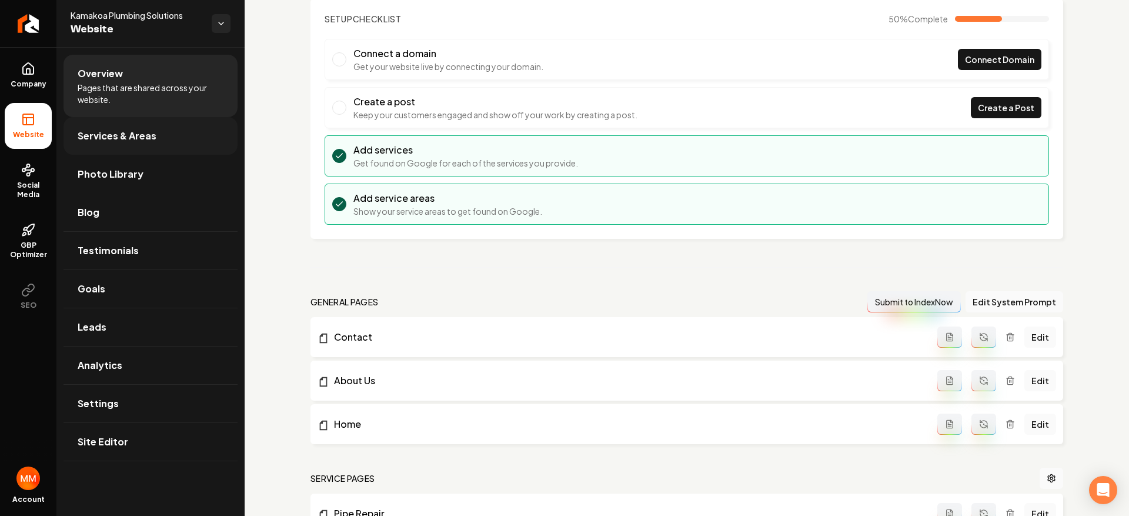
scroll to position [78, 0]
click at [49, 88] on span "Company" at bounding box center [28, 83] width 45 height 9
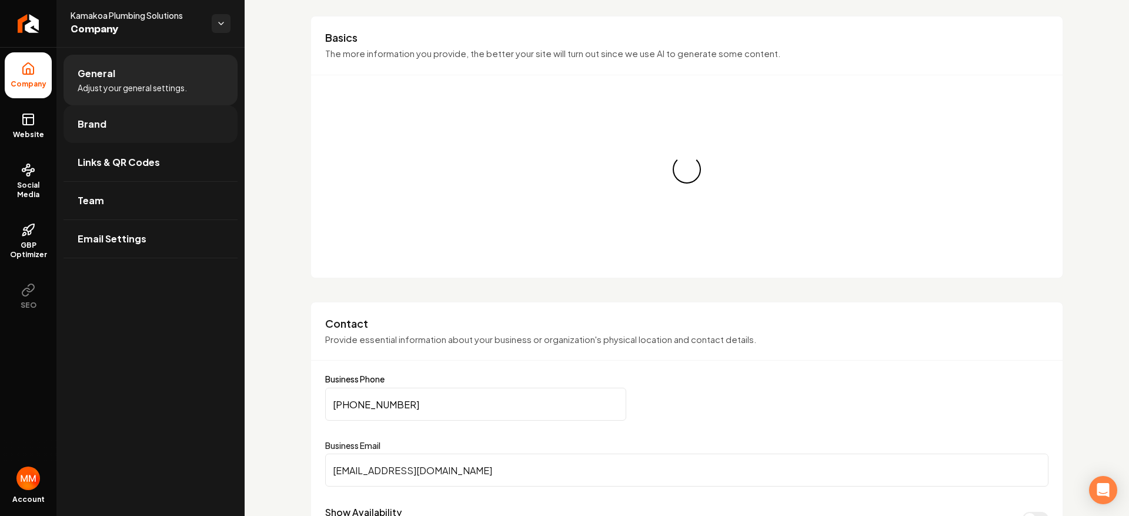
click at [140, 127] on link "Brand" at bounding box center [151, 124] width 174 height 38
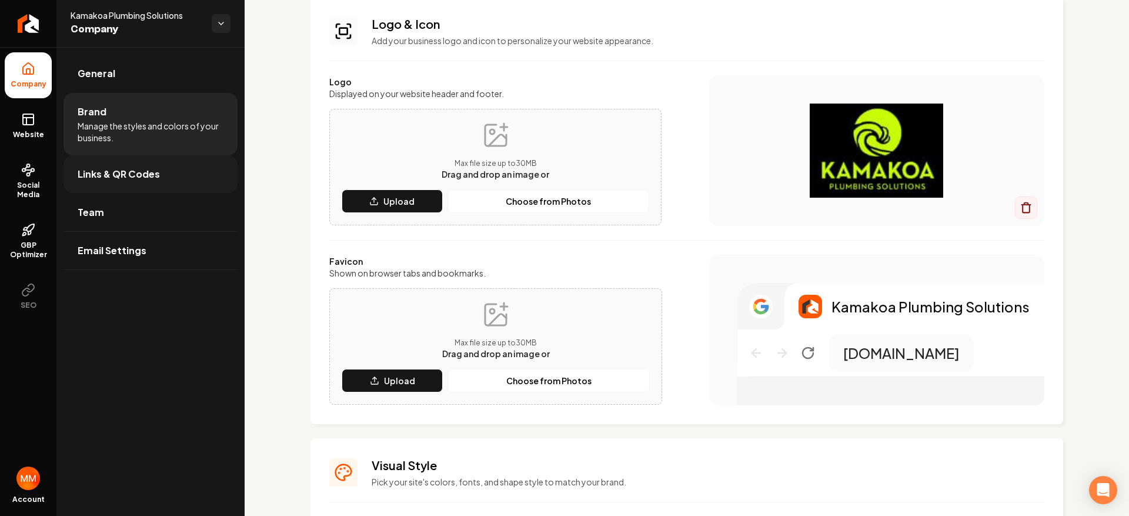
click at [156, 179] on span "Links & QR Codes" at bounding box center [119, 174] width 82 height 14
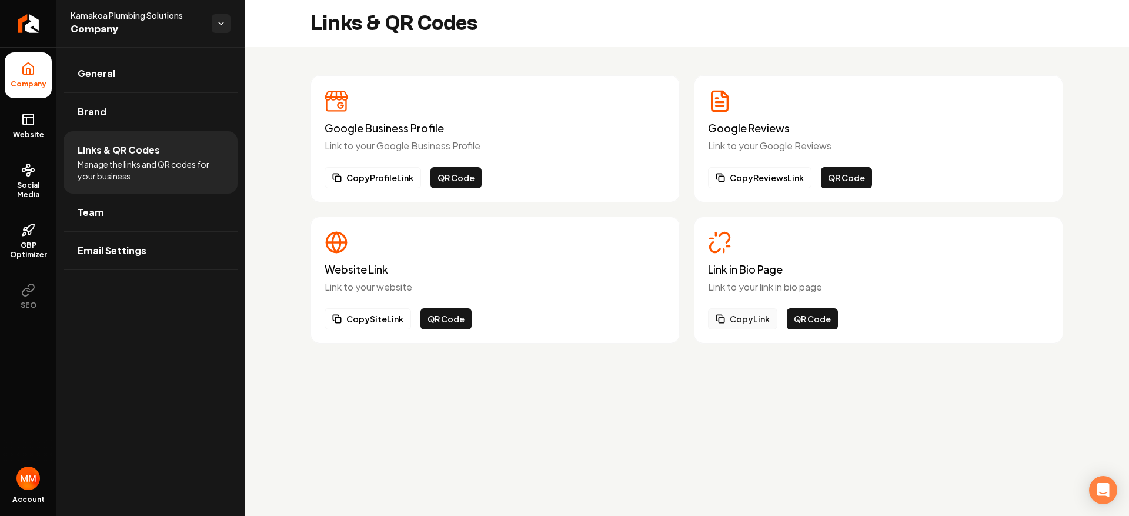
click at [756, 323] on button "Copy Link" at bounding box center [742, 318] width 69 height 21
click at [24, 182] on span "Social Media" at bounding box center [28, 190] width 47 height 19
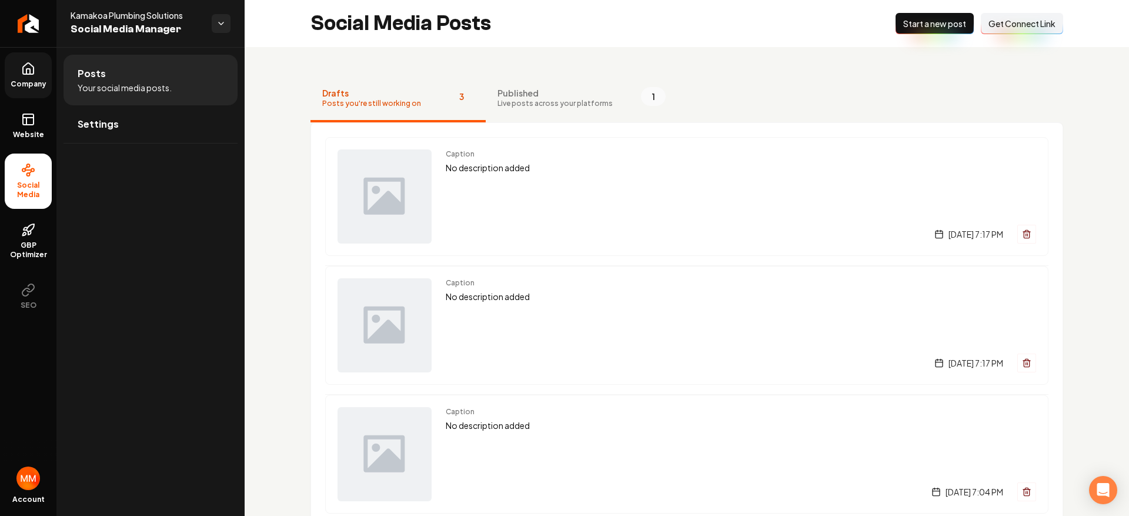
click at [992, 22] on span "Get Connect Link" at bounding box center [1022, 24] width 67 height 12
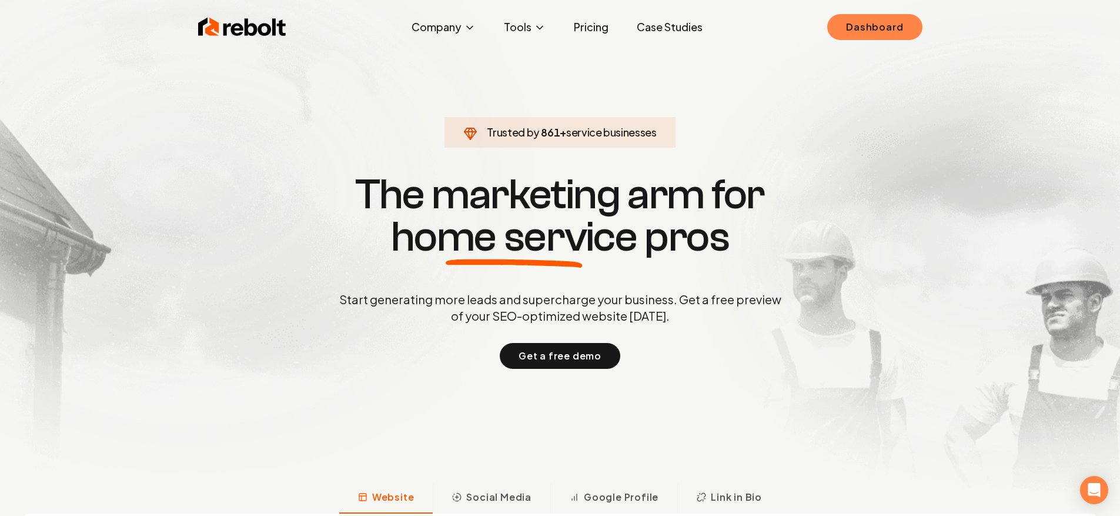
click at [877, 24] on link "Dashboard" at bounding box center [874, 27] width 95 height 26
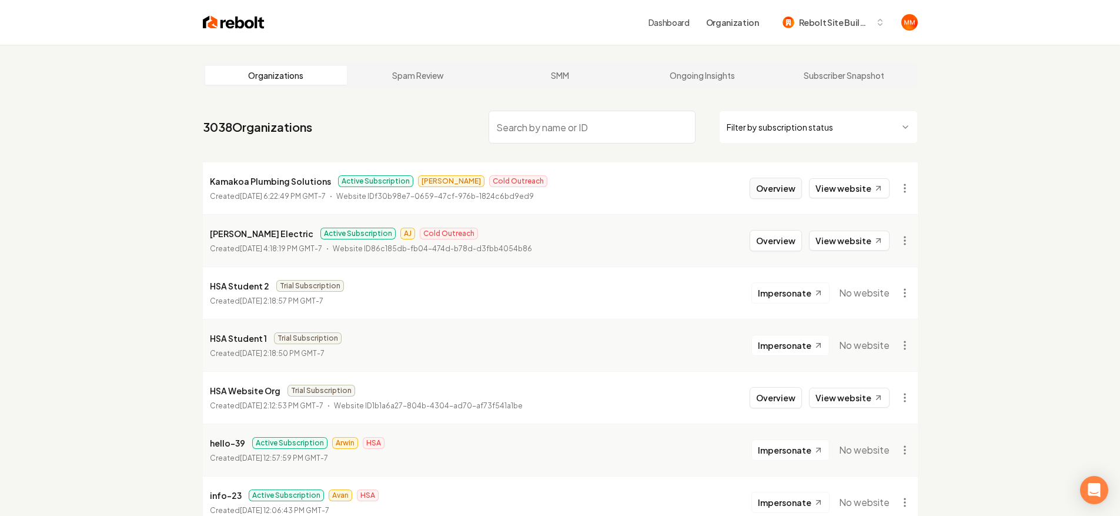
click at [765, 193] on button "Overview" at bounding box center [776, 188] width 52 height 21
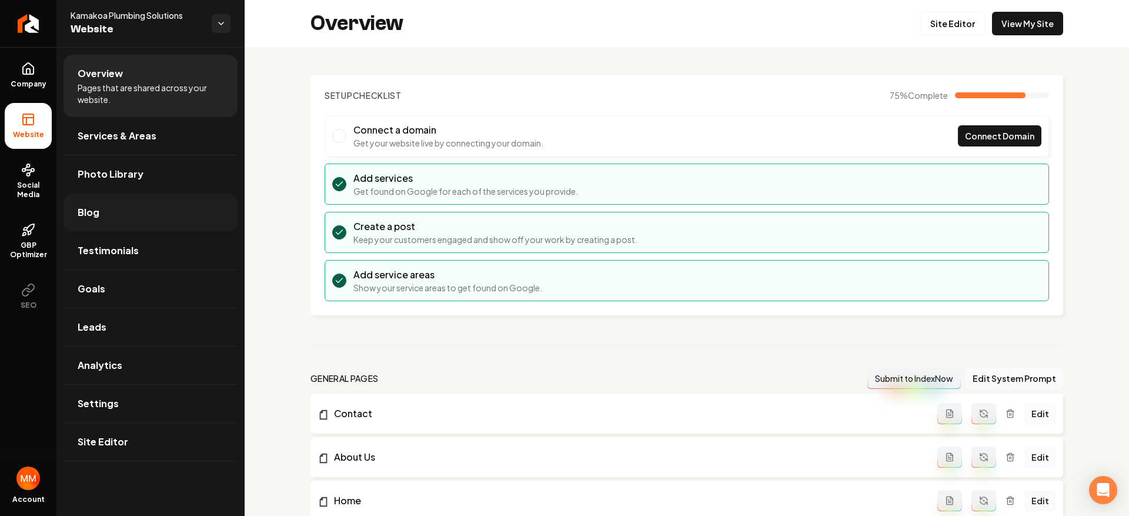
click at [92, 201] on link "Blog" at bounding box center [151, 212] width 174 height 38
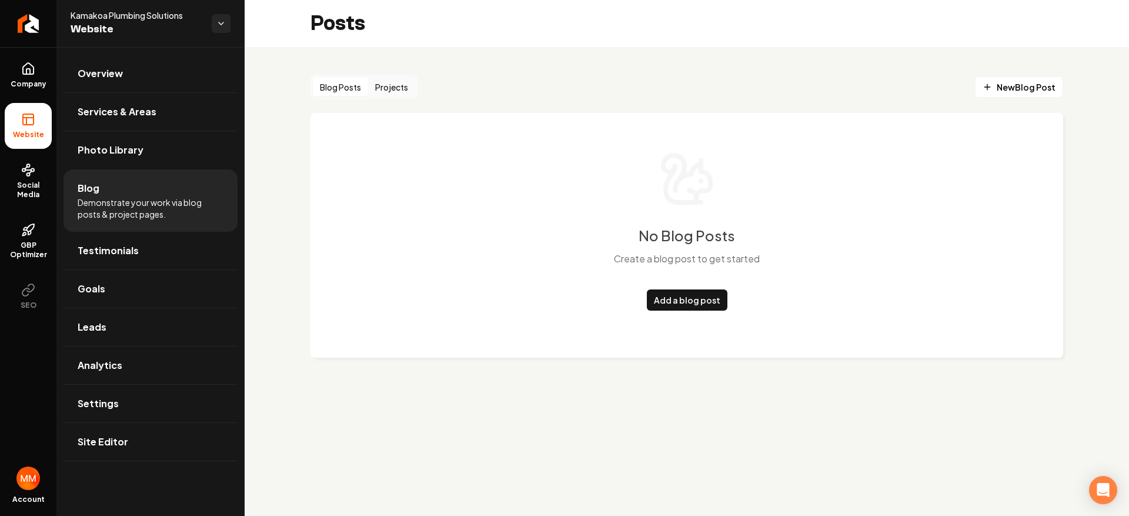
click at [396, 95] on button "Projects" at bounding box center [391, 87] width 47 height 19
click at [350, 90] on button "Blog Posts" at bounding box center [340, 87] width 55 height 19
click at [143, 72] on link "Overview" at bounding box center [151, 74] width 174 height 38
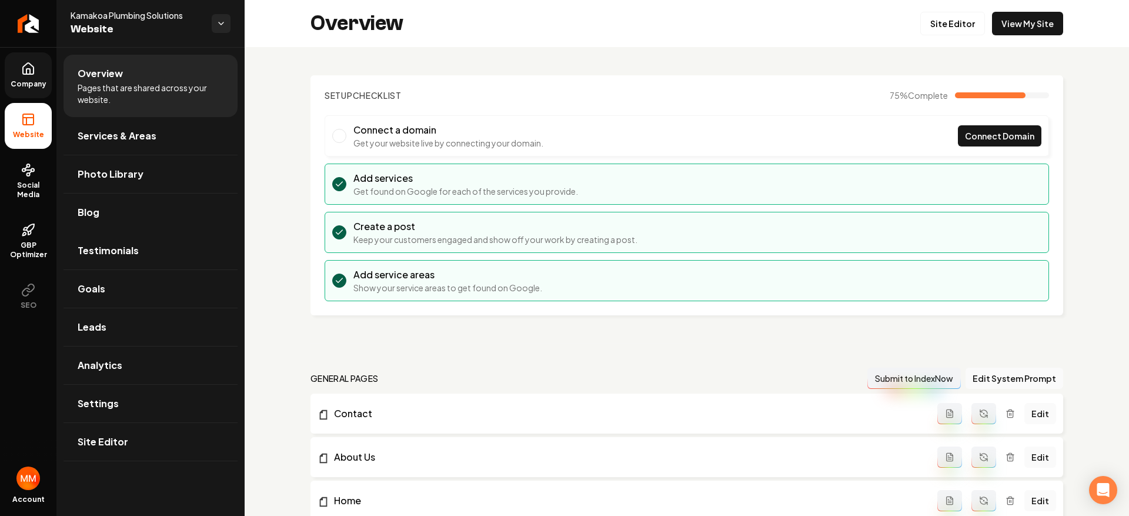
click at [51, 78] on link "Company" at bounding box center [28, 75] width 47 height 46
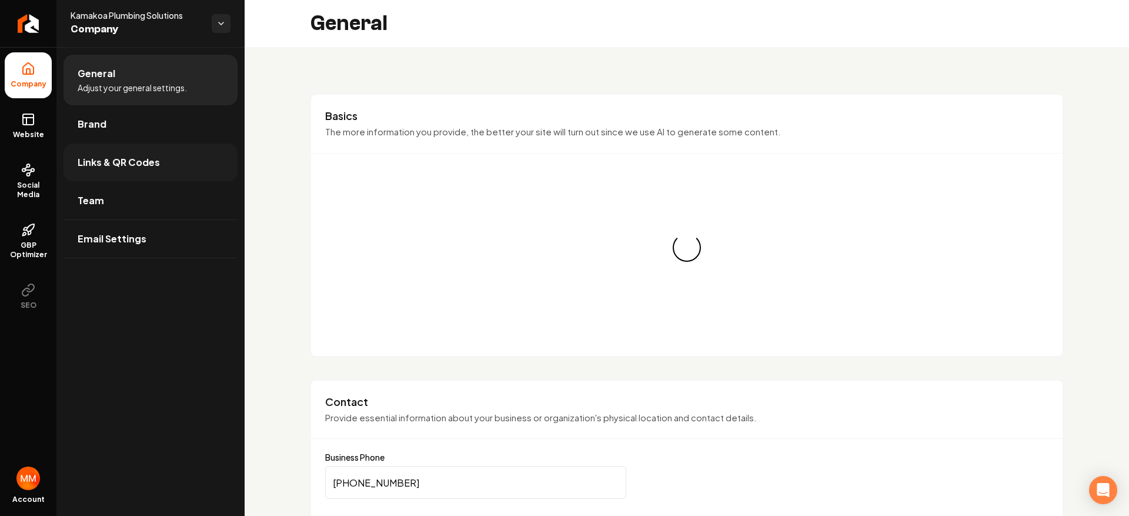
click at [153, 161] on span "Links & QR Codes" at bounding box center [119, 162] width 82 height 14
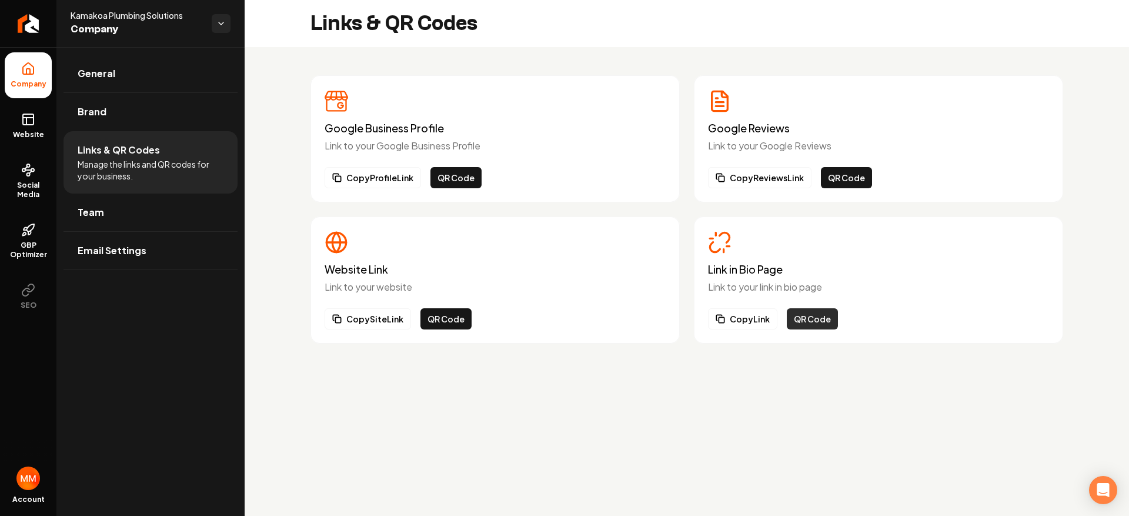
click at [807, 315] on button "QR Code" at bounding box center [812, 318] width 51 height 21
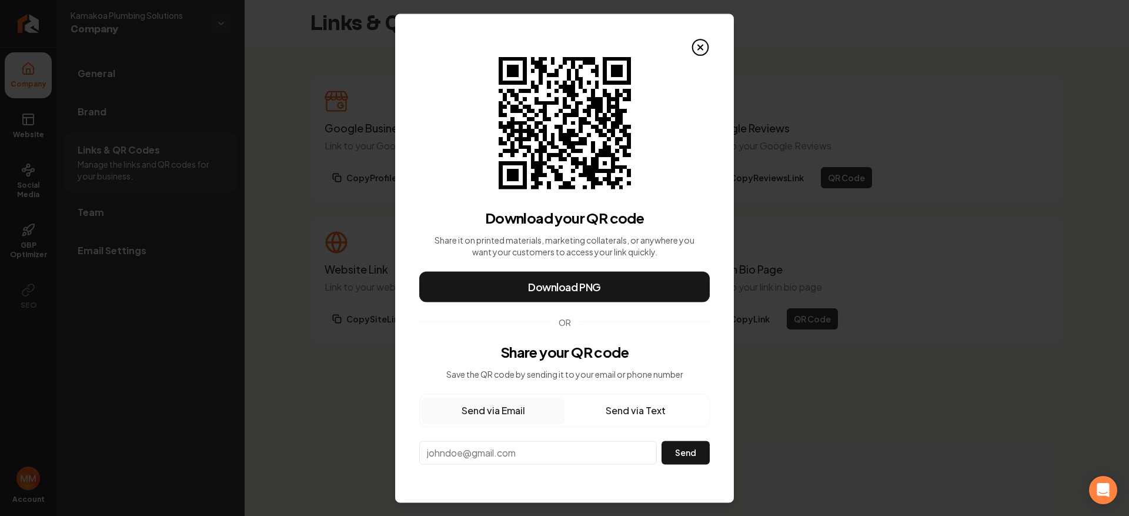
drag, startPoint x: 539, startPoint y: 409, endPoint x: 538, endPoint y: 372, distance: 37.7
click at [539, 409] on button "Send via Email" at bounding box center [493, 410] width 142 height 26
click at [579, 452] on input "email" at bounding box center [538, 452] width 238 height 24
paste input "[EMAIL_ADDRESS][DOMAIN_NAME]"
type input "[EMAIL_ADDRESS][DOMAIN_NAME]"
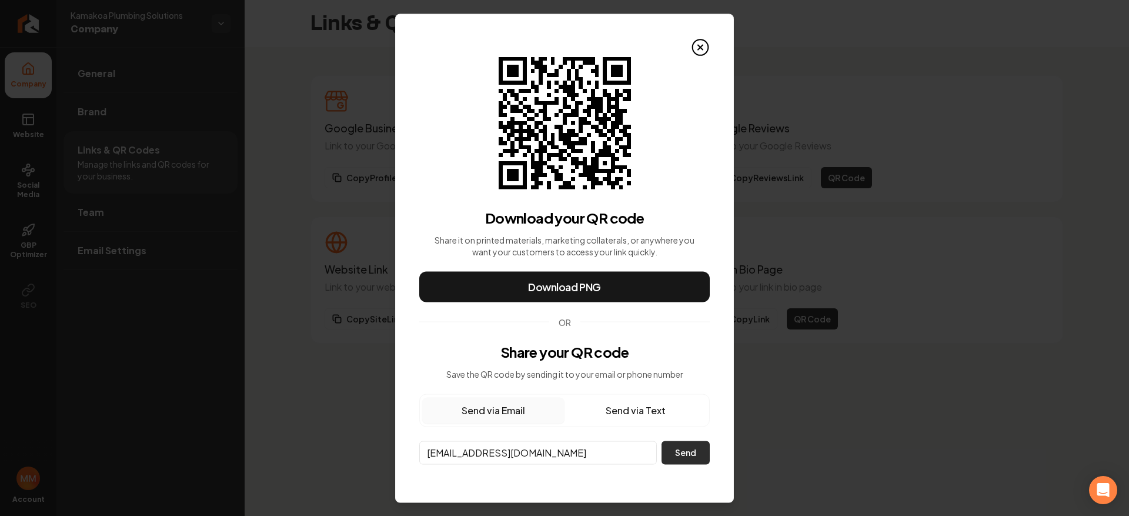
click at [700, 452] on button "Send" at bounding box center [686, 452] width 48 height 24
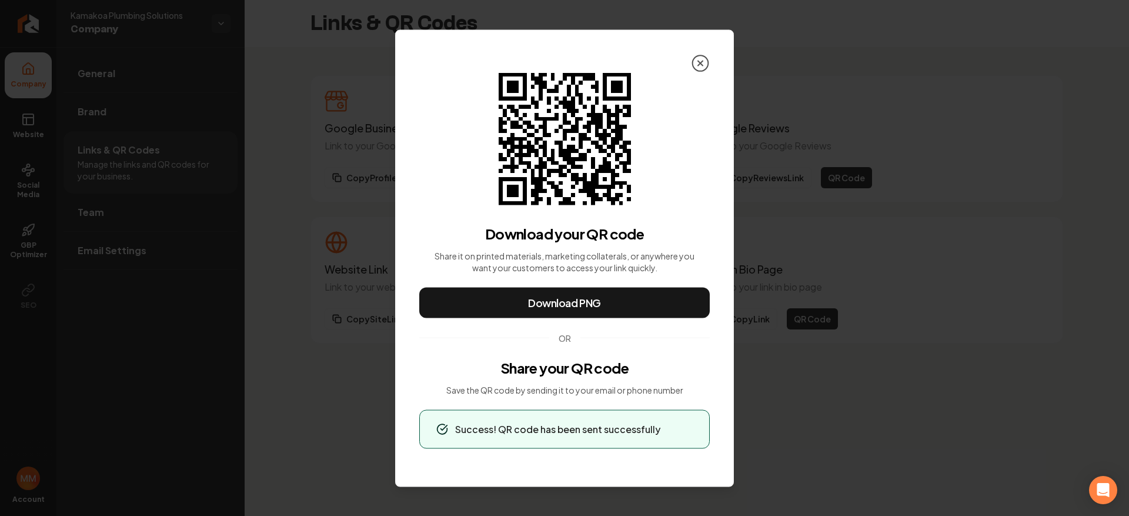
click at [707, 61] on icon at bounding box center [700, 63] width 19 height 19
